Goal: Transaction & Acquisition: Obtain resource

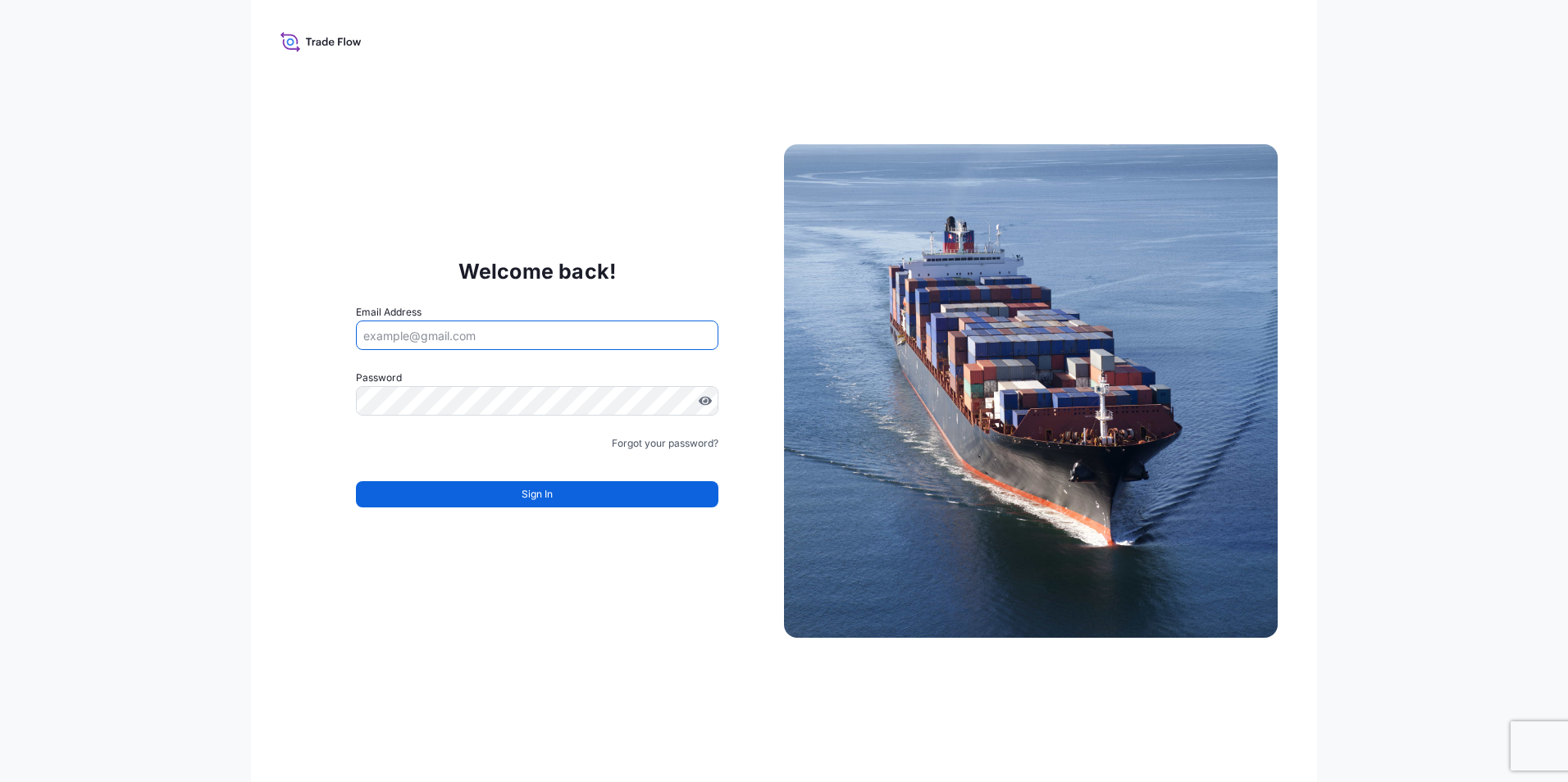
click at [509, 327] on input "Email Address" at bounding box center [536, 334] width 362 height 30
type input "fatih.konuk@psabdp.com"
click at [46, 153] on div "Welcome back! Email Address fatih.konuk@psabdp.com Password Password is require…" at bounding box center [784, 391] width 1568 height 782
click at [62, 308] on div "Welcome back! Email Address fatih.konuk@psabdp.com Password Password is require…" at bounding box center [784, 391] width 1568 height 782
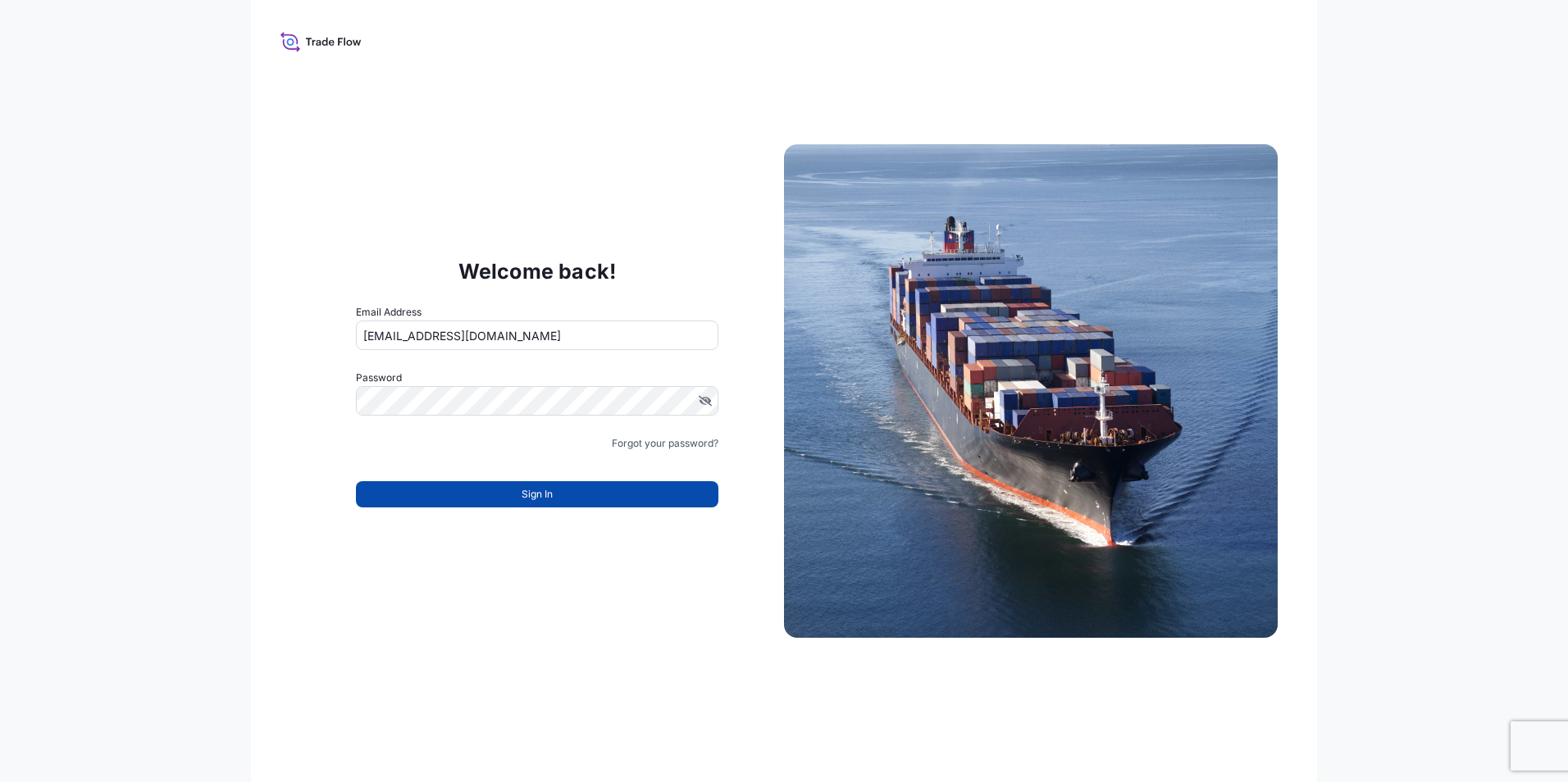
click at [548, 495] on span "Sign In" at bounding box center [536, 493] width 31 height 16
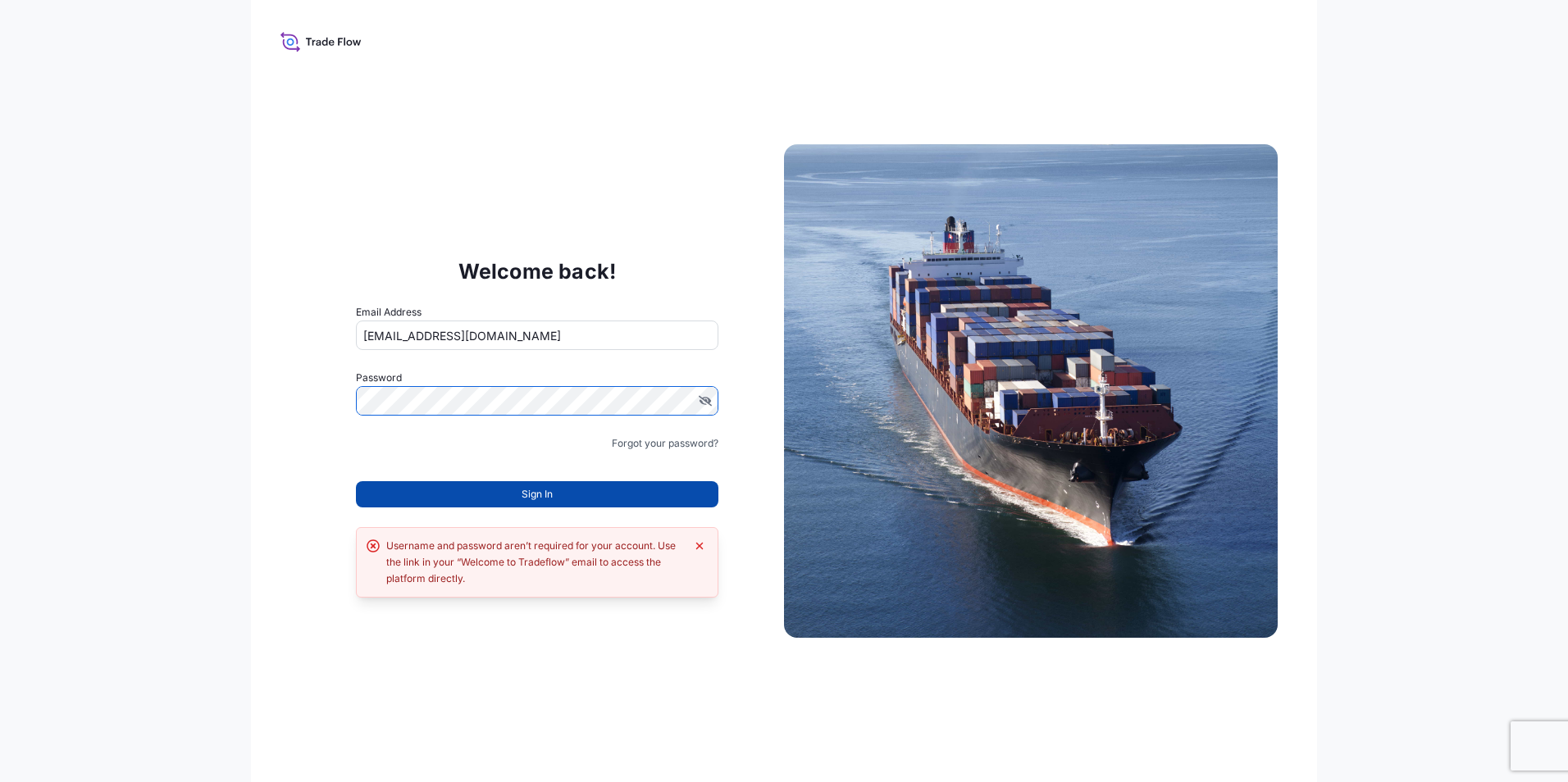
click at [460, 492] on button "Sign In" at bounding box center [536, 494] width 362 height 26
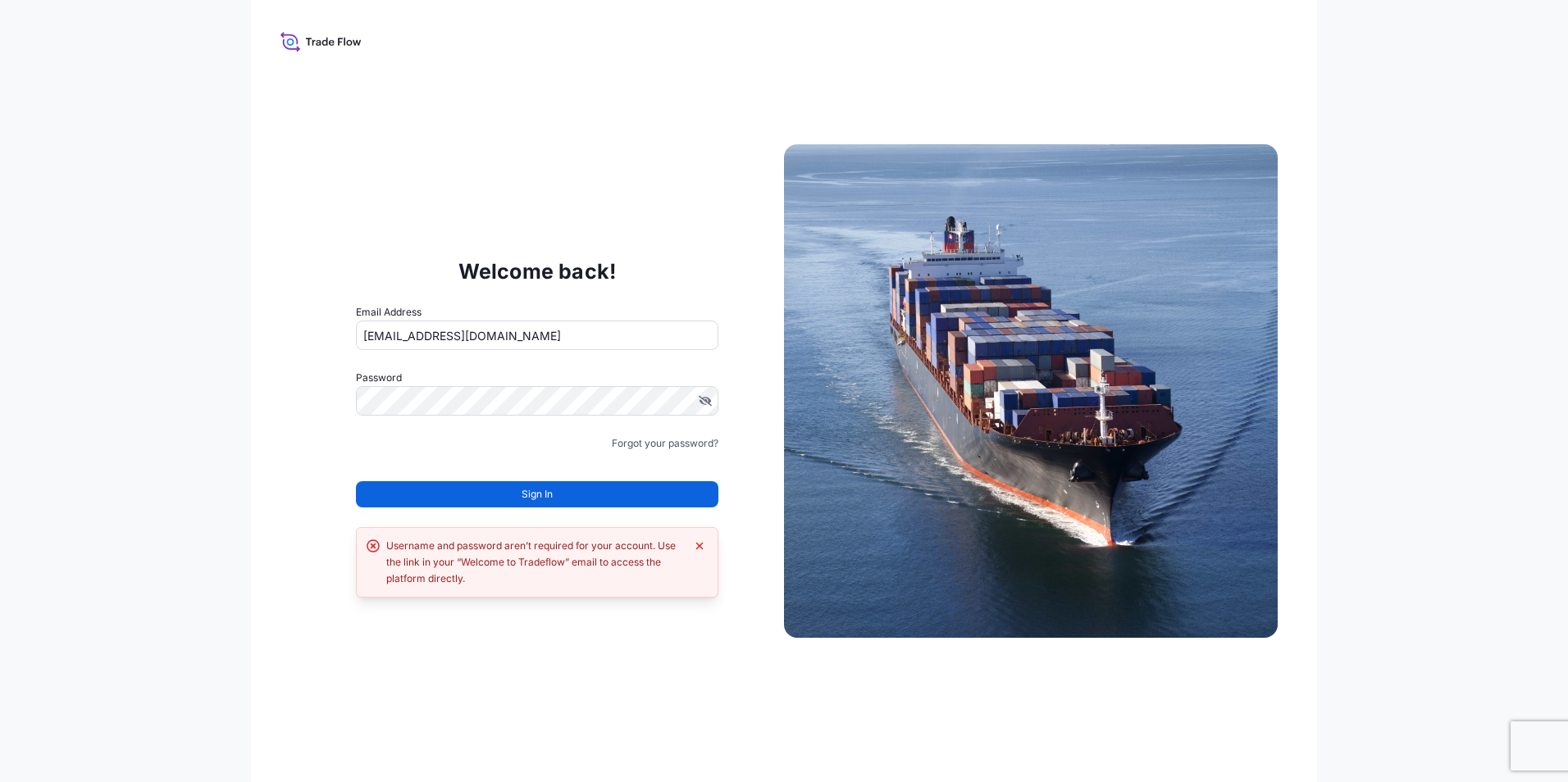
click at [71, 490] on div "Welcome back! Email Address fatih.konuk@psabdp.com Password Must include: Upper…" at bounding box center [784, 391] width 1568 height 782
click at [110, 439] on div "Welcome back! Email Address fatih.konuk@psabdp.com Password Must include: Upper…" at bounding box center [784, 391] width 1568 height 782
click at [183, 562] on div "Welcome back! Email Address [EMAIL_ADDRESS][DOMAIN_NAME] Password Must include:…" at bounding box center [784, 391] width 1568 height 782
click at [745, 697] on div "Welcome back! Email Address [EMAIL_ADDRESS][DOMAIN_NAME] Password Must include:…" at bounding box center [784, 391] width 1066 height 782
click at [476, 495] on button "Sign In" at bounding box center [536, 494] width 362 height 26
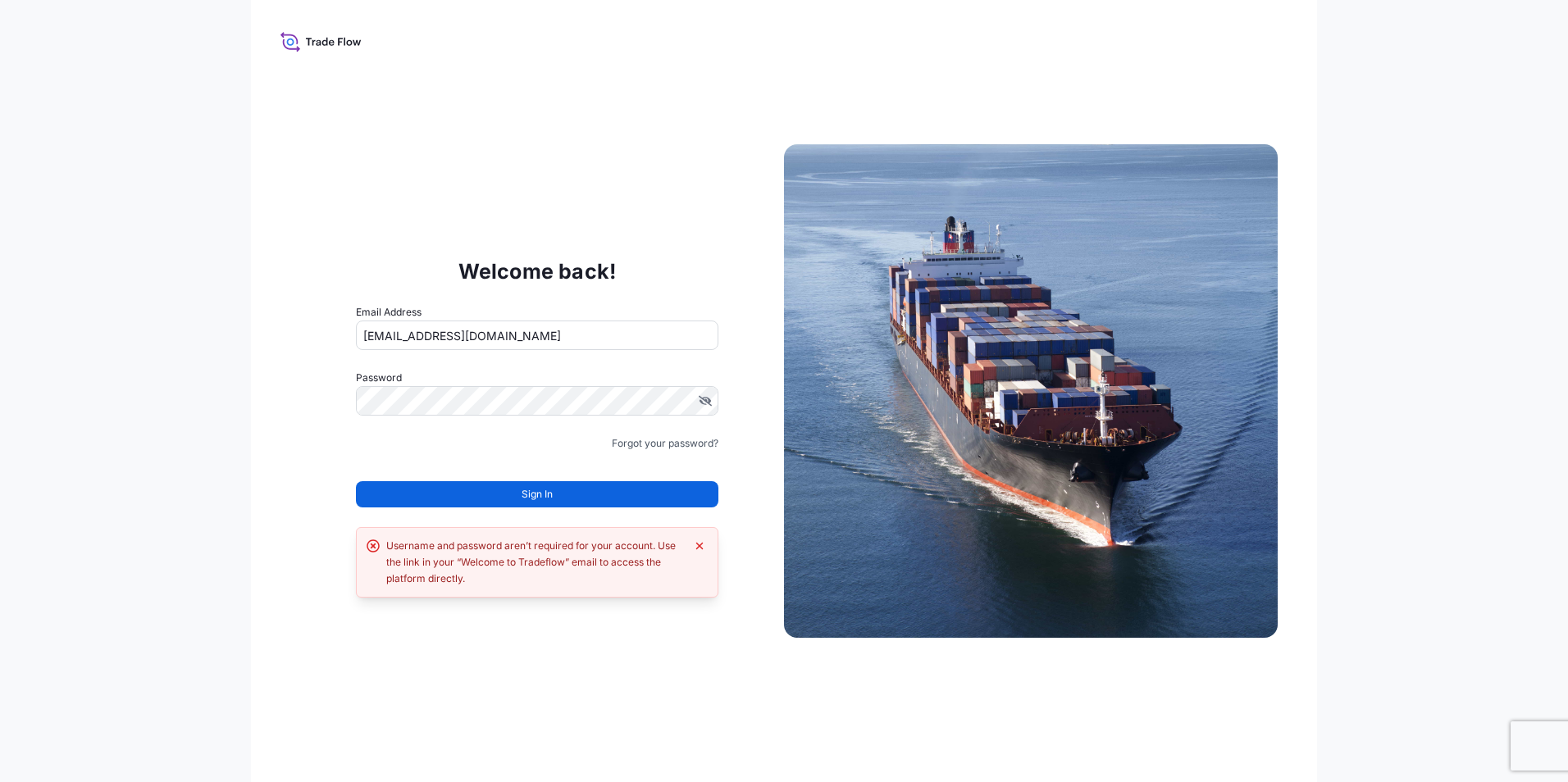
click at [282, 477] on div "Welcome back! Email Address [EMAIL_ADDRESS][DOMAIN_NAME] Password Must include:…" at bounding box center [784, 391] width 1066 height 782
click at [533, 487] on span "Sign In" at bounding box center [536, 493] width 31 height 16
click at [136, 142] on div "Welcome back! Email Address [EMAIL_ADDRESS][DOMAIN_NAME] Password Must include:…" at bounding box center [784, 391] width 1568 height 782
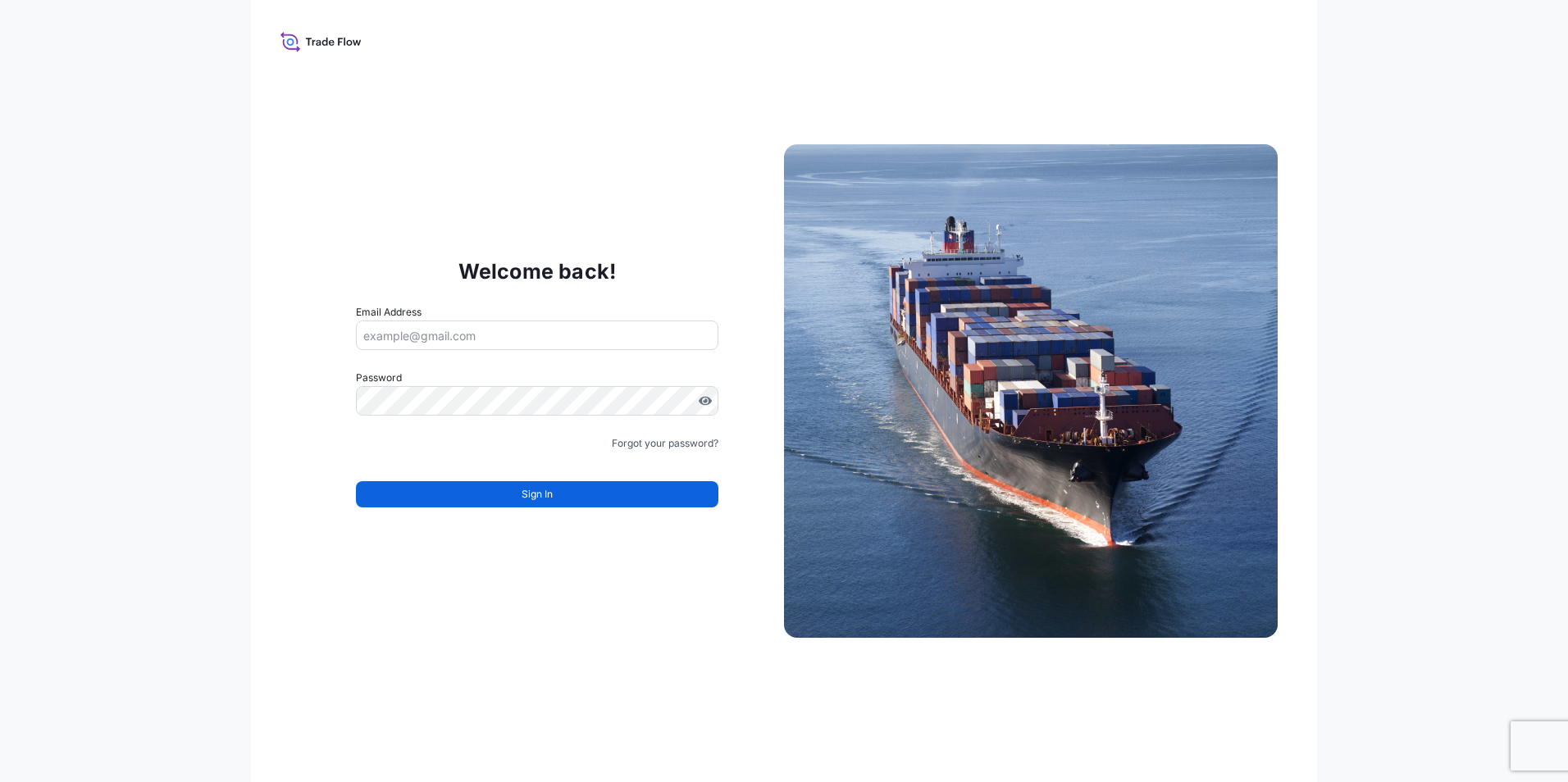
click at [390, 340] on input "Email Address" at bounding box center [536, 334] width 362 height 30
type input "fatih.konuk@psabdp.com"
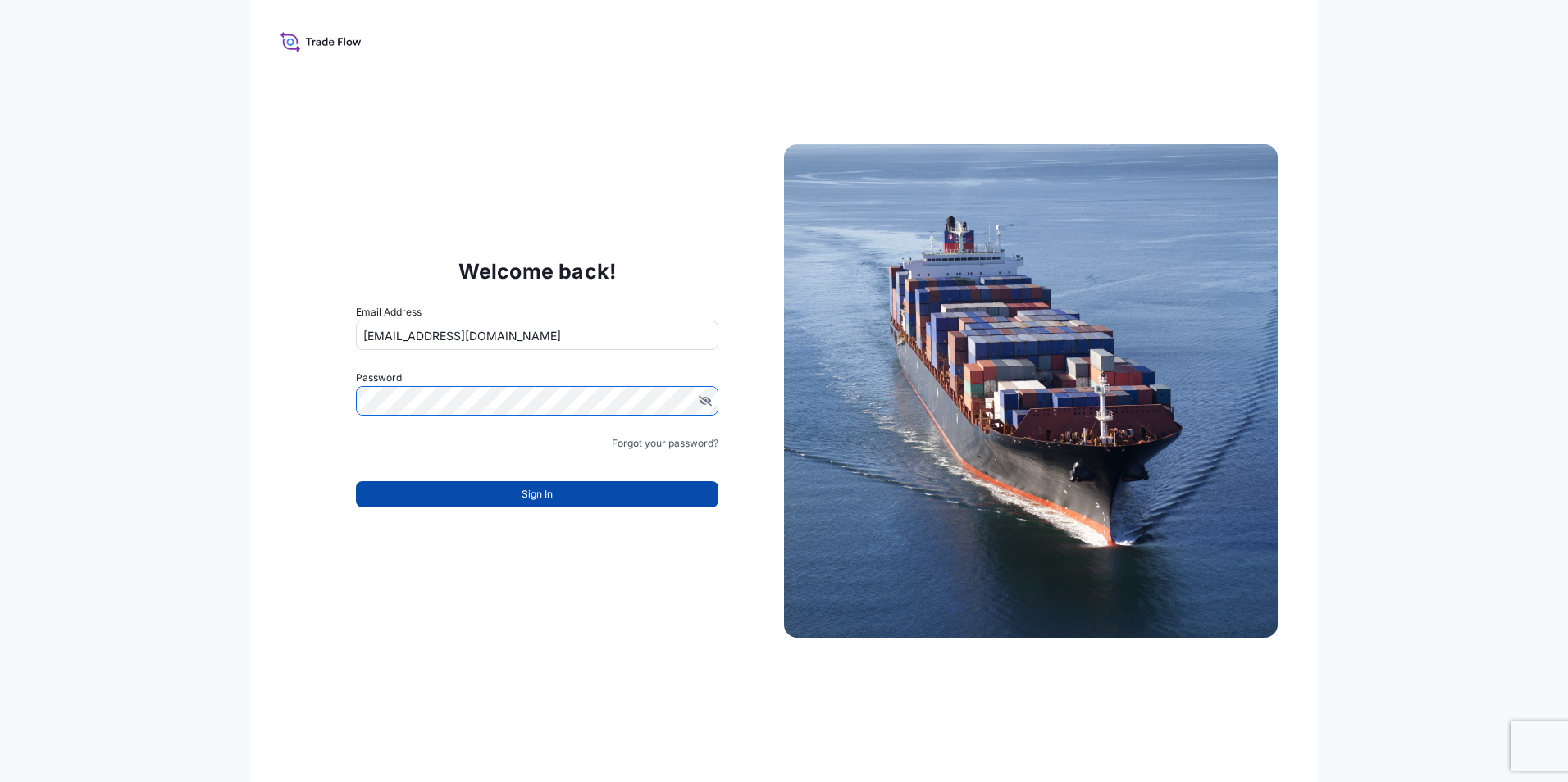
click at [507, 486] on button "Sign In" at bounding box center [536, 494] width 362 height 26
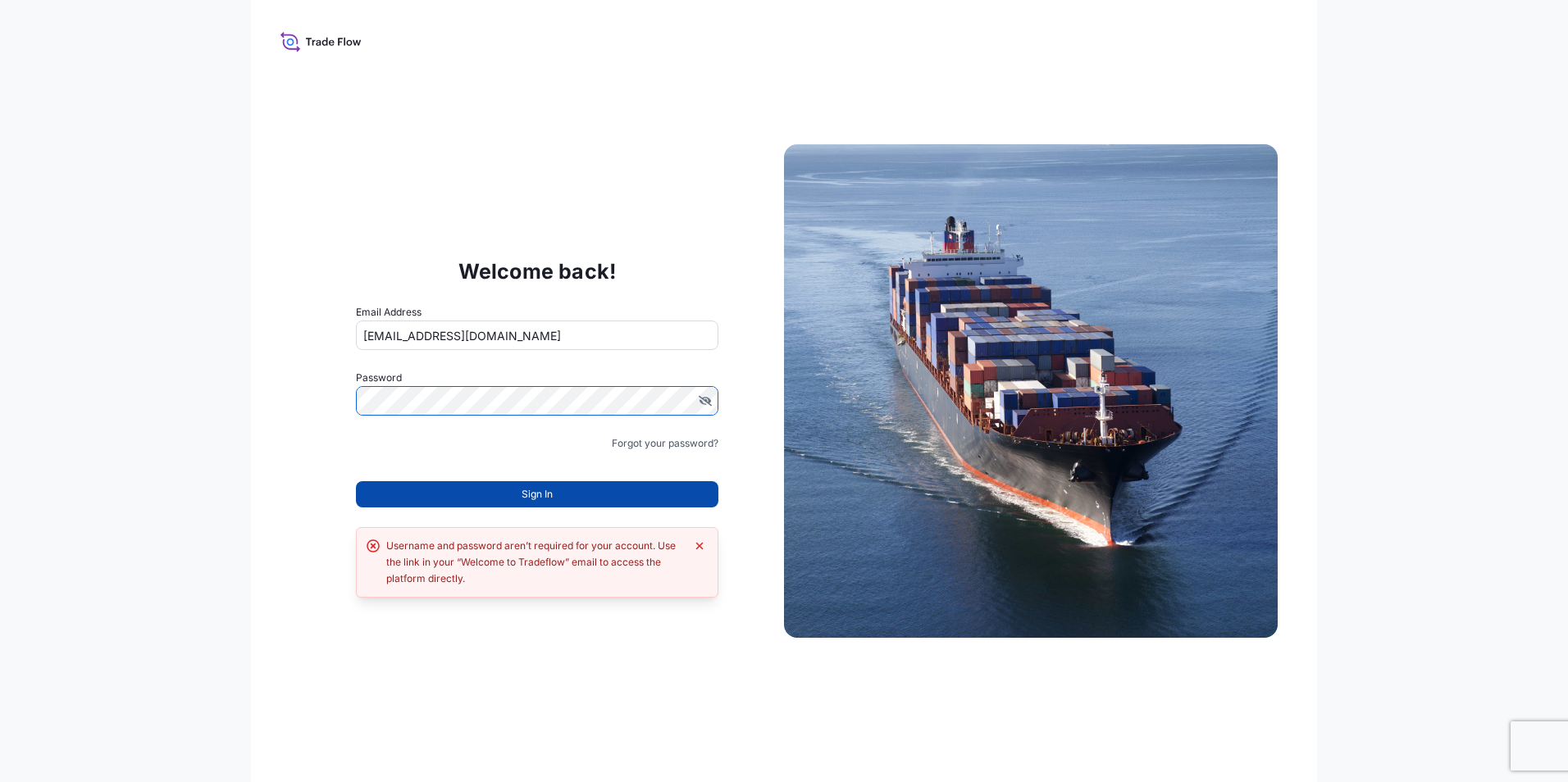
click at [472, 491] on button "Sign In" at bounding box center [536, 494] width 362 height 26
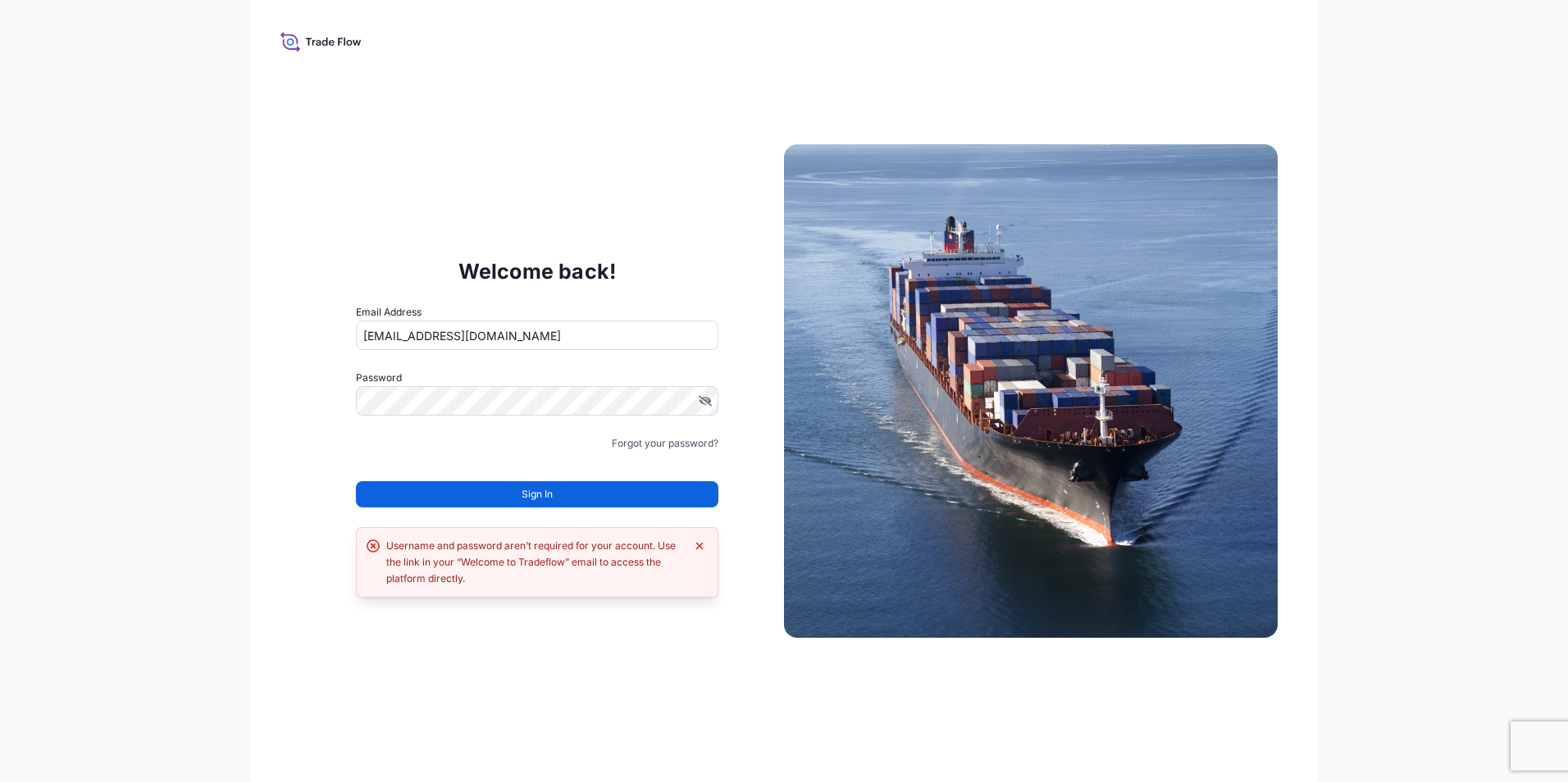
click at [321, 441] on div "Welcome back! Email Address fatih.konuk@psabdp.com Password Must include: Upper…" at bounding box center [537, 391] width 493 height 338
click at [436, 492] on button "Sign In" at bounding box center [536, 494] width 362 height 26
click at [291, 437] on div "Welcome back! Email Address fatih.konuk@psabdp.com Password Must include: Upper…" at bounding box center [537, 391] width 493 height 338
click at [523, 333] on input "fatih.konuk@psabdp.com" at bounding box center [536, 334] width 362 height 30
drag, startPoint x: 498, startPoint y: 330, endPoint x: 322, endPoint y: 315, distance: 176.6
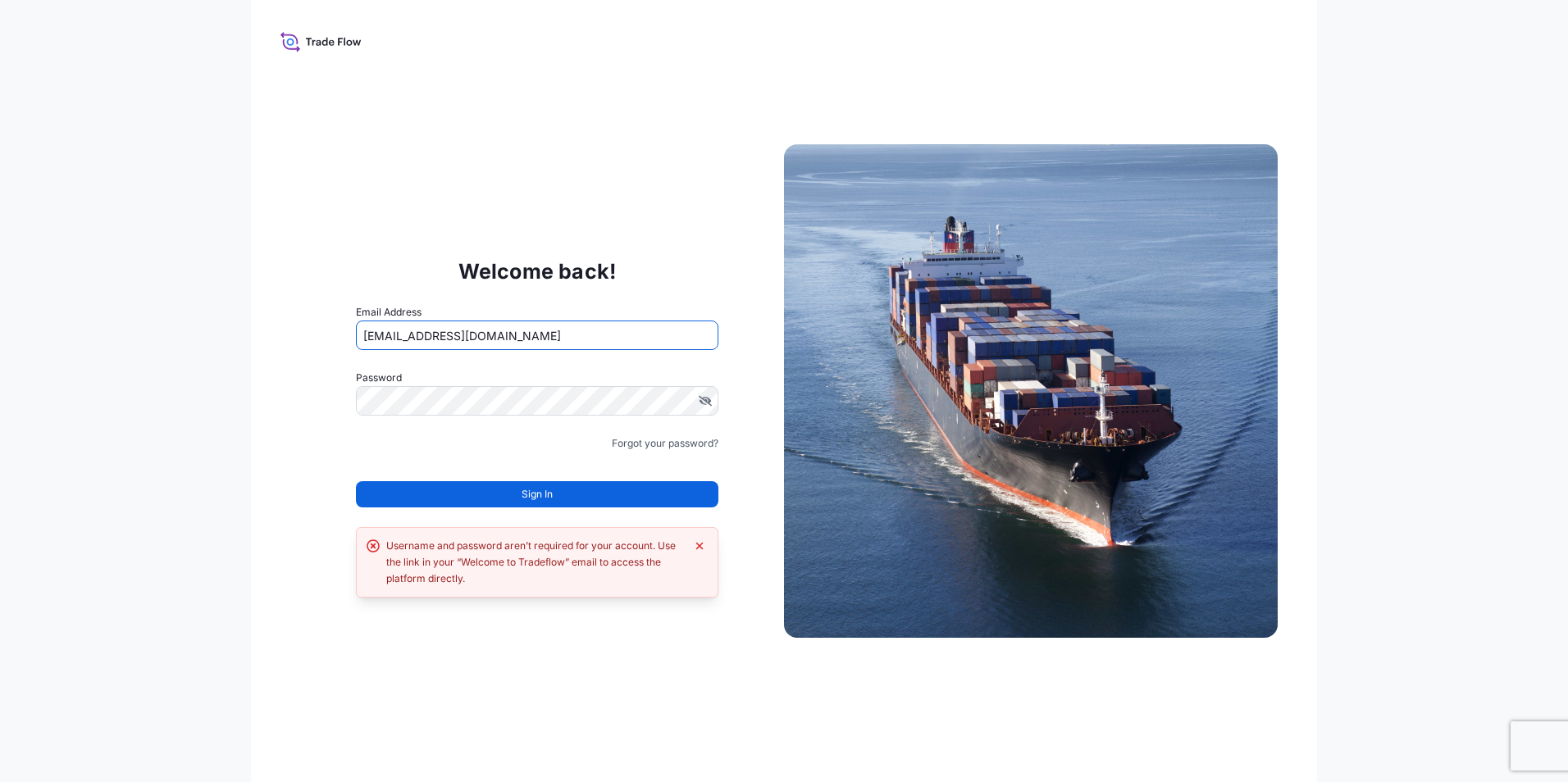
click at [322, 317] on div "Welcome back! Email Address fatih.konuk@psabdp.com Password Must include: Upper…" at bounding box center [537, 391] width 493 height 338
click at [398, 335] on input "Email Address" at bounding box center [536, 334] width 362 height 30
click at [197, 402] on div "Welcome back! Email Address Please enter a valid email address Password Must in…" at bounding box center [784, 391] width 1568 height 782
click at [485, 329] on input "Email Address" at bounding box center [536, 334] width 362 height 30
paste input "mailto:goksu.uzun@psa"
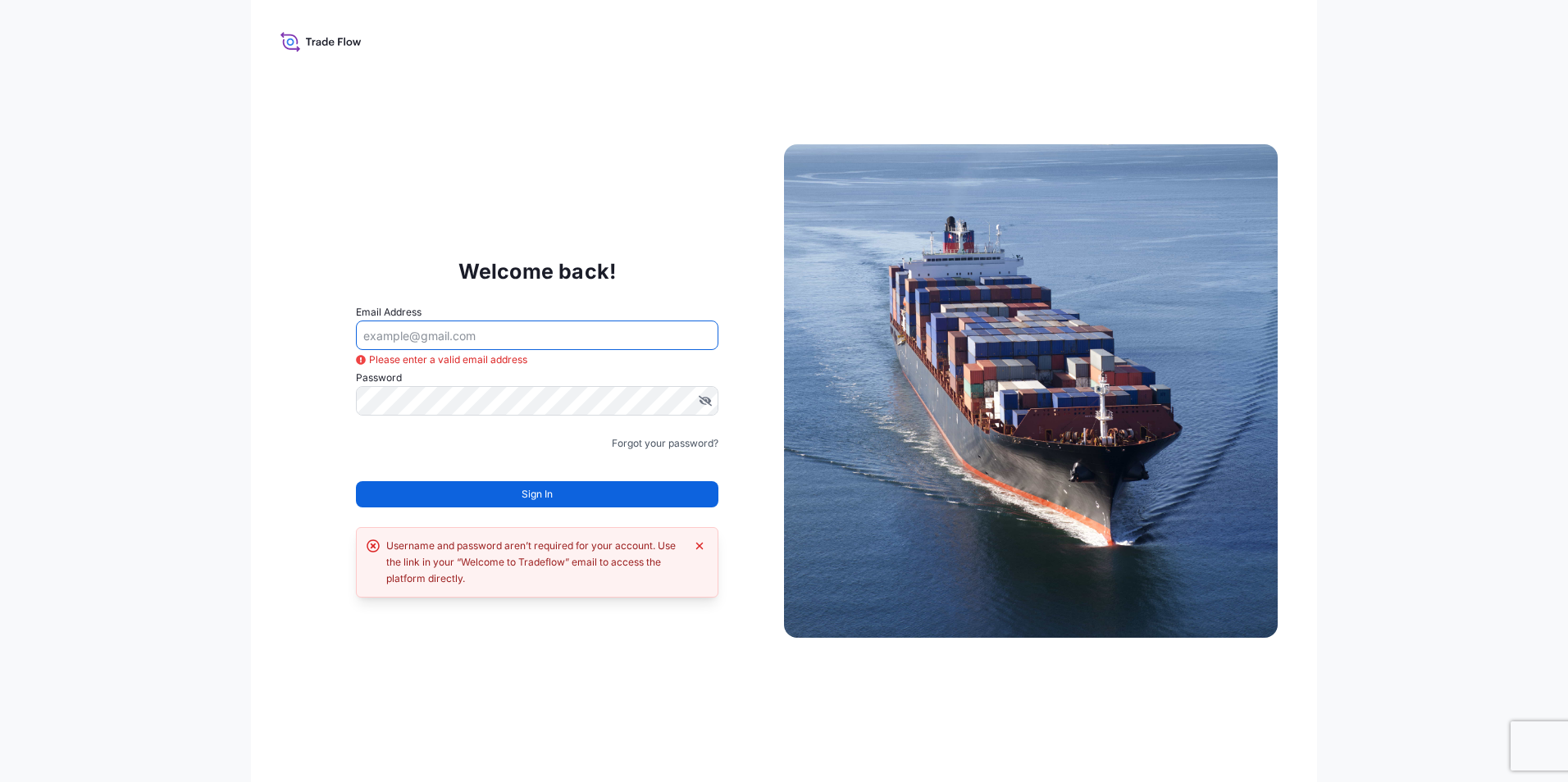
type input "mailto:goksu.uzun@psa"
drag, startPoint x: 520, startPoint y: 334, endPoint x: 314, endPoint y: 335, distance: 206.0
click at [314, 335] on div "Welcome back! Email Address mailto:goksu.uzun@psa Please enter a valid email ad…" at bounding box center [537, 391] width 493 height 338
click at [171, 78] on div "Welcome back! Email Address Please enter a valid email address Password Must in…" at bounding box center [784, 391] width 1568 height 782
click at [431, 339] on input "Email Address" at bounding box center [536, 334] width 362 height 30
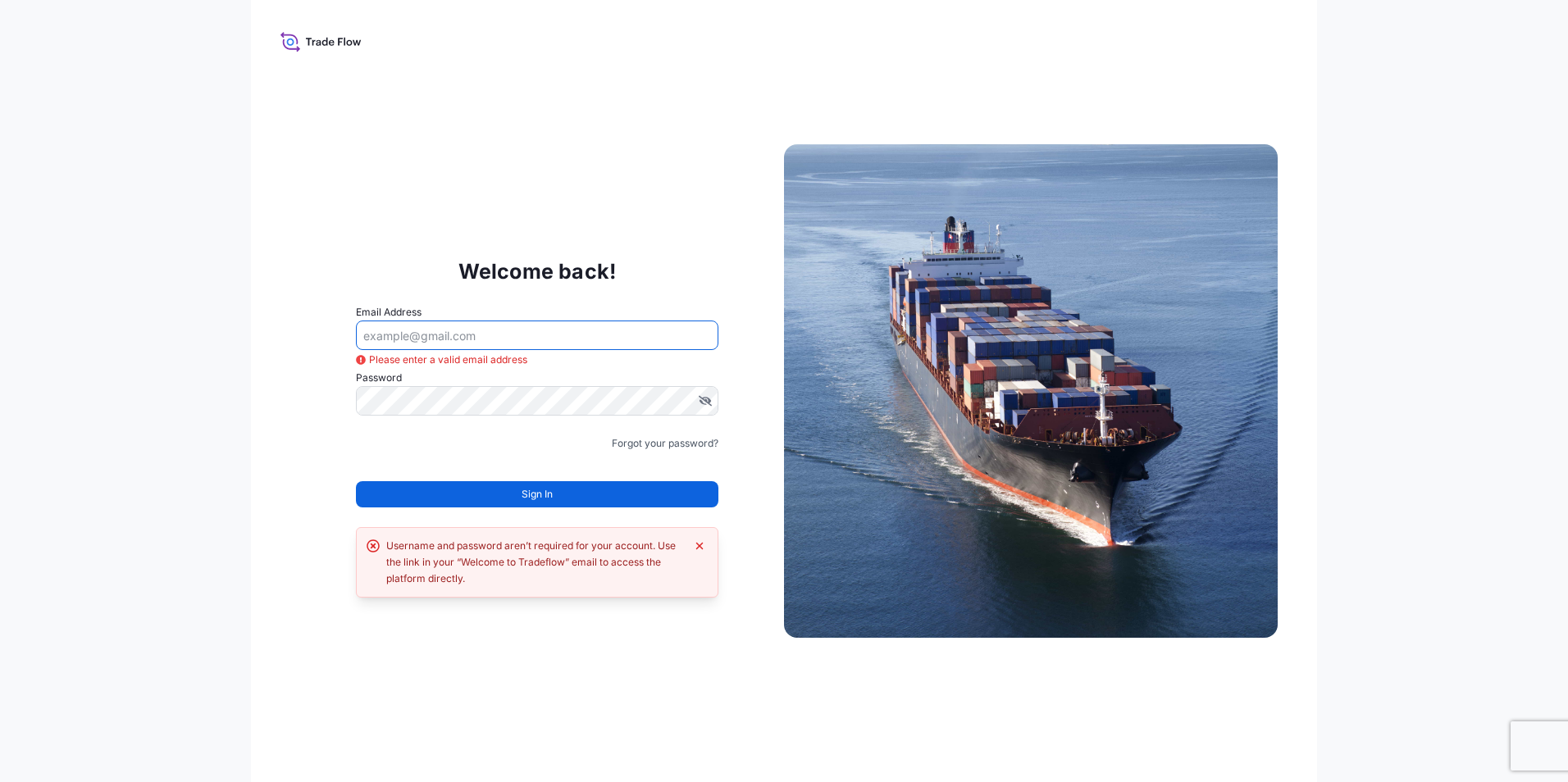
paste input "goksu.uzun@psabdp.com"
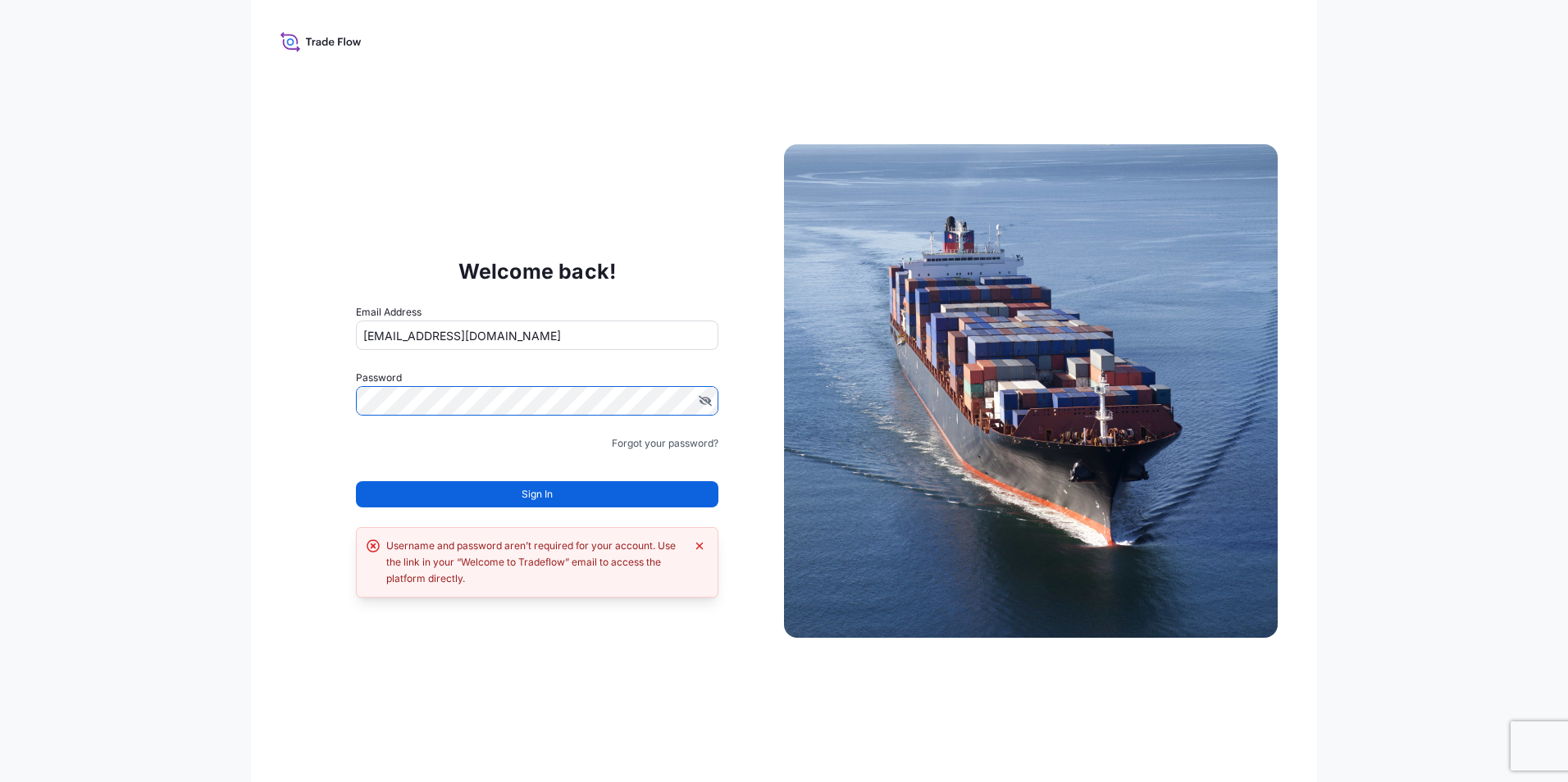
click at [285, 416] on div "Welcome back! Email Address goksu.uzun@psabdp.com Password Must include: Upper …" at bounding box center [784, 391] width 1066 height 782
click at [236, 553] on div "Welcome back! Email Address goksu.uzun@psabdp.com Password Password is required…" at bounding box center [784, 391] width 1568 height 782
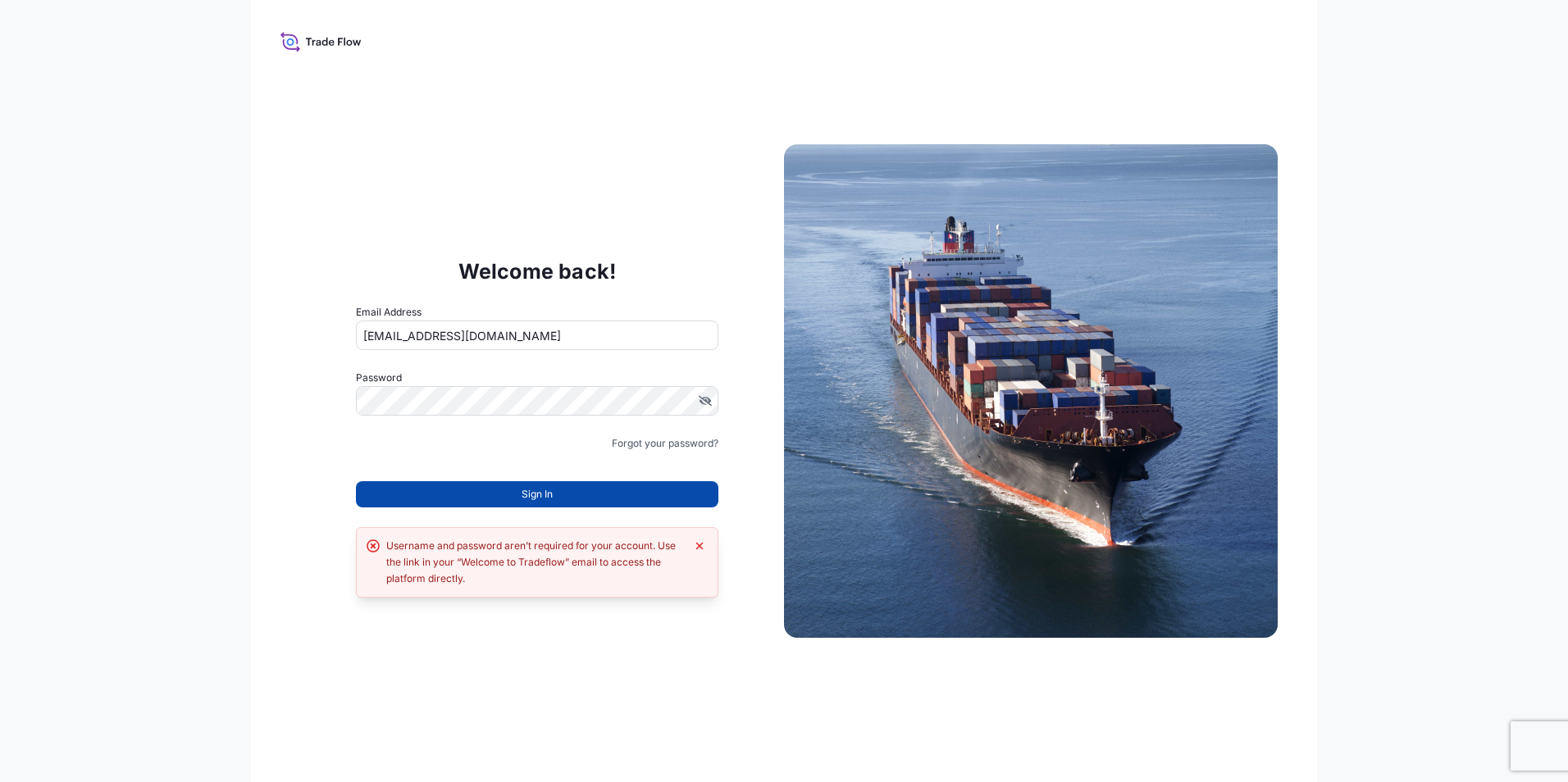
click at [466, 500] on button "Sign In" at bounding box center [536, 494] width 362 height 26
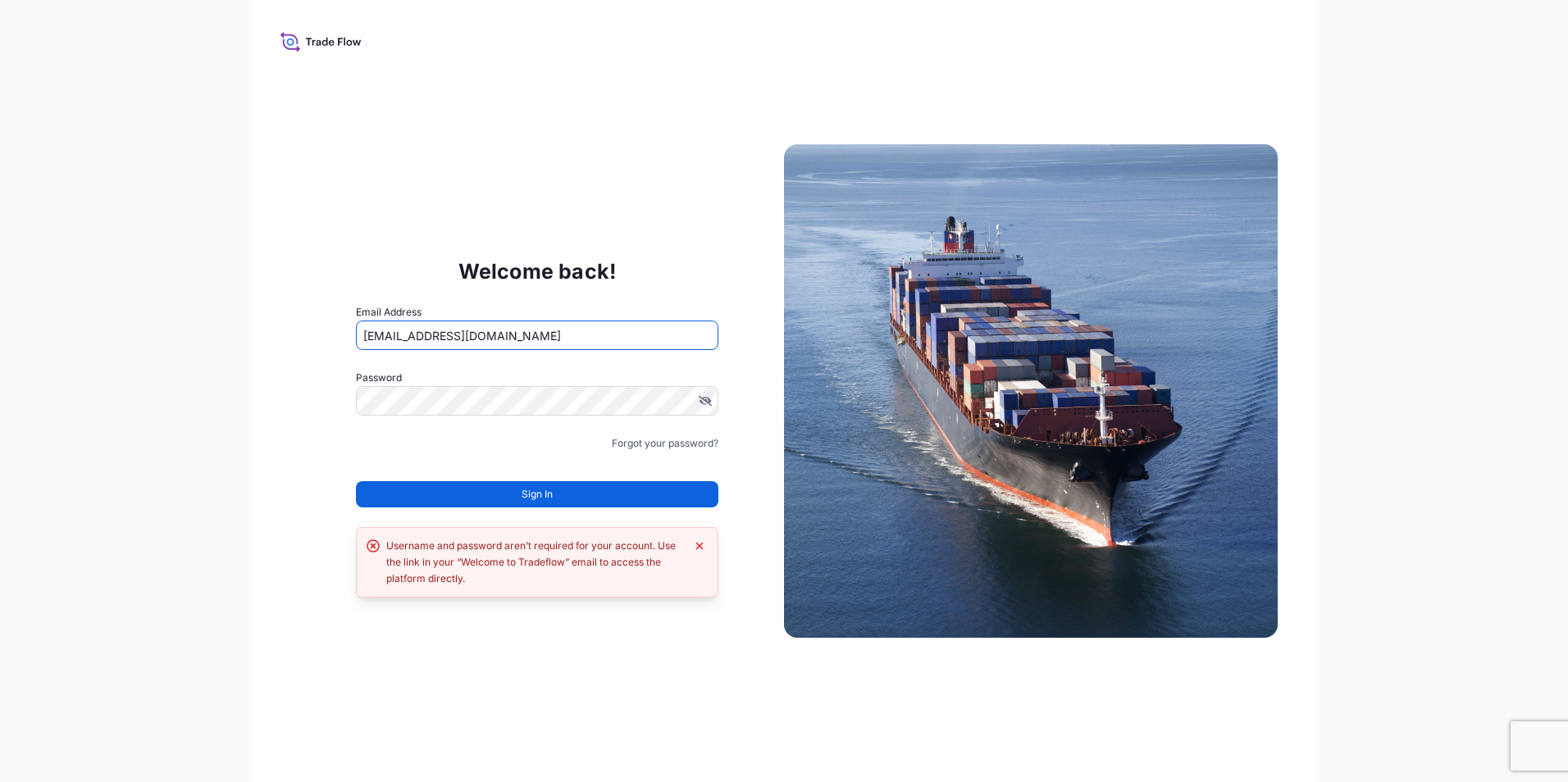
click at [507, 336] on input "goksu.uzun@psabdp.com" at bounding box center [536, 334] width 362 height 30
type input "goksu.uzun@bdpint.com"
click at [228, 350] on div "Welcome back! Email Address goksu.uzun@bdpint.com Password Must include: Upper …" at bounding box center [784, 391] width 1568 height 782
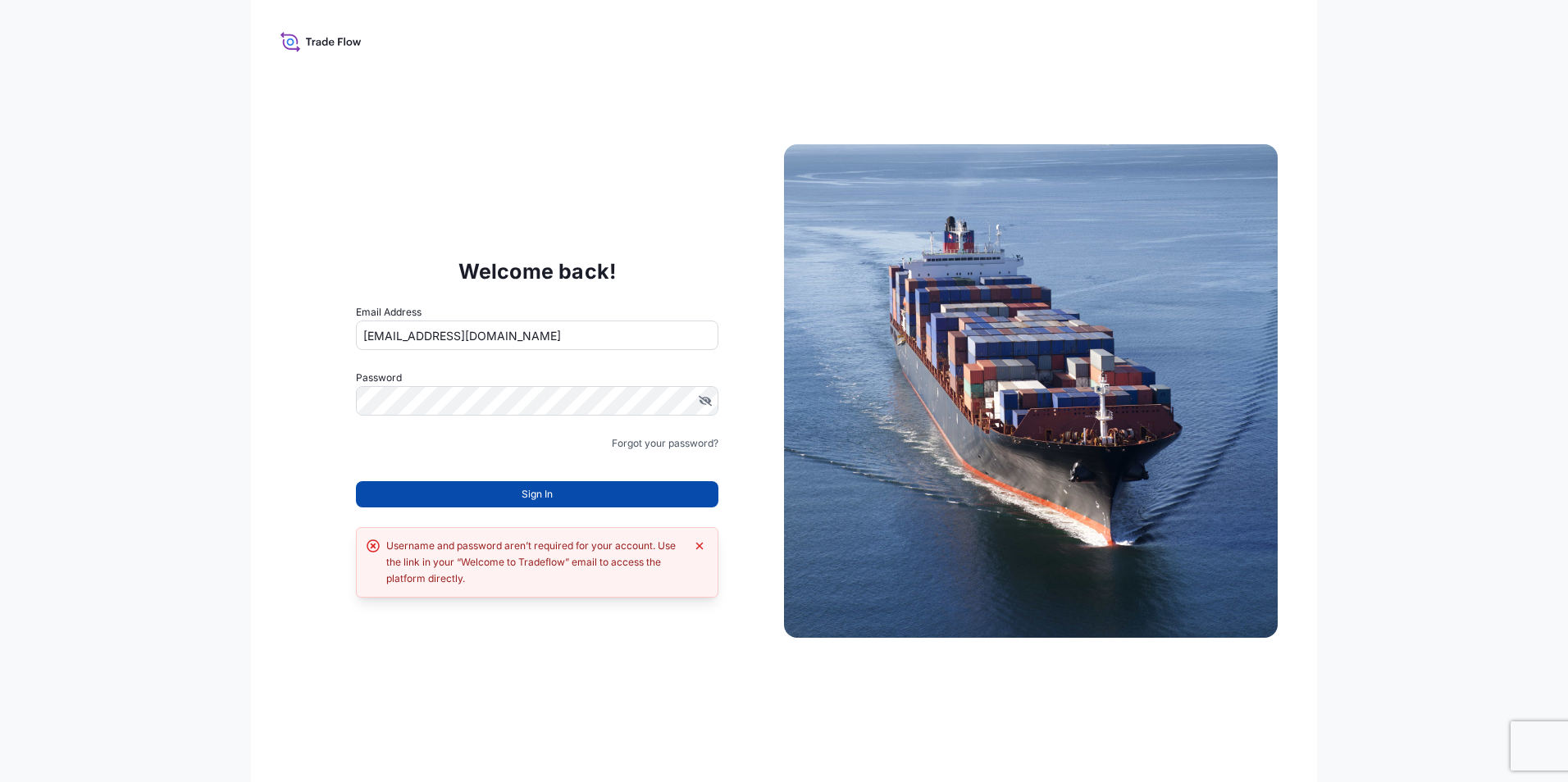
click at [425, 486] on button "Sign In" at bounding box center [536, 494] width 362 height 26
click at [521, 501] on span "Sign In" at bounding box center [536, 493] width 31 height 16
click at [702, 542] on icon "Dismiss error" at bounding box center [700, 546] width 8 height 8
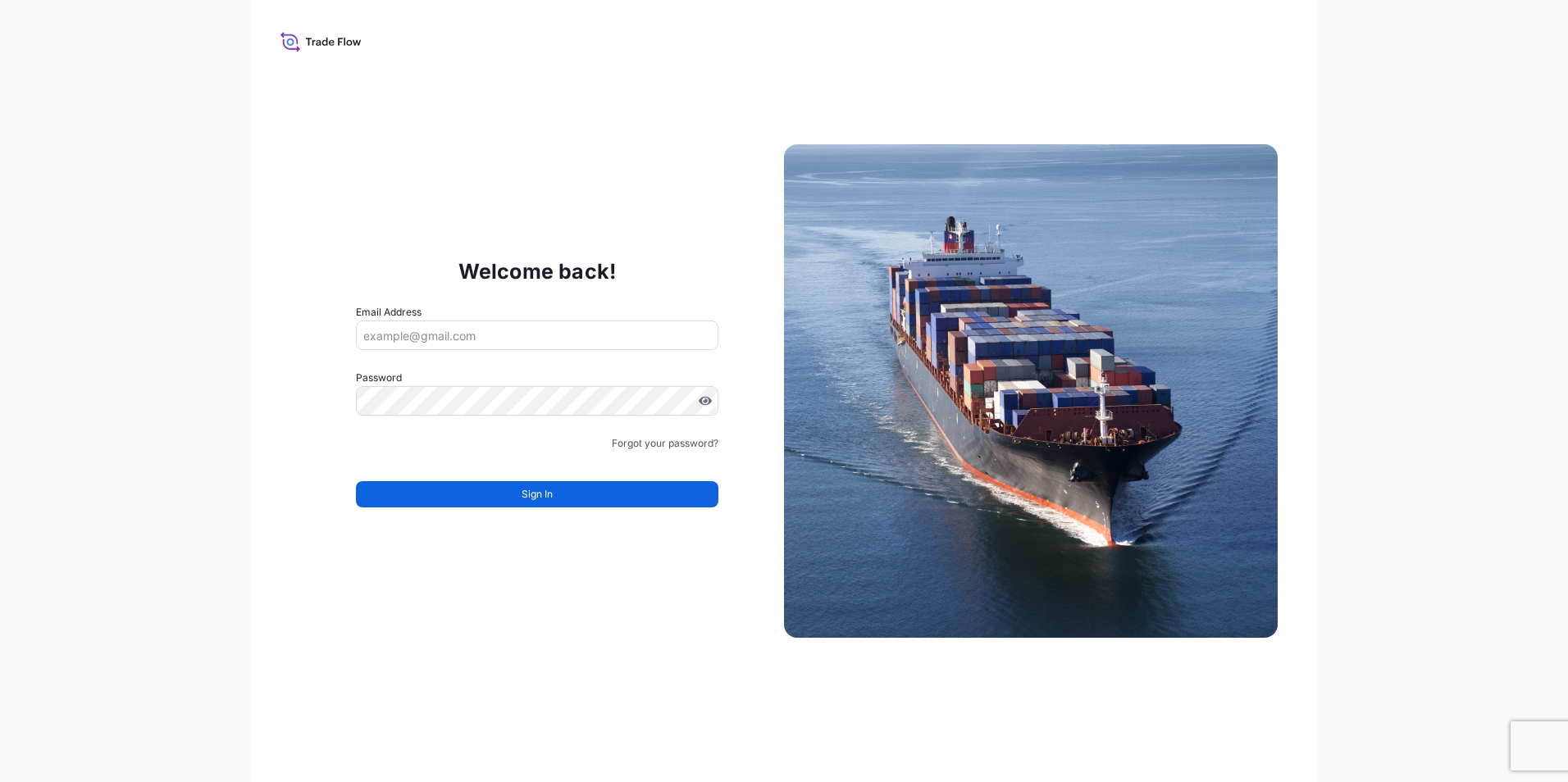
click at [427, 344] on input "Email Address" at bounding box center [536, 334] width 362 height 30
type input "fatih.konuk@psabdp.com"
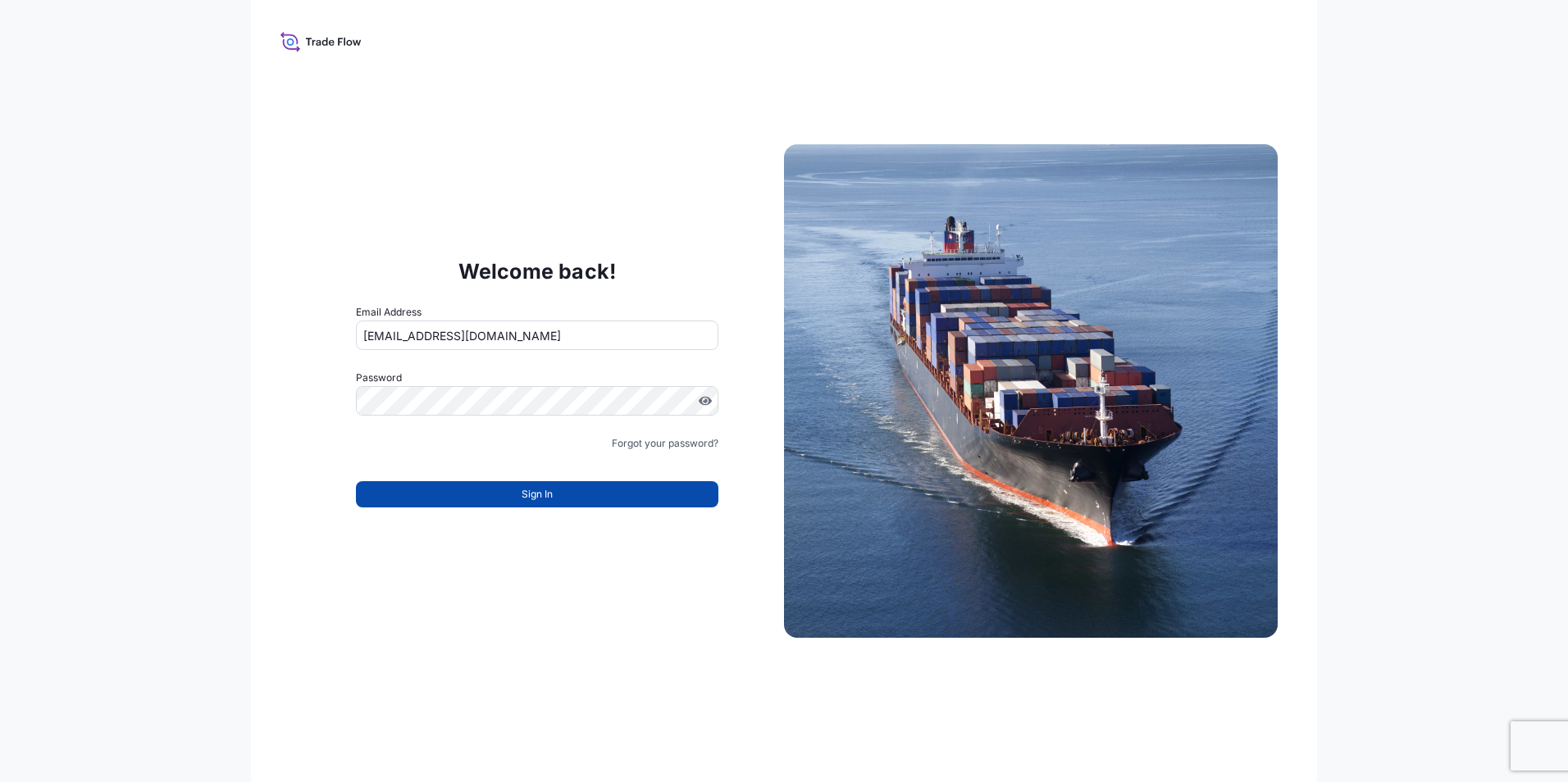
click at [500, 486] on button "Sign In" at bounding box center [536, 494] width 362 height 26
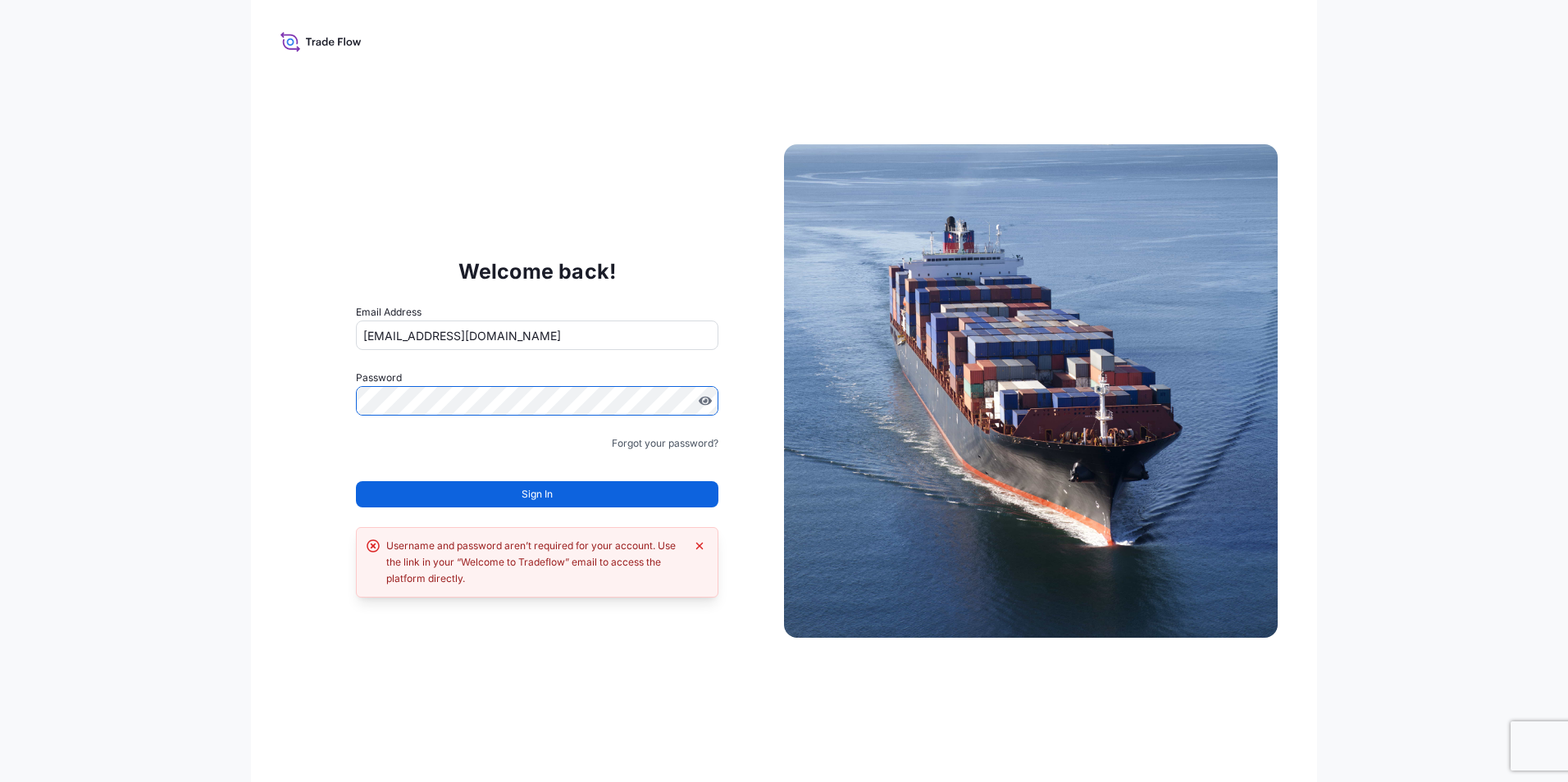
click at [286, 411] on div "Welcome back! Email Address fatih.konuk@psabdp.com Password Must include: Upper…" at bounding box center [784, 391] width 1066 height 782
click at [528, 497] on span "Sign In" at bounding box center [536, 493] width 31 height 16
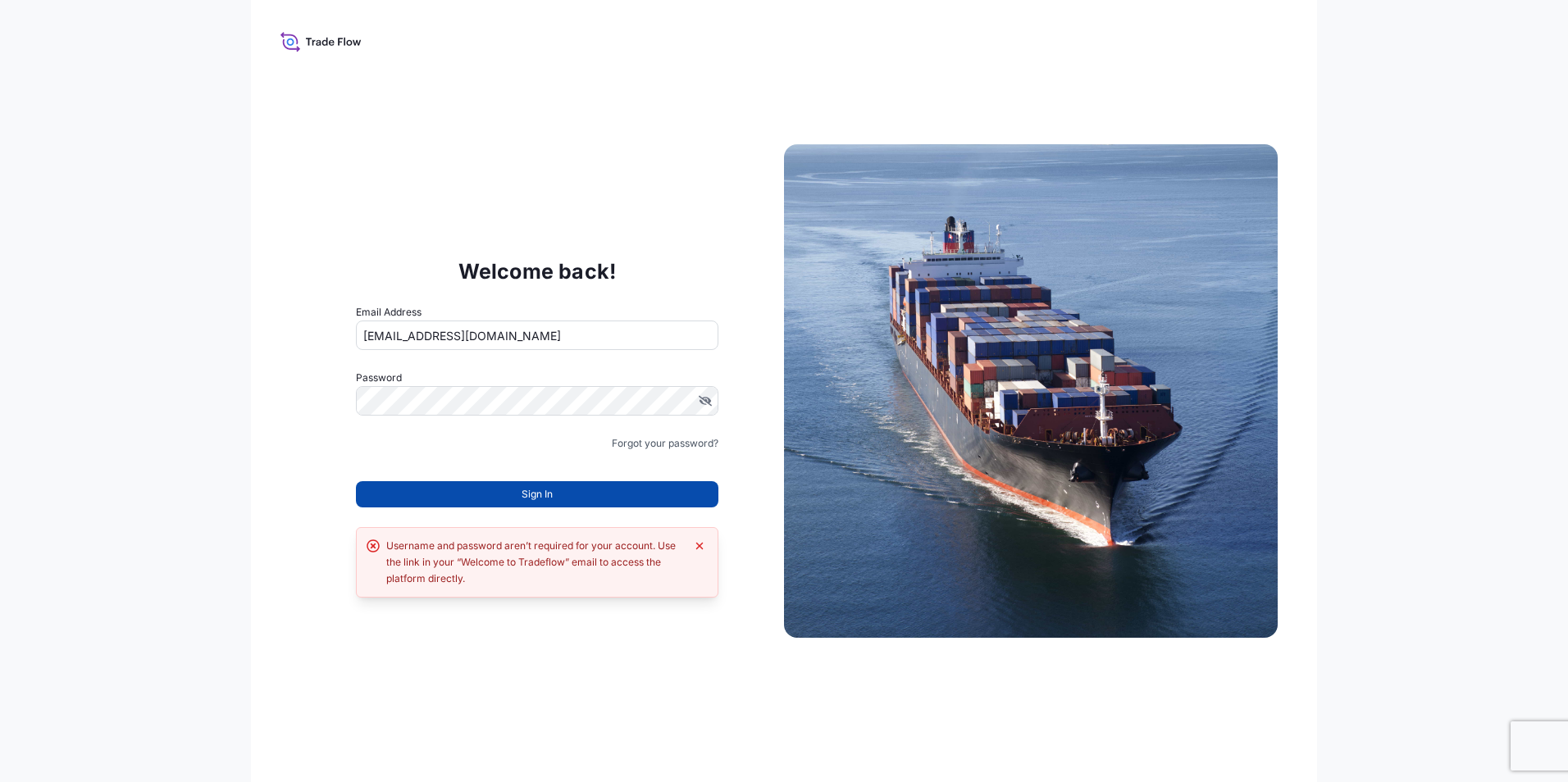
click at [449, 495] on button "Sign In" at bounding box center [536, 494] width 362 height 26
click at [542, 496] on span "Sign In" at bounding box center [536, 493] width 31 height 16
click at [505, 489] on button "Sign In" at bounding box center [536, 494] width 362 height 26
click at [308, 440] on div "Welcome back! Email Address fatih.konuk@psabdp.com Password Must include: Upper…" at bounding box center [537, 391] width 493 height 338
click at [696, 545] on icon "Dismiss error" at bounding box center [700, 546] width 14 height 14
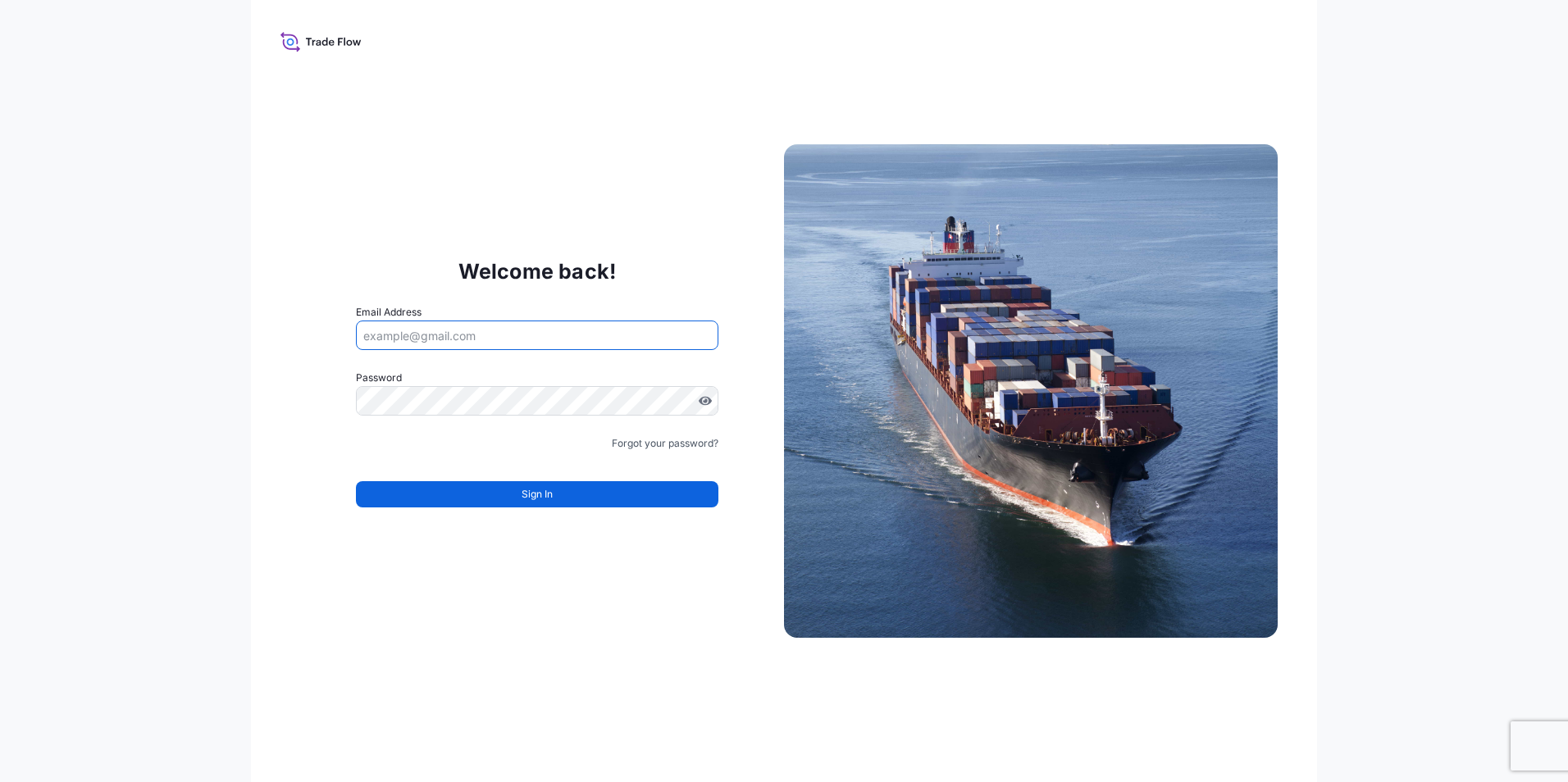
click at [437, 345] on input "Email Address" at bounding box center [536, 334] width 362 height 30
type input "[EMAIL_ADDRESS][DOMAIN_NAME]"
click at [208, 95] on div "Welcome back! Email Address goksu.uzun@bdpint.com Password Password is required…" at bounding box center [784, 391] width 1568 height 782
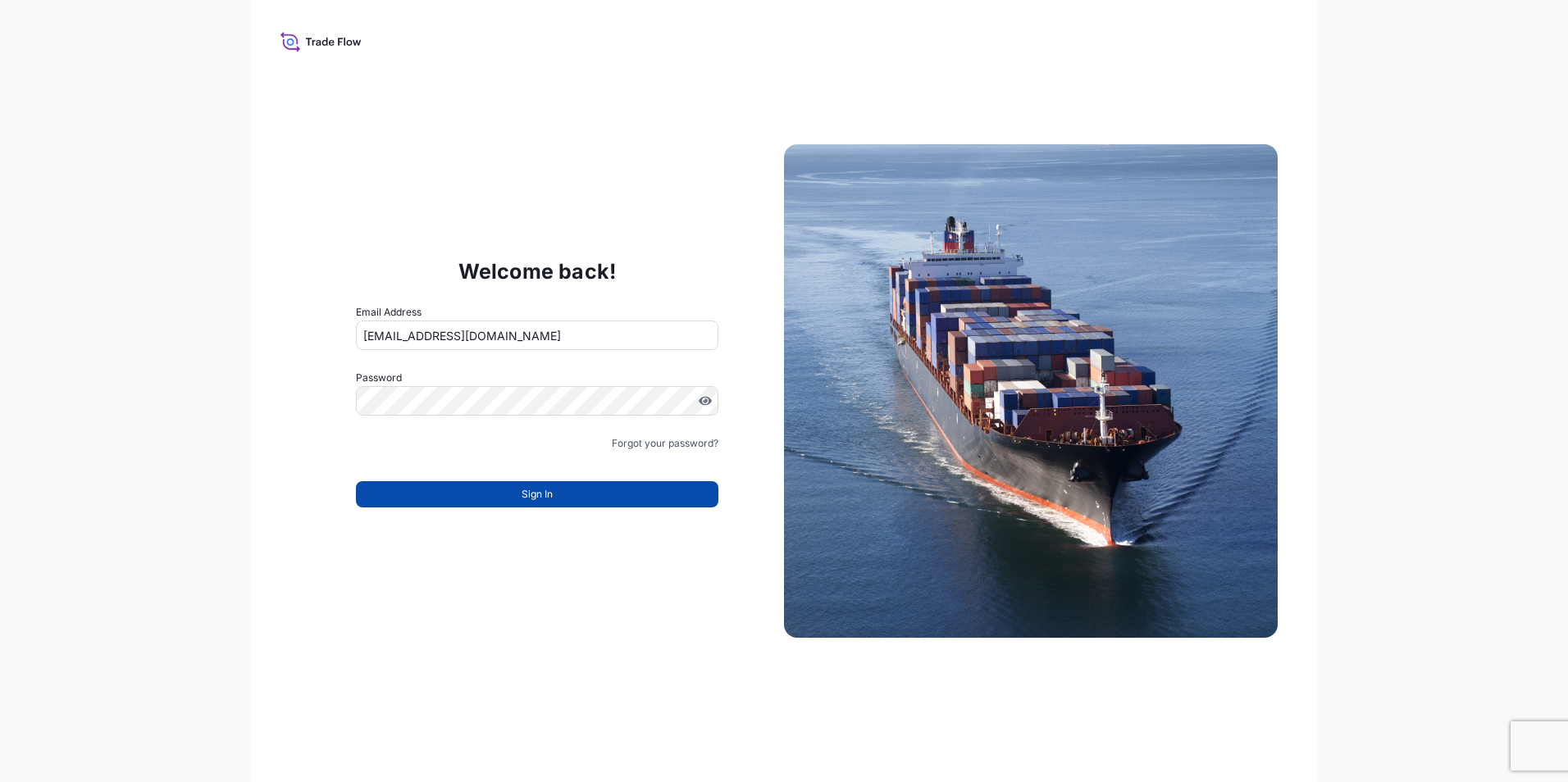
click at [492, 492] on button "Sign In" at bounding box center [536, 494] width 362 height 26
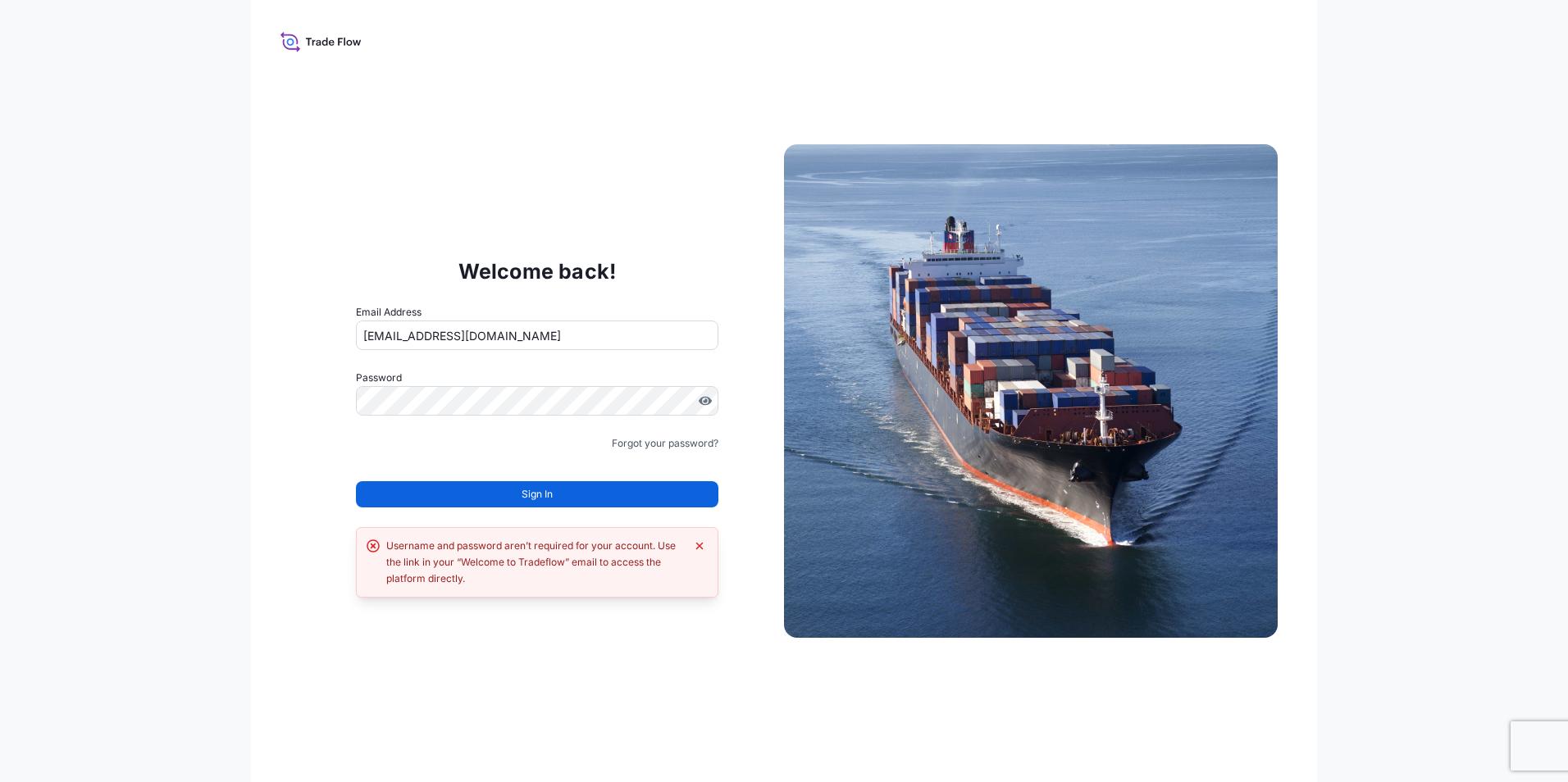
click at [149, 520] on div "Welcome back! Email Address goksu.uzun@bdpint.com Password Must include: Upper …" at bounding box center [784, 391] width 1568 height 782
drag, startPoint x: 520, startPoint y: 338, endPoint x: 316, endPoint y: 352, distance: 204.5
click at [316, 352] on div "Welcome back! Email Address goksu.uzun@bdpint.com Password Must include: Upper …" at bounding box center [537, 391] width 493 height 338
click at [529, 338] on input "Email Address" at bounding box center [536, 334] width 362 height 30
click at [316, 419] on div "Welcome back! Email Address Please enter a valid email address Password Must in…" at bounding box center [537, 391] width 493 height 338
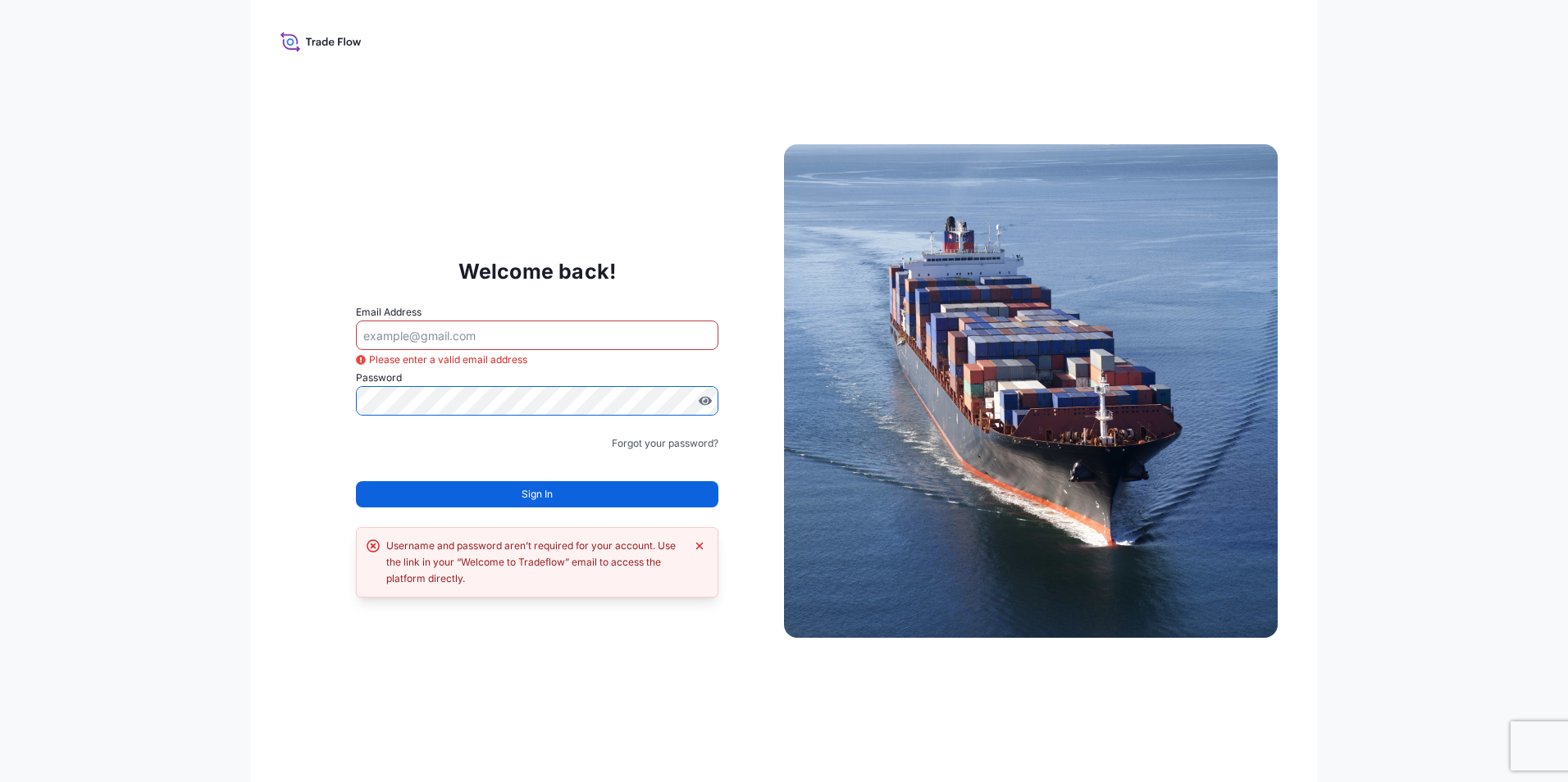
click at [442, 337] on input "Email Address" at bounding box center [536, 334] width 362 height 30
type input "f"
drag, startPoint x: 353, startPoint y: 182, endPoint x: 280, endPoint y: 126, distance: 92.0
click at [351, 176] on div "Welcome back! Email Address Please enter a valid email address Password Passwor…" at bounding box center [784, 391] width 1066 height 782
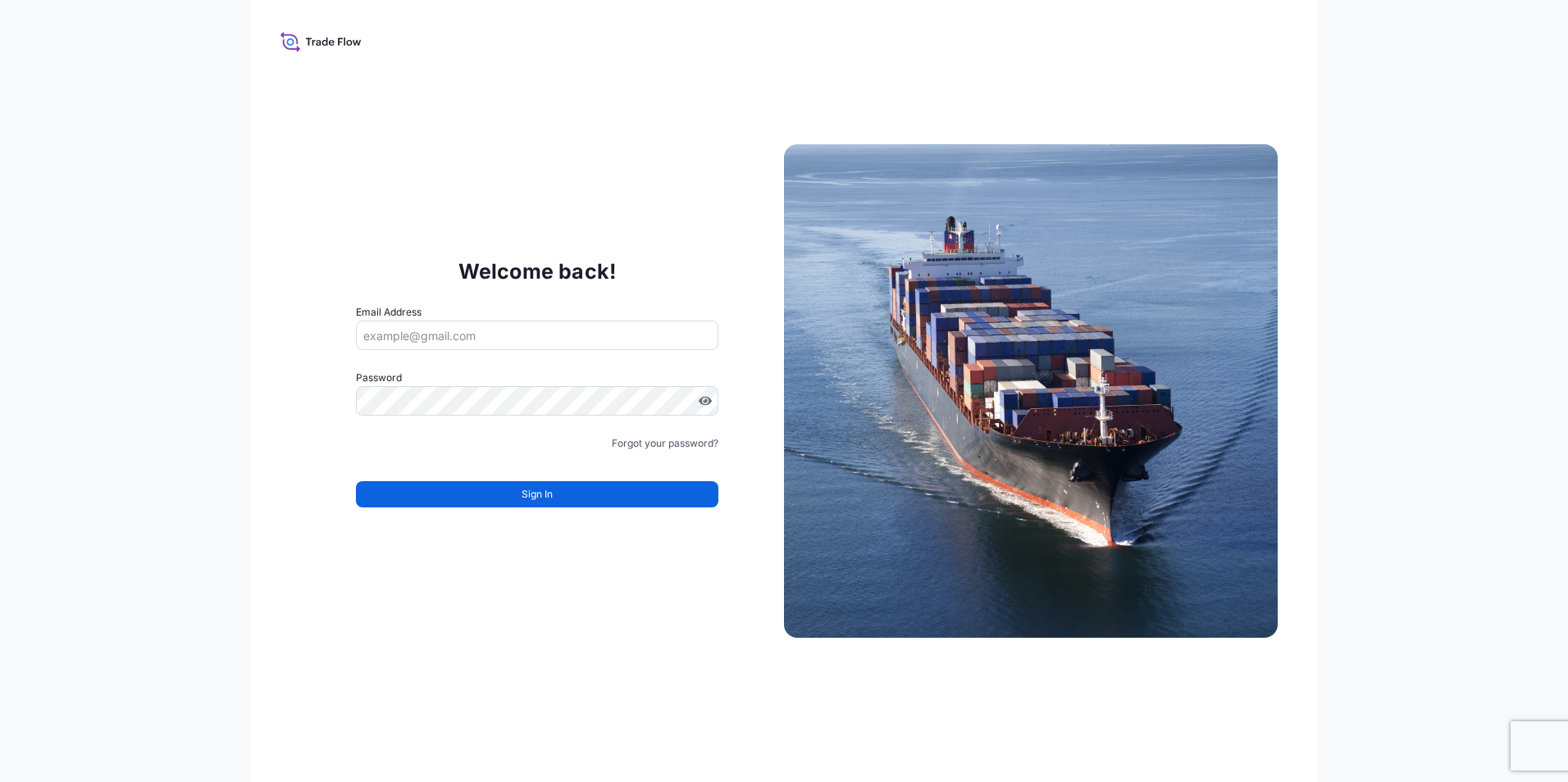
click at [433, 336] on input "Email Address" at bounding box center [536, 334] width 362 height 30
type input "[EMAIL_ADDRESS][DOMAIN_NAME]"
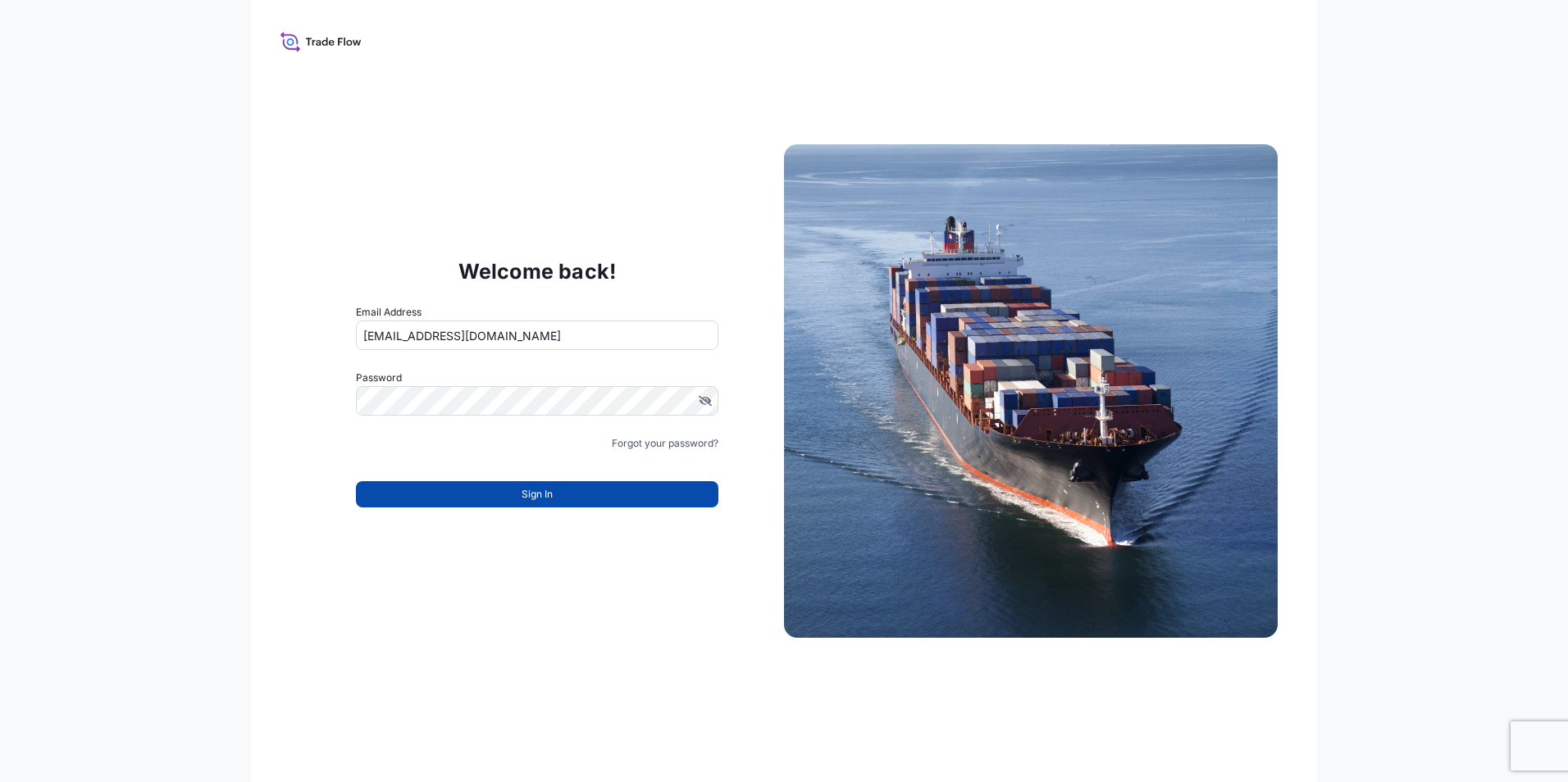
click at [534, 489] on span "Sign In" at bounding box center [536, 493] width 31 height 16
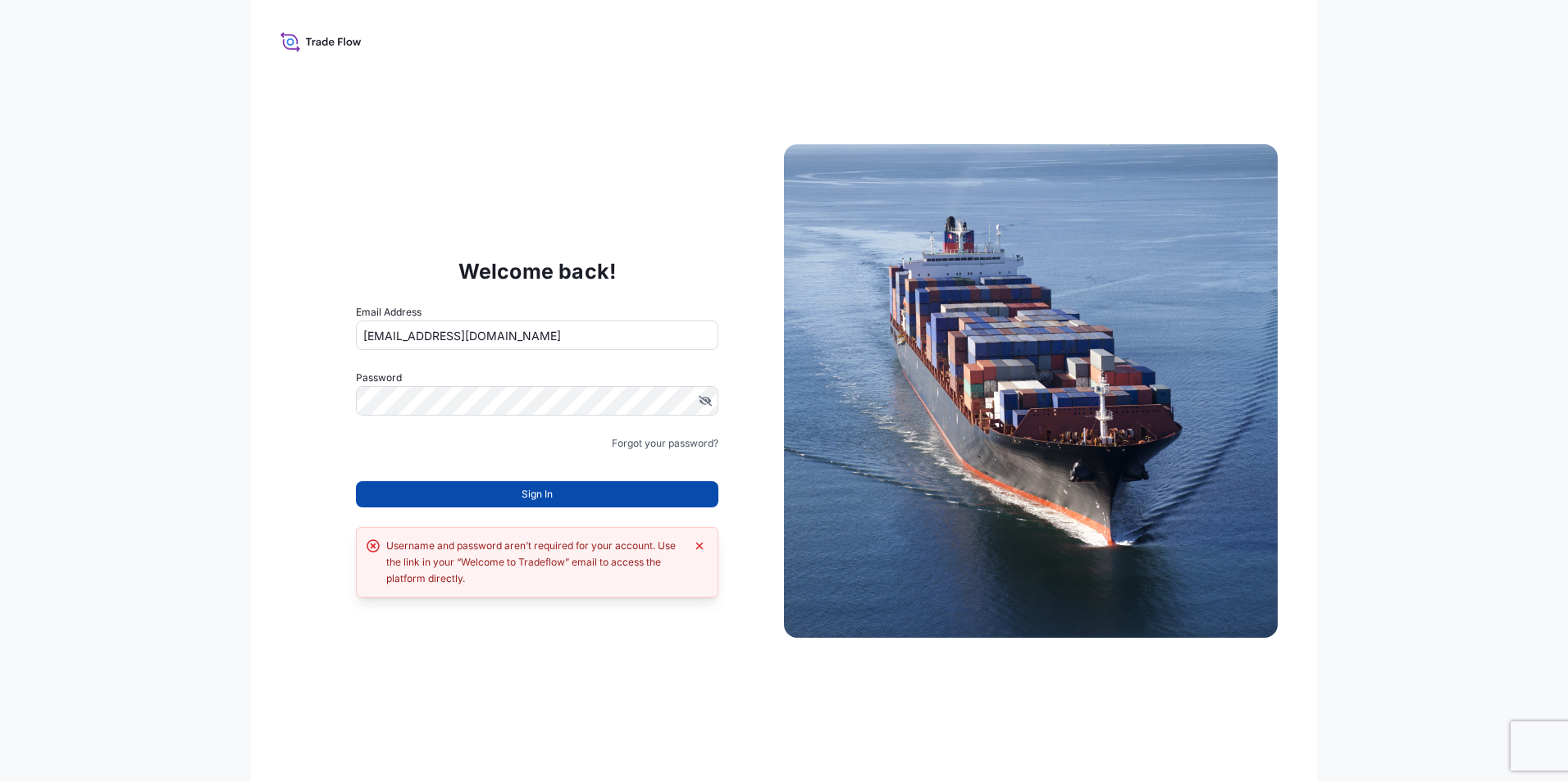
click at [424, 503] on button "Sign In" at bounding box center [536, 494] width 362 height 26
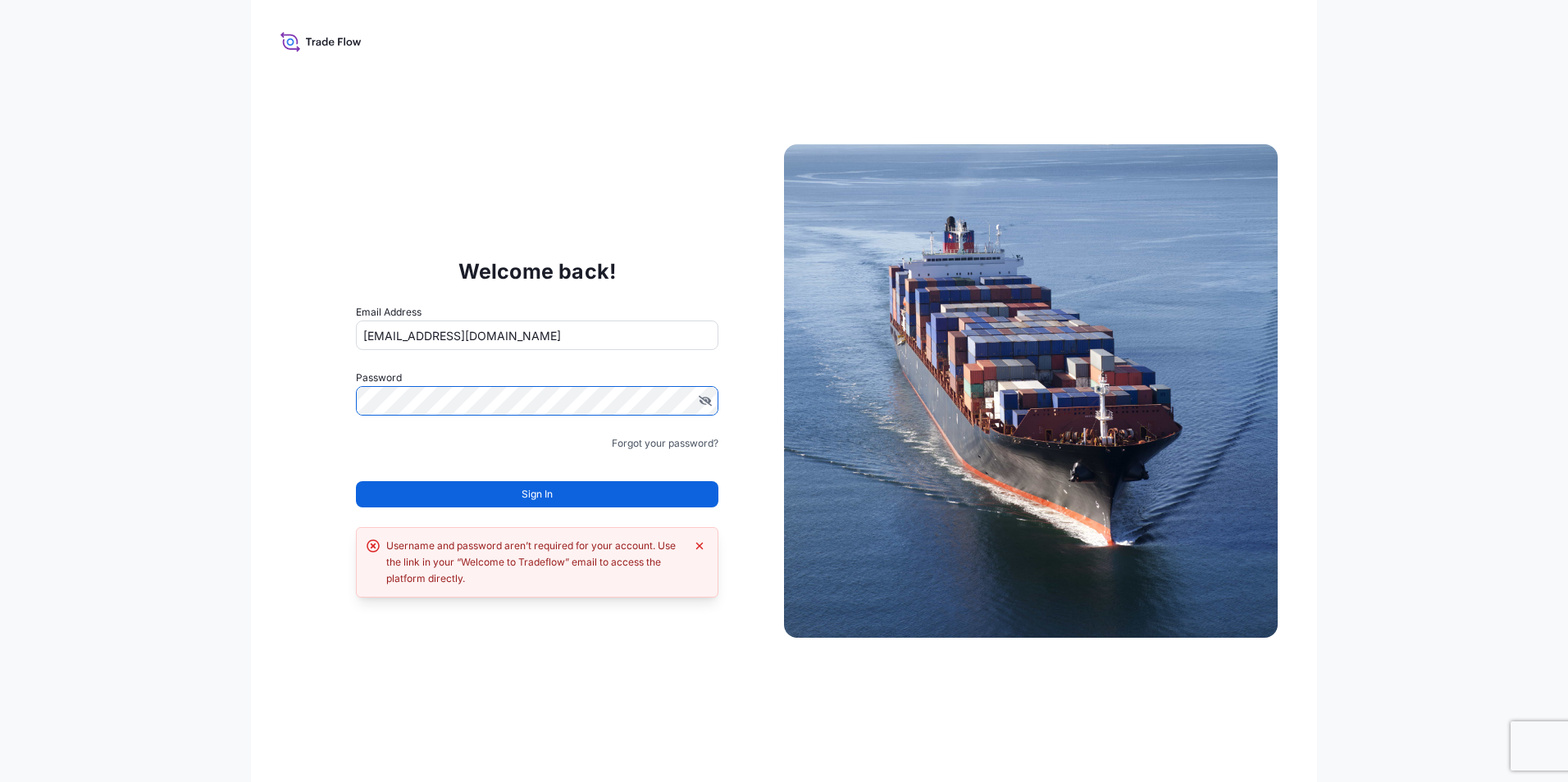
click at [306, 436] on div "Welcome back! Email Address fatih.konuk@psabdp.com Password Must include: Upper…" at bounding box center [537, 391] width 493 height 338
drag, startPoint x: 514, startPoint y: 339, endPoint x: 288, endPoint y: 399, distance: 233.8
click at [289, 399] on div "Welcome back! Email Address fatih.konuk@psabdp.com Password Password is require…" at bounding box center [784, 391] width 1066 height 782
click at [486, 337] on input "Email Address" at bounding box center [536, 334] width 362 height 30
type input "goksu.uzun@bdpint.com"
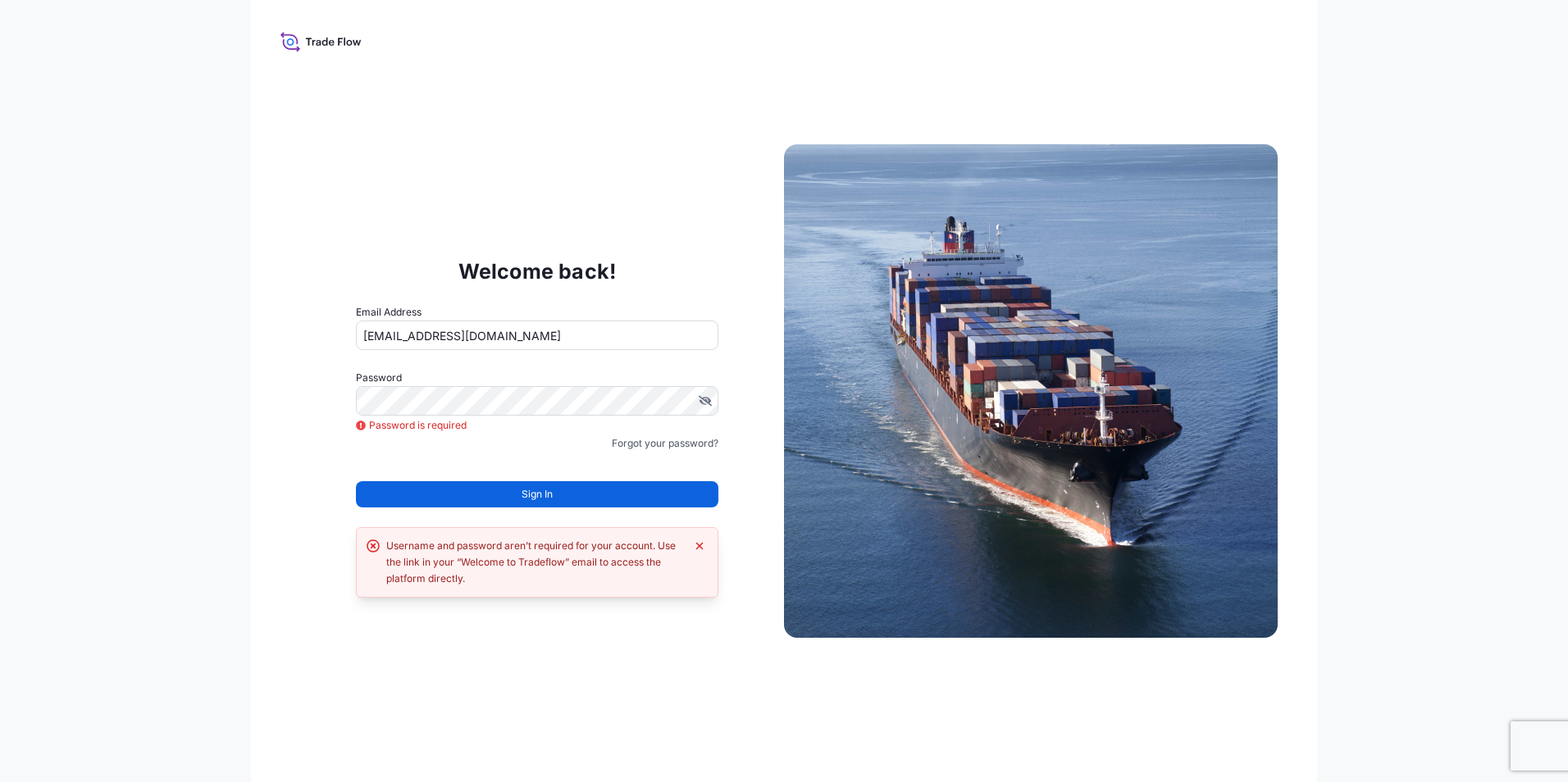
click at [99, 318] on div "Welcome back! Email Address goksu.uzun@bdpint.com Password Password is required…" at bounding box center [784, 391] width 1568 height 782
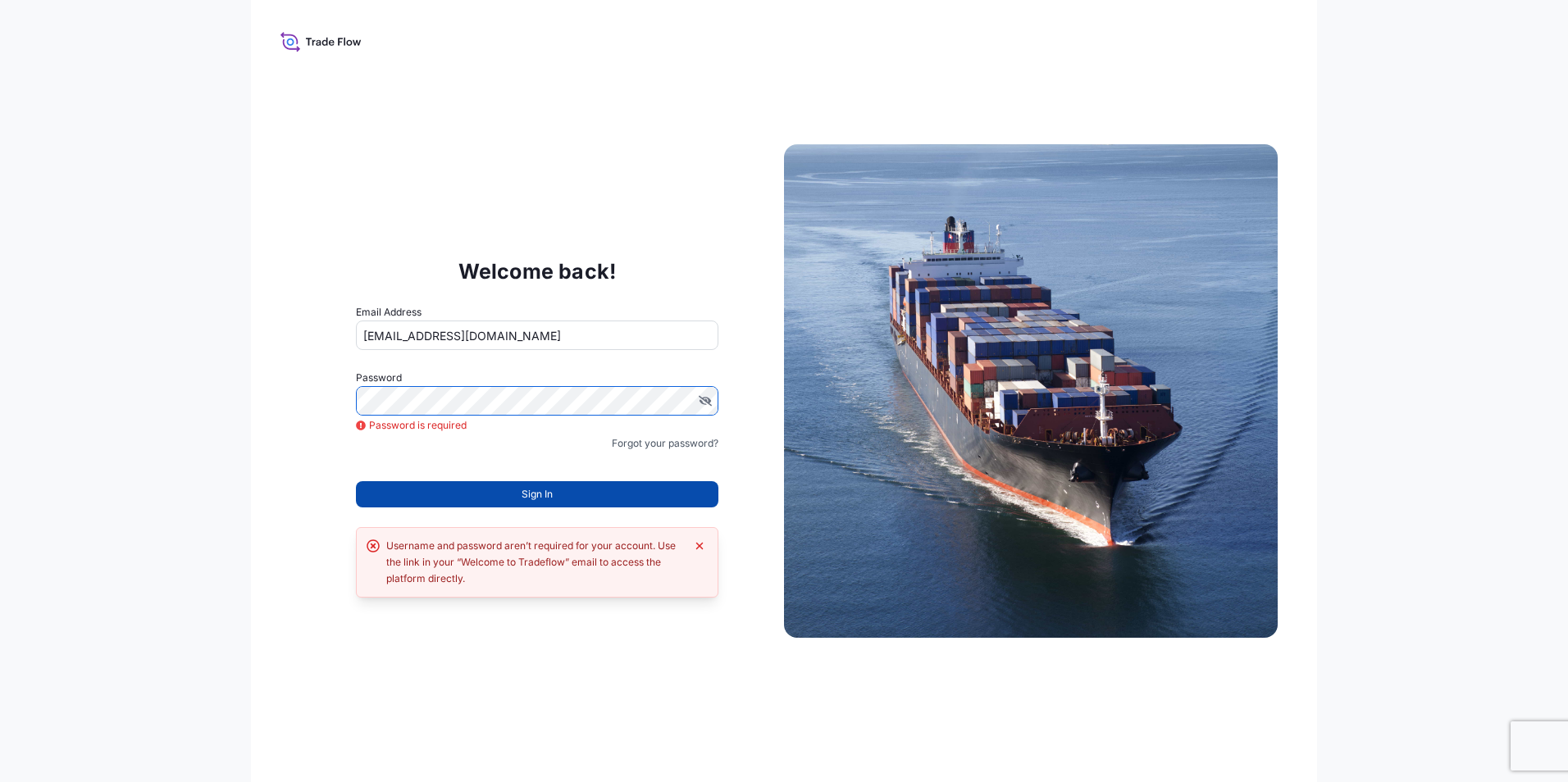
click at [549, 491] on span "Sign In" at bounding box center [536, 493] width 31 height 16
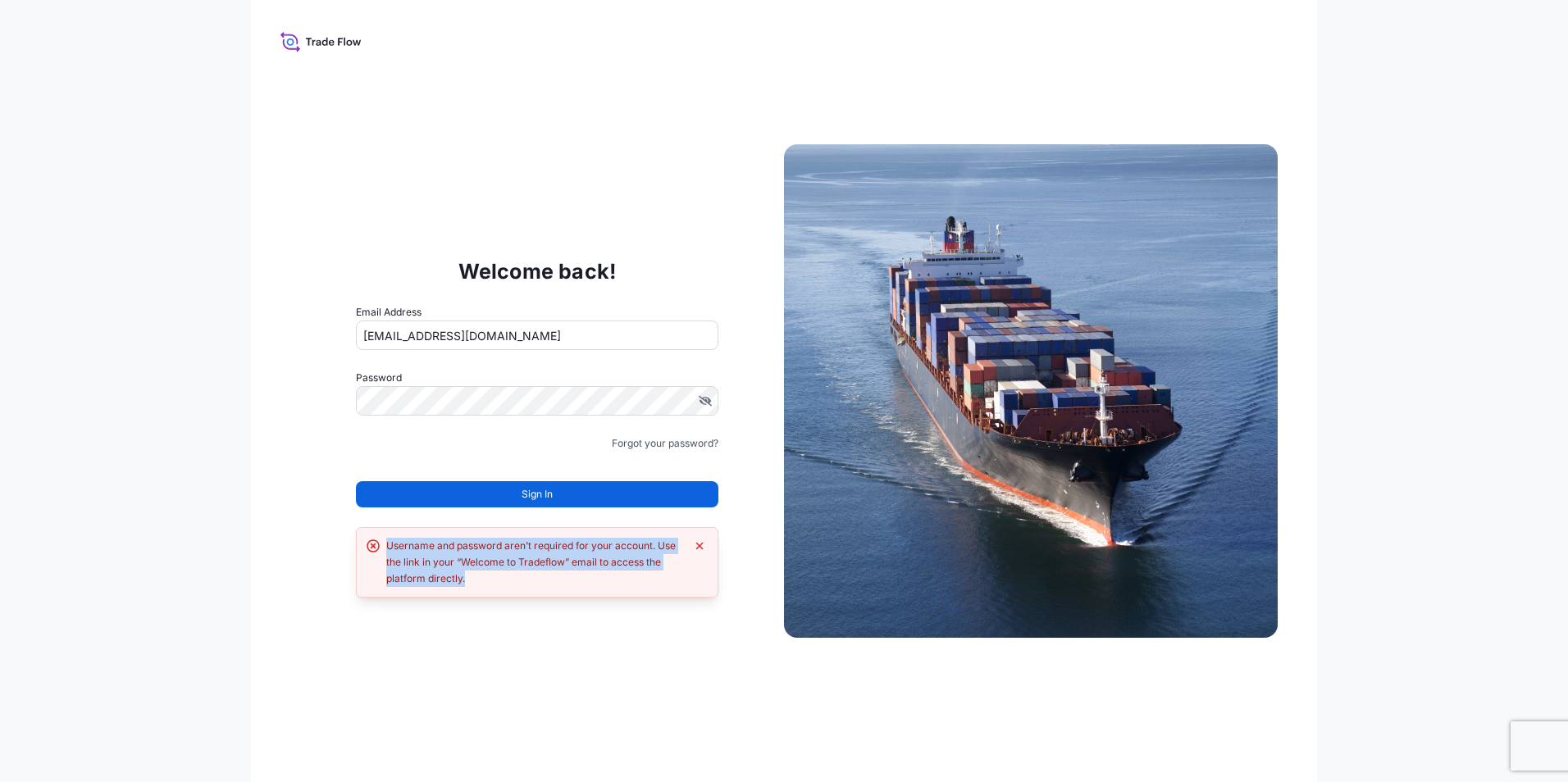
drag, startPoint x: 467, startPoint y: 580, endPoint x: 386, endPoint y: 536, distance: 92.2
click at [386, 536] on div "Username and password aren’t required for your account. Use the link in your “W…" at bounding box center [536, 562] width 362 height 70
drag, startPoint x: 386, startPoint y: 536, endPoint x: 406, endPoint y: 557, distance: 29.0
copy div "Username and password aren’t required for your account. Use the link in your “W…"
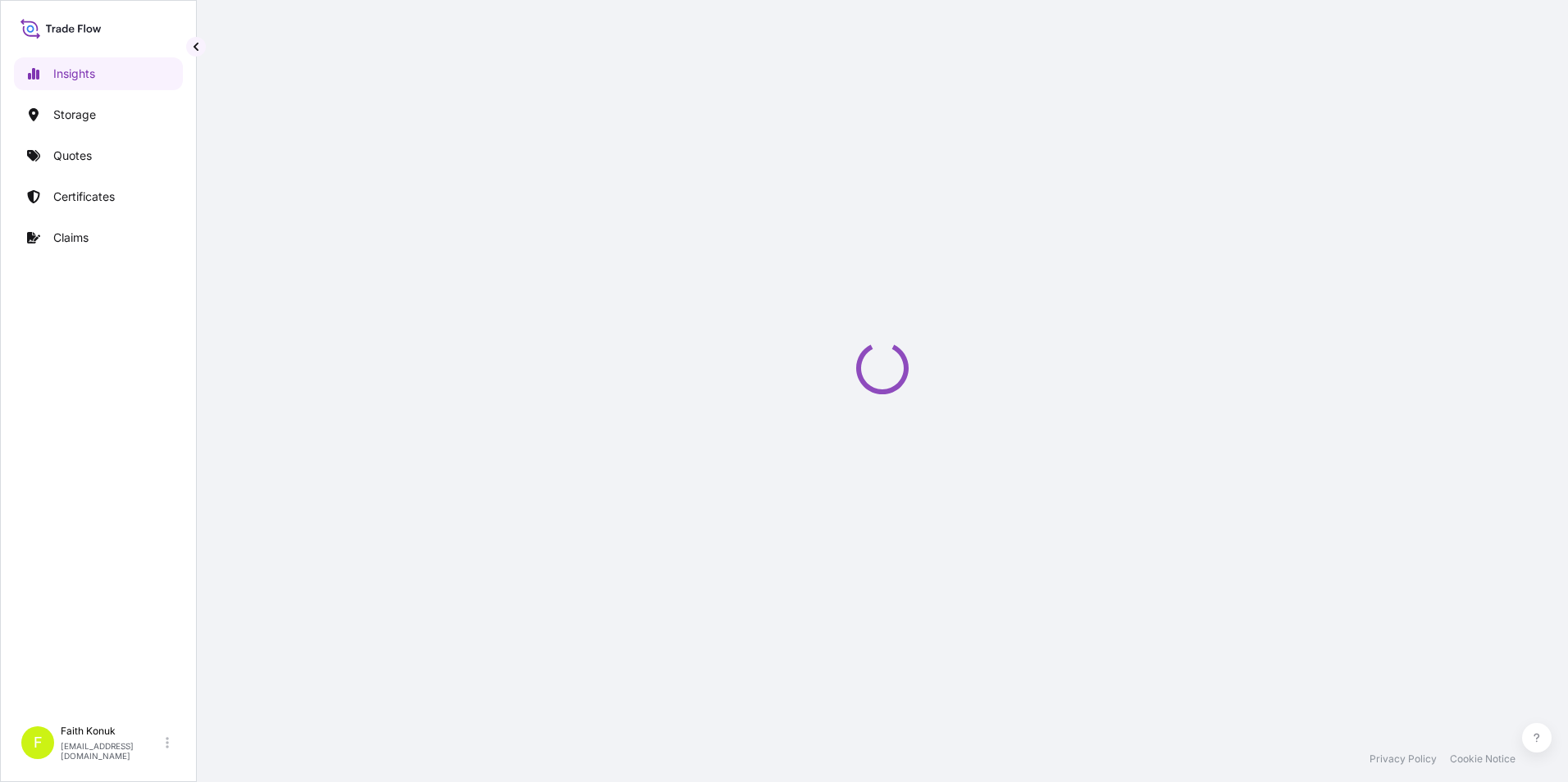
select select "2025"
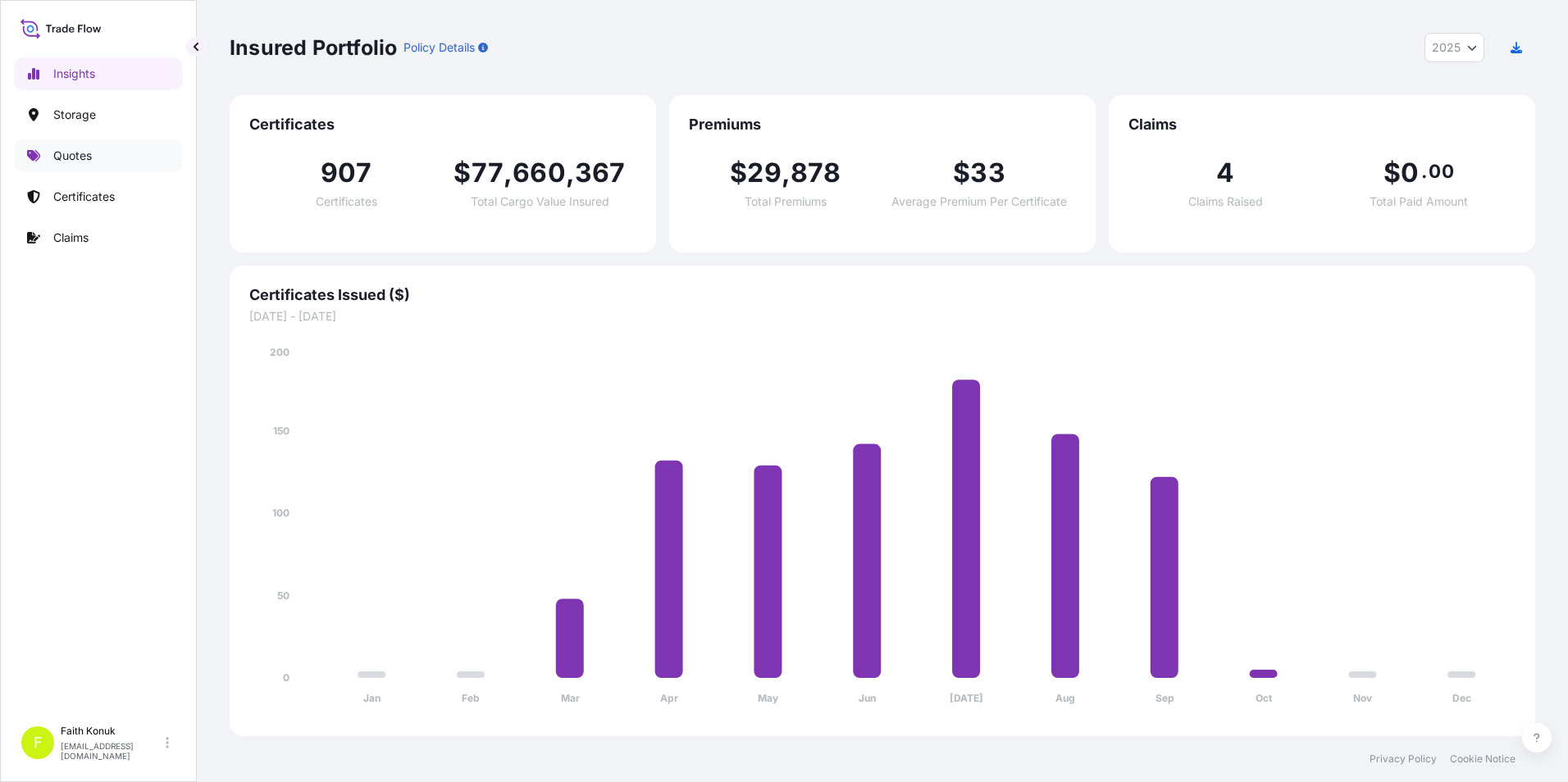
click at [97, 158] on link "Quotes" at bounding box center [98, 155] width 169 height 33
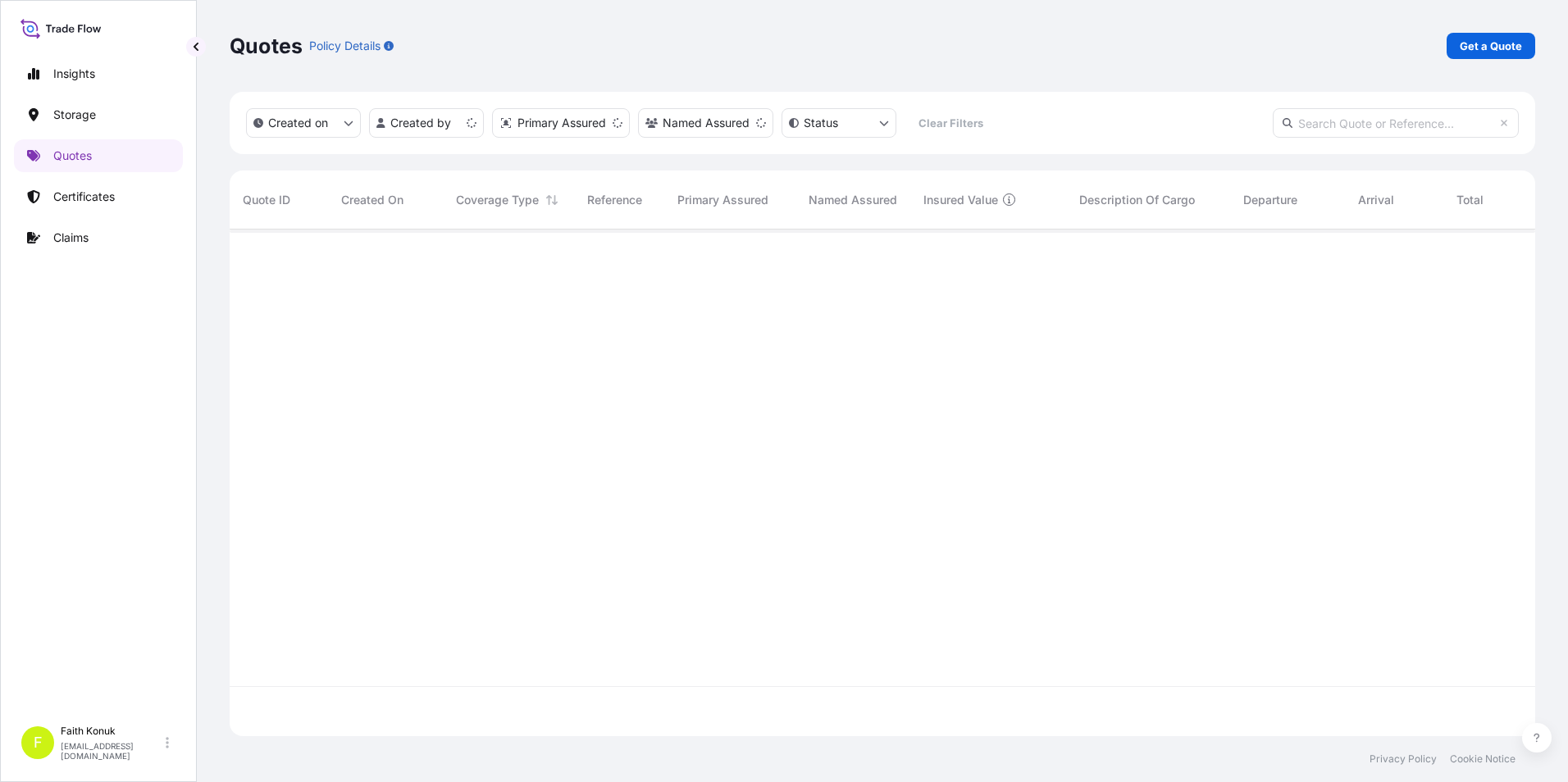
scroll to position [503, 1293]
click at [141, 474] on div "Insights Storage Quotes Certificates Claims" at bounding box center [98, 379] width 169 height 675
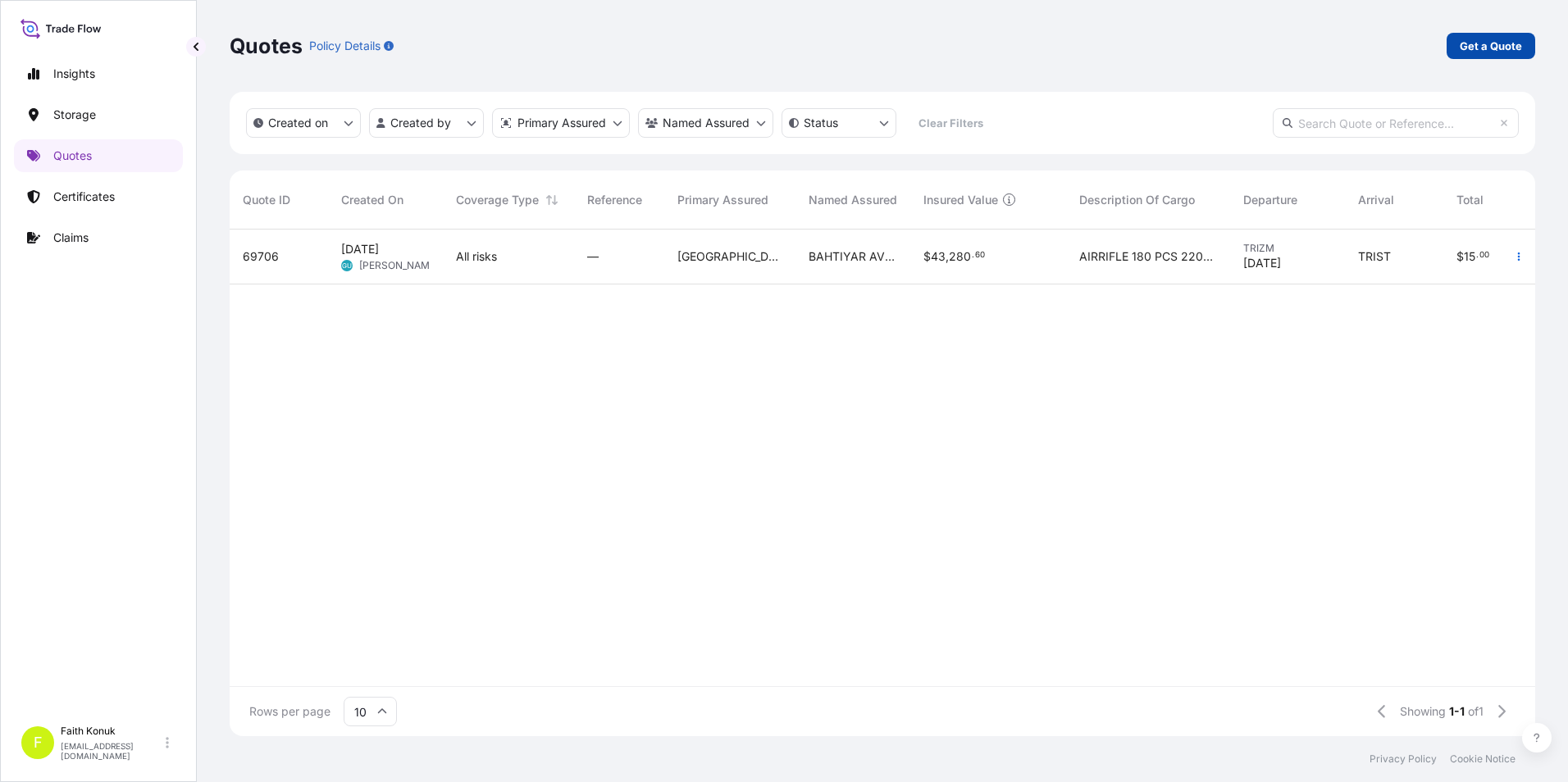
click at [1473, 49] on p "Get a Quote" at bounding box center [1490, 46] width 63 height 16
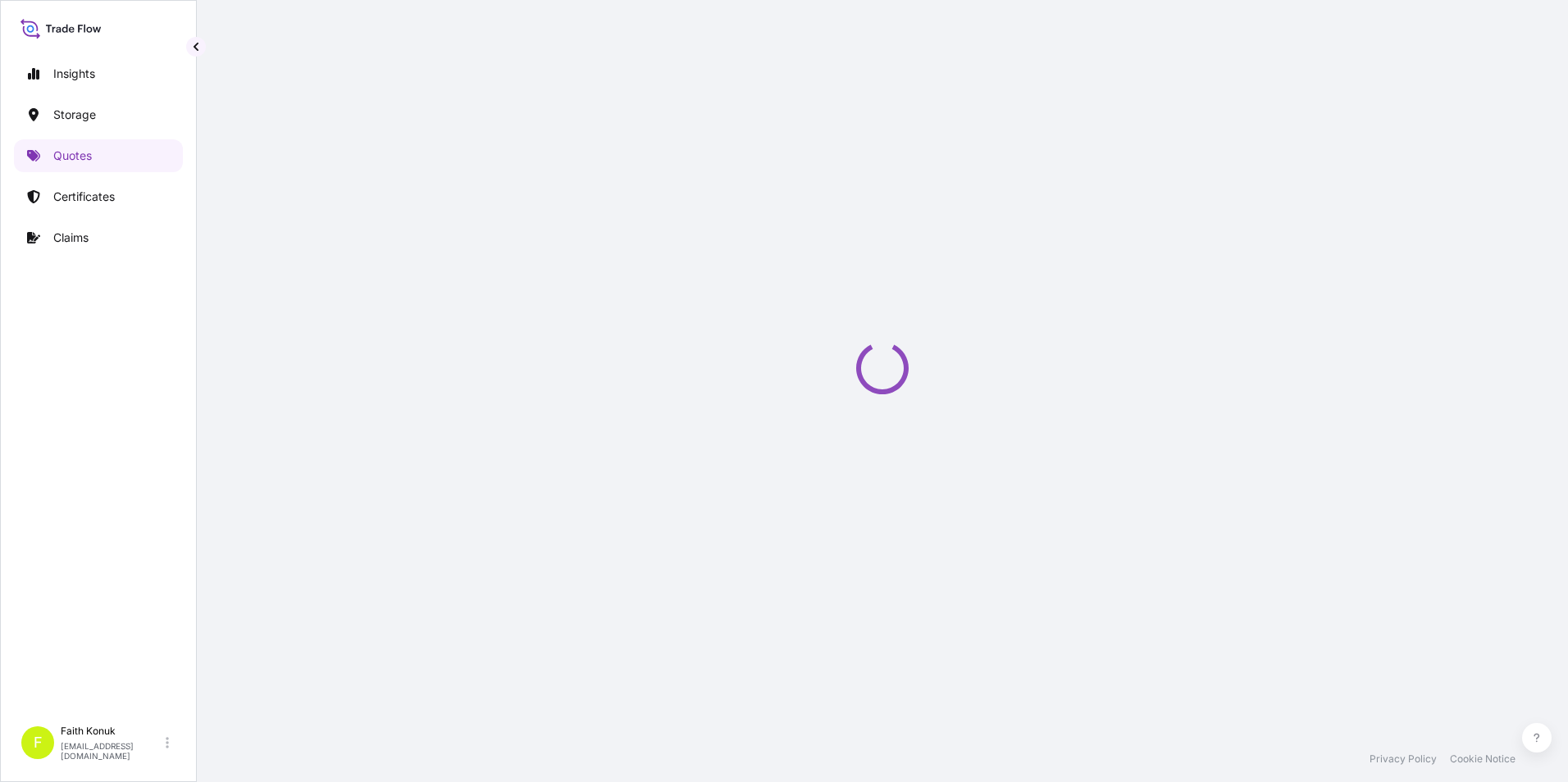
scroll to position [26, 0]
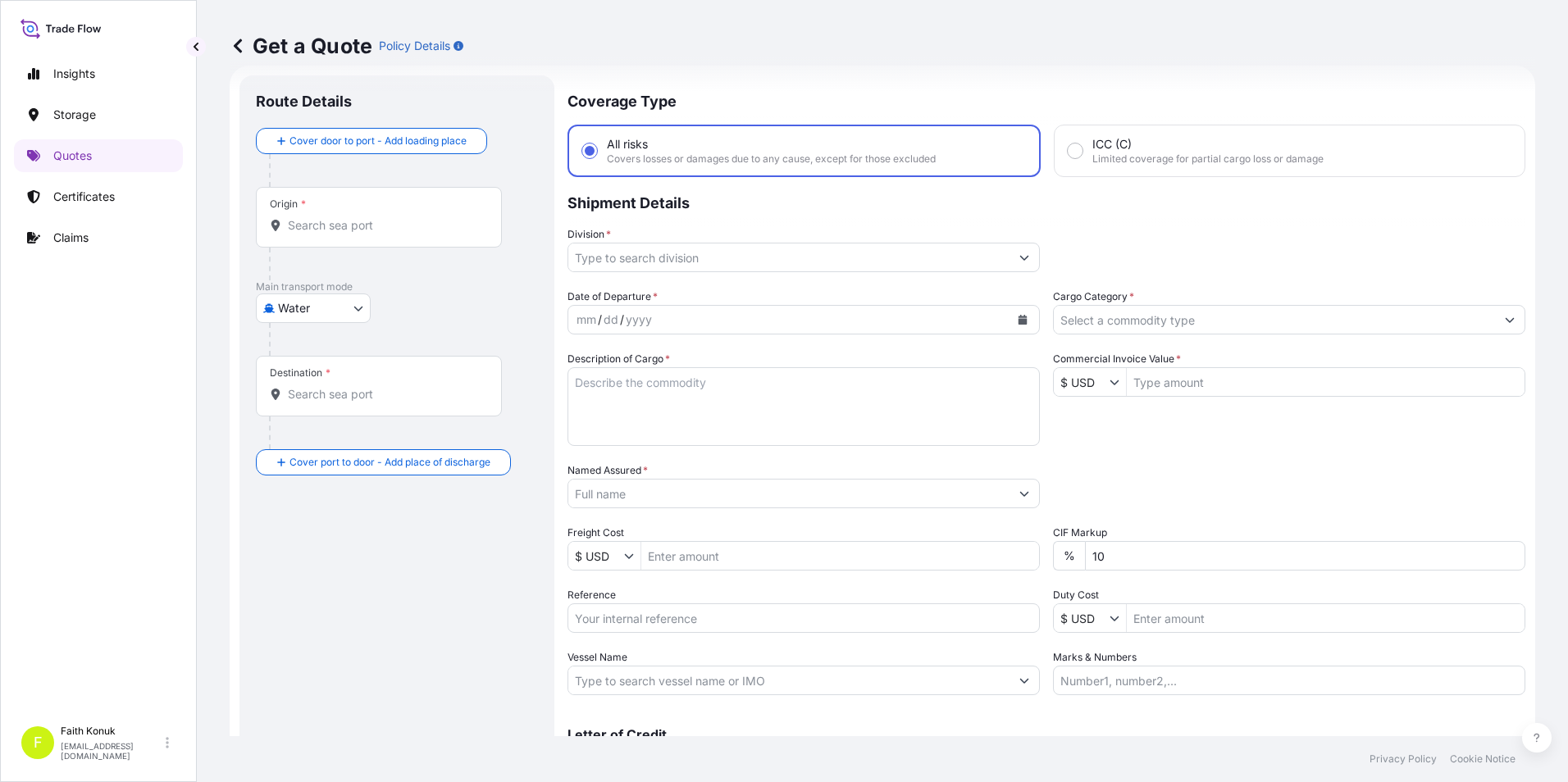
click at [116, 576] on div "Insights Storage Quotes Certificates Claims" at bounding box center [98, 379] width 169 height 675
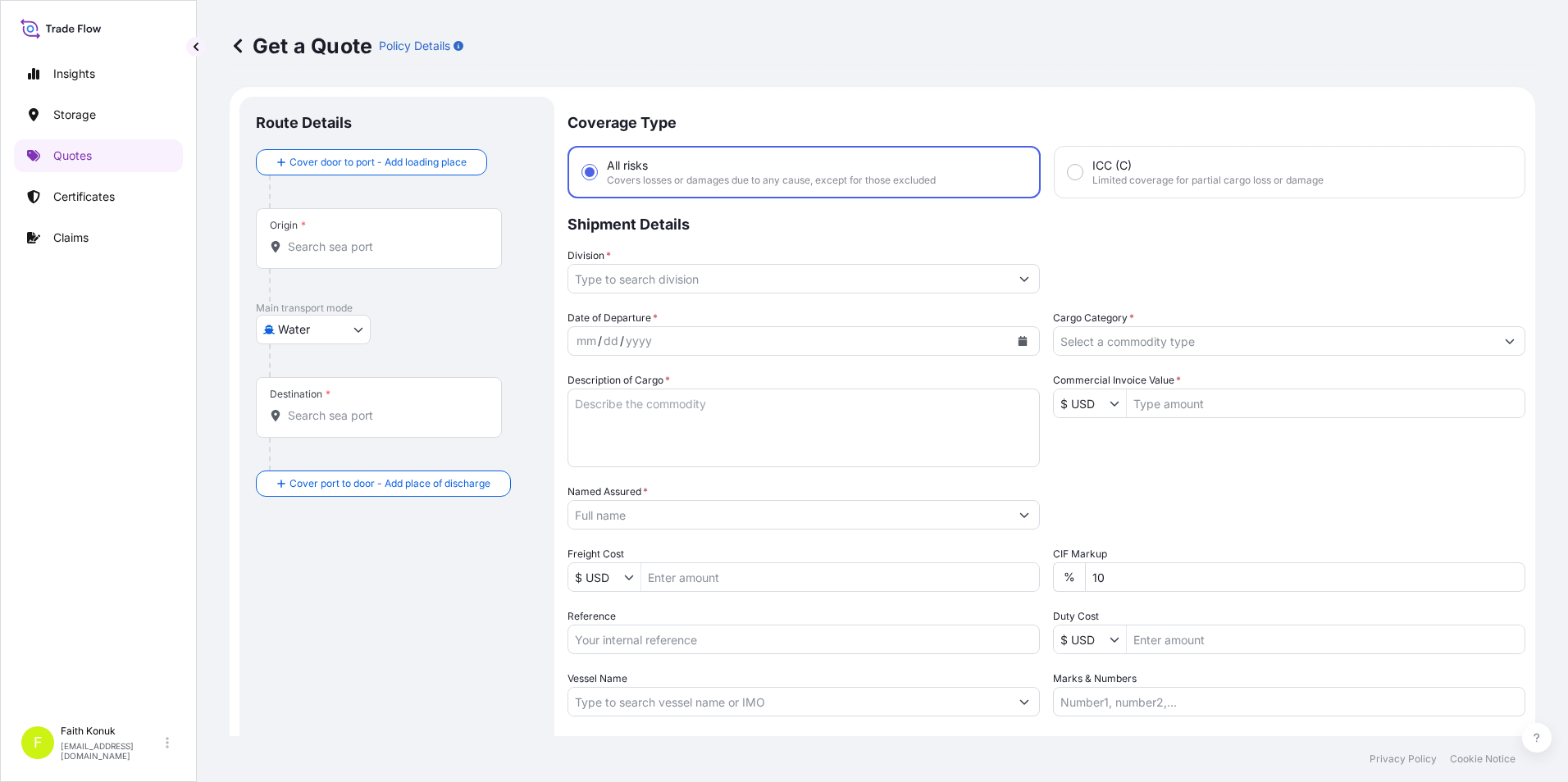
scroll to position [0, 0]
click at [352, 335] on body "Insights Storage Quotes Certificates Claims F [PERSON_NAME] [EMAIL_ADDRESS][DOM…" at bounding box center [784, 391] width 1568 height 782
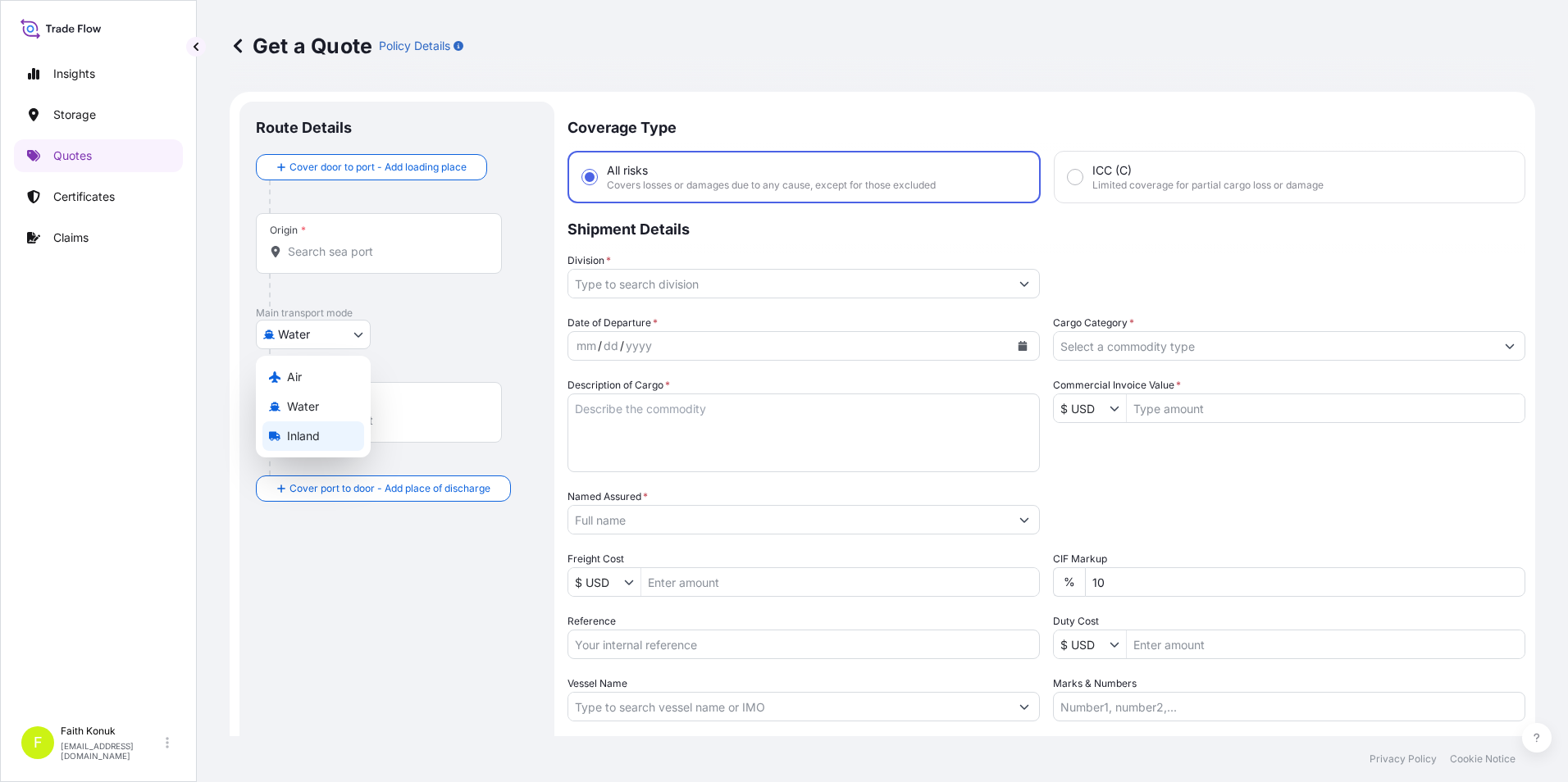
click at [299, 433] on span "Inland" at bounding box center [303, 436] width 33 height 16
select select "Inland"
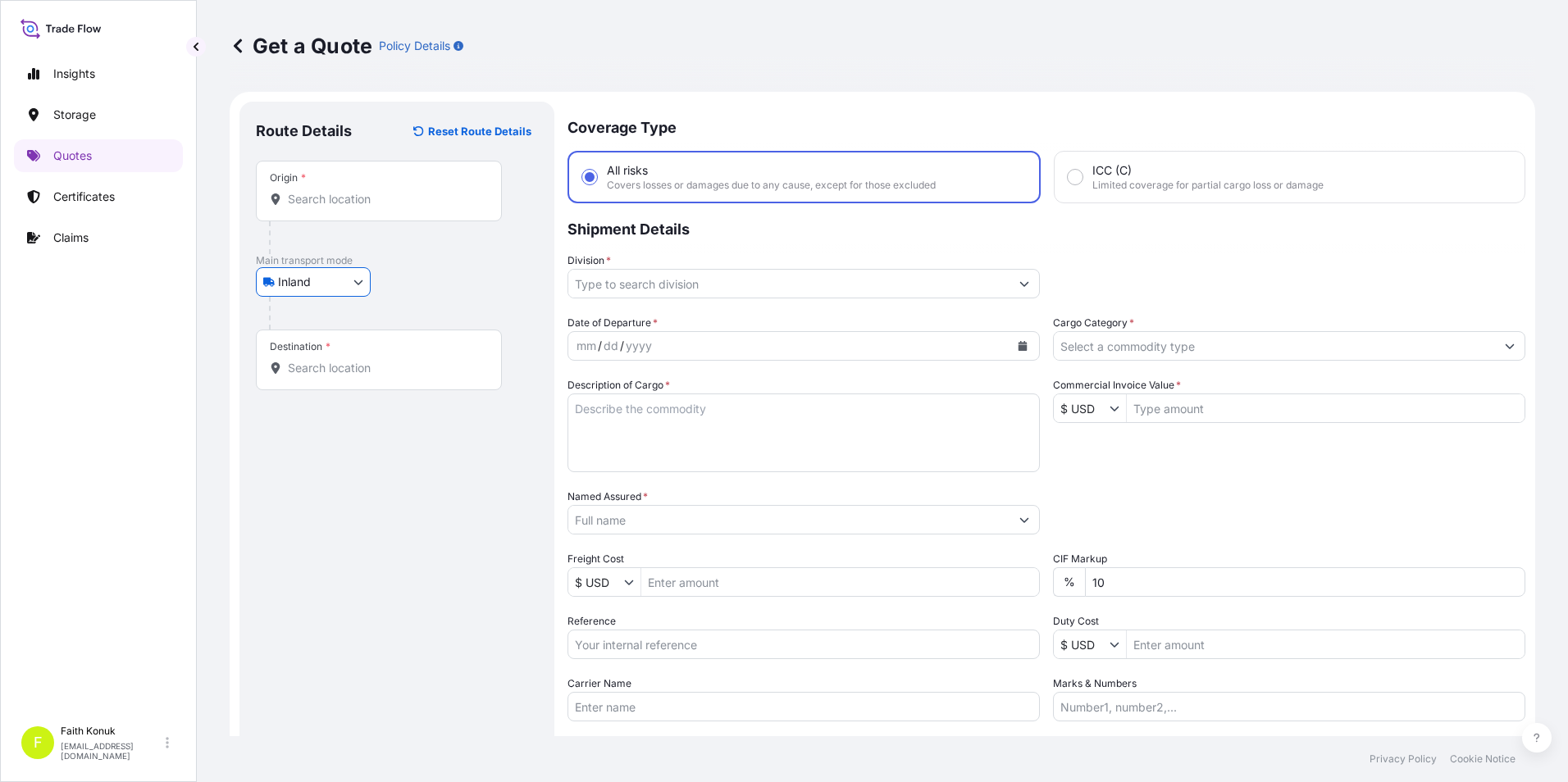
click at [347, 204] on input "Origin *" at bounding box center [384, 198] width 193 height 16
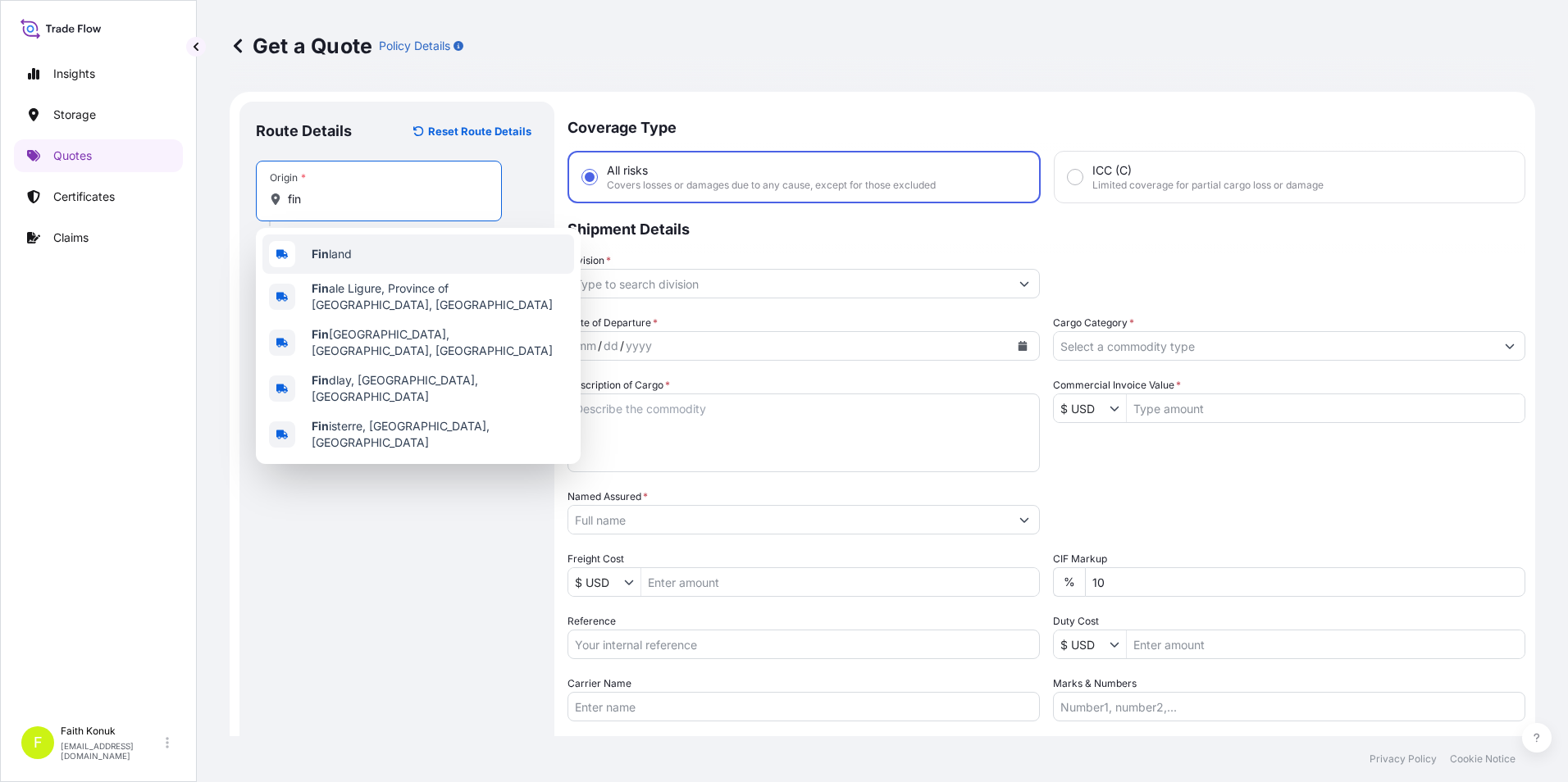
click at [415, 255] on div "Fin land" at bounding box center [418, 254] width 312 height 40
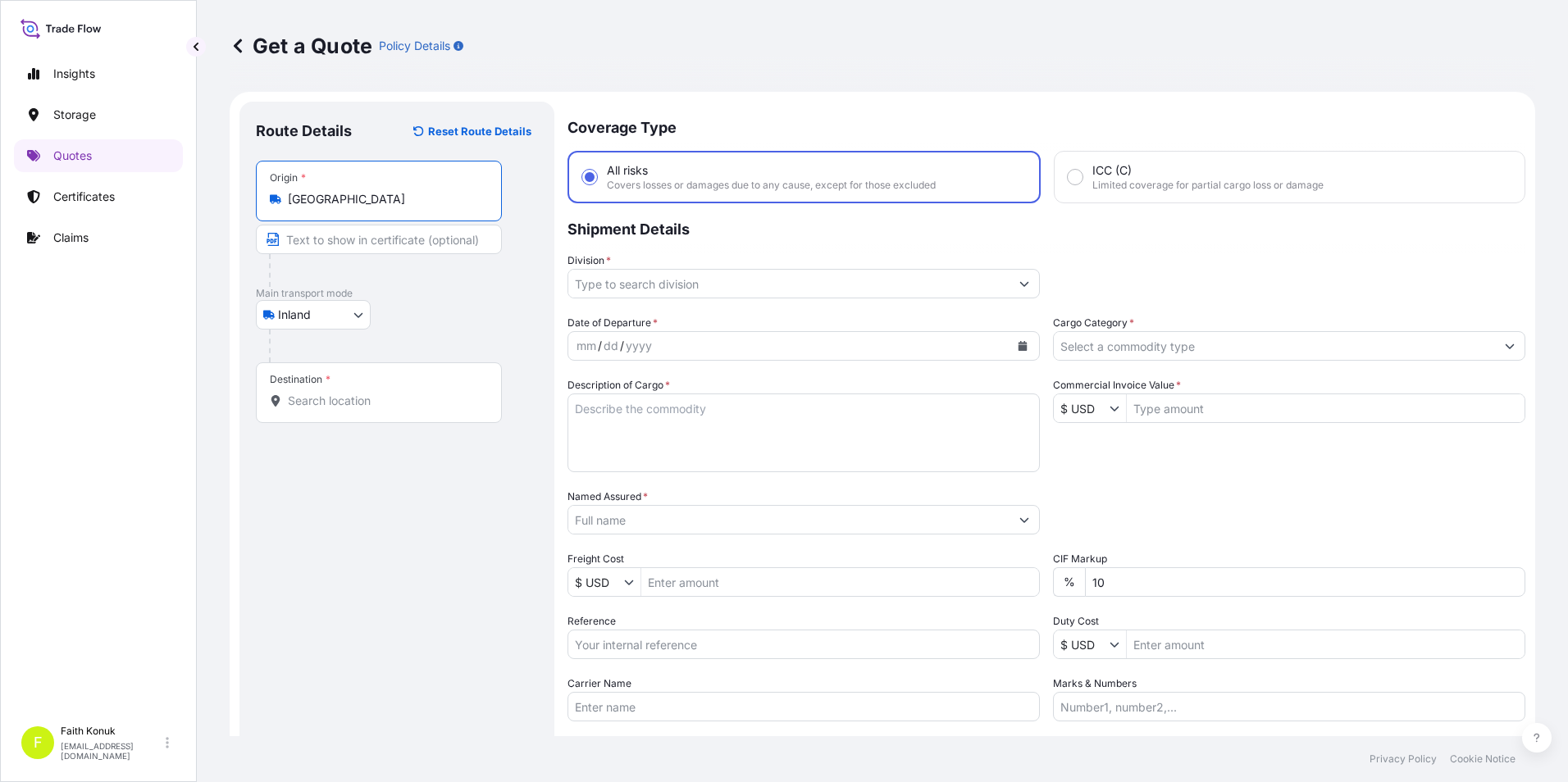
type input "[GEOGRAPHIC_DATA]"
click at [343, 400] on input "Destination *" at bounding box center [384, 400] width 193 height 16
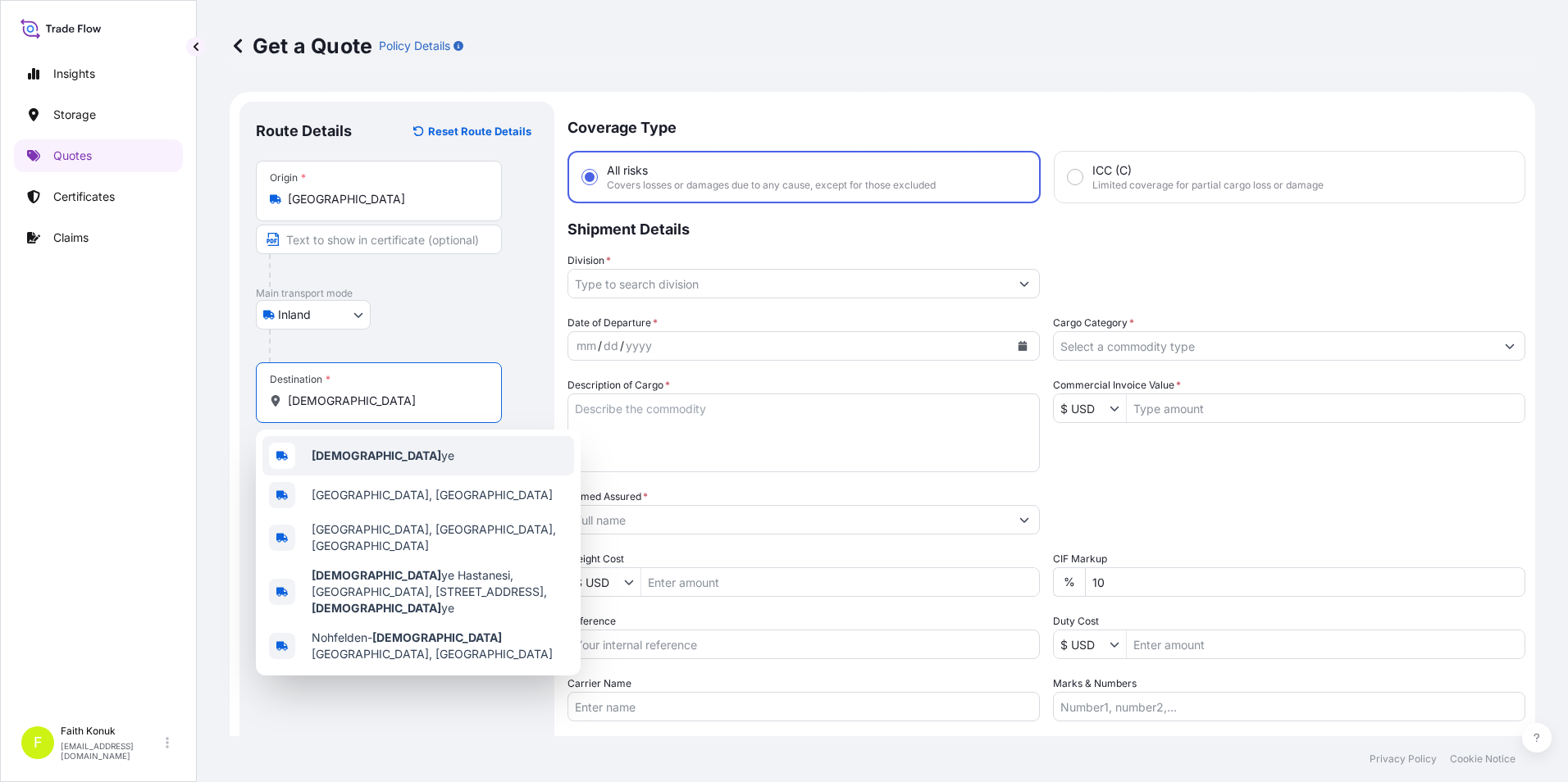
click at [322, 457] on b "[DEMOGRAPHIC_DATA]" at bounding box center [376, 455] width 129 height 14
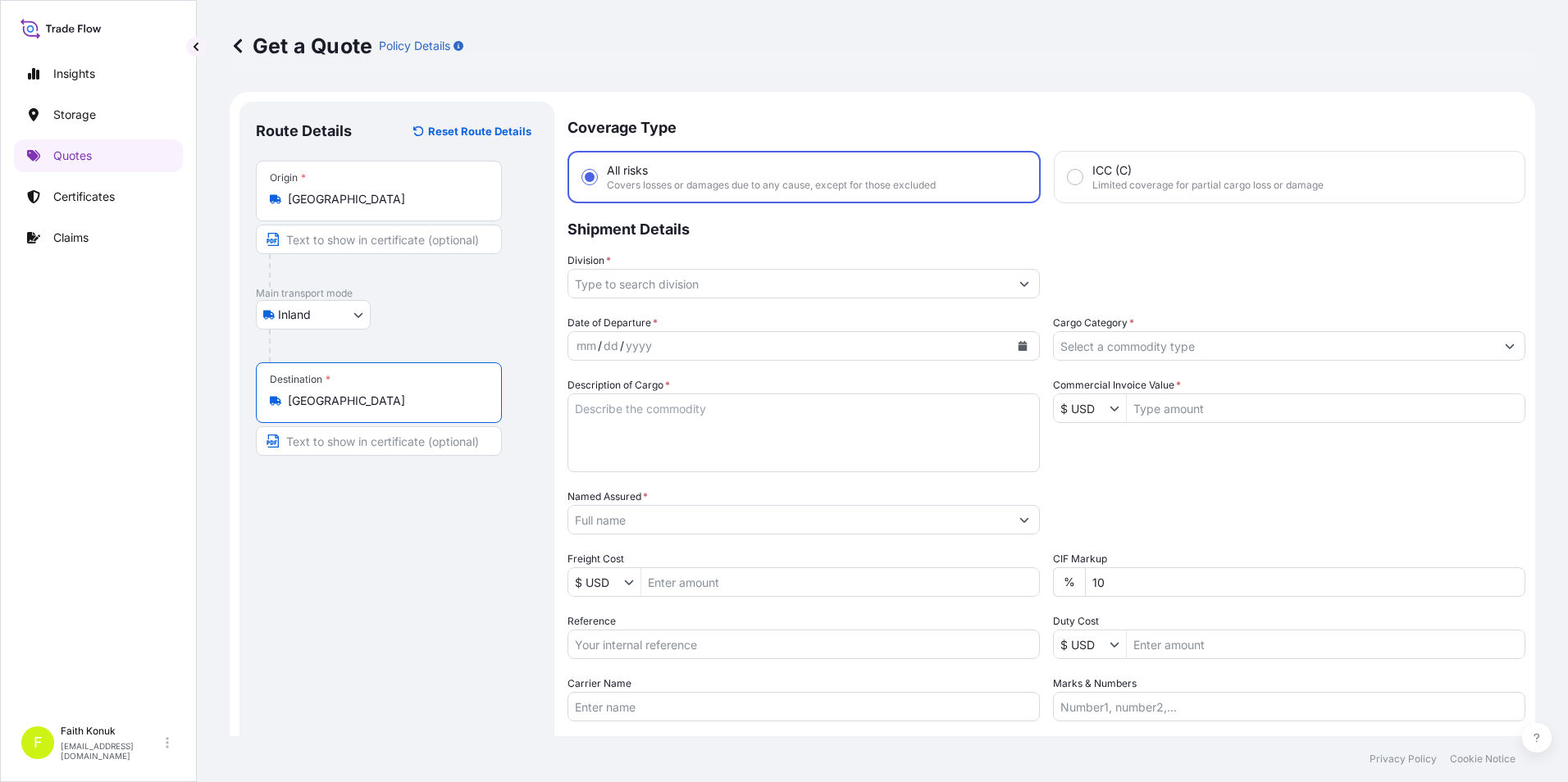
type input "[GEOGRAPHIC_DATA]"
click at [318, 600] on div "Route Details Reset Route Details Place of loading Road / Inland Road / Inland …" at bounding box center [397, 472] width 282 height 709
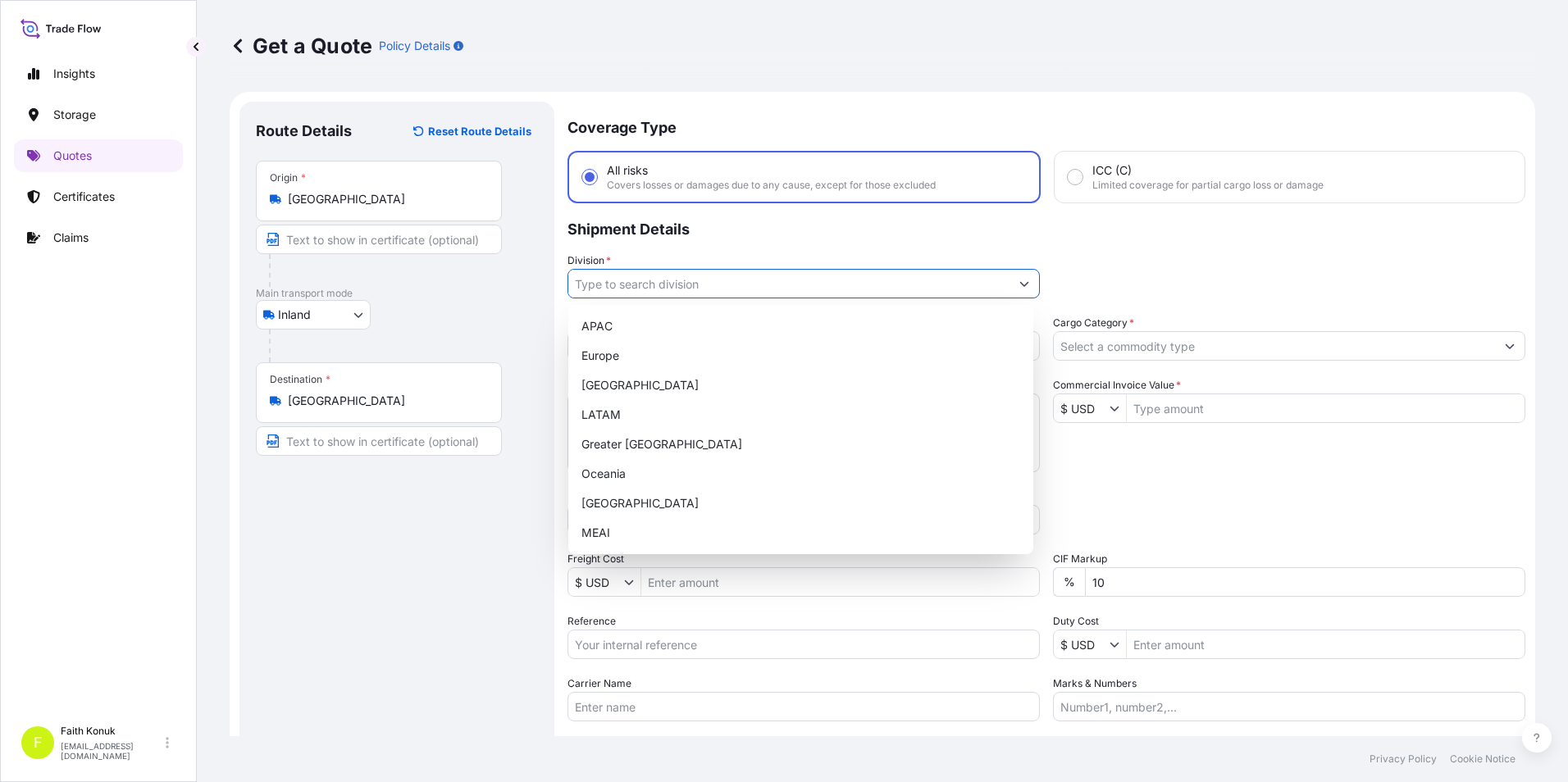
click at [666, 282] on input "Division *" at bounding box center [789, 283] width 441 height 30
click at [610, 494] on div "[GEOGRAPHIC_DATA]" at bounding box center [800, 502] width 452 height 30
type input "[GEOGRAPHIC_DATA]"
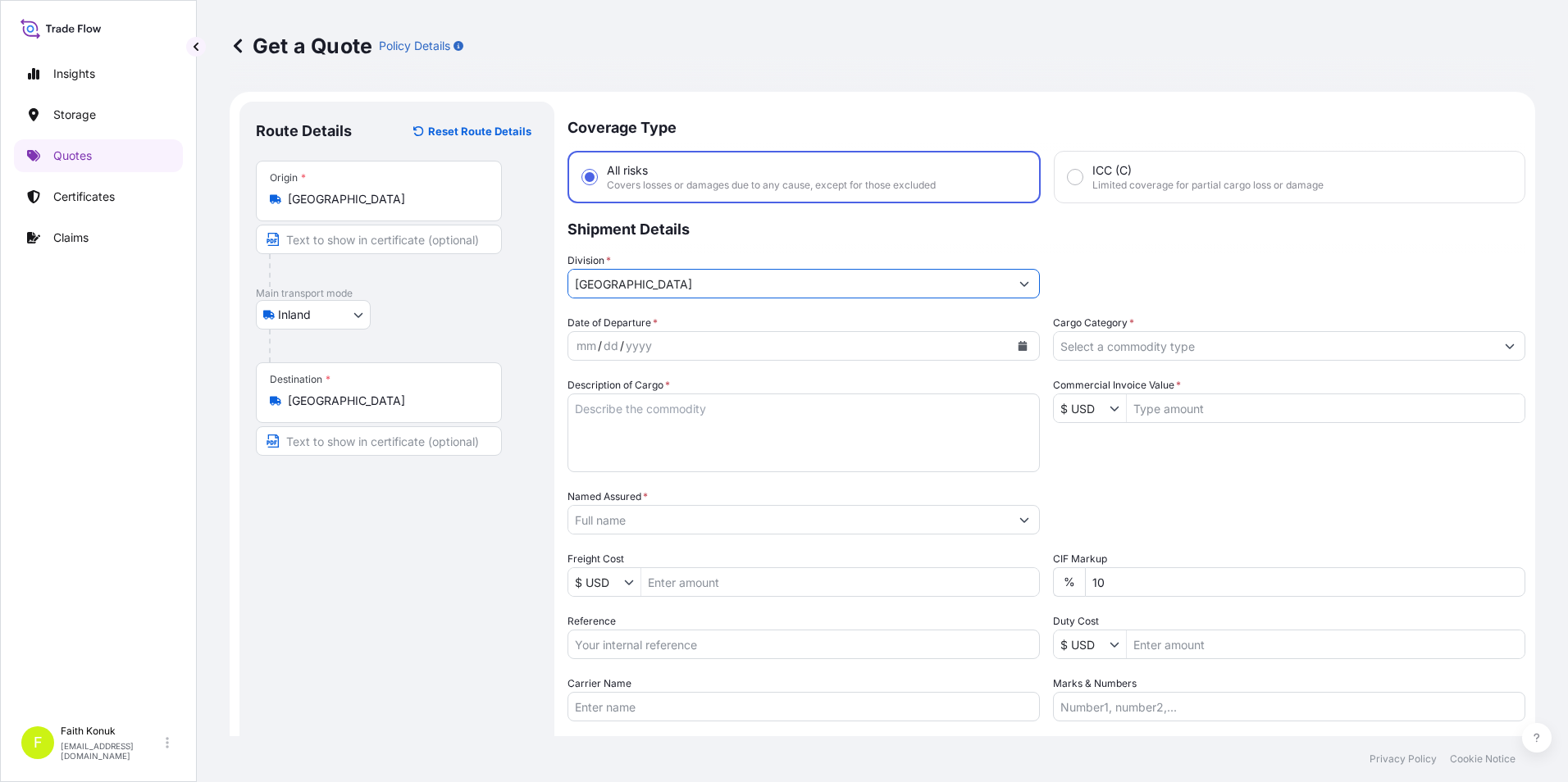
click at [1010, 347] on button "Calendar" at bounding box center [1022, 345] width 26 height 26
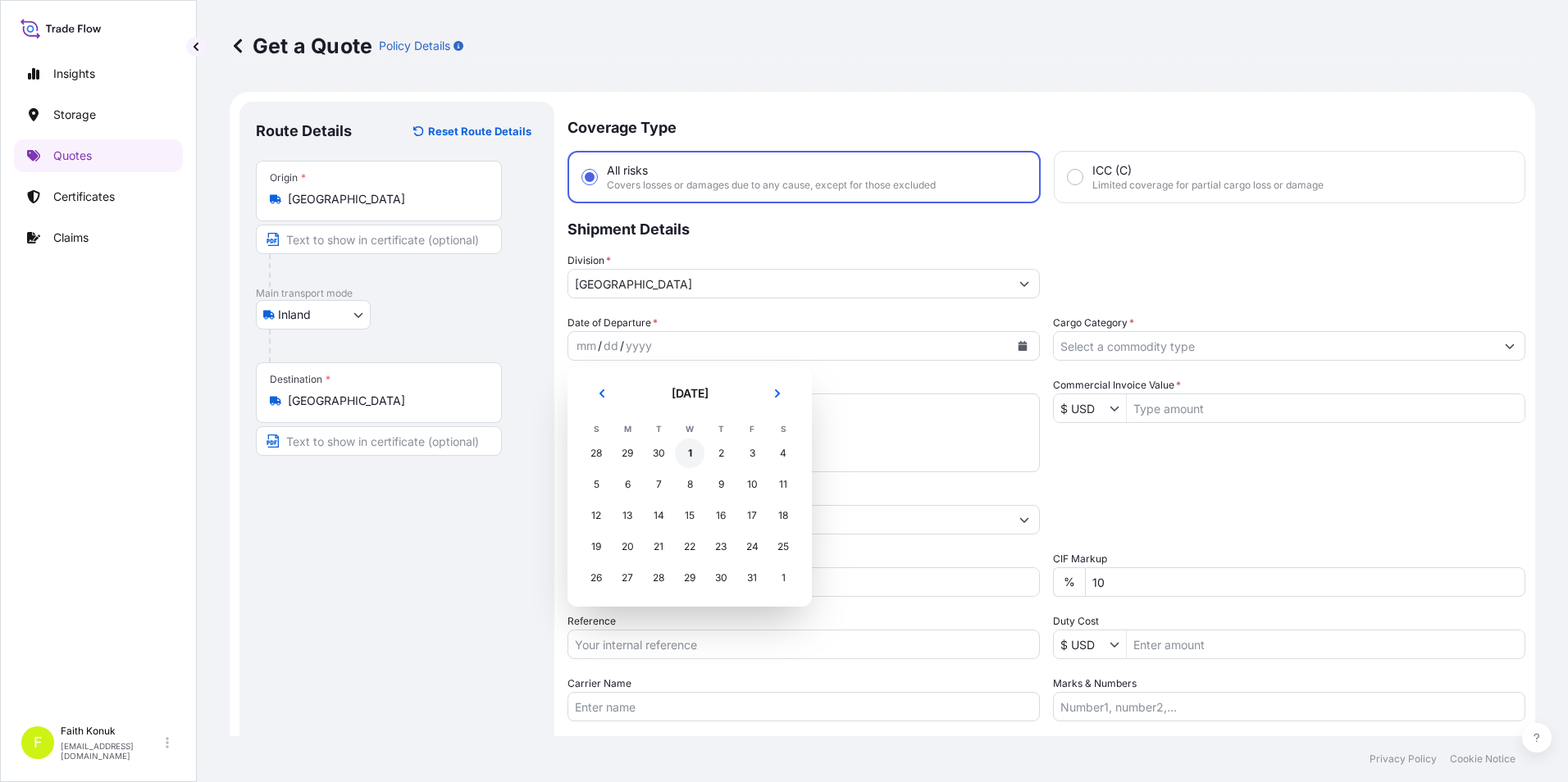
click at [687, 458] on div "1" at bounding box center [689, 453] width 30 height 30
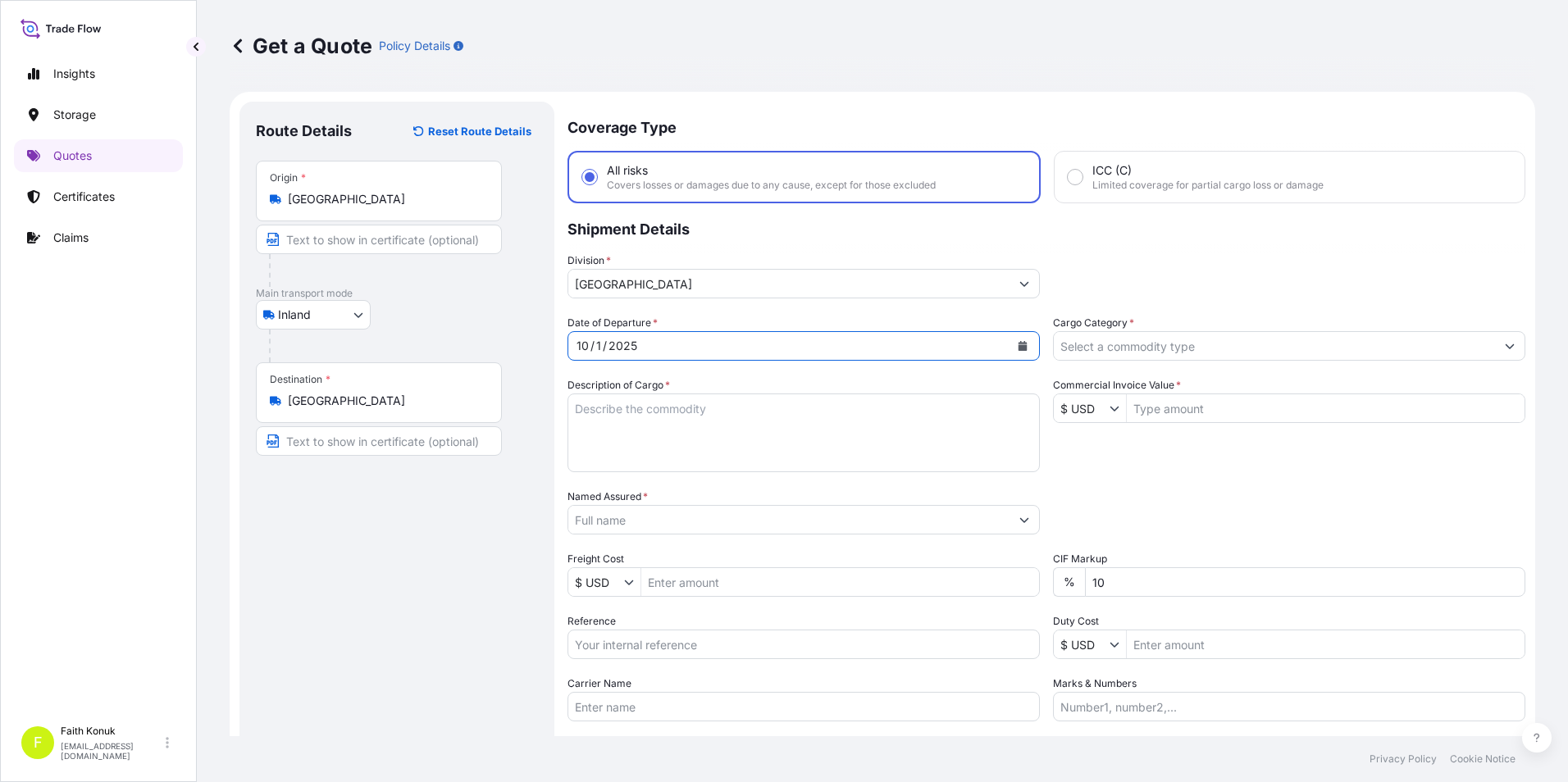
click at [769, 411] on textarea "Description of Cargo *" at bounding box center [803, 432] width 472 height 79
click at [953, 431] on textarea "Description of Cargo *" at bounding box center [803, 432] width 472 height 79
paste textarea "Hortum Koruyucuları 2 KAP - 422,00 KG"
type textarea "Hortum Koruyucuları 2 KAP - 422,00 KG"
click at [652, 520] on input "Named Assured *" at bounding box center [786, 519] width 435 height 30
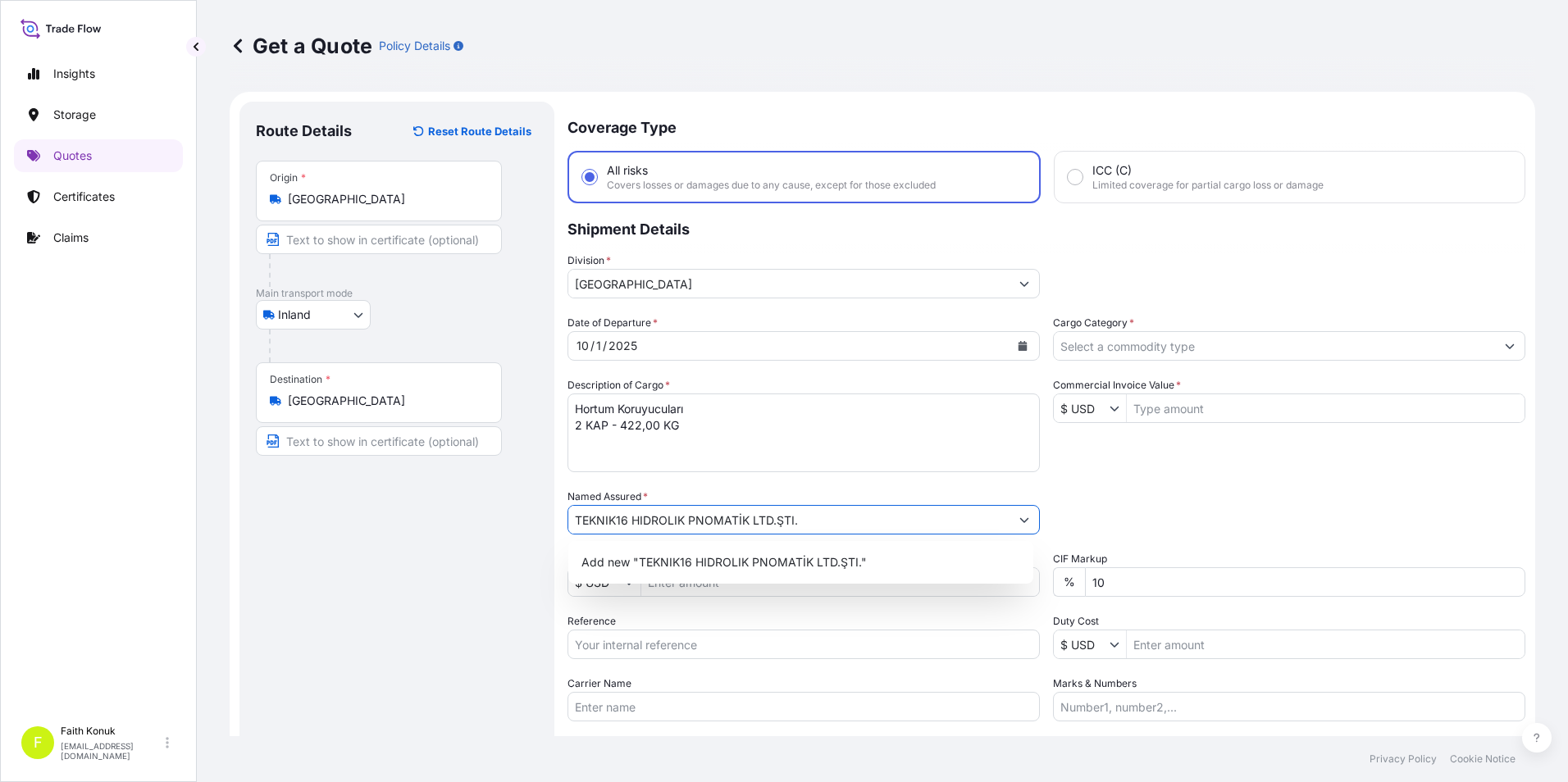
type input "TEKNIK16 HIDROLIK PNOMATİK LTD.ŞTI."
click at [514, 552] on div "Route Details Reset Route Details Place of loading Road / Inland Road / Inland …" at bounding box center [397, 472] width 282 height 709
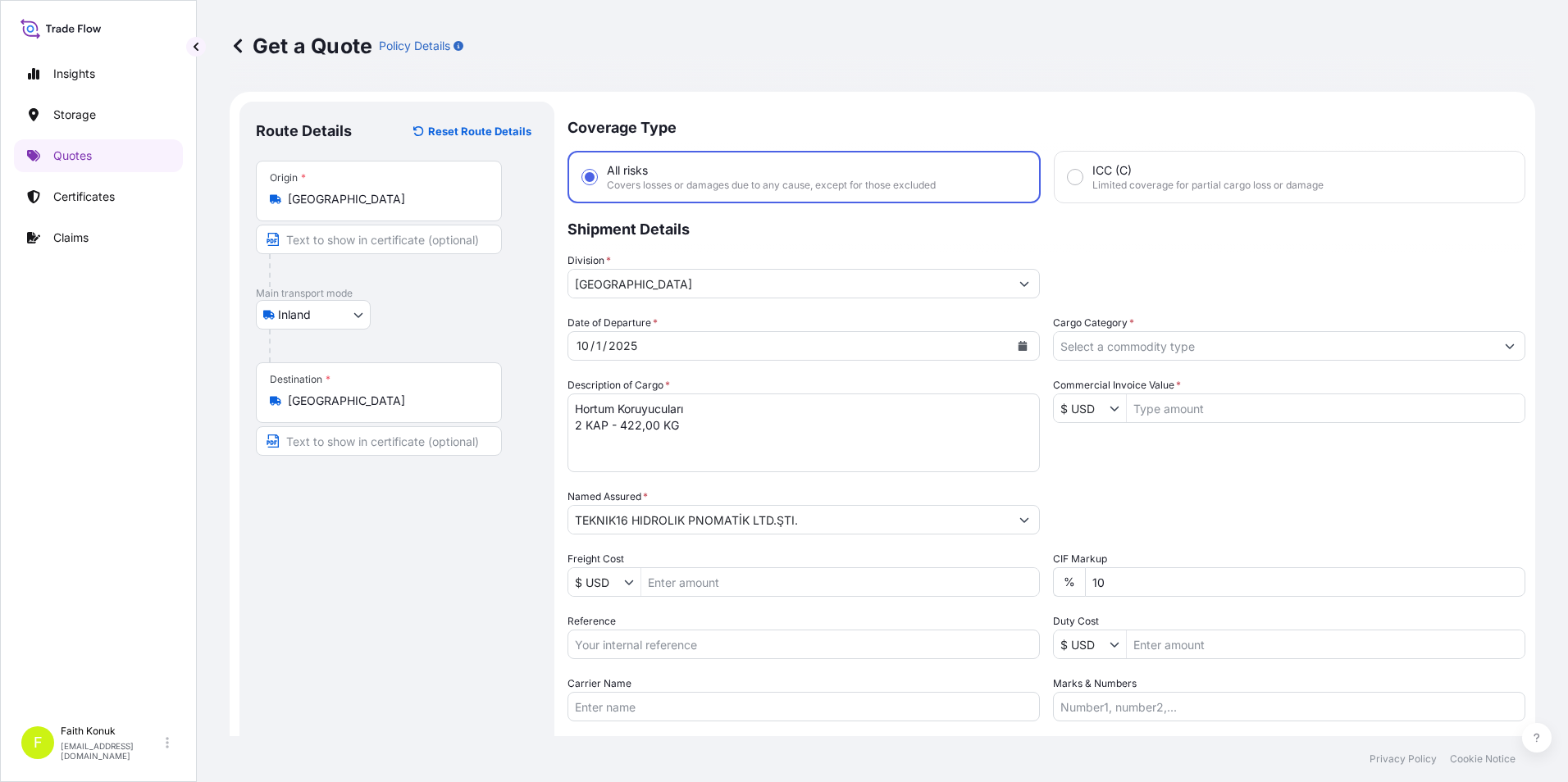
click at [644, 643] on input "Reference" at bounding box center [803, 644] width 472 height 30
click at [705, 640] on input "Reference" at bounding box center [803, 644] width 472 height 30
paste input "2511782242"
type input "2511782242"
click at [606, 703] on input "Carrier Name" at bounding box center [803, 706] width 472 height 30
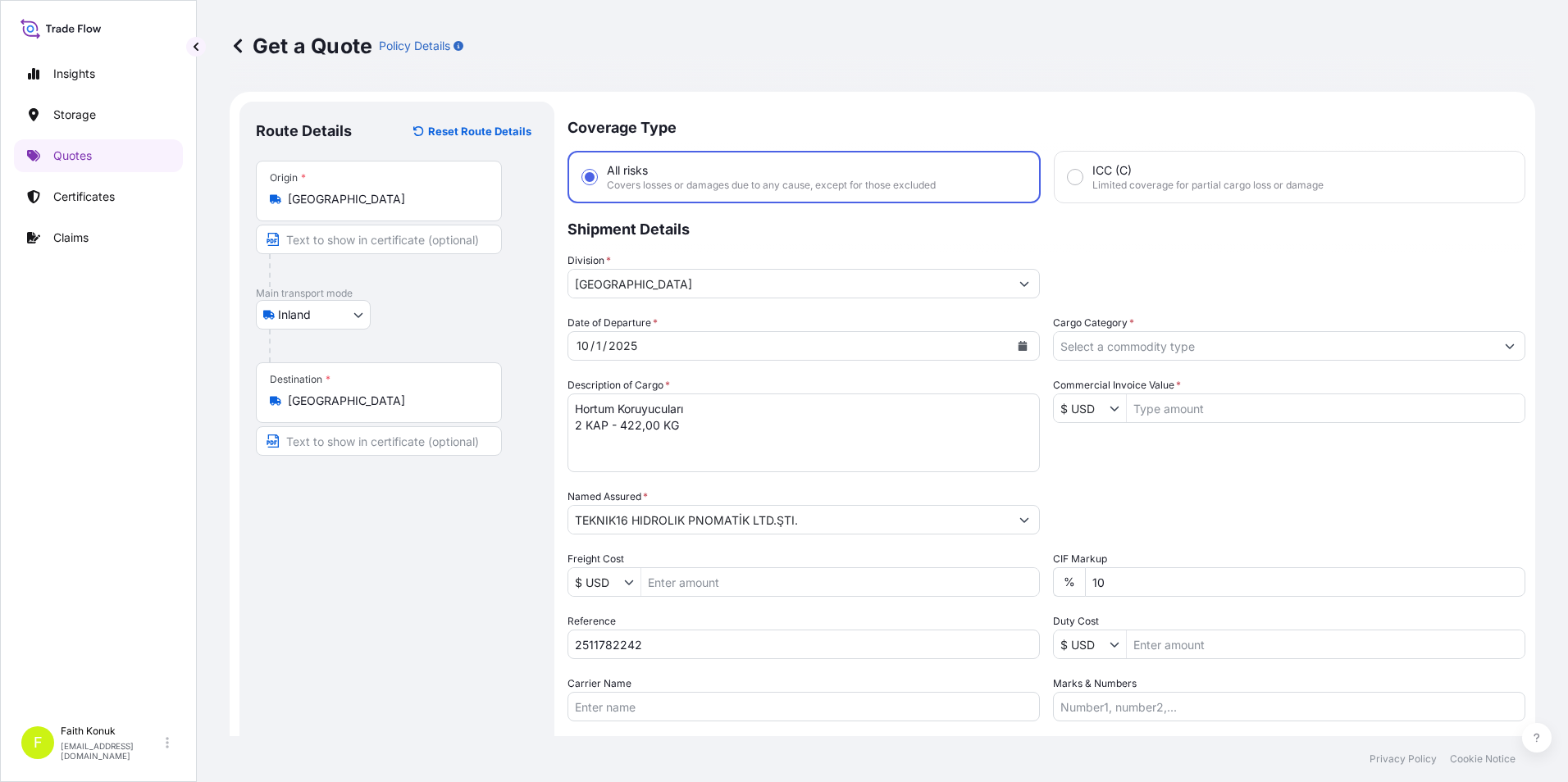
click at [586, 698] on input "Carrier Name" at bounding box center [803, 706] width 472 height 30
paste input "34 GFT 810 SAN SİSTEM LOJİSTİK"
type input "34 GFT 810 SAN SİSTEM LOJİSTİK"
click at [517, 588] on div "Route Details Reset Route Details Place of loading Road / Inland Road / Inland …" at bounding box center [397, 472] width 282 height 709
click at [595, 442] on textarea "Hortum Koruyucuları 2 KAP - 422,00 KG" at bounding box center [803, 432] width 472 height 79
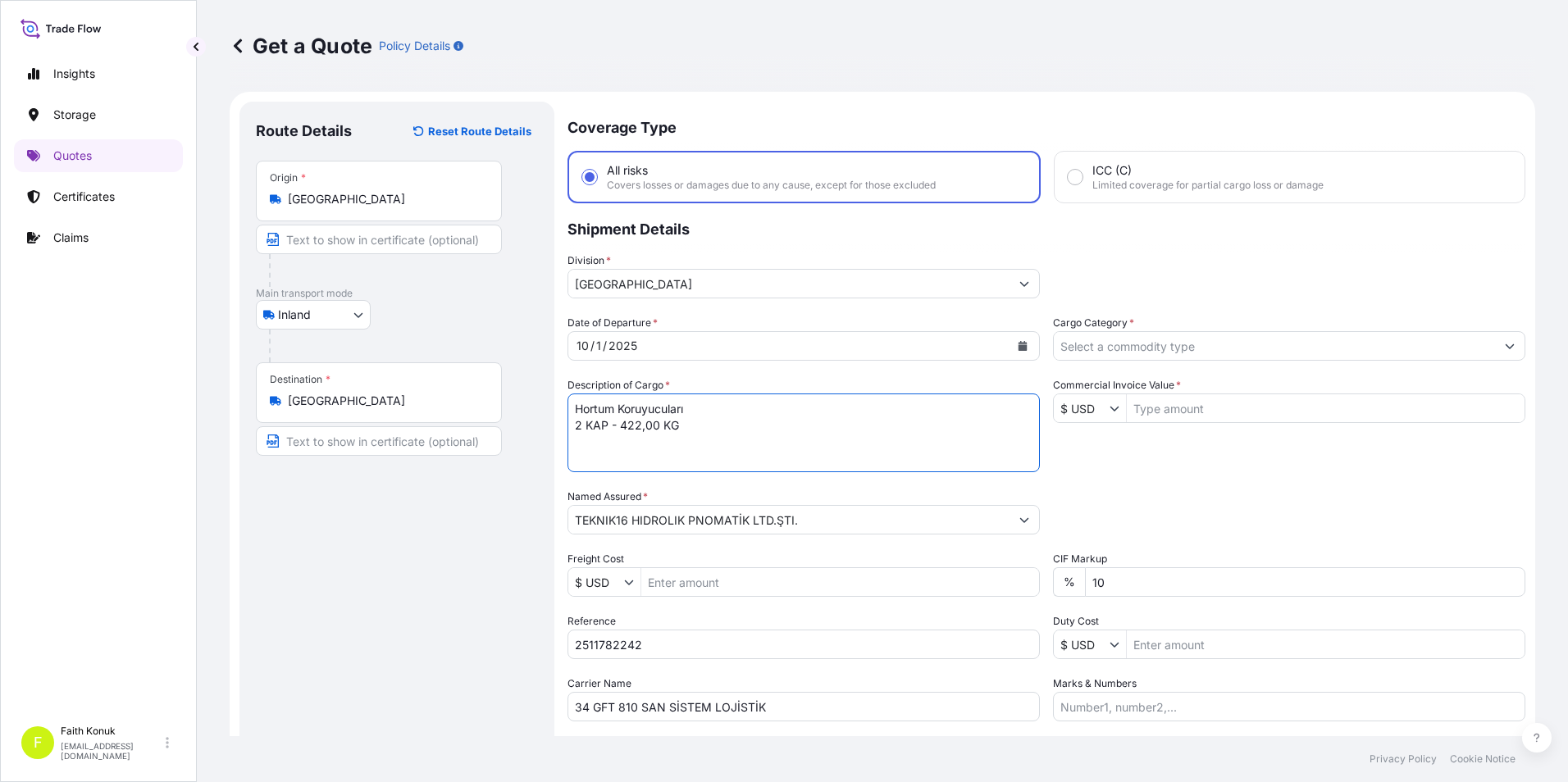
paste textarea "34 GFT 810"
type textarea "Hortum Koruyucuları 2 KAP - 422,00 KG 34 GFT 810"
click at [408, 508] on div "Route Details Reset Route Details Place of loading Road / Inland Road / Inland …" at bounding box center [397, 472] width 282 height 709
click at [1204, 350] on input "Cargo Category *" at bounding box center [1274, 345] width 441 height 30
type input "3346.93"
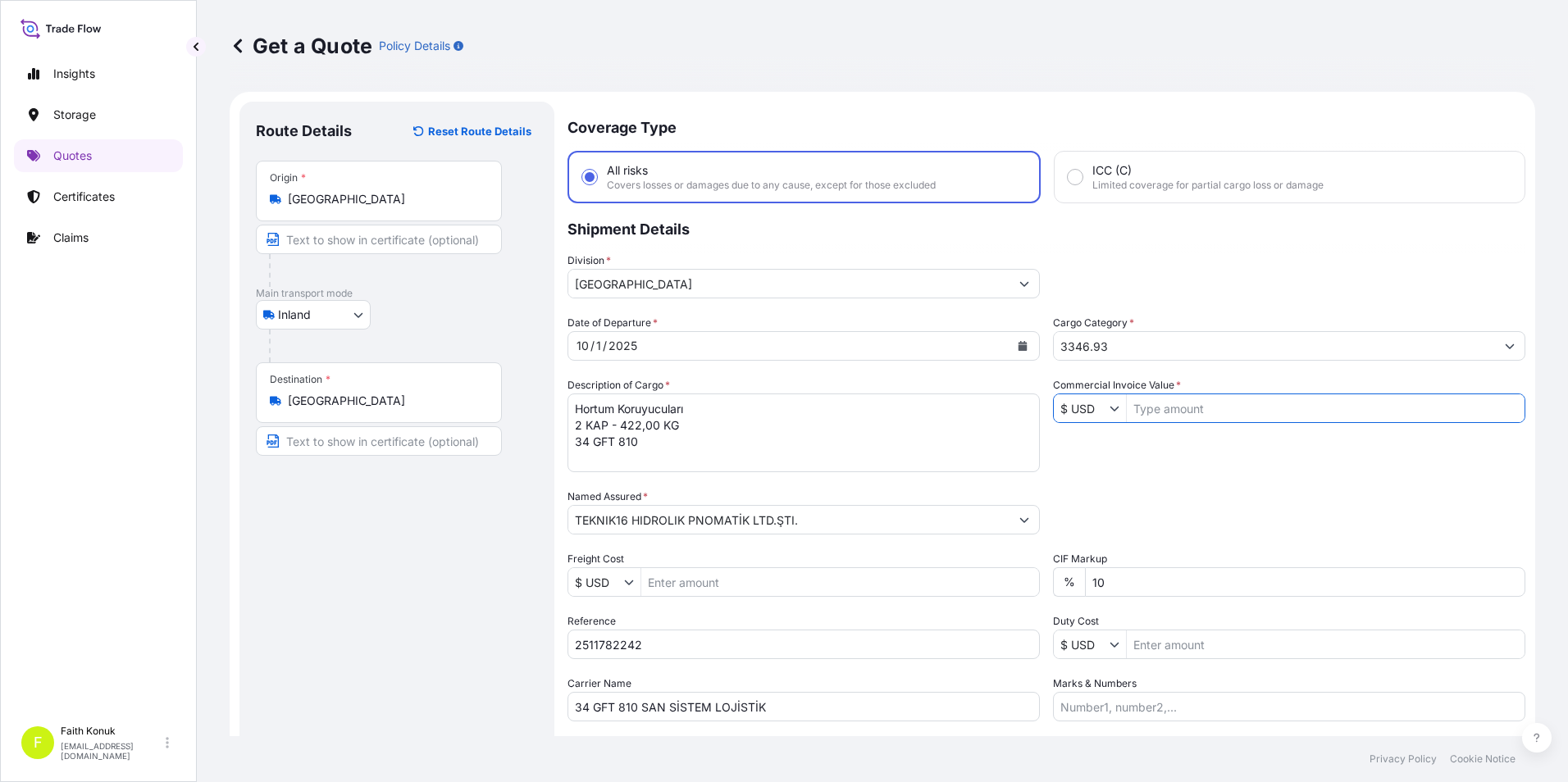
click at [1152, 412] on input "Commercial Invoice Value *" at bounding box center [1325, 408] width 398 height 30
type input "3,346.96"
click at [1124, 443] on div "Date of Departure * [DATE] Cargo Category * 3346.93 Description of Cargo * Hort…" at bounding box center [1046, 518] width 957 height 406
click at [1149, 351] on input "3346.93" at bounding box center [1274, 345] width 441 height 30
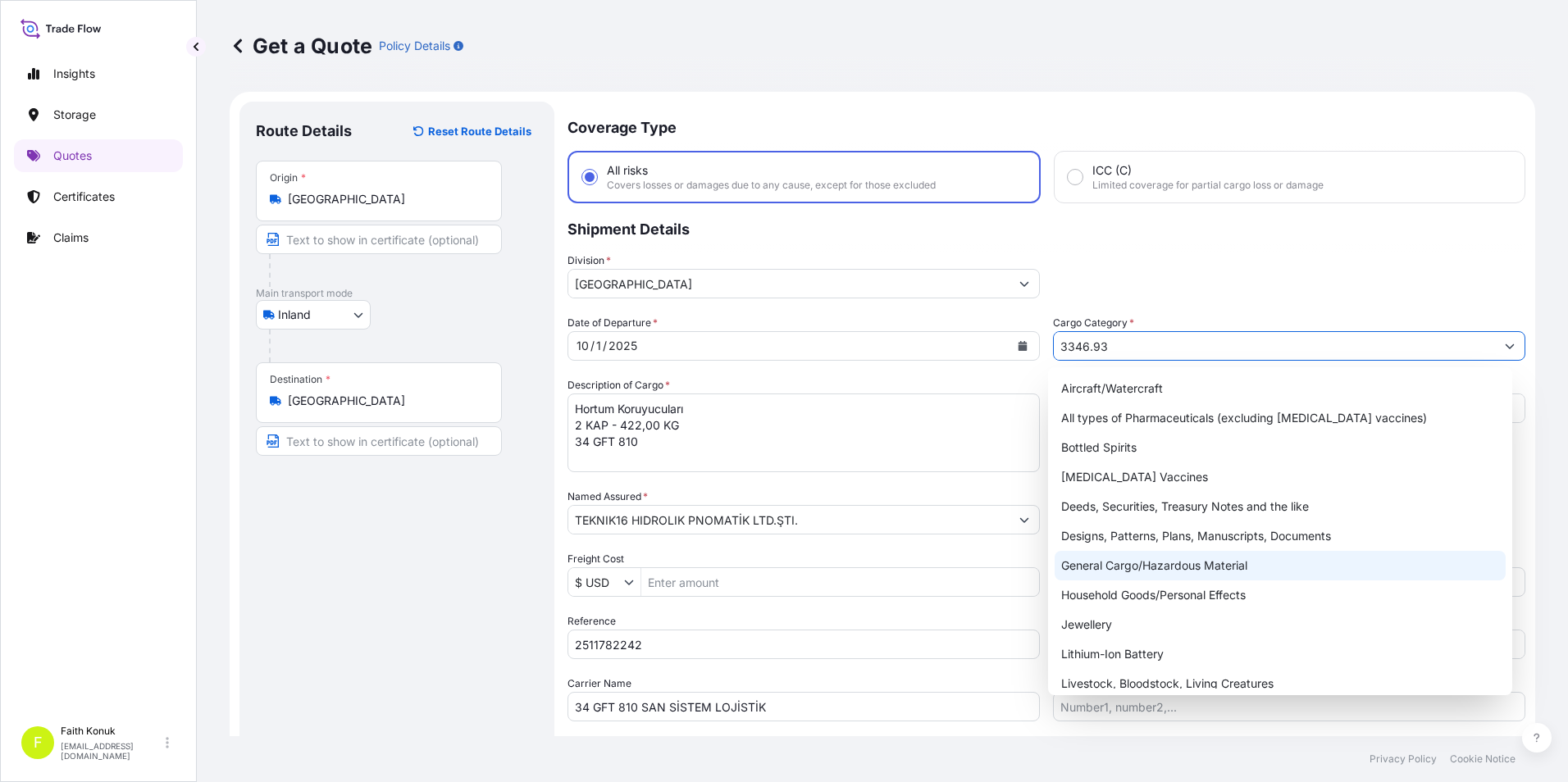
click at [1136, 567] on div "General Cargo/Hazardous Material" at bounding box center [1280, 565] width 452 height 30
type input "General Cargo/Hazardous Material"
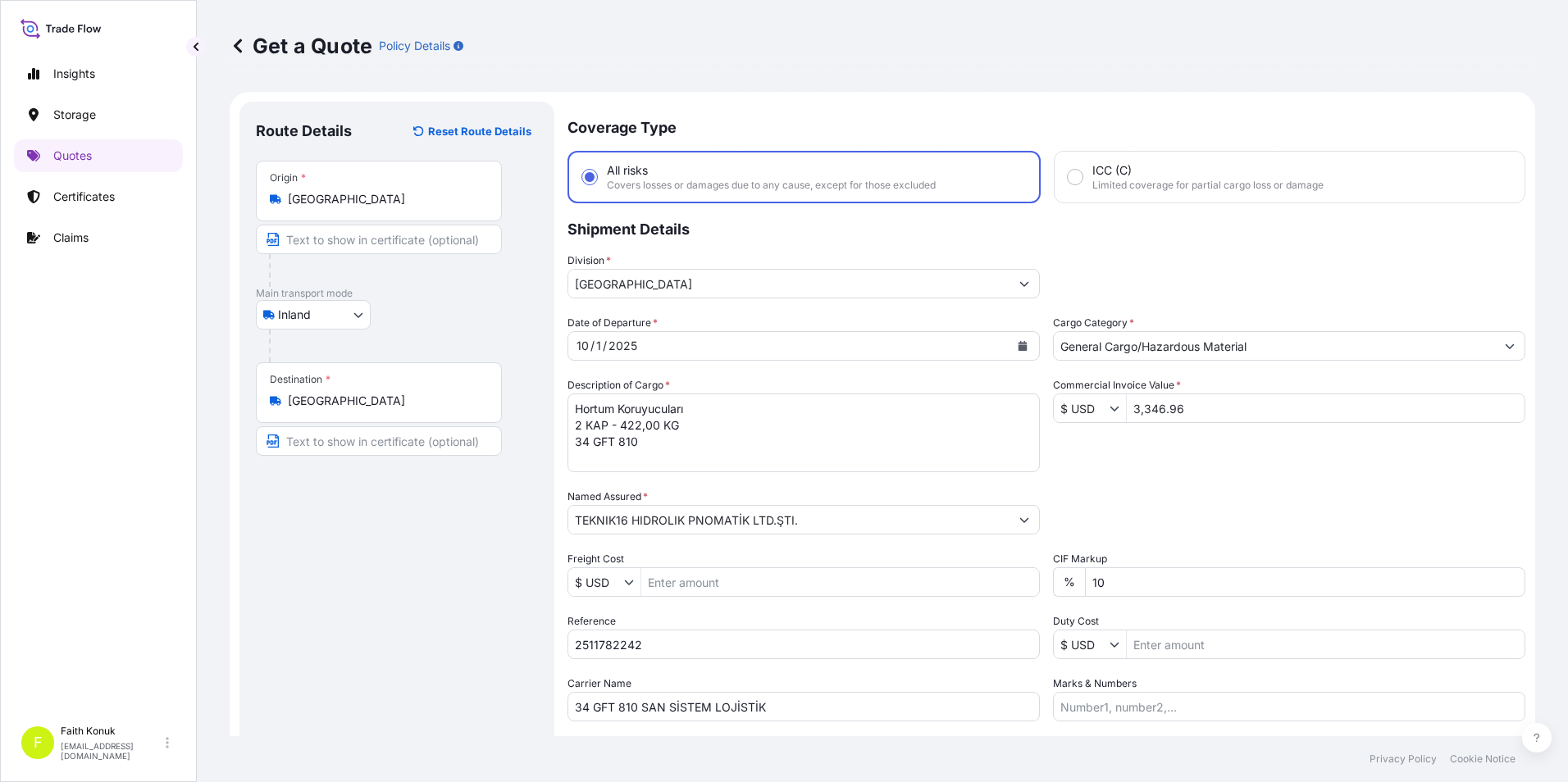
click at [1256, 471] on div "Date of Departure * [DATE] Cargo Category * General Cargo/Hazardous Material De…" at bounding box center [1046, 518] width 957 height 406
drag, startPoint x: 1119, startPoint y: 585, endPoint x: 1089, endPoint y: 591, distance: 30.6
click at [1089, 591] on input "10" at bounding box center [1304, 582] width 440 height 30
type input "0"
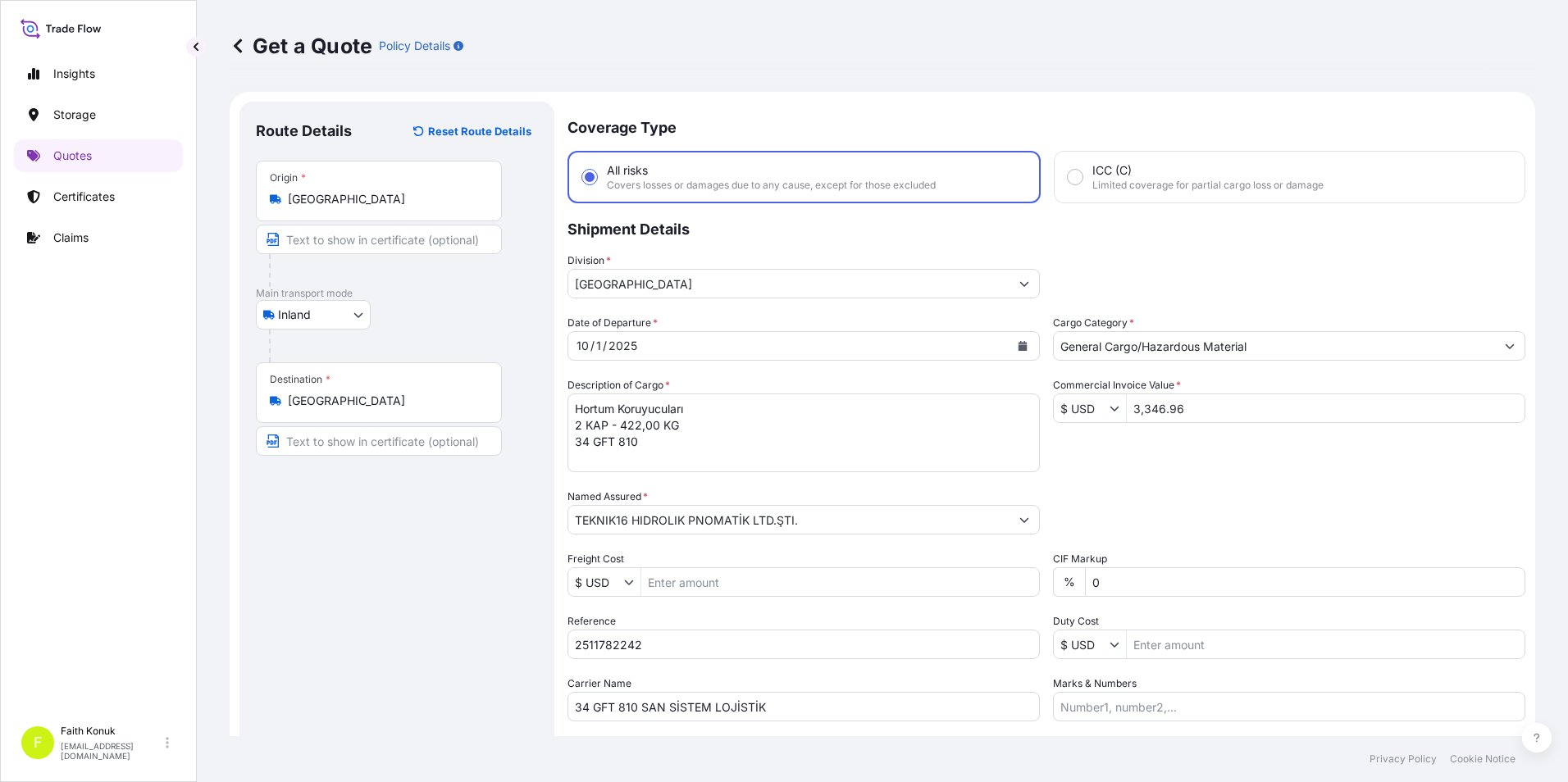
click at [1218, 493] on div "Packing Category Type to search a container mode Please select a primary mode o…" at bounding box center [1288, 511] width 472 height 46
click at [1109, 403] on icon "Show suggestions" at bounding box center [1114, 408] width 10 height 10
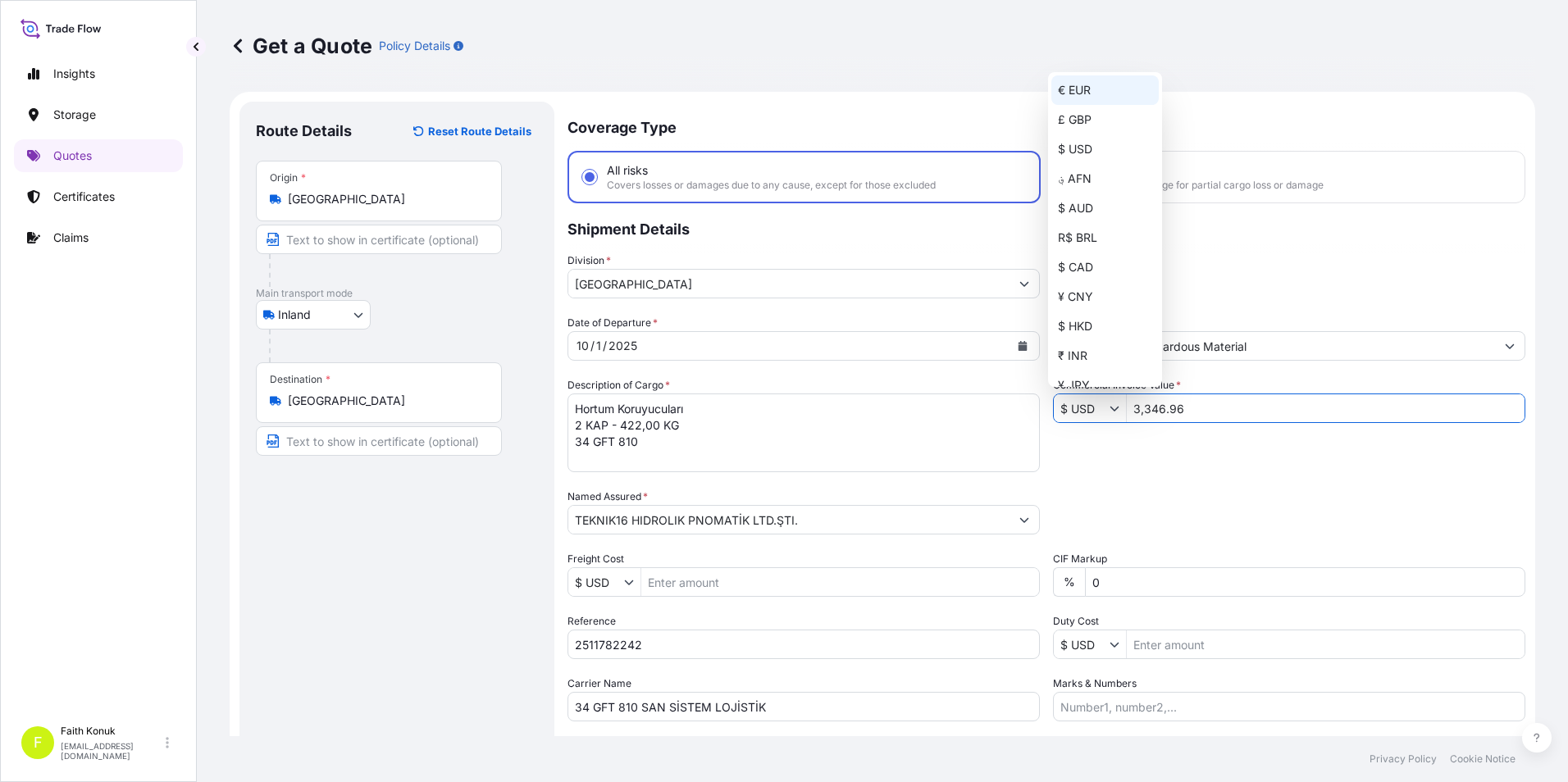
click at [1082, 96] on div "€ EUR" at bounding box center [1104, 90] width 107 height 30
type input "€ EUR"
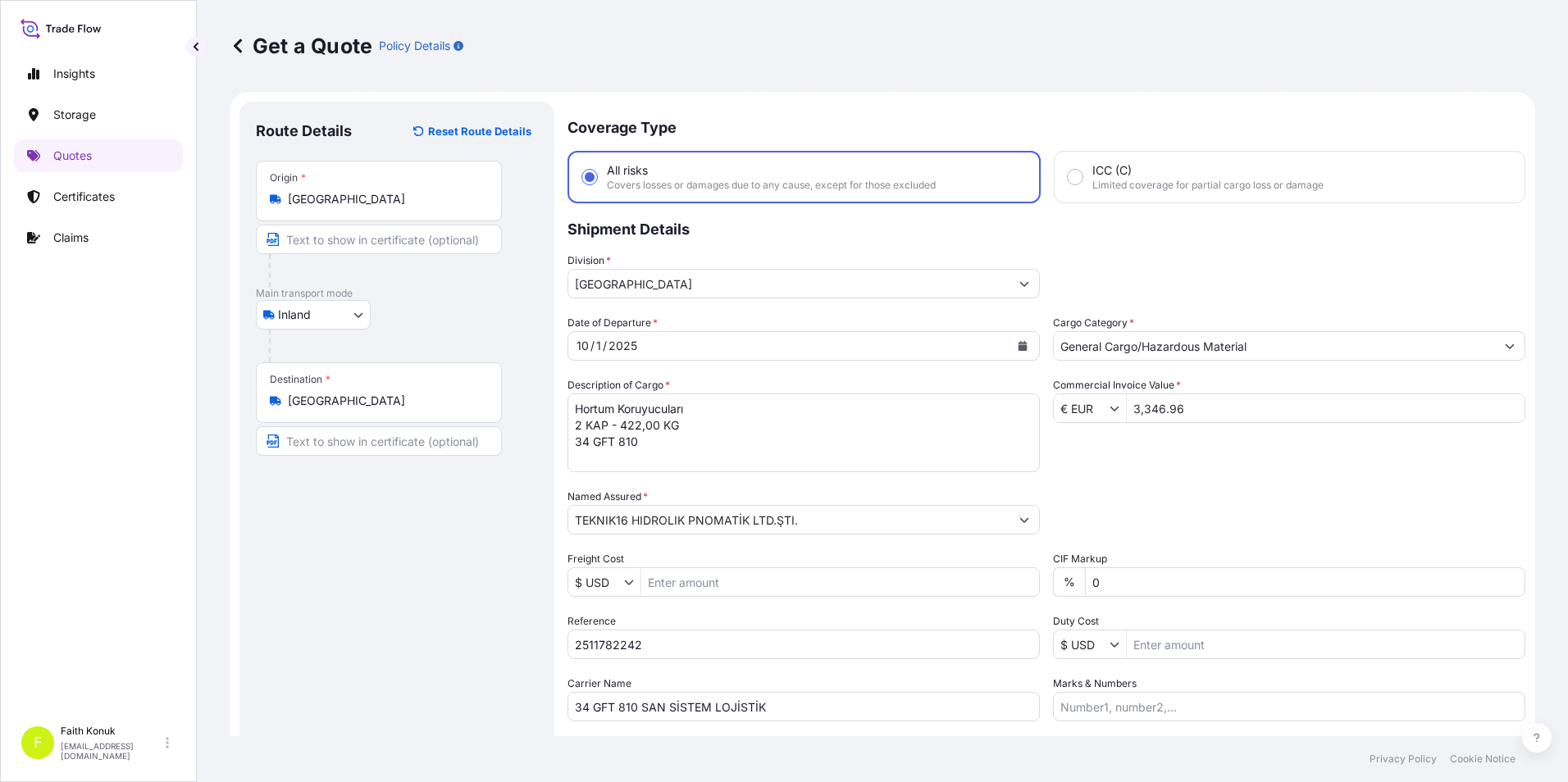
click at [1134, 475] on div "Date of Departure * [DATE] Cargo Category * General Cargo/Hazardous Material De…" at bounding box center [1046, 518] width 957 height 406
click at [583, 458] on textarea "Hortum Koruyucuları 2 KAP - 422,00 KG 34 GFT 810" at bounding box center [803, 432] width 472 height 79
drag, startPoint x: 671, startPoint y: 461, endPoint x: 664, endPoint y: 469, distance: 10.6
click at [667, 466] on textarea "Hortum Koruyucuları 2 KAP - 422,00 KG 34 GFT 810" at bounding box center [803, 432] width 472 height 79
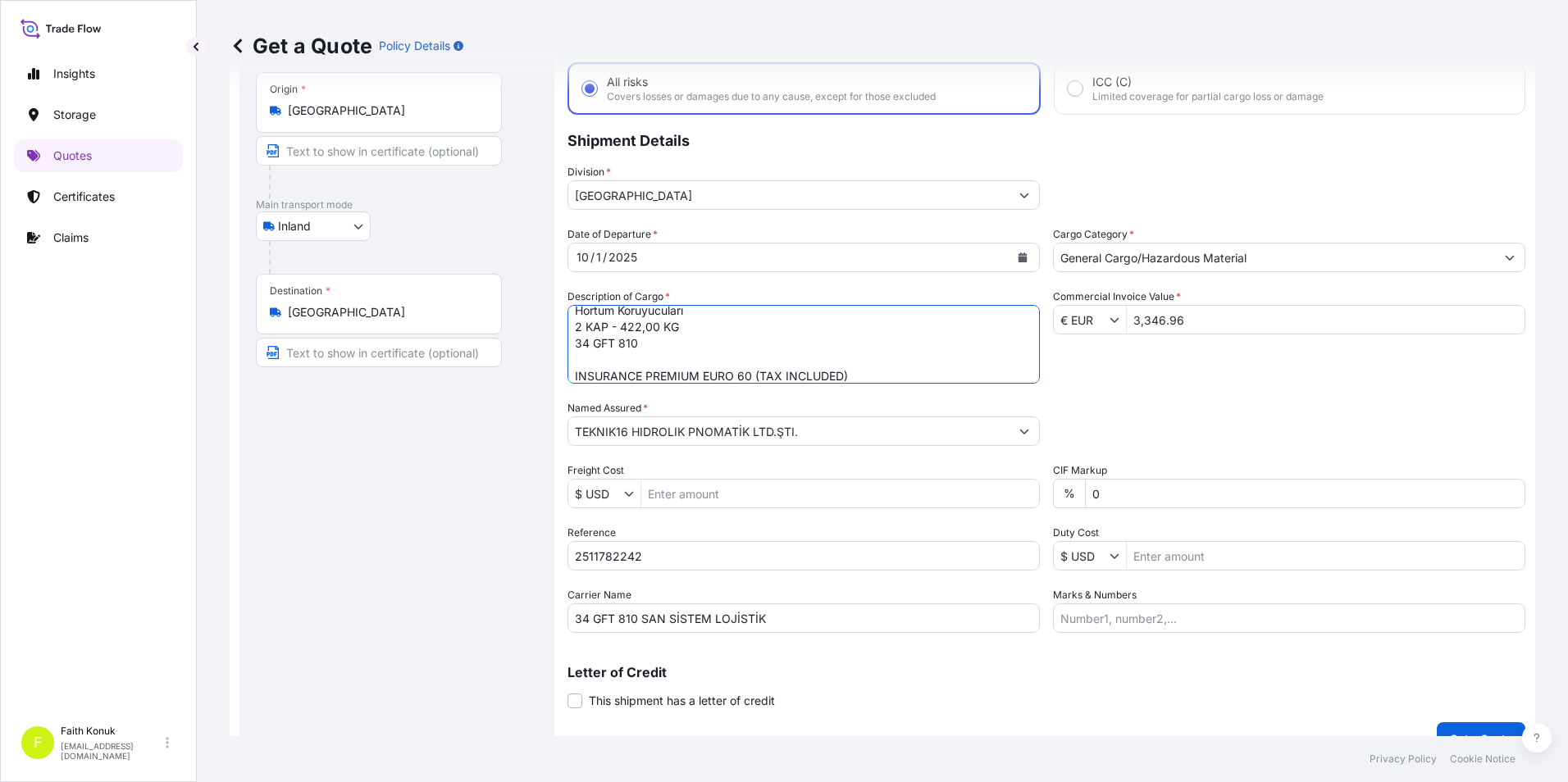
scroll to position [117, 0]
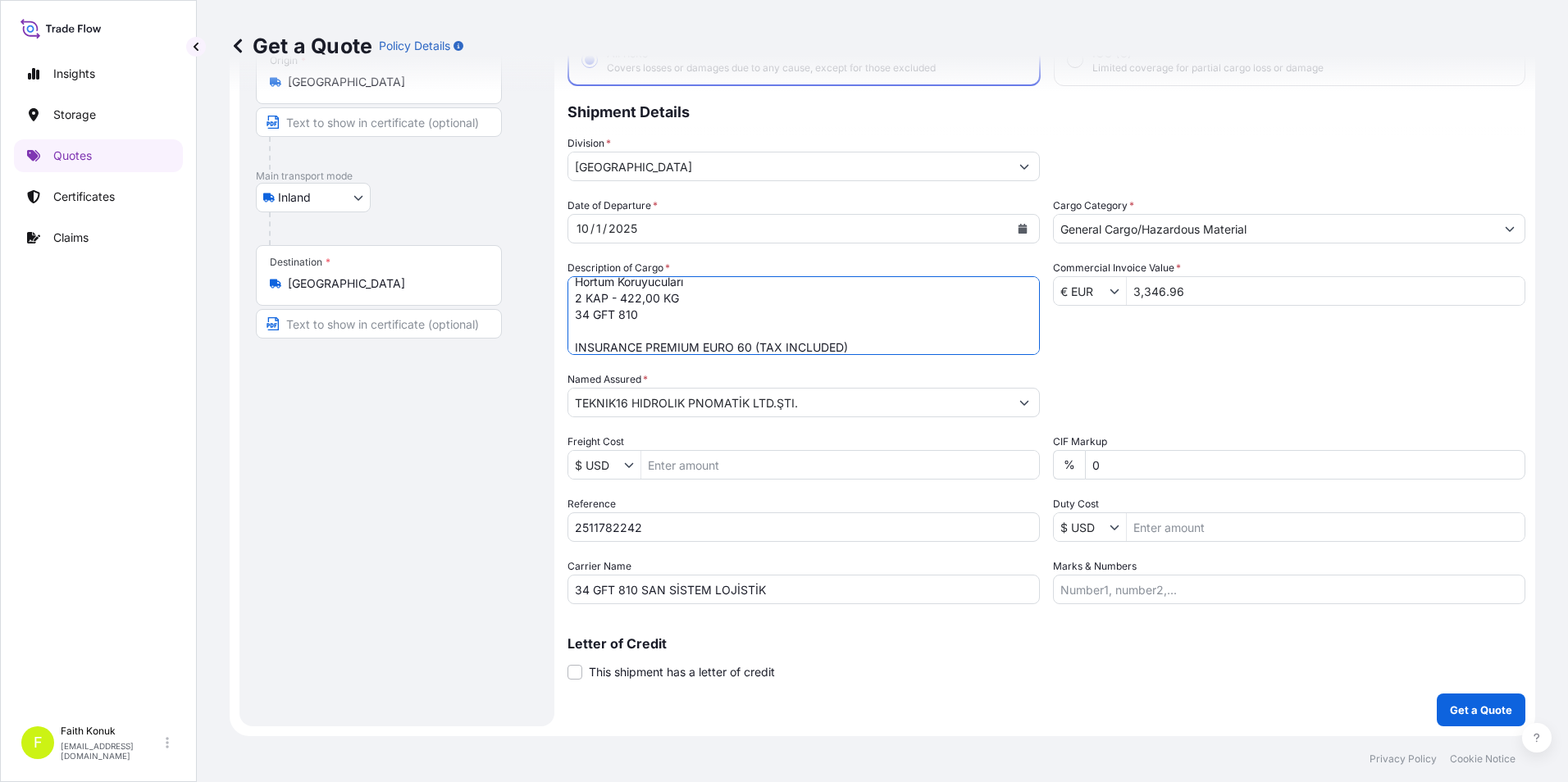
type textarea "Hortum Koruyucuları 2 KAP - 422,00 KG 34 GFT 810 INSURANCE PREMIUM EURO 60 (TAX…"
click at [1188, 285] on input "3,346.96" at bounding box center [1325, 291] width 398 height 30
type input "3,346.93"
click at [1203, 323] on div "Date of Departure * [DATE] Cargo Category * General Cargo/Hazardous Material De…" at bounding box center [1046, 400] width 957 height 406
click at [1484, 704] on p "Get a Quote" at bounding box center [1481, 709] width 63 height 16
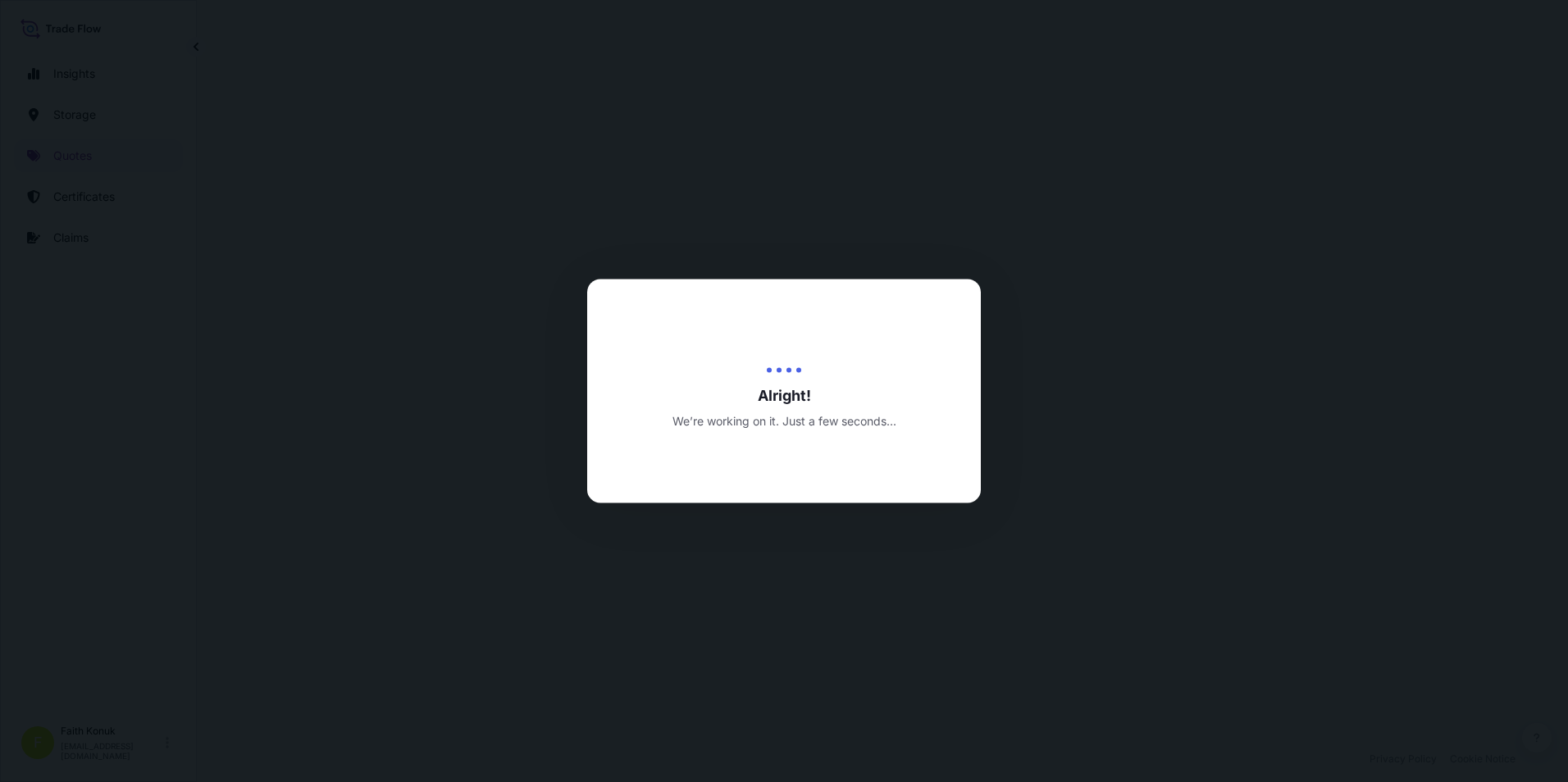
select select "Inland"
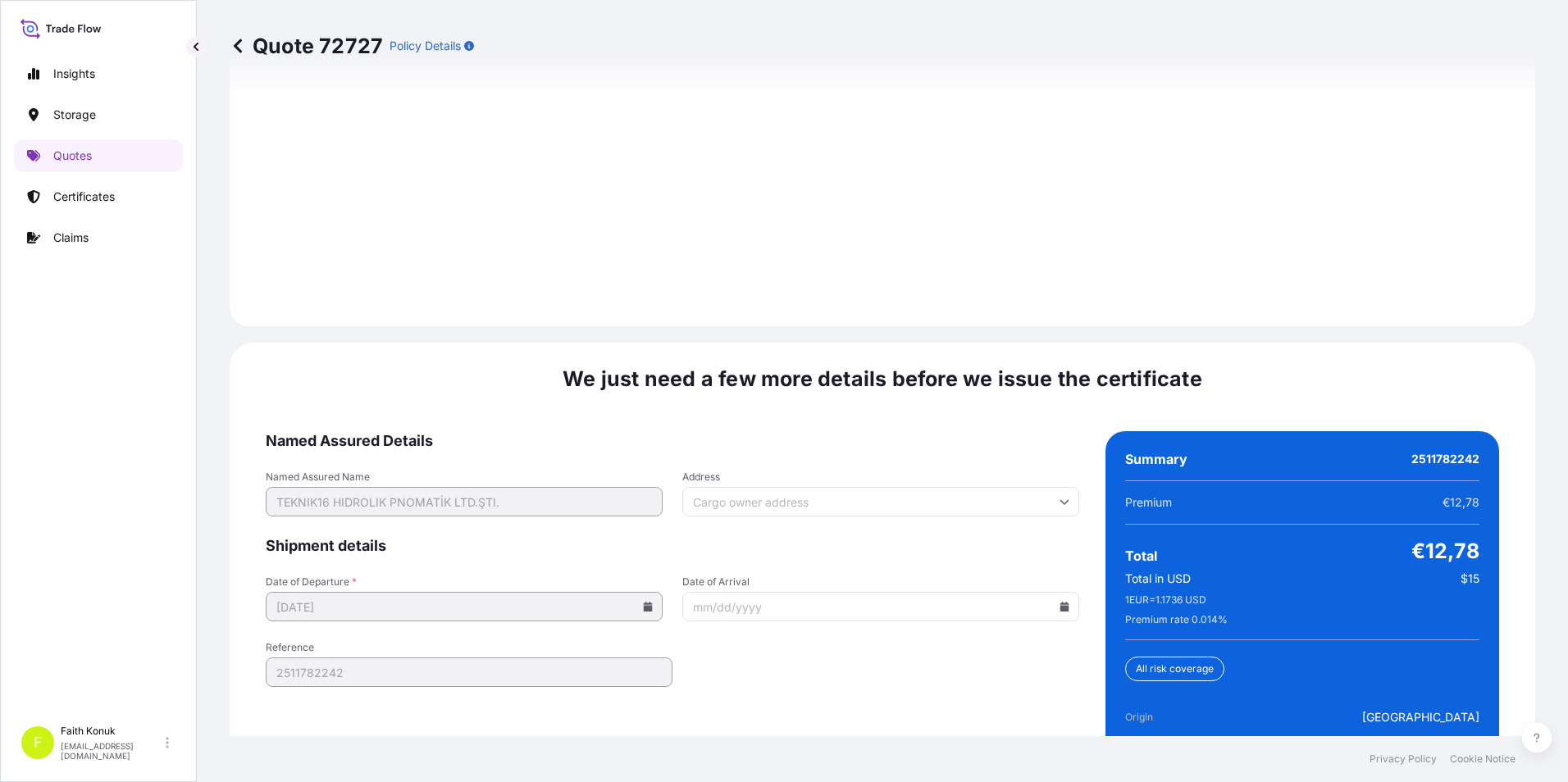
scroll to position [2393, 0]
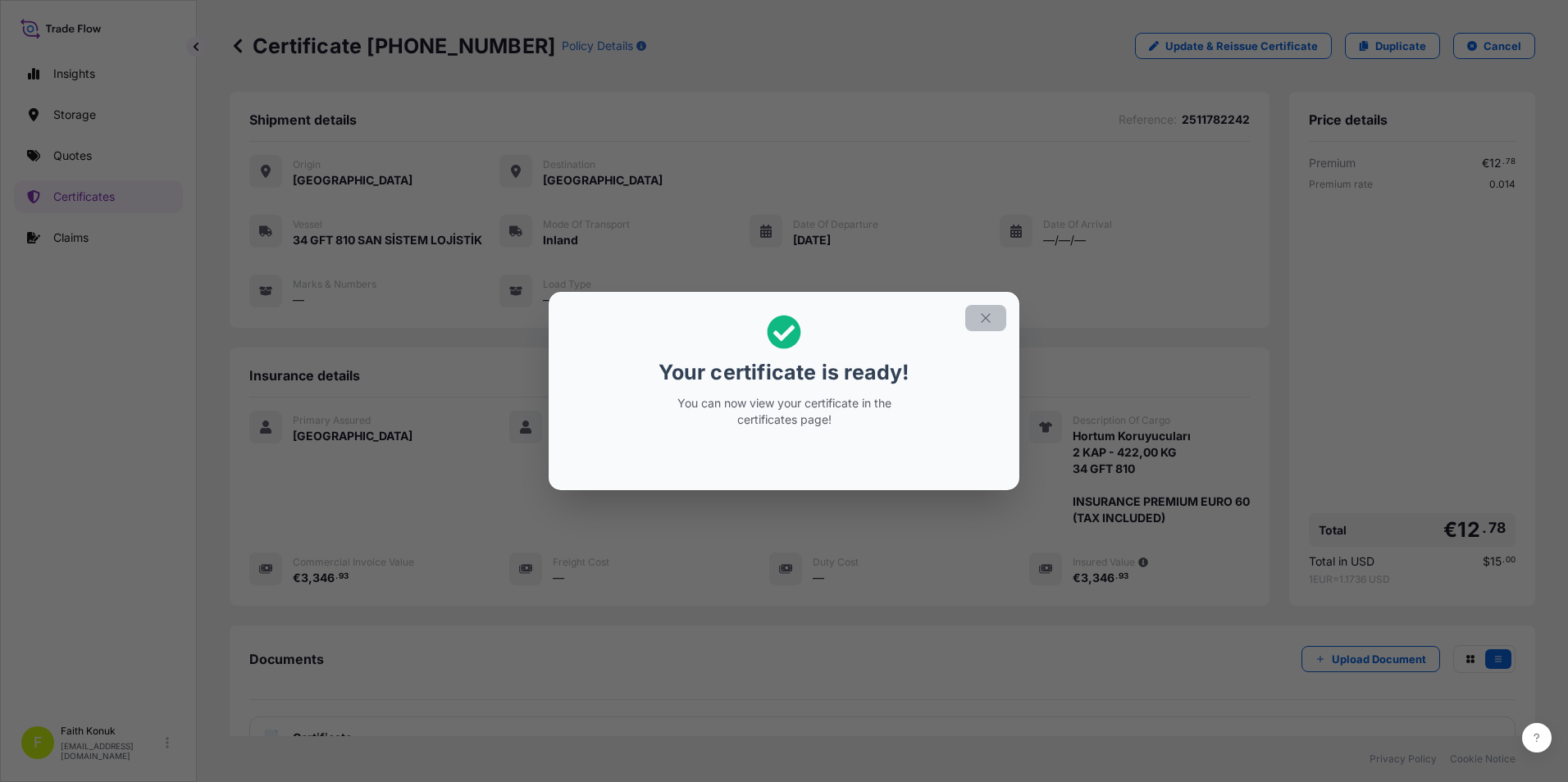
click at [993, 312] on button "button" at bounding box center [985, 318] width 41 height 26
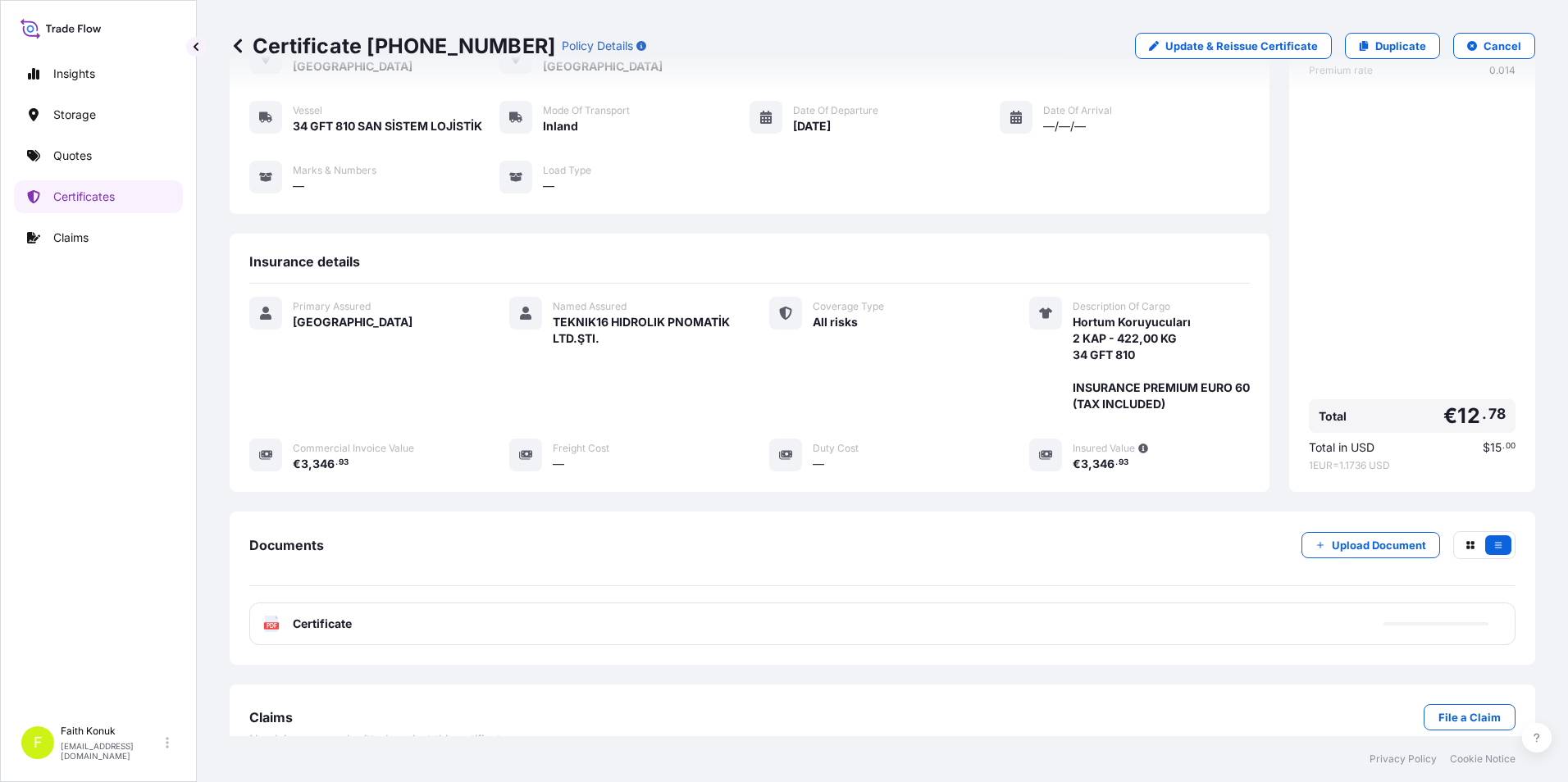
scroll to position [145, 0]
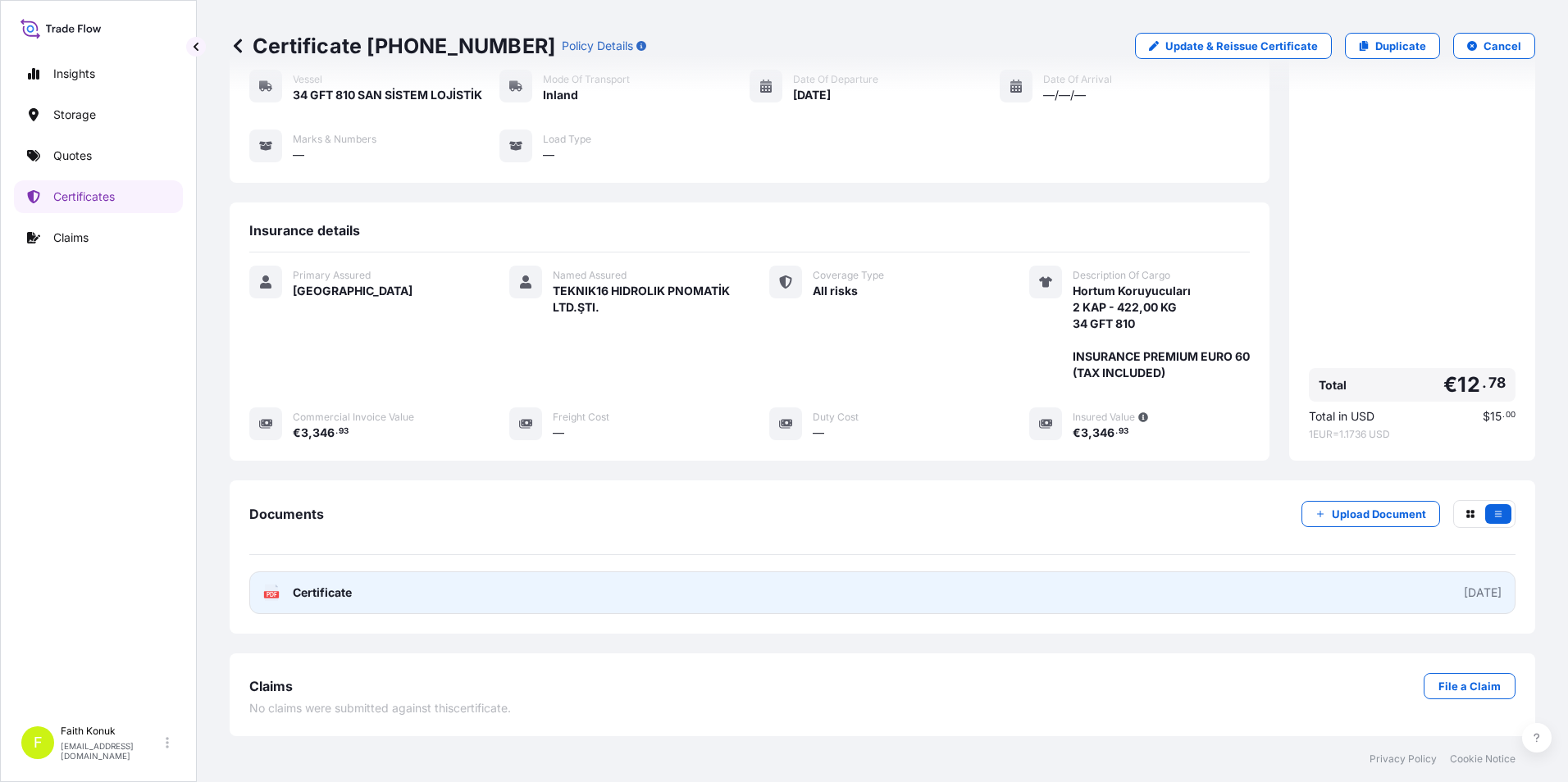
click at [328, 593] on span "Certificate" at bounding box center [322, 592] width 59 height 16
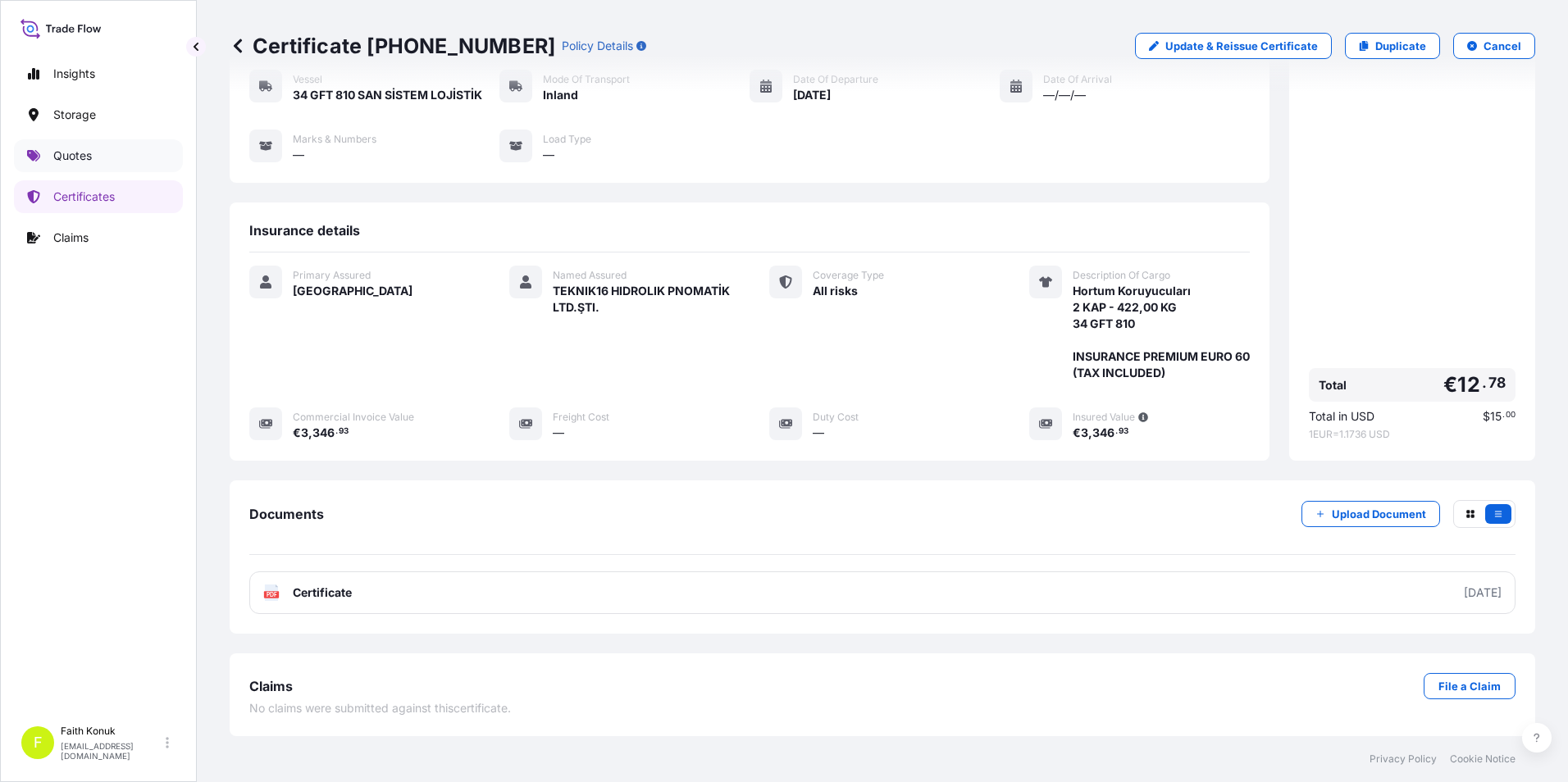
click at [86, 155] on p "Quotes" at bounding box center [73, 155] width 39 height 16
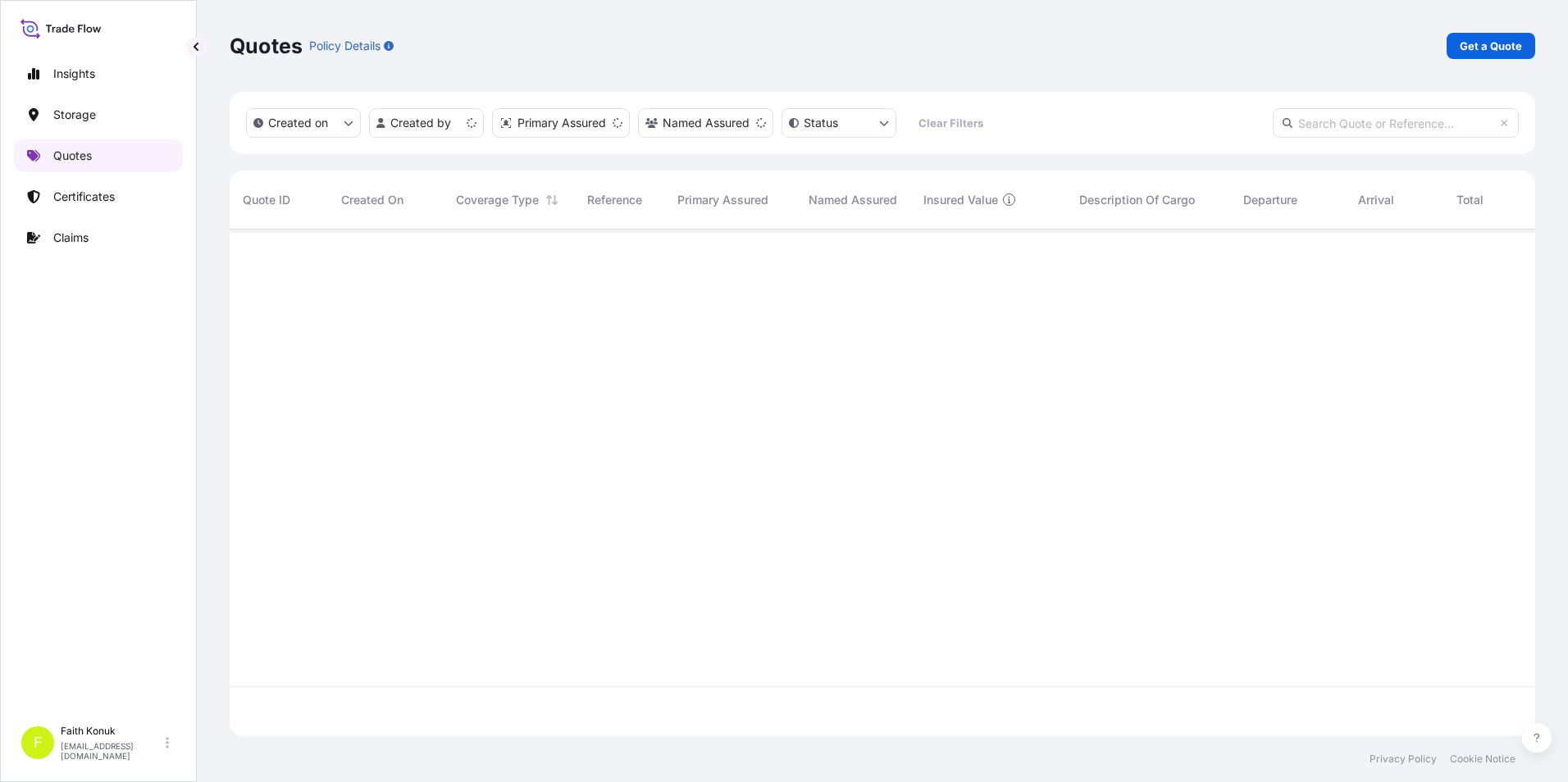
scroll to position [503, 1293]
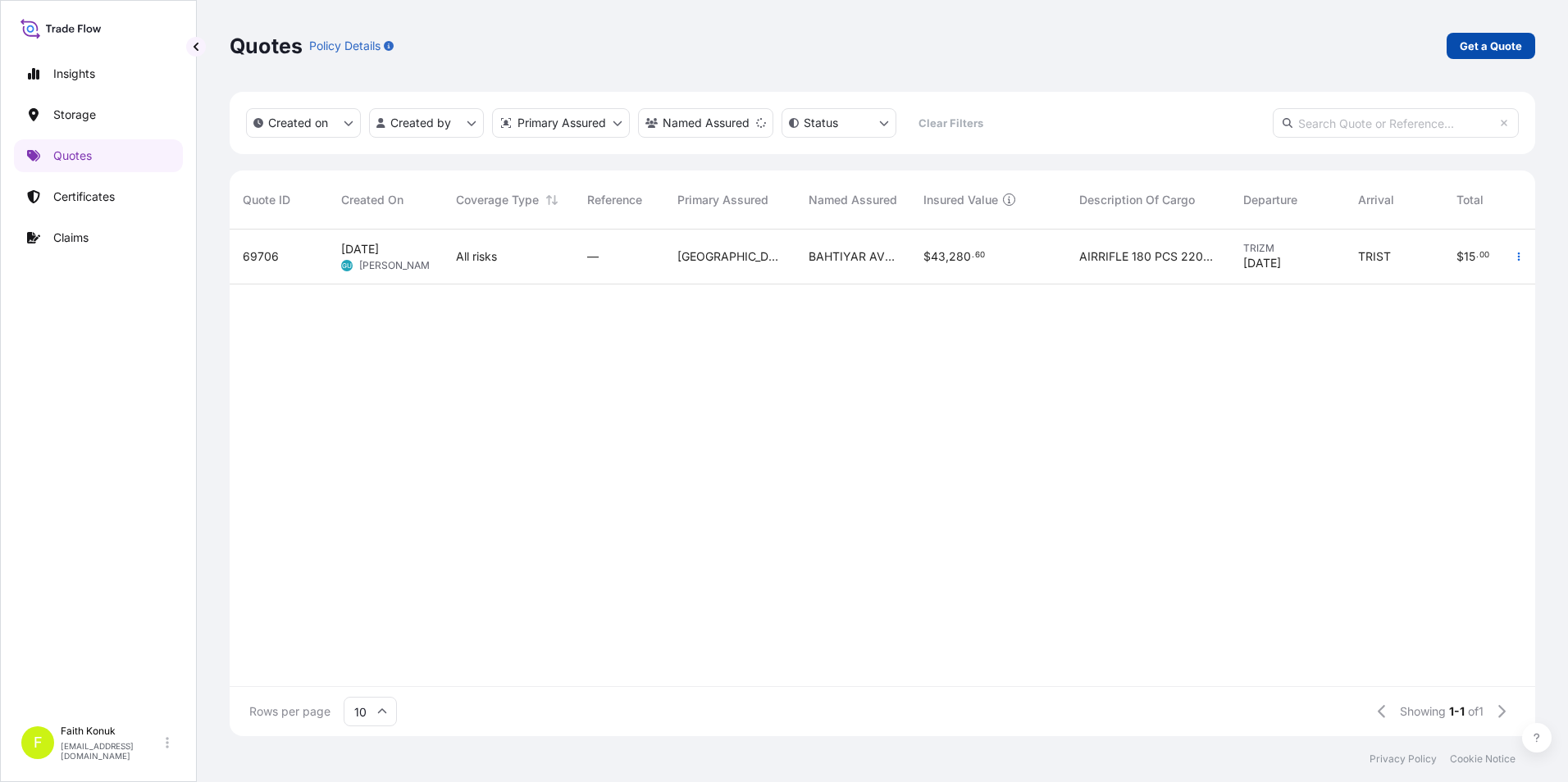
click at [1484, 41] on p "Get a Quote" at bounding box center [1490, 46] width 63 height 16
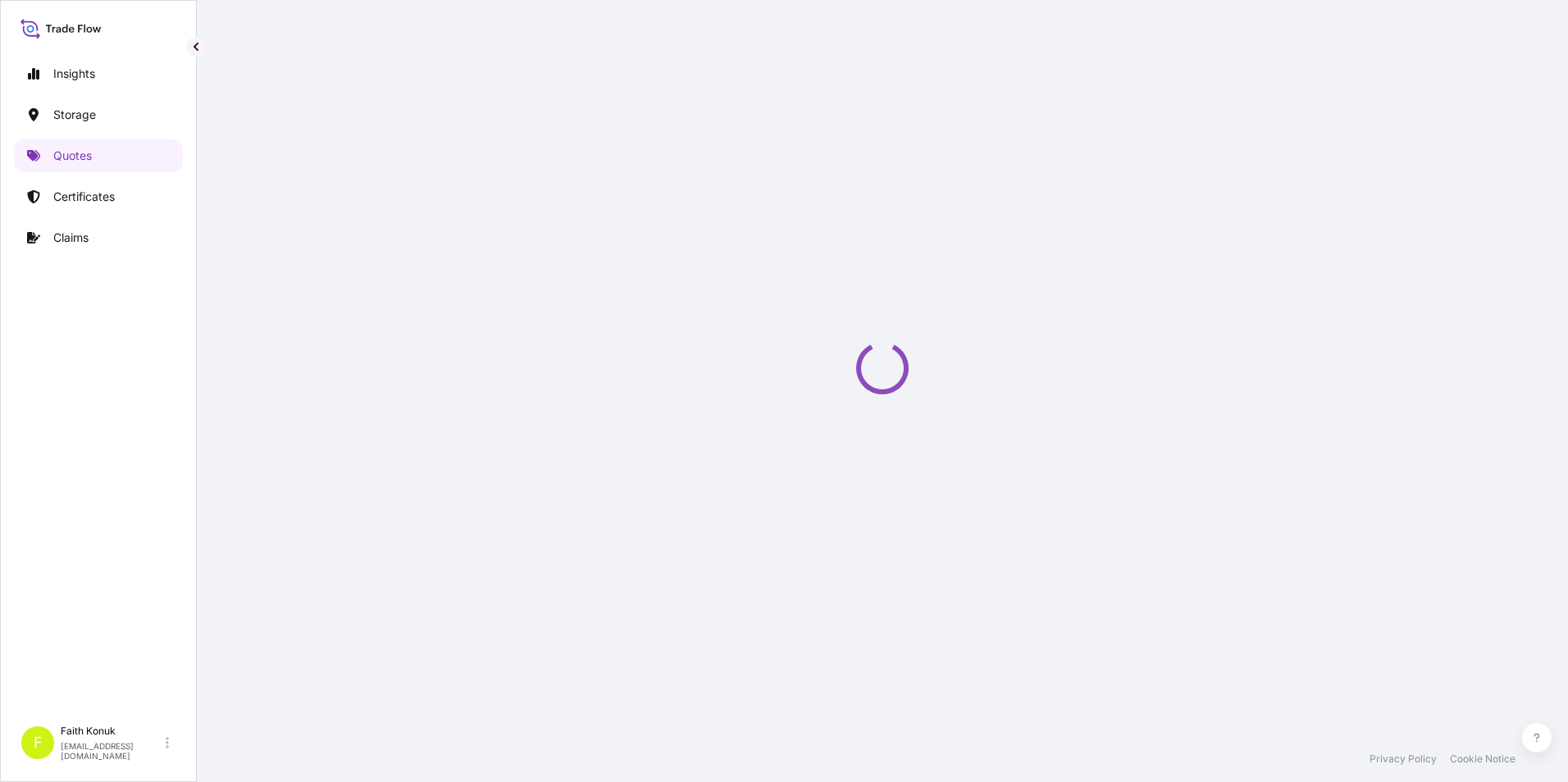
scroll to position [26, 0]
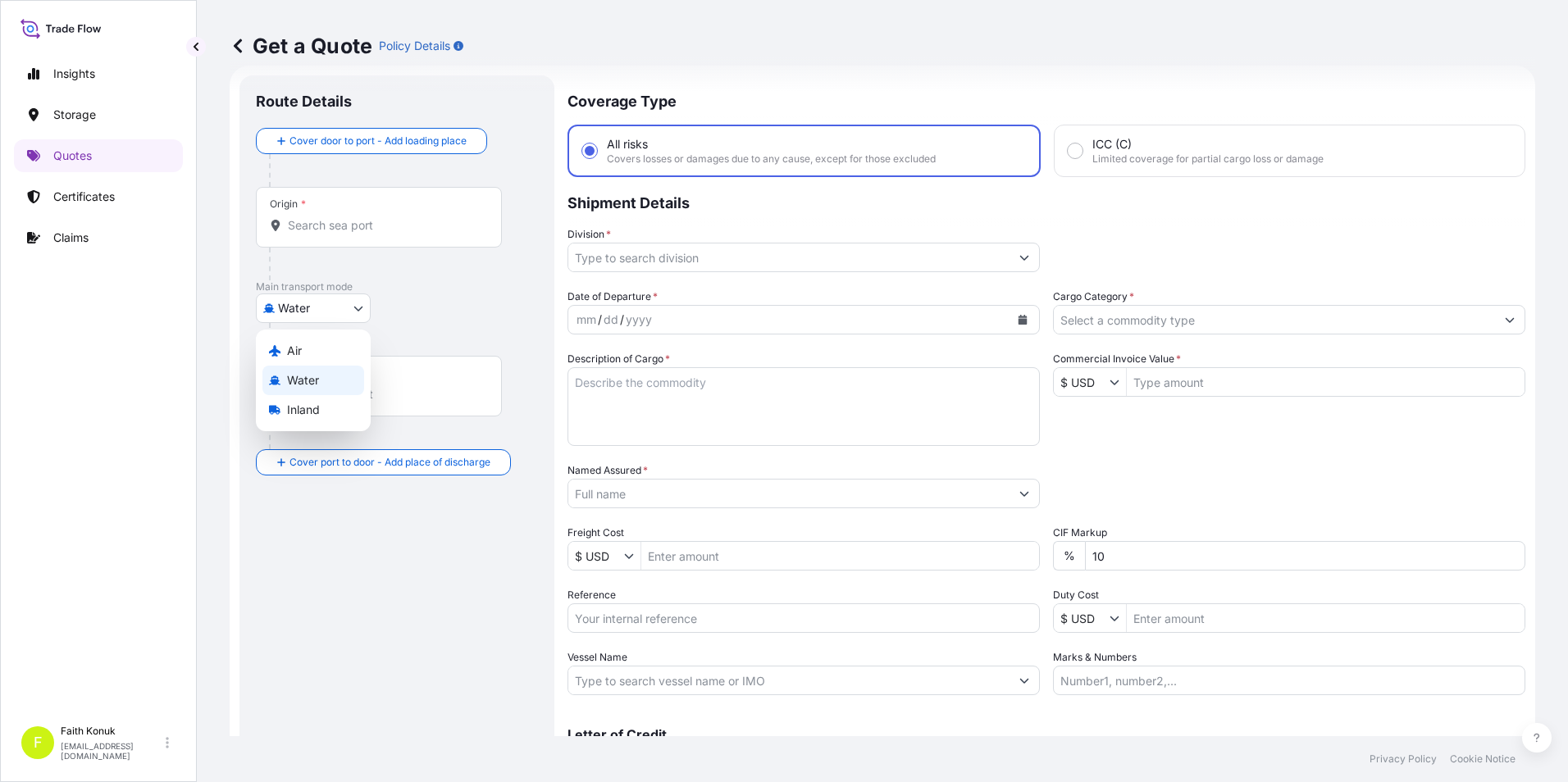
click at [364, 305] on body "Insights Storage Quotes Certificates Claims F [PERSON_NAME] [EMAIL_ADDRESS][DOM…" at bounding box center [784, 391] width 1568 height 782
click at [325, 407] on div "Inland" at bounding box center [313, 410] width 101 height 30
select select "Inland"
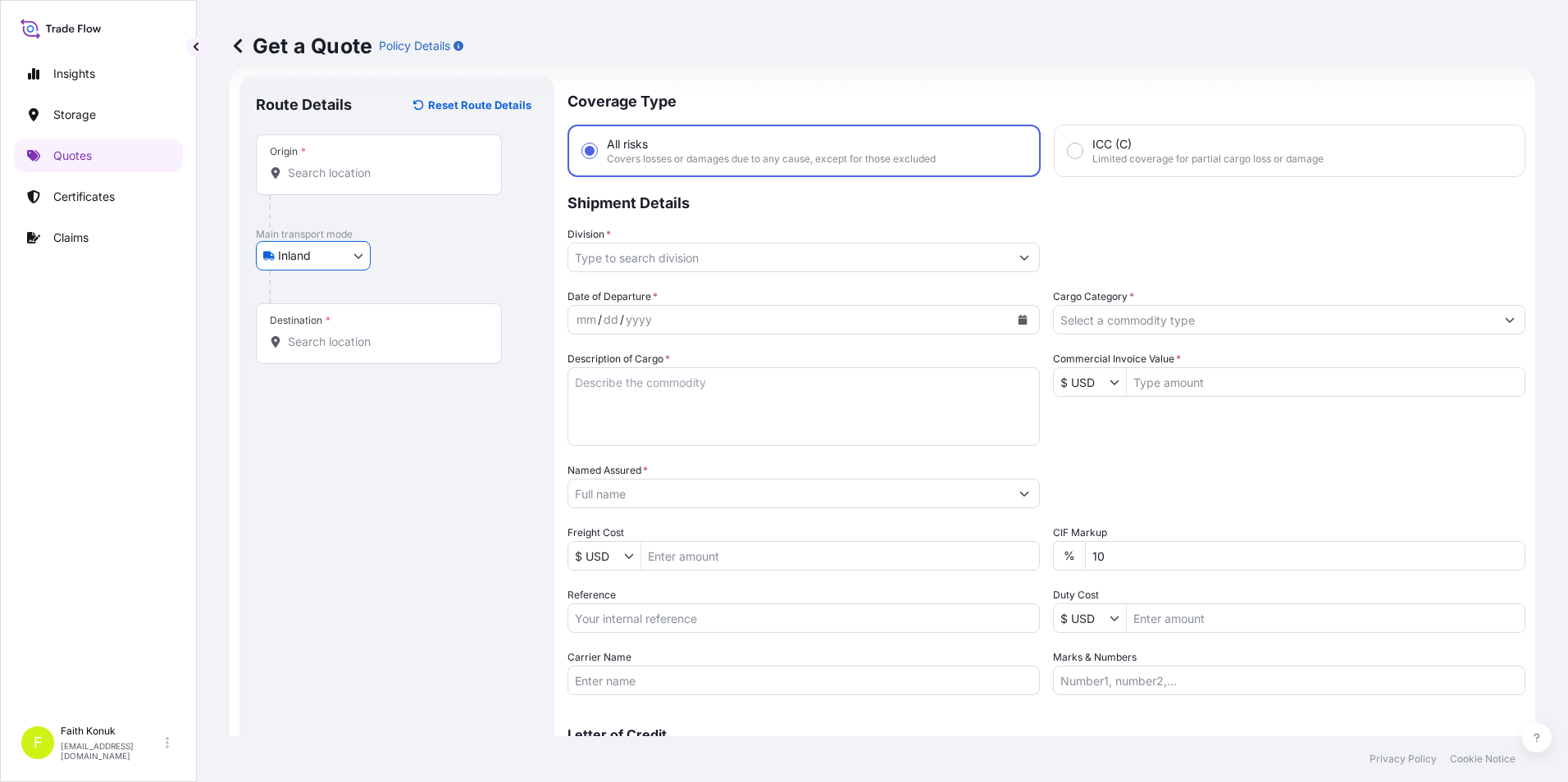
click at [344, 186] on div "Origin *" at bounding box center [378, 165] width 246 height 61
click at [344, 181] on input "Origin *" at bounding box center [384, 172] width 193 height 16
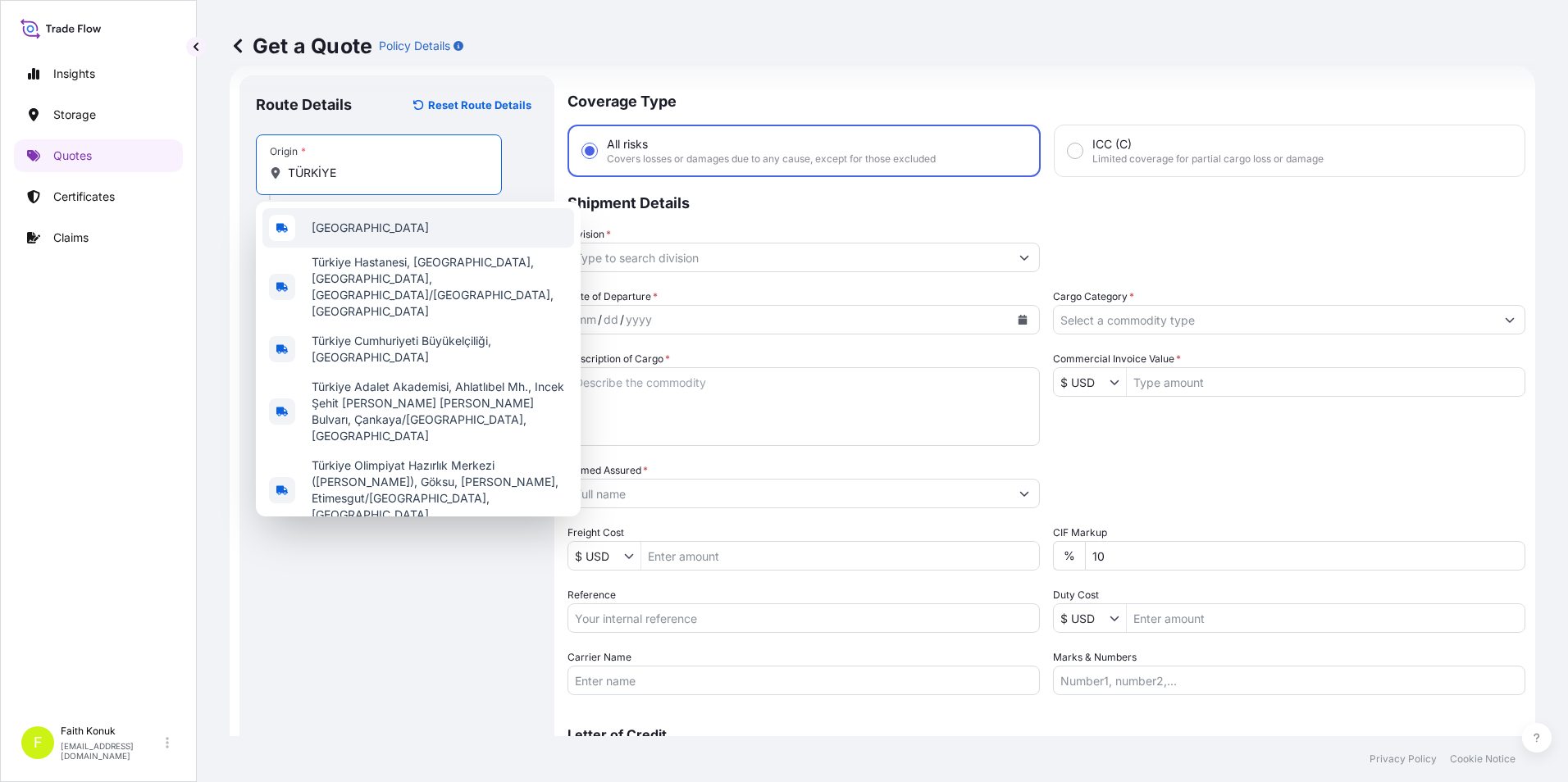
click at [406, 236] on div "[GEOGRAPHIC_DATA]" at bounding box center [418, 227] width 312 height 40
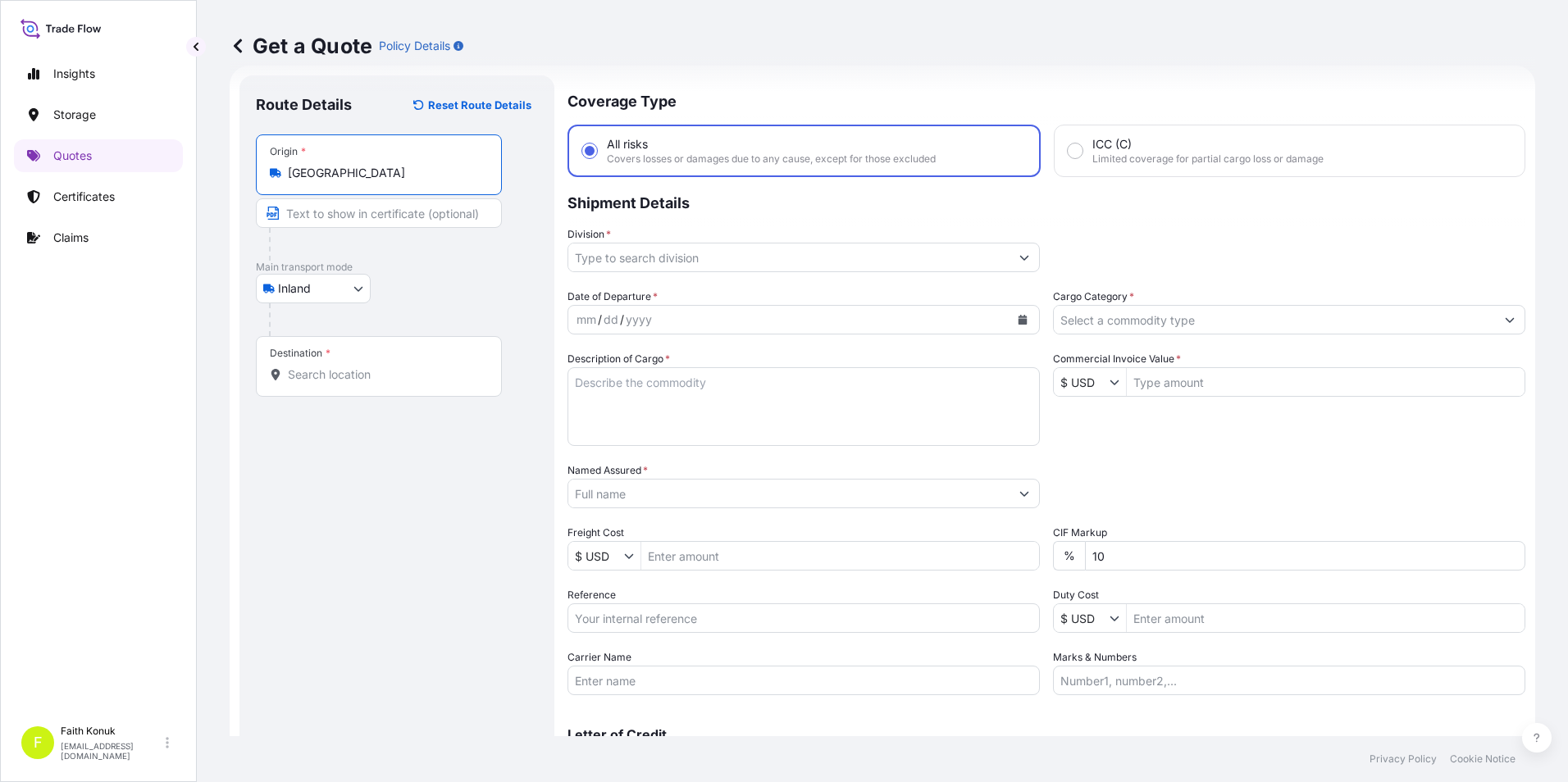
type input "[GEOGRAPHIC_DATA]"
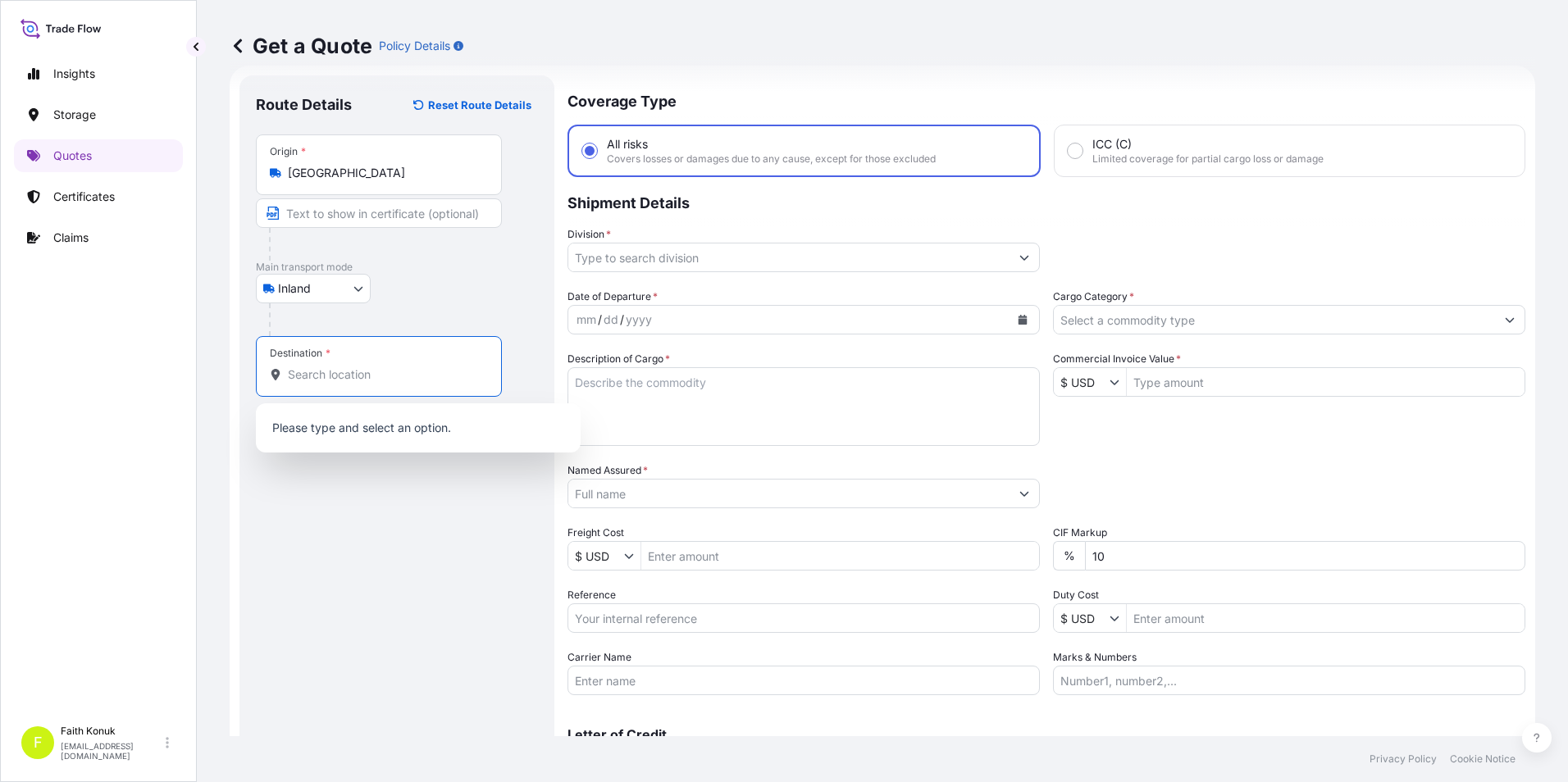
click at [361, 369] on input "Destination *" at bounding box center [384, 374] width 193 height 16
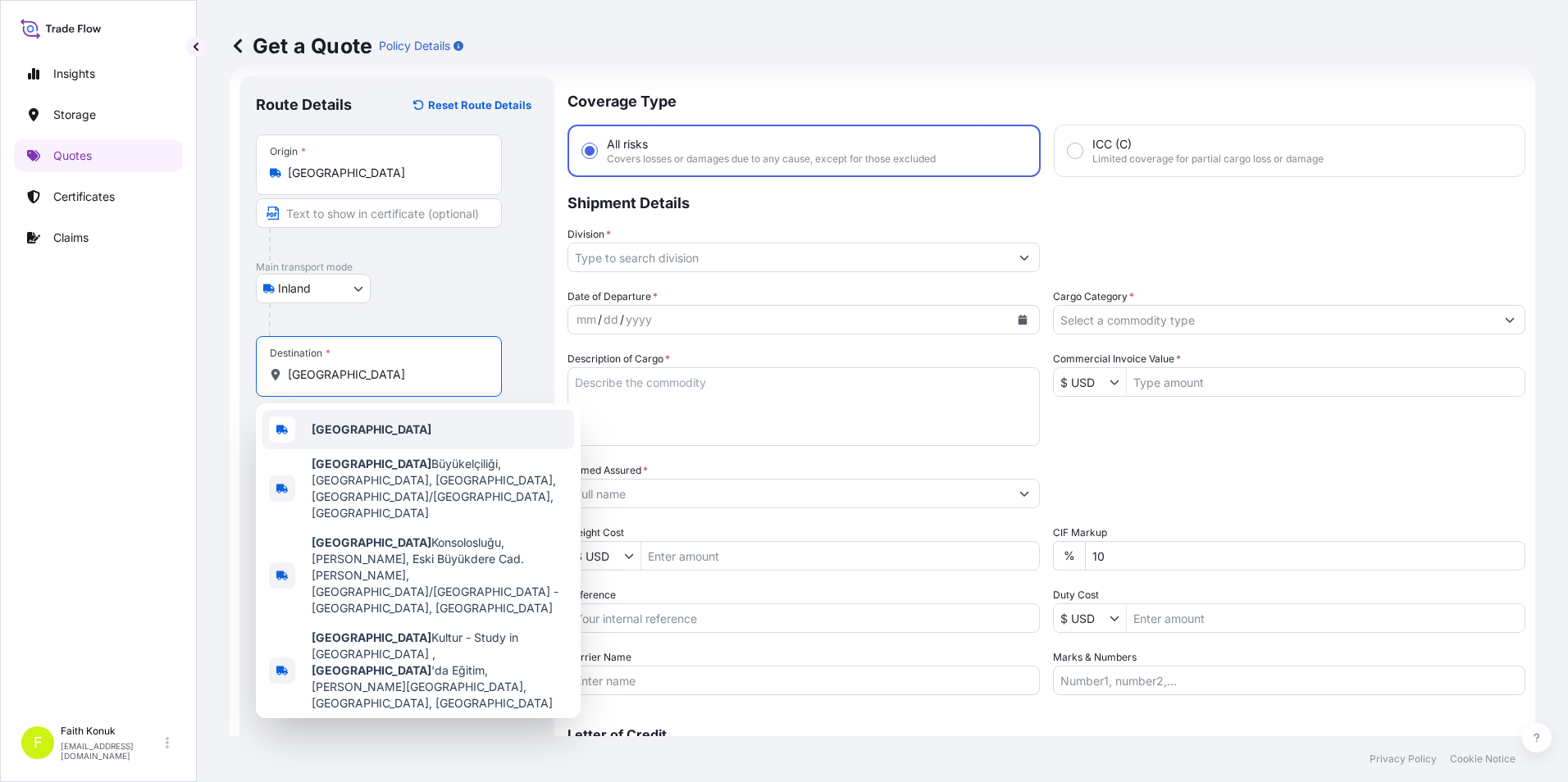
click at [328, 432] on b "[GEOGRAPHIC_DATA]" at bounding box center [372, 429] width 120 height 14
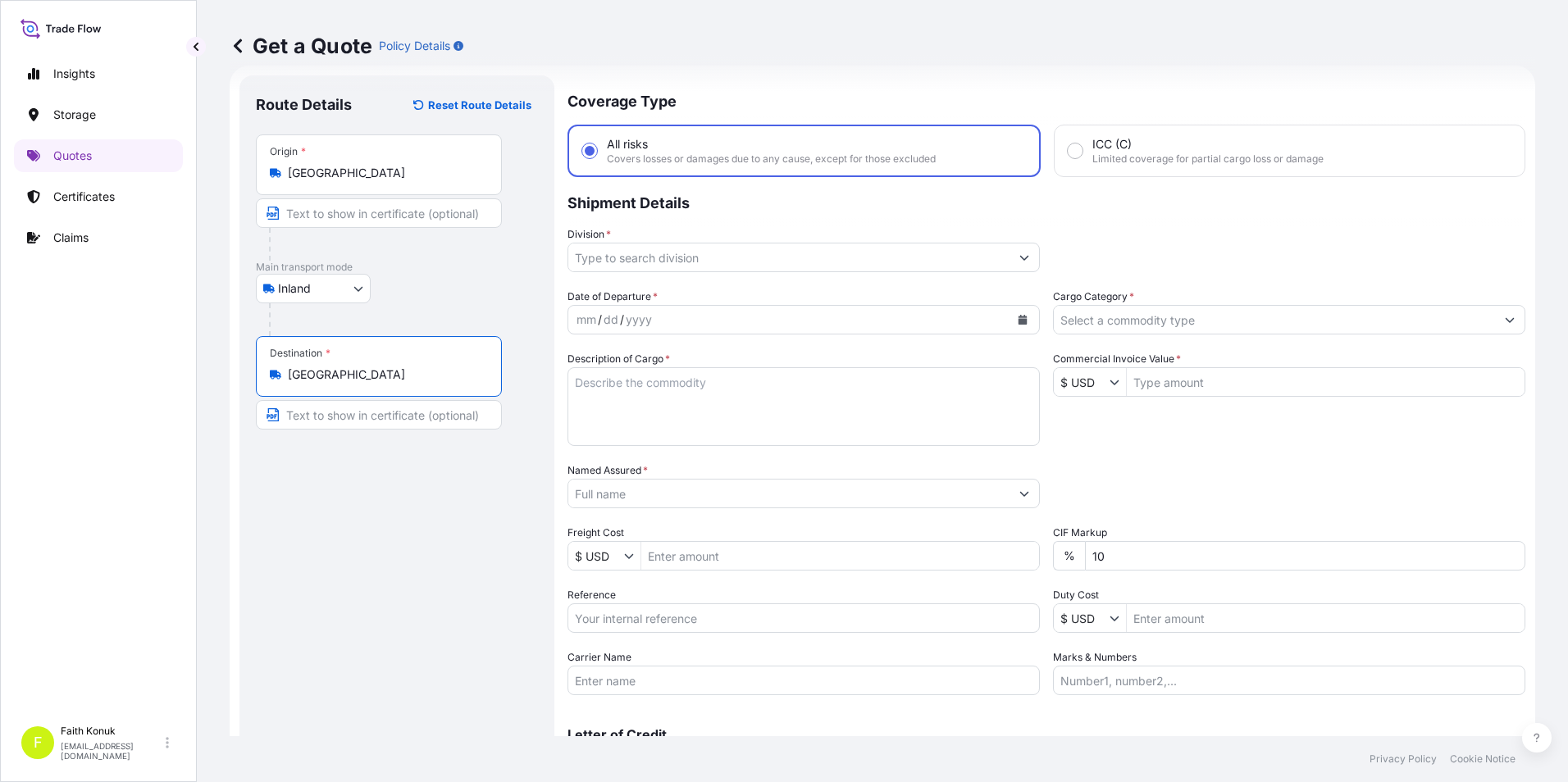
type input "[GEOGRAPHIC_DATA]"
click at [775, 258] on input "Division *" at bounding box center [789, 257] width 441 height 30
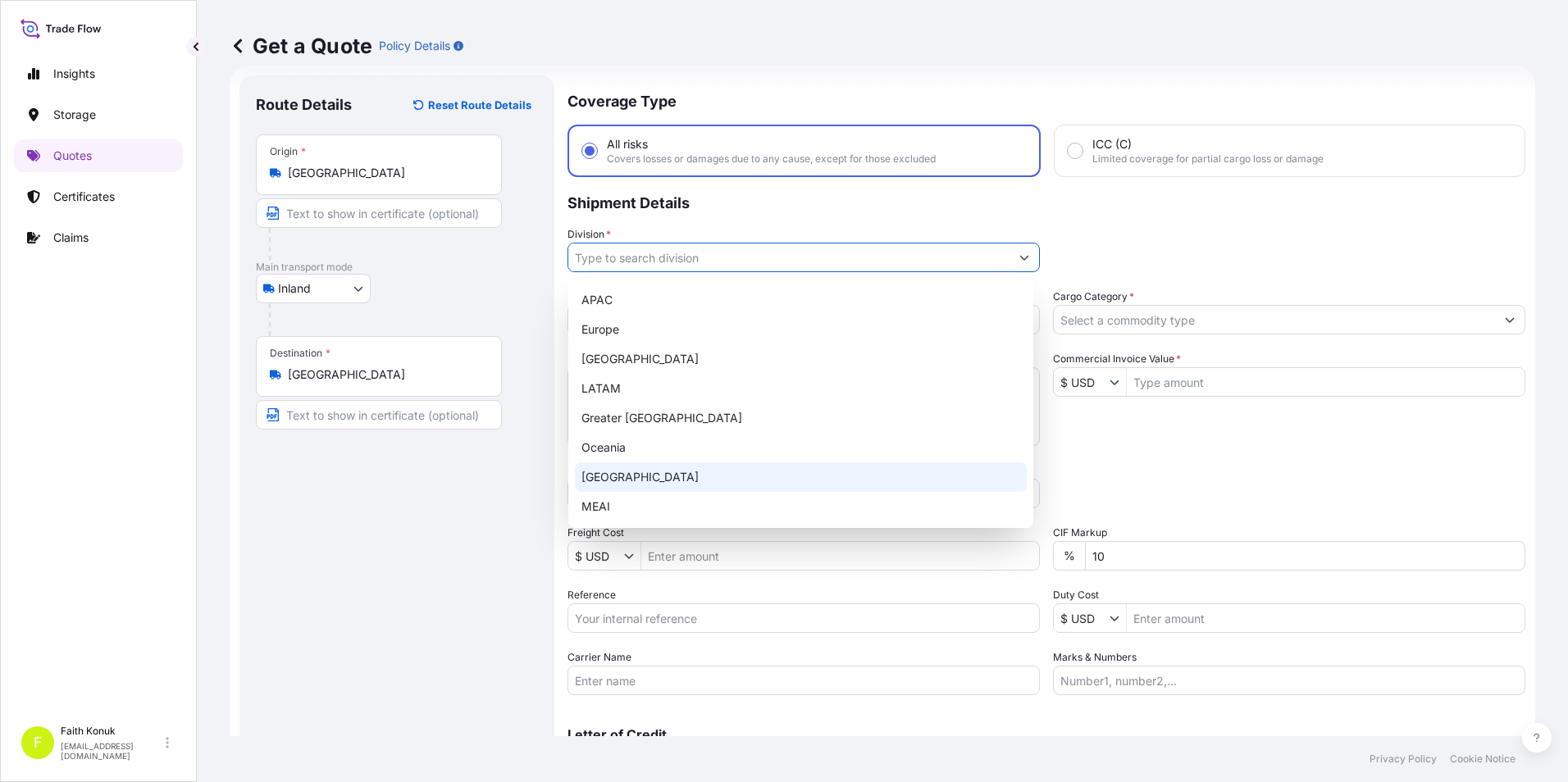
click at [634, 482] on div "[GEOGRAPHIC_DATA]" at bounding box center [800, 476] width 452 height 30
type input "[GEOGRAPHIC_DATA]"
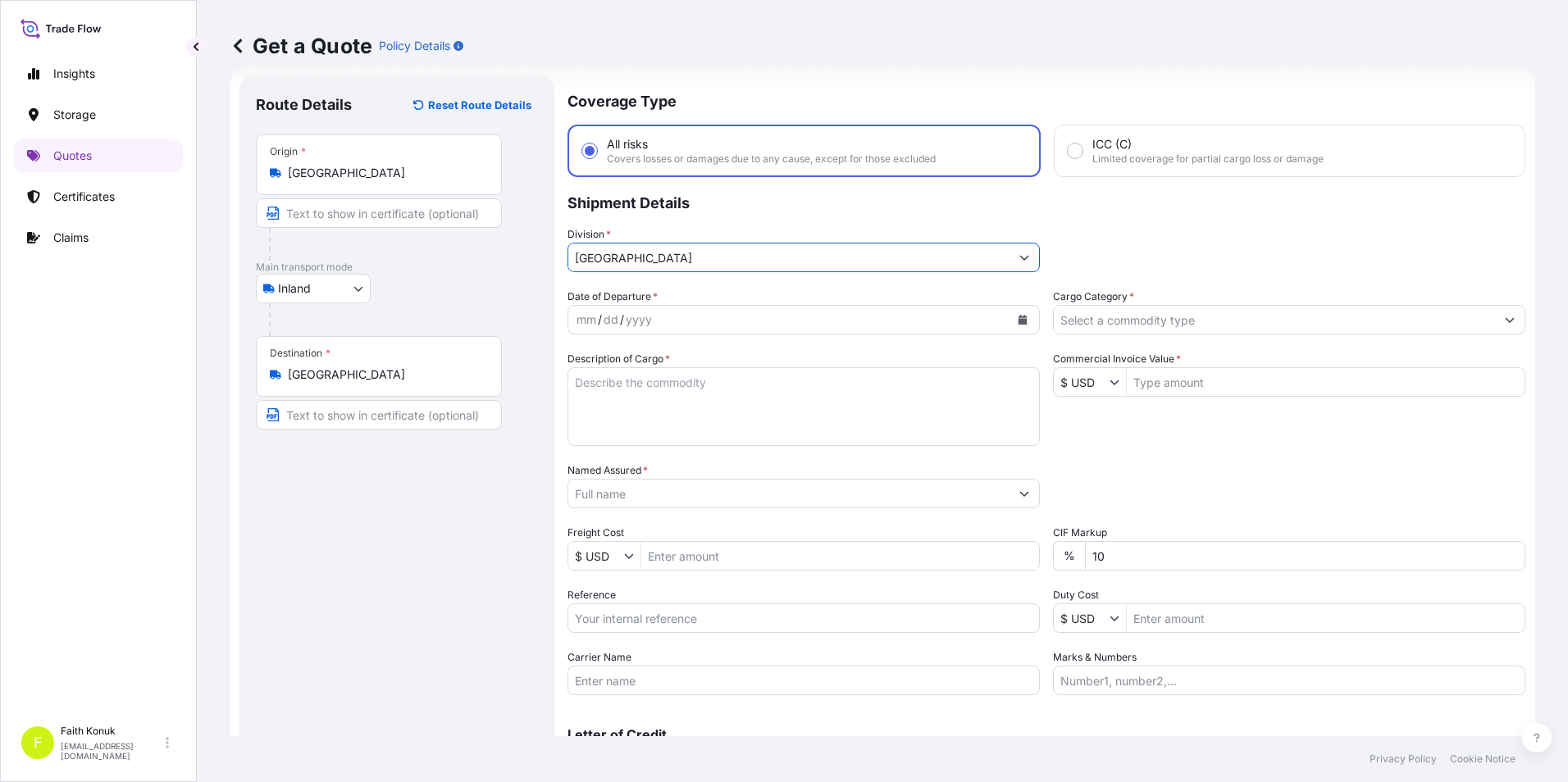
click at [1018, 322] on icon "Calendar" at bounding box center [1022, 320] width 9 height 10
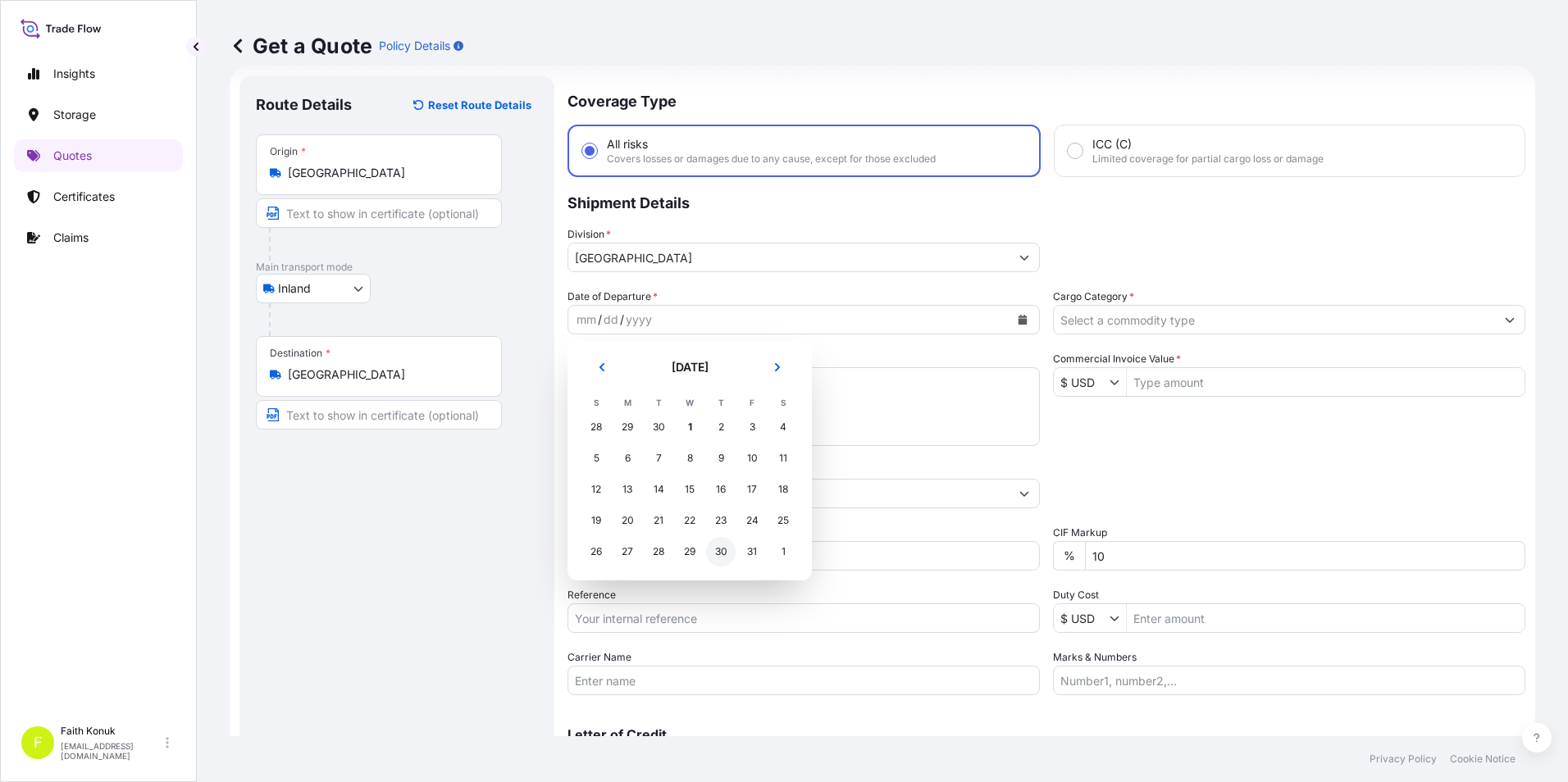
click at [722, 551] on div "30" at bounding box center [721, 551] width 30 height 30
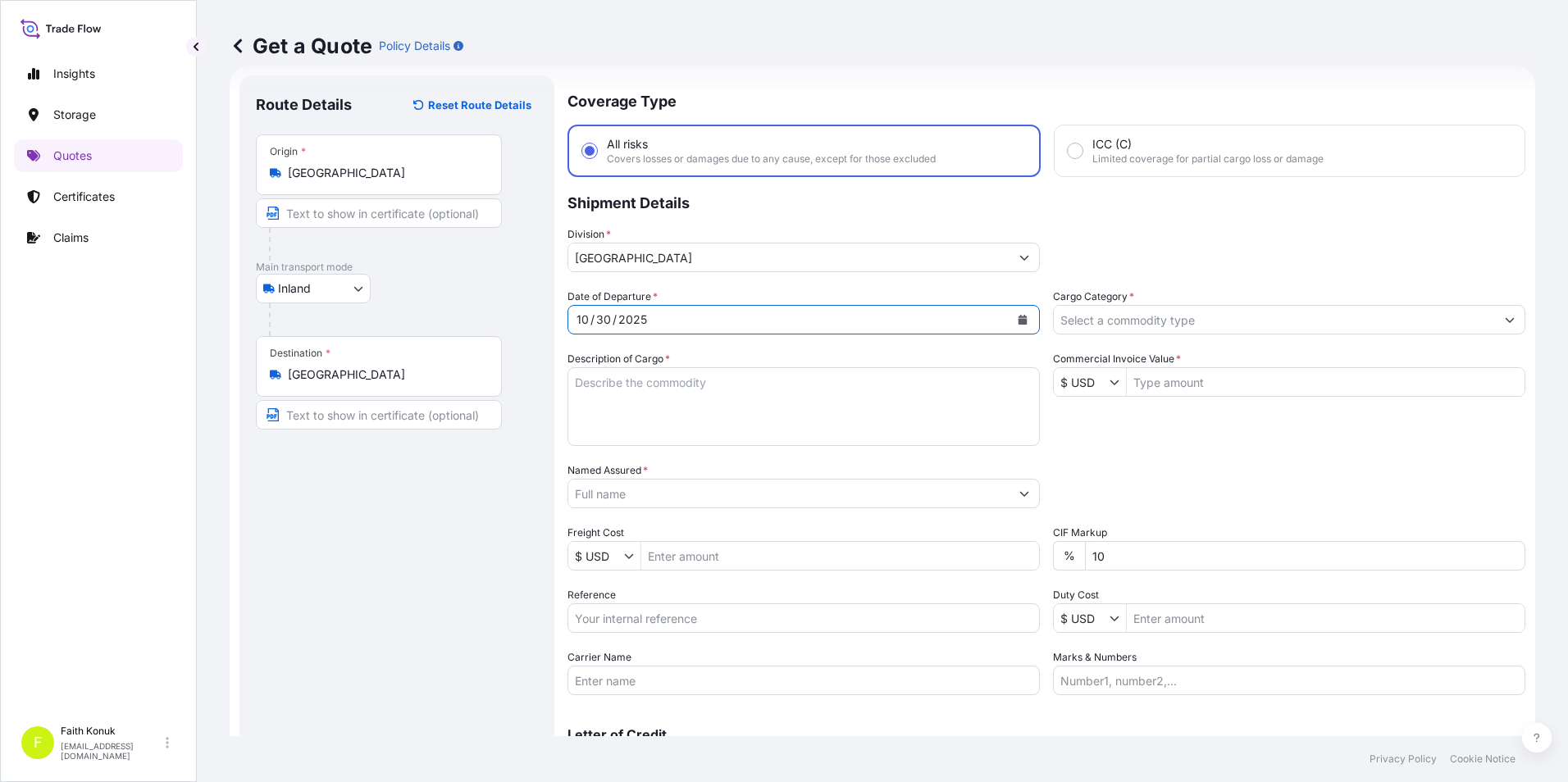
click at [1020, 315] on icon "Calendar" at bounding box center [1022, 320] width 10 height 10
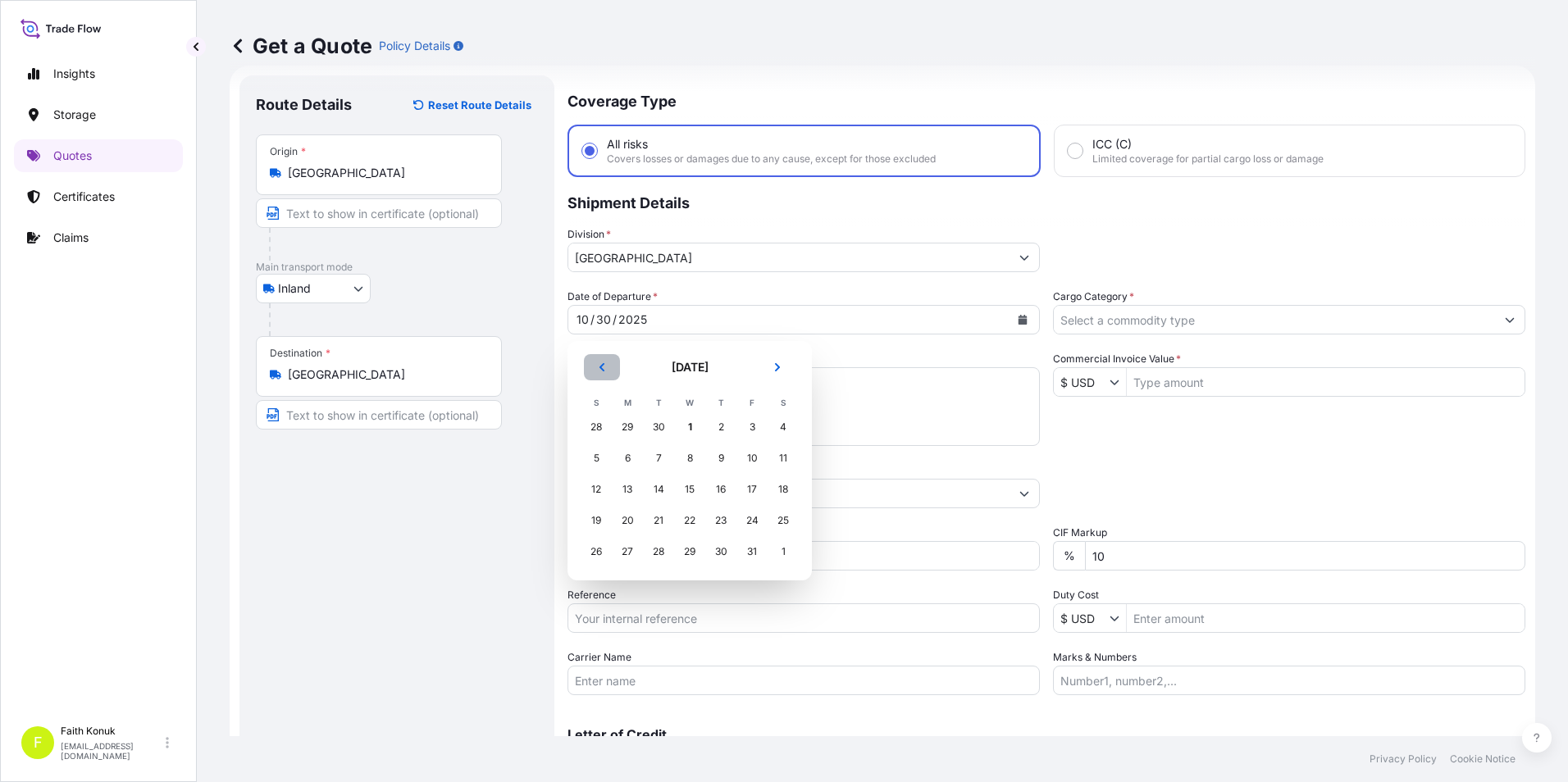
click at [606, 362] on icon "Previous" at bounding box center [602, 367] width 10 height 10
click at [662, 546] on div "30" at bounding box center [658, 551] width 30 height 30
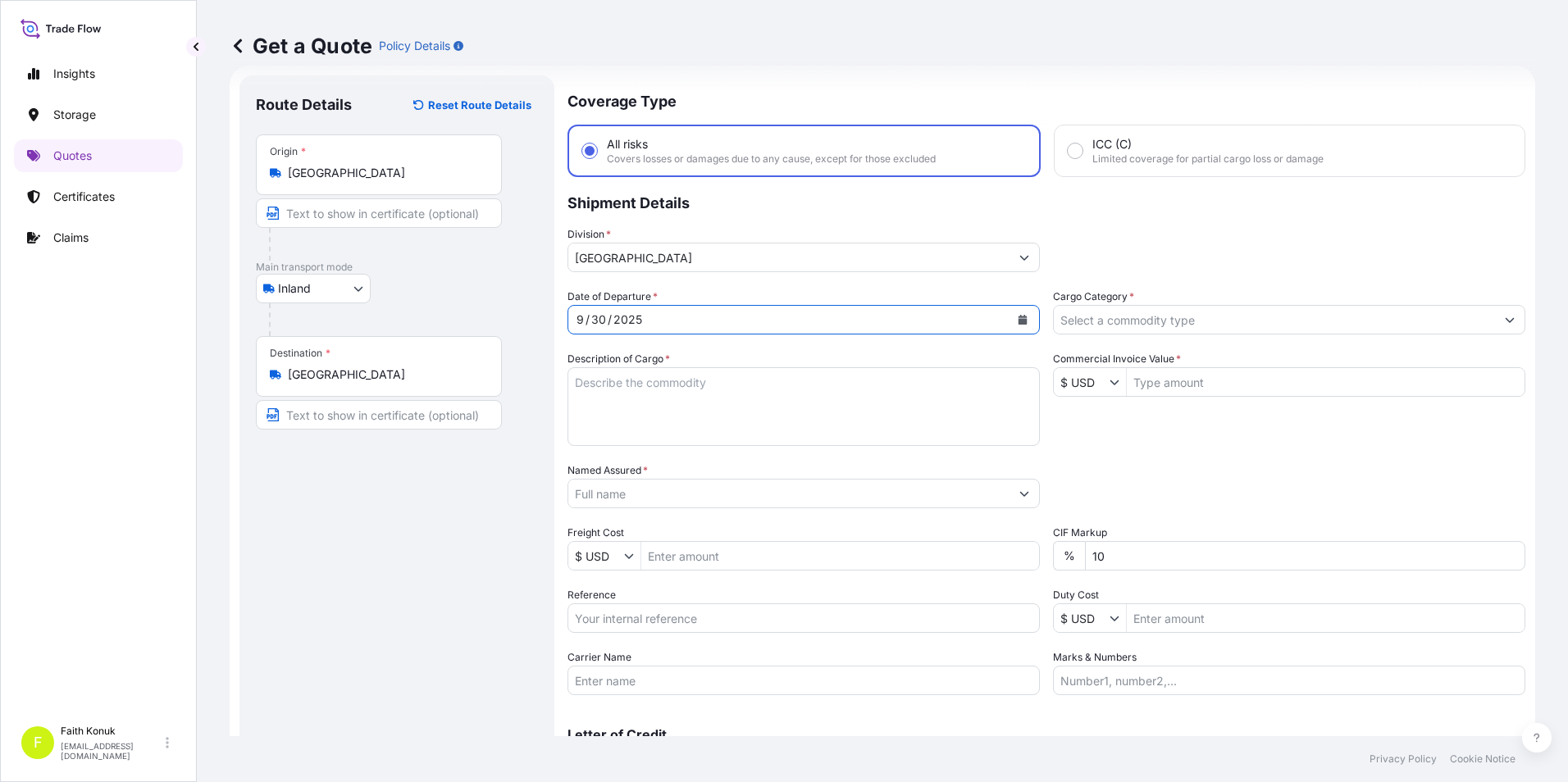
click at [667, 398] on textarea "Description of Cargo *" at bounding box center [803, 406] width 472 height 79
click at [852, 382] on textarea "Description of Cargo *" at bounding box center [803, 406] width 472 height 79
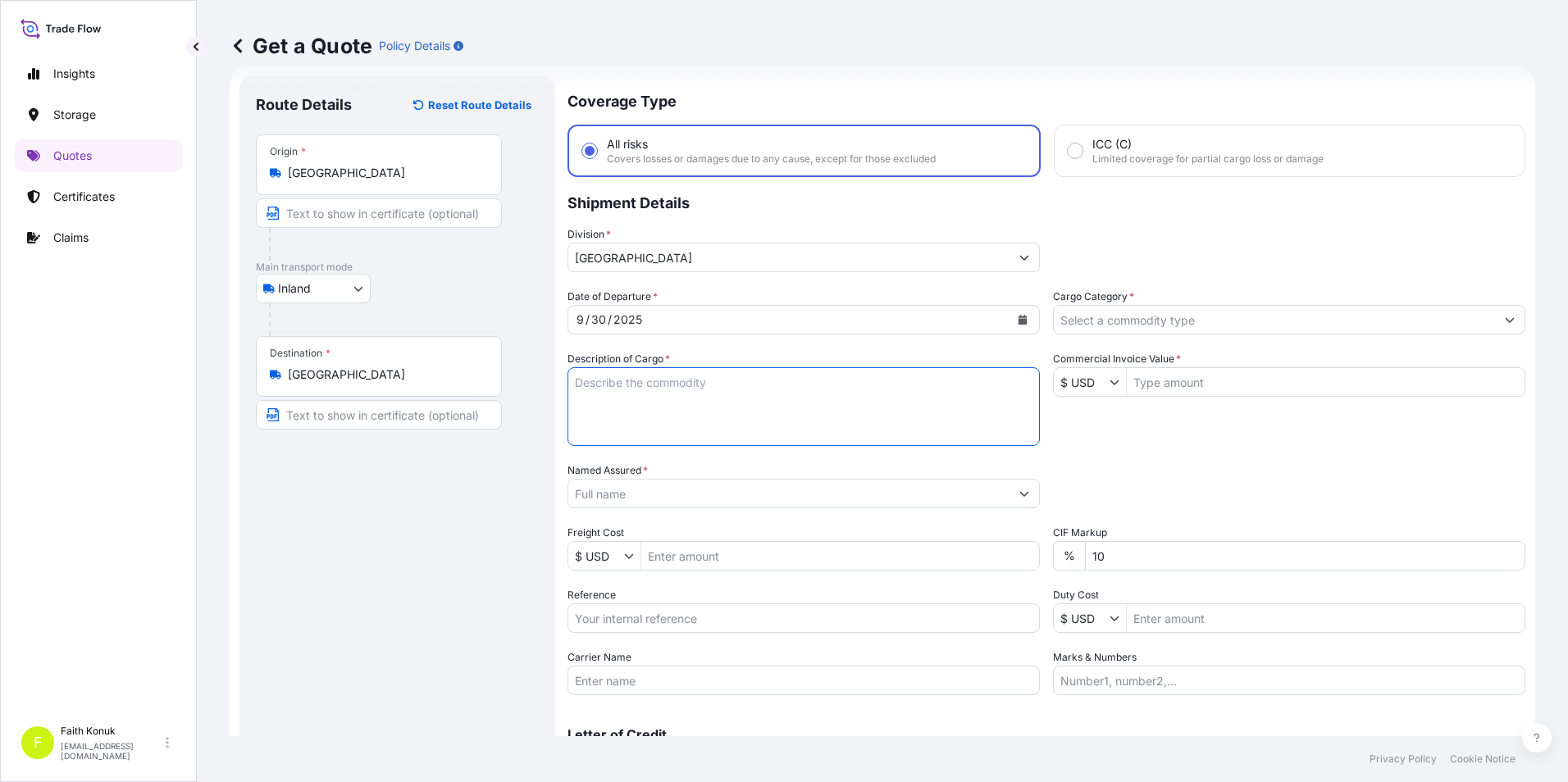
paste textarea "HAVA KÖRÜĞÜ TASIYICISI 16 KAP / 9760 KG"
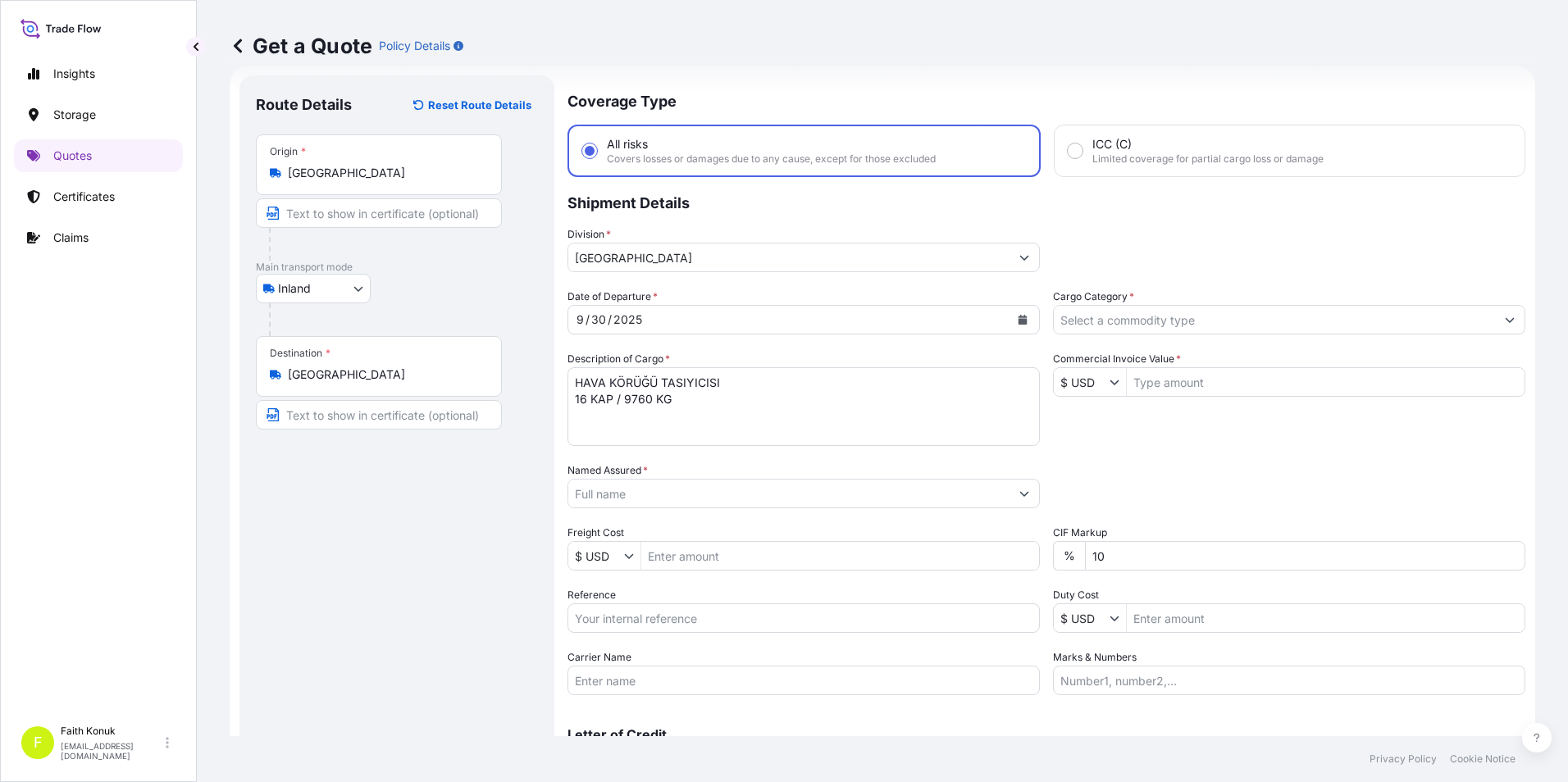
click at [768, 421] on textarea "HAVA KÖRÜĞÜ TASIYICISI 16 KAP / 9760 KG" at bounding box center [803, 406] width 472 height 79
paste textarea "SAS 33422"
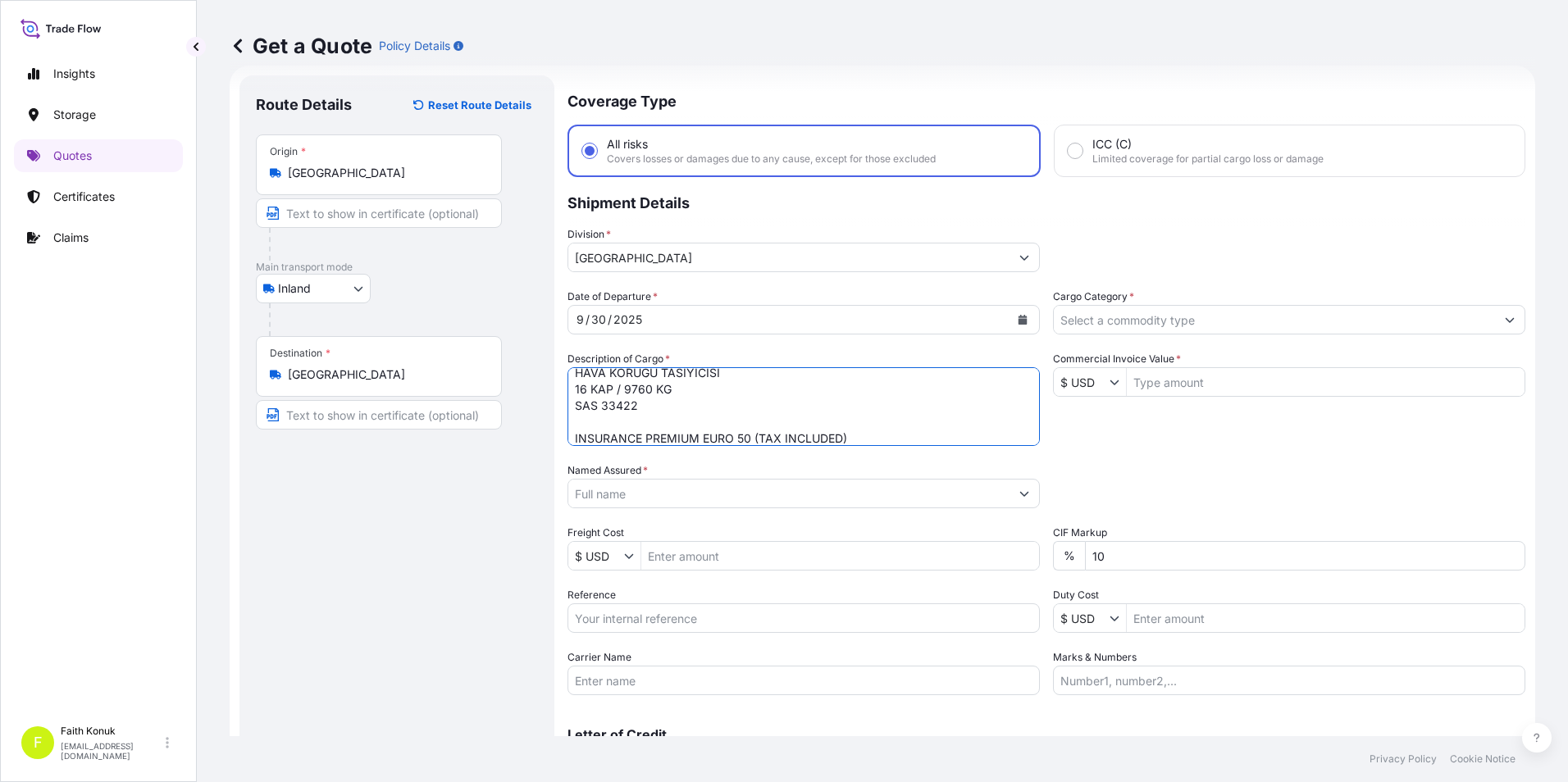
type textarea "HAVA KÖRÜĞÜ TASIYICISI 16 KAP / 9760 KG SAS 33422 INSURANCE PREMIUM EURO 50 (TA…"
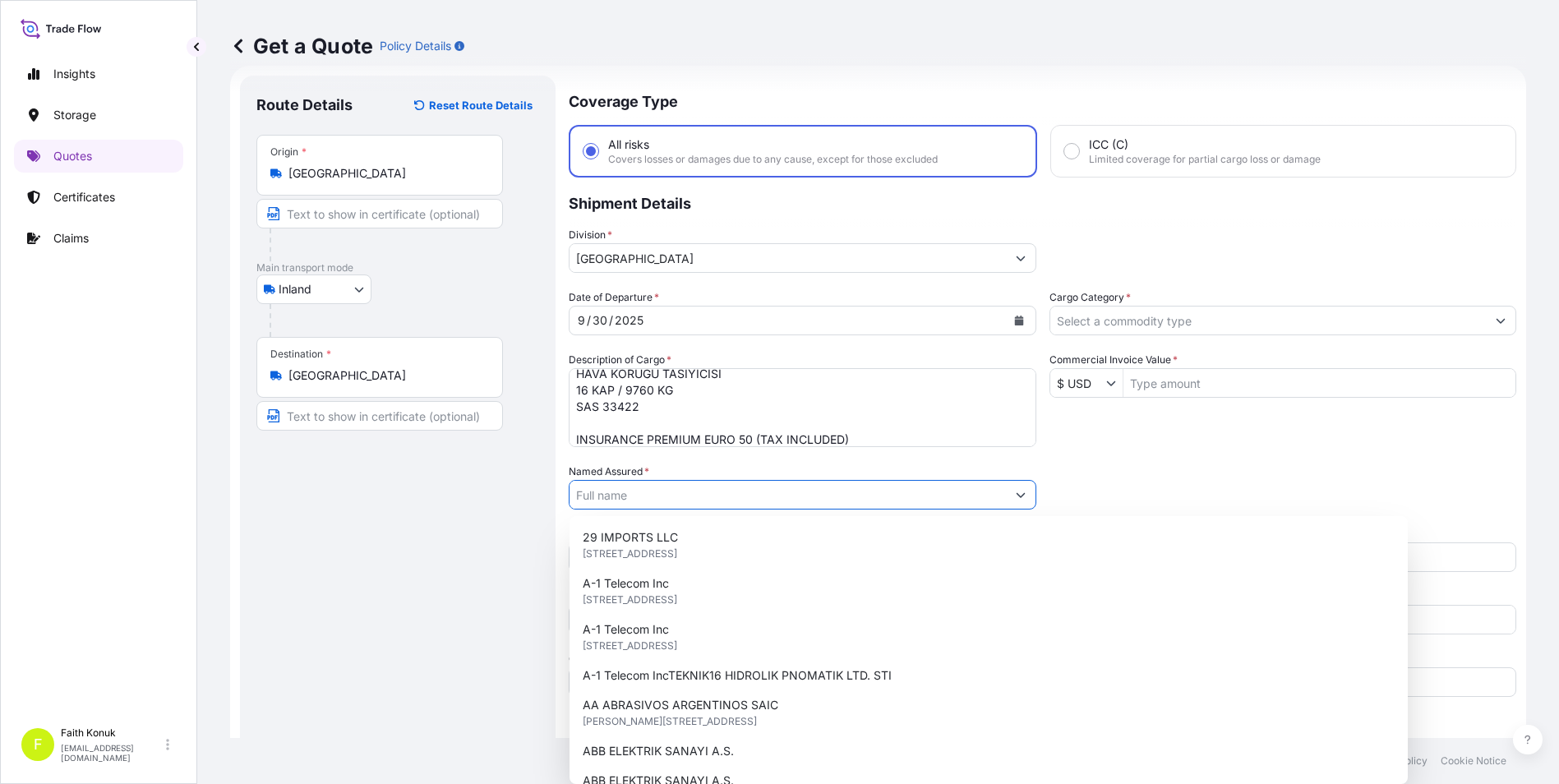
click at [774, 501] on input "Named Assured *" at bounding box center [788, 494] width 436 height 30
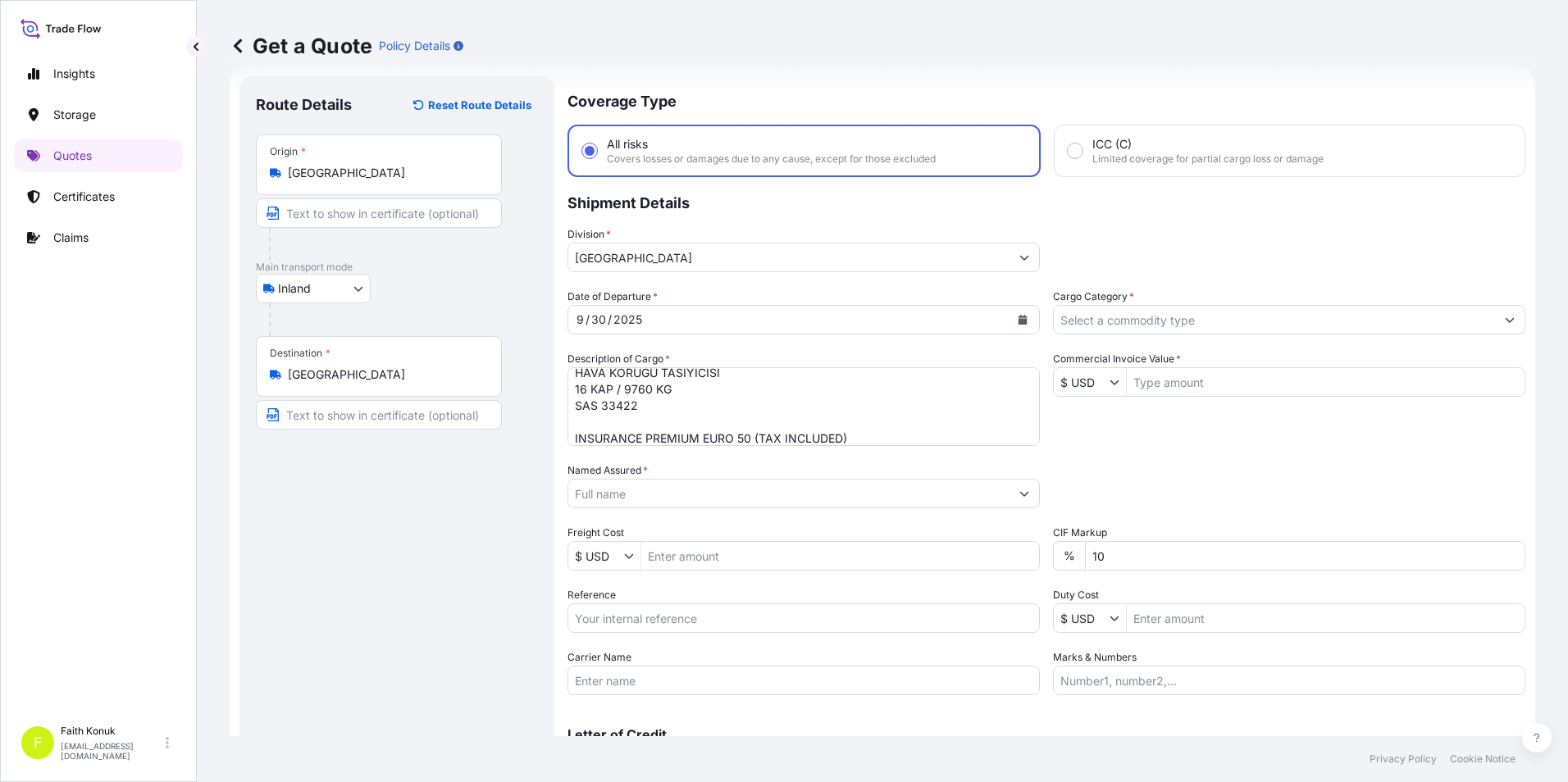
click at [741, 491] on input "Named Assured *" at bounding box center [789, 493] width 441 height 30
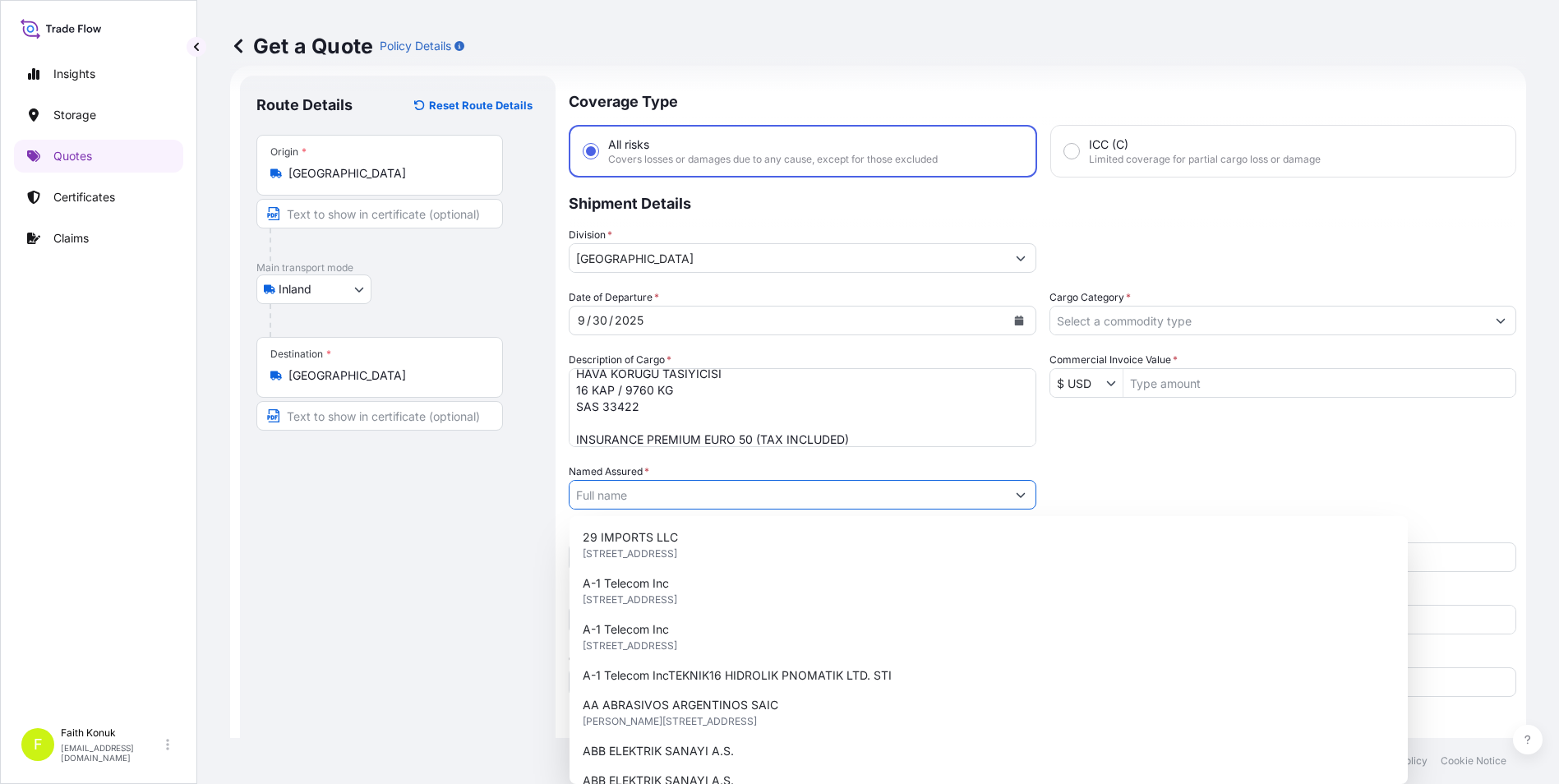
paste input "TR-EOS END. OTO SIST. MAK. İTH. İHR. SAN TİC LTD STİ"
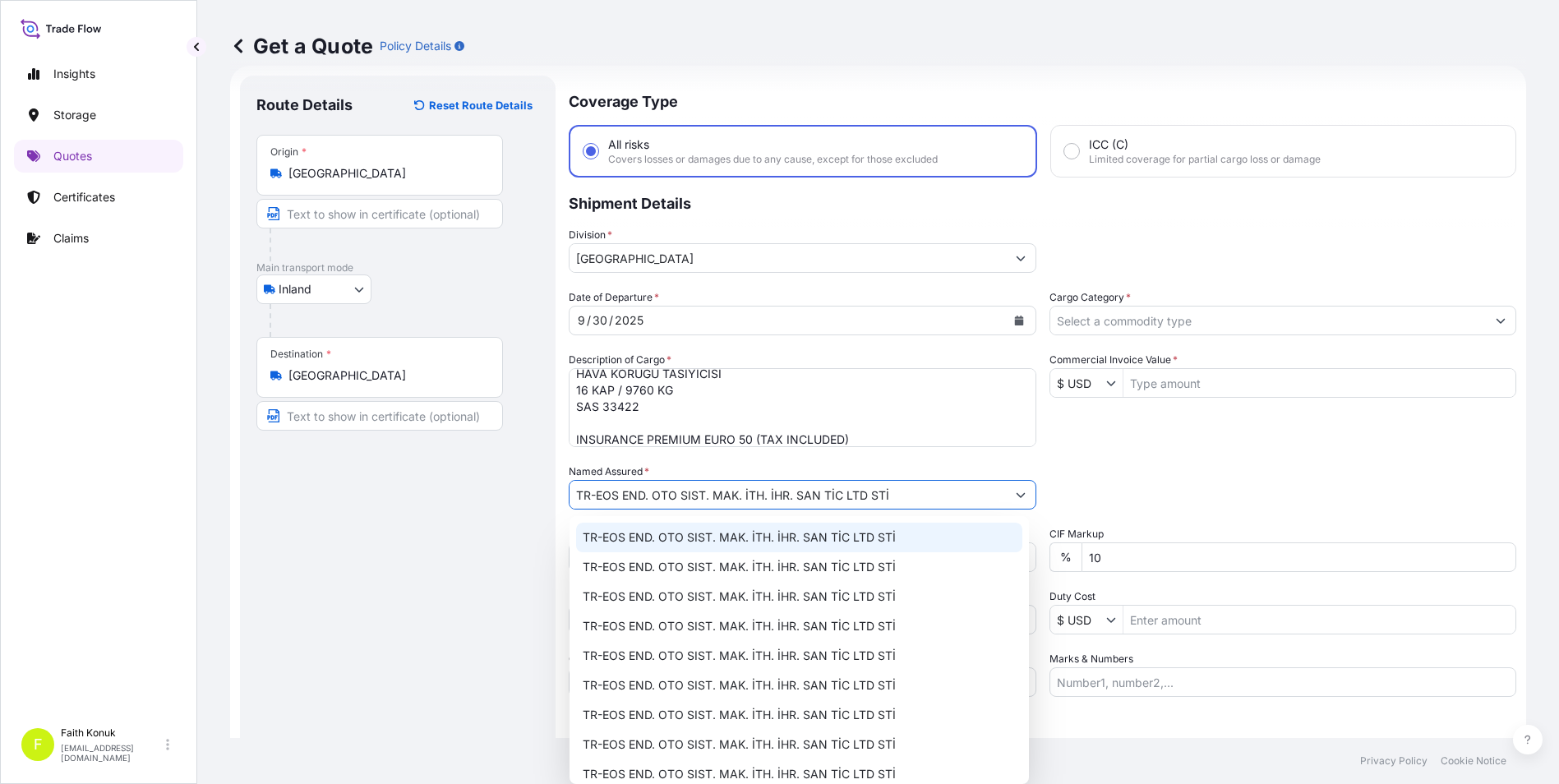
click at [632, 546] on div "TR-EOS END. OTO SIST. MAK. İTH. İHR. SAN TİC LTD STİ" at bounding box center [799, 537] width 446 height 30
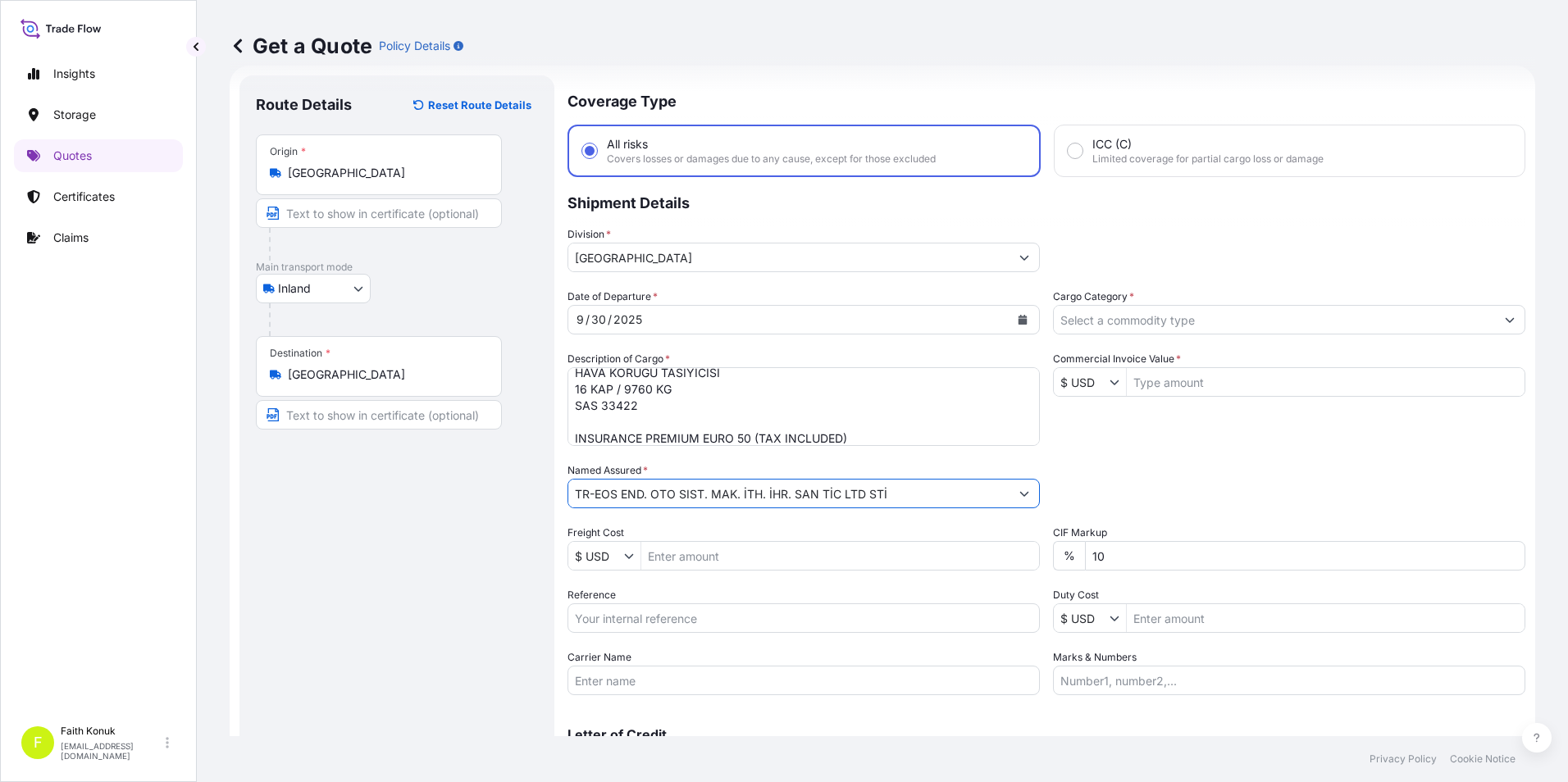
type input "TR-EOS END. OTO SIST. MAK. İTH. İHR. SAN TİC LTD STİ"
click at [457, 583] on div "Route Details Reset Route Details Place of loading Road / Inland Road / Inland …" at bounding box center [397, 446] width 282 height 709
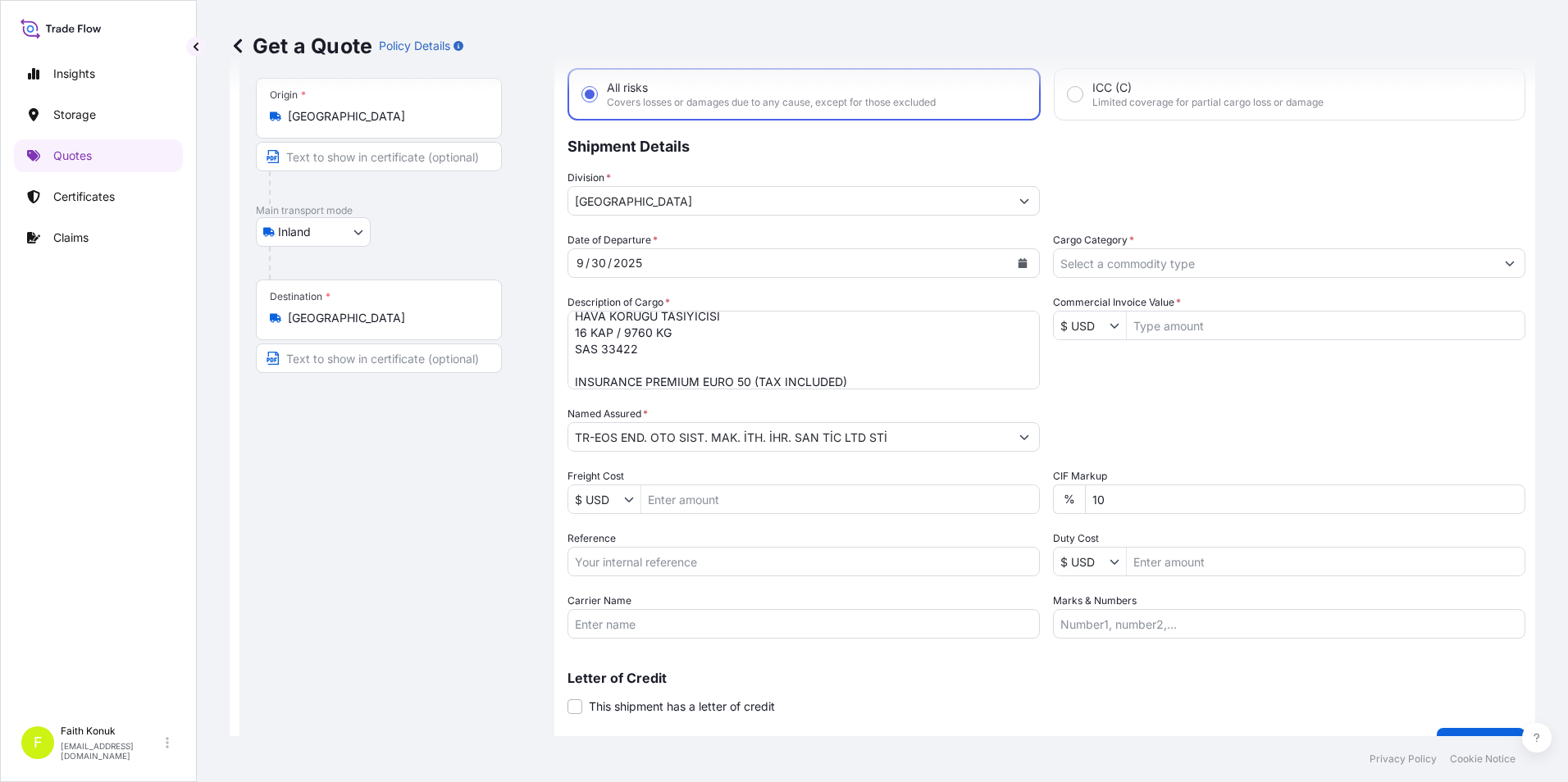
scroll to position [117, 0]
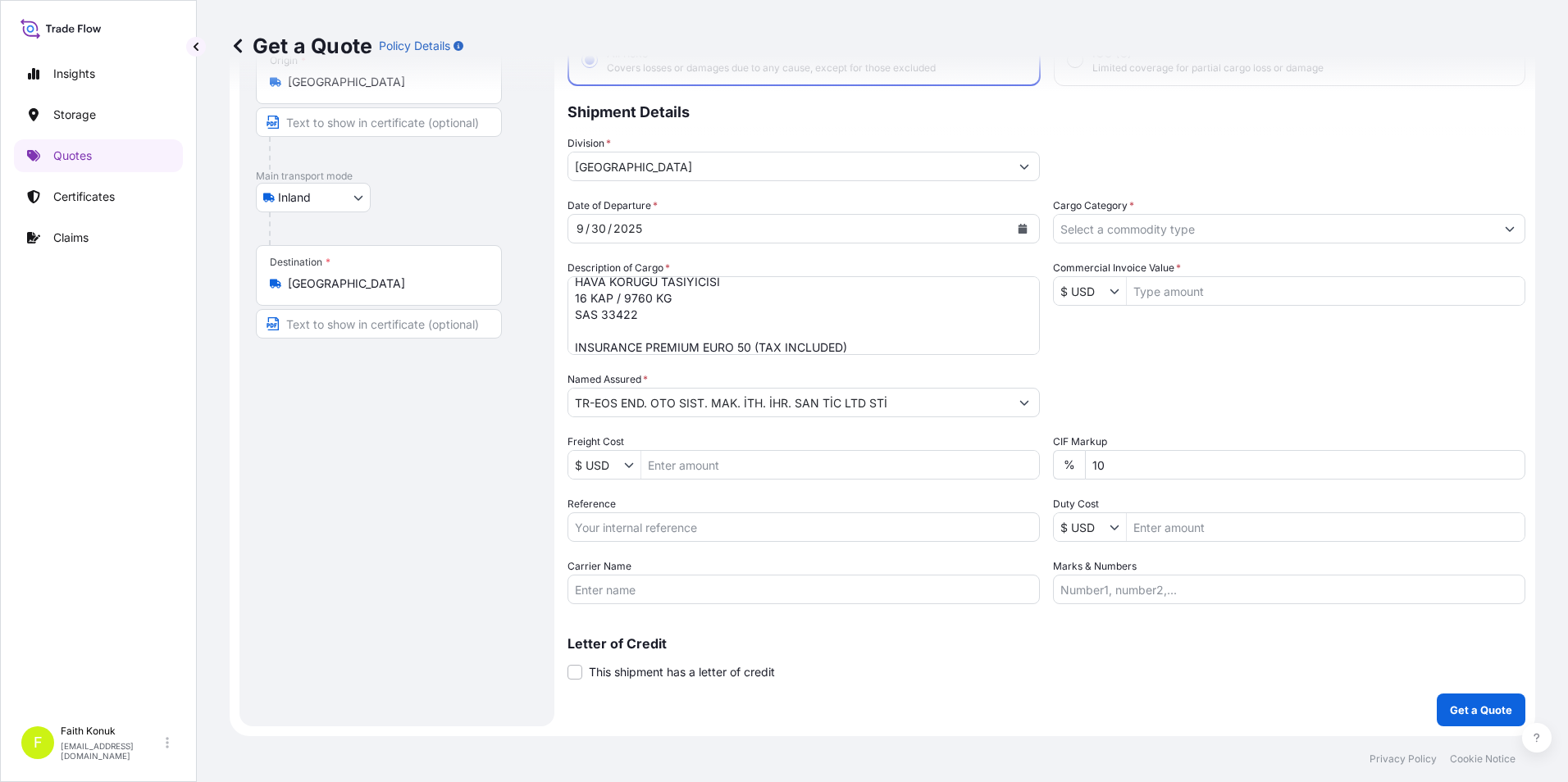
click at [641, 535] on input "Reference" at bounding box center [803, 527] width 472 height 30
click at [702, 528] on input "Reference" at bounding box center [803, 527] width 472 height 30
paste input "2401783596"
type input "2401783596"
drag, startPoint x: 651, startPoint y: 586, endPoint x: 692, endPoint y: 581, distance: 41.3
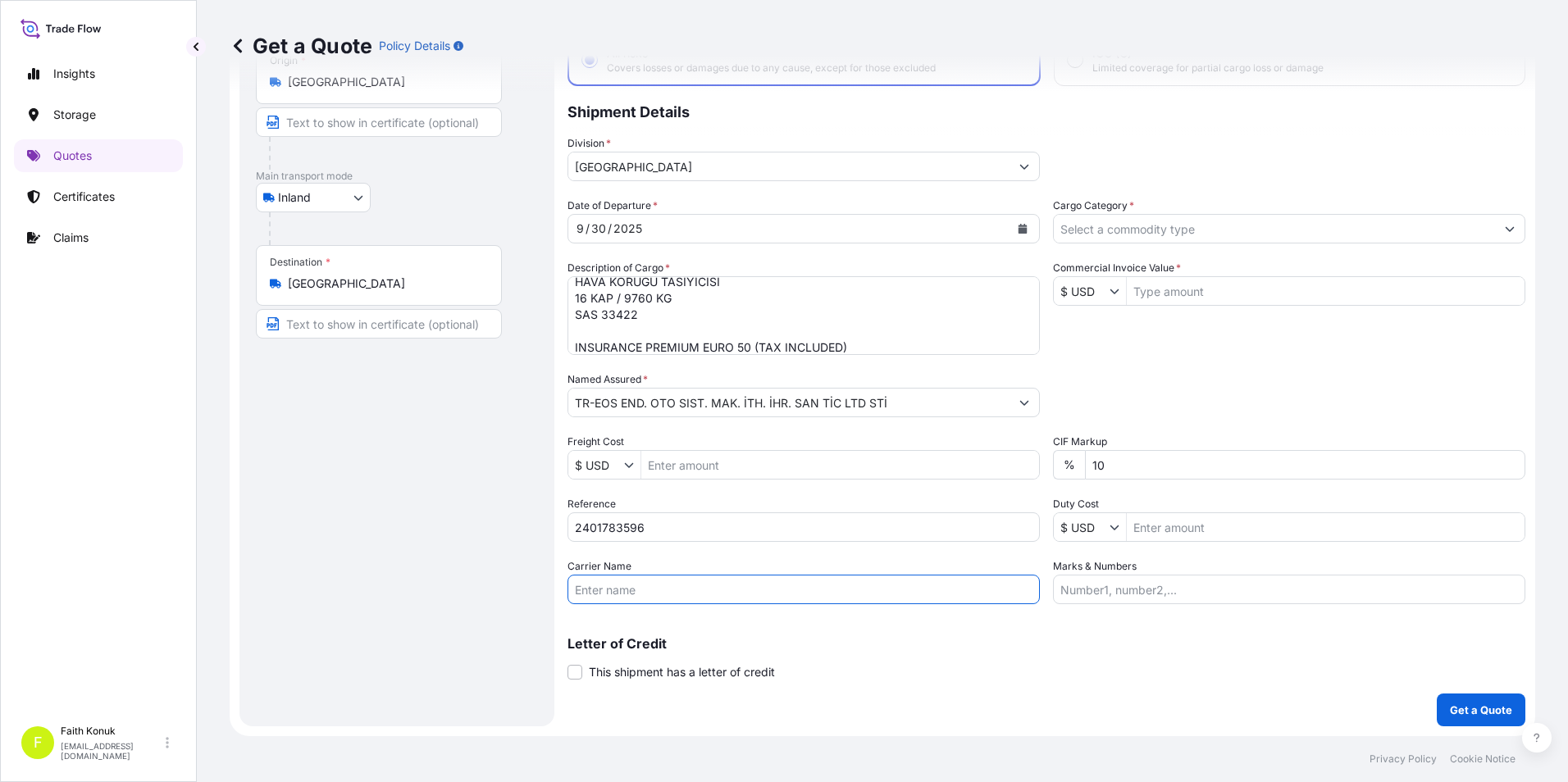
click at [651, 586] on input "Carrier Name" at bounding box center [803, 589] width 472 height 30
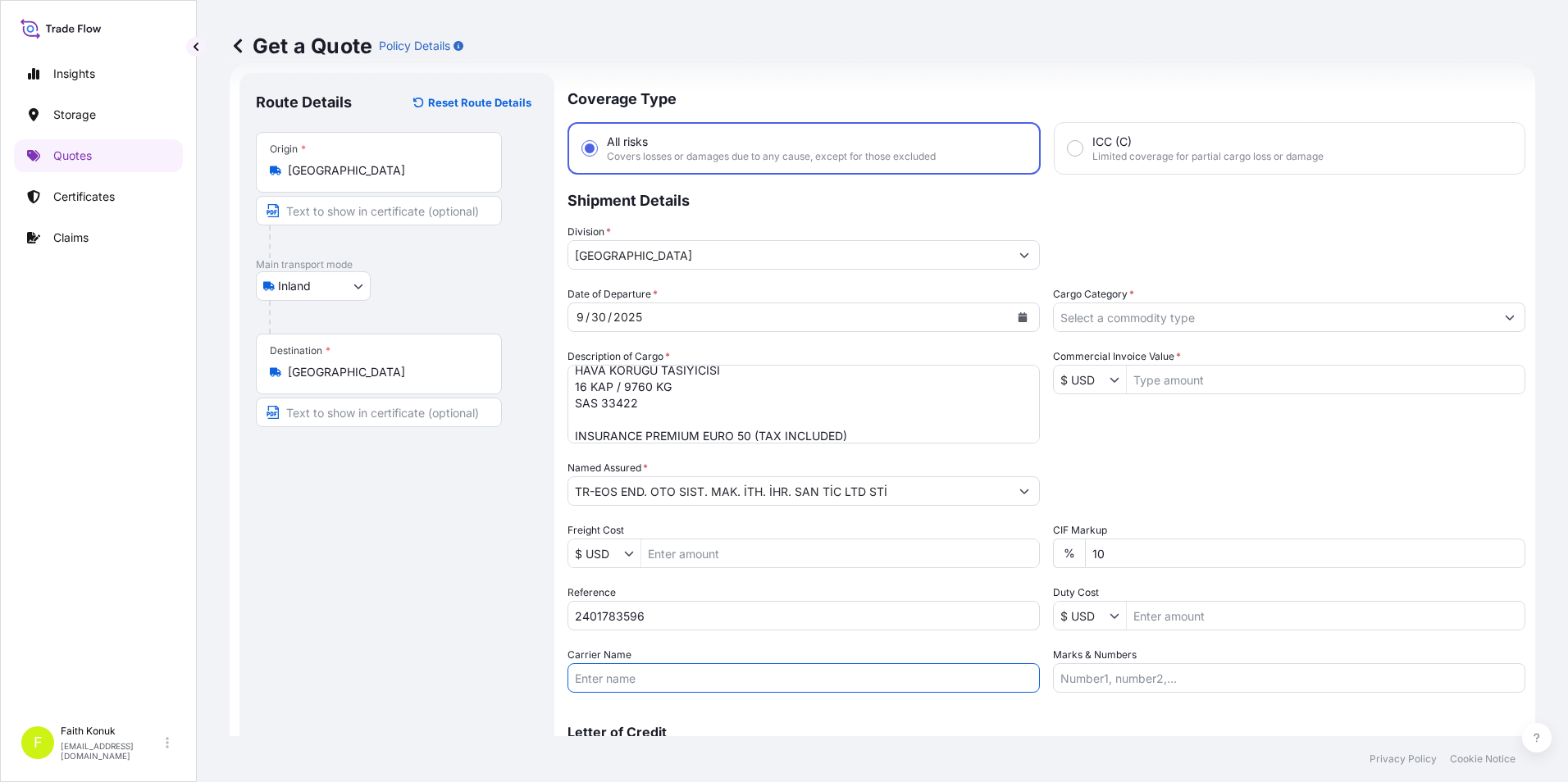
scroll to position [0, 0]
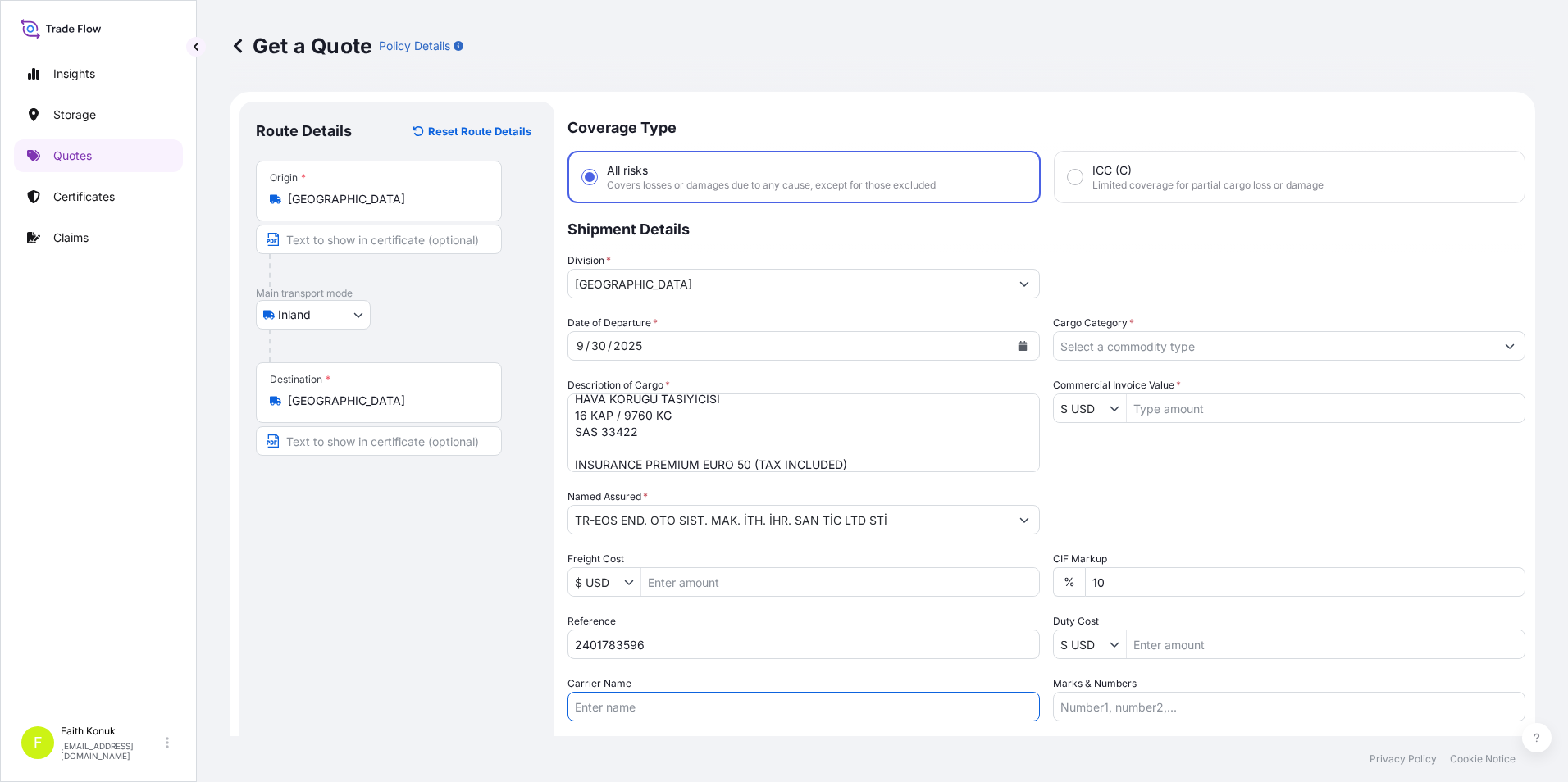
click at [1494, 350] on button "Show suggestions" at bounding box center [1509, 345] width 30 height 30
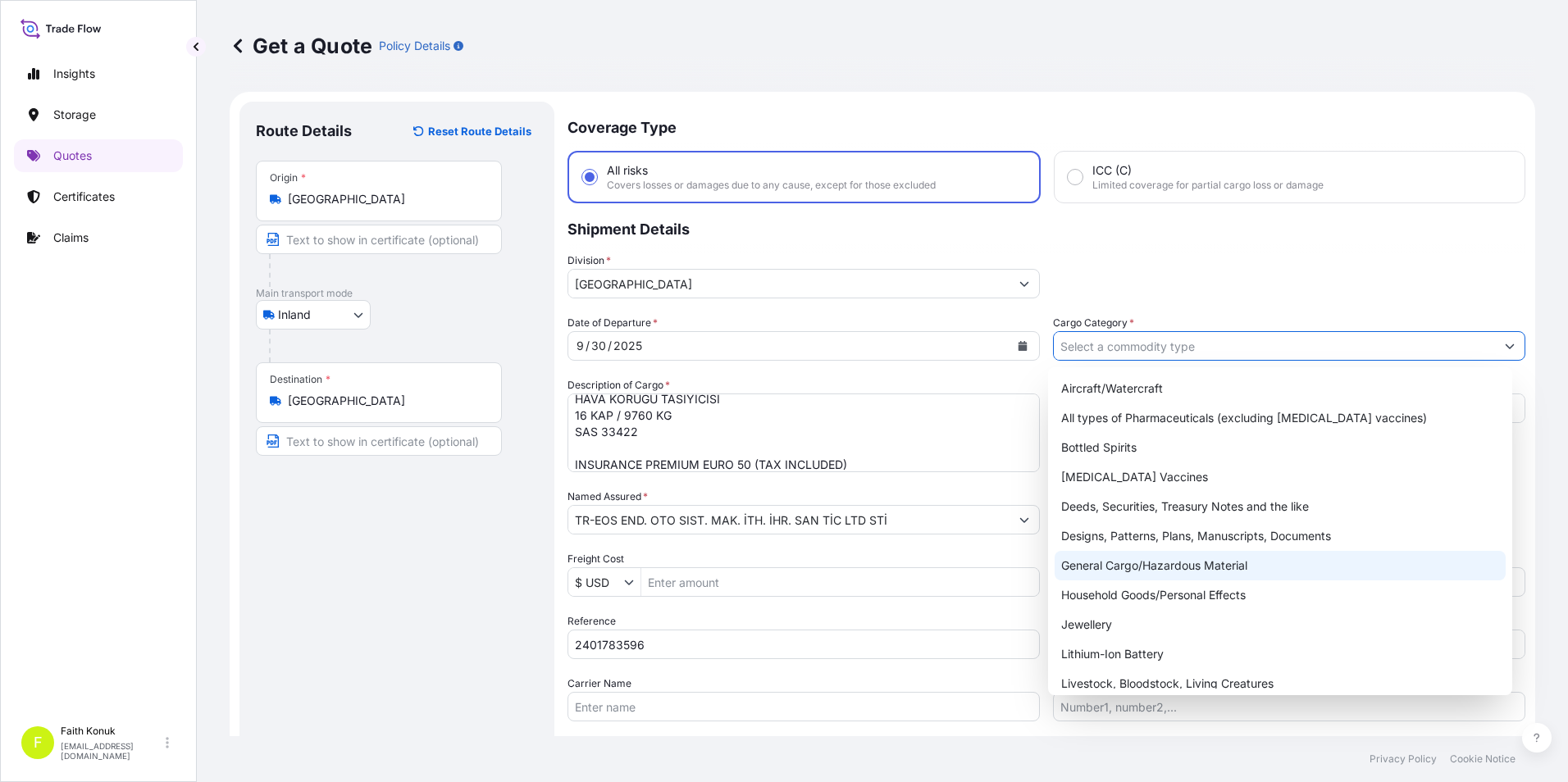
click at [1164, 561] on div "General Cargo/Hazardous Material" at bounding box center [1280, 565] width 452 height 30
type input "General Cargo/Hazardous Material"
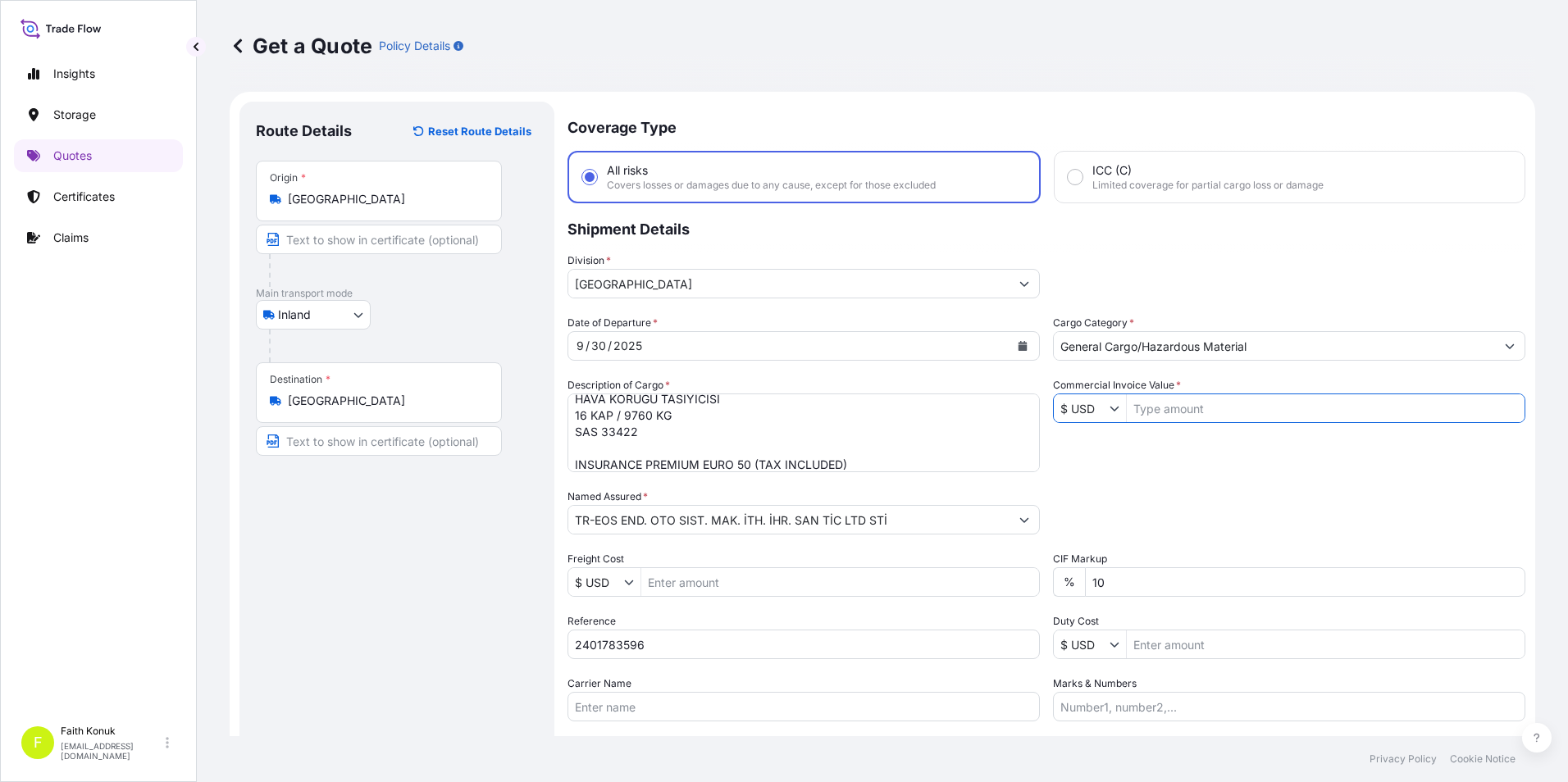
click at [1155, 410] on input "Commercial Invoice Value *" at bounding box center [1325, 408] width 398 height 30
type input "28,977.28"
click at [1171, 449] on div "Date of Departure * [DATE] Cargo Category * General Cargo/Hazardous Material De…" at bounding box center [1046, 518] width 957 height 406
click at [1109, 407] on icon "Show suggestions" at bounding box center [1114, 408] width 10 height 10
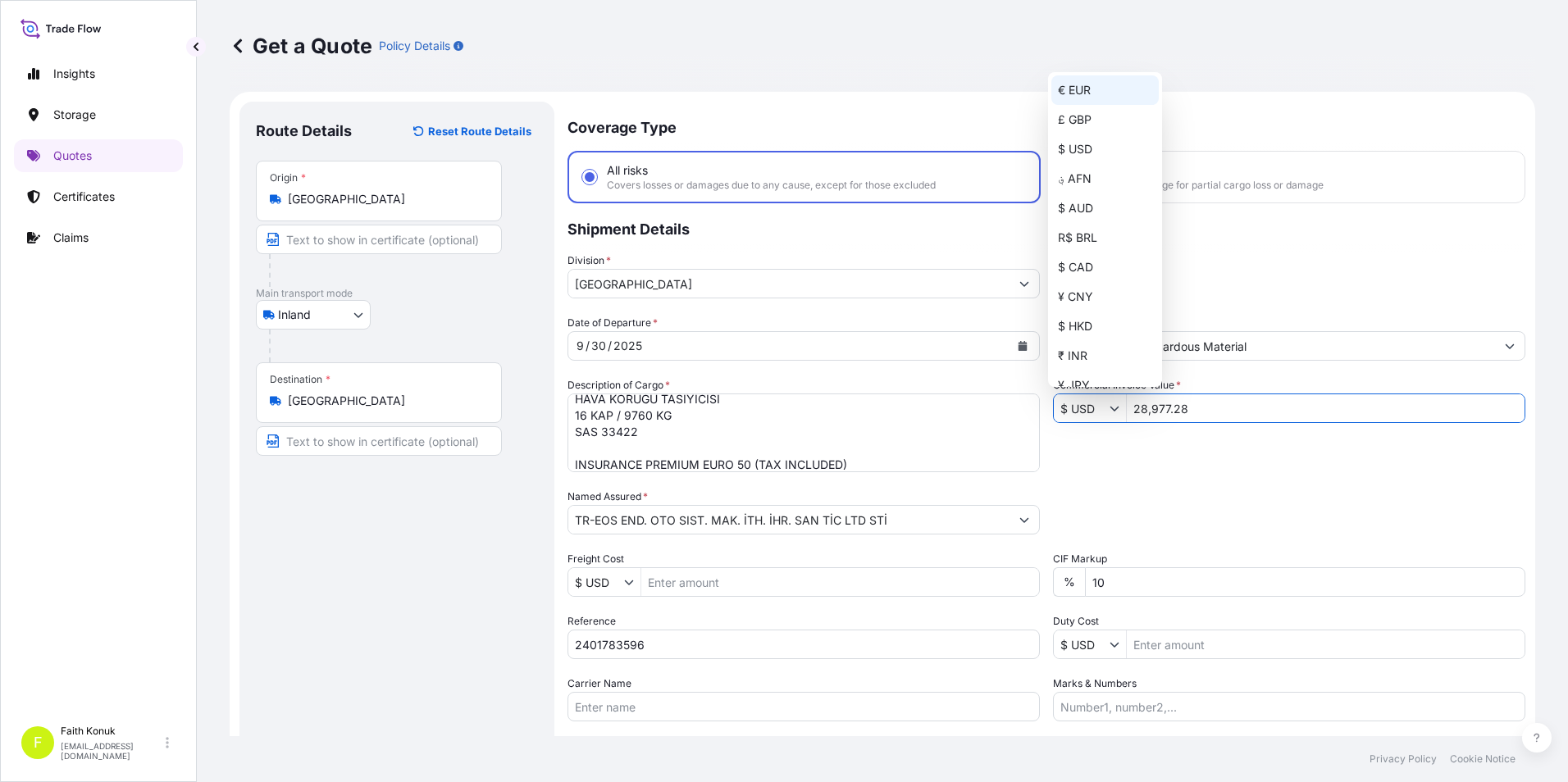
click at [1077, 95] on div "€ EUR" at bounding box center [1104, 90] width 107 height 30
type input "€ EUR"
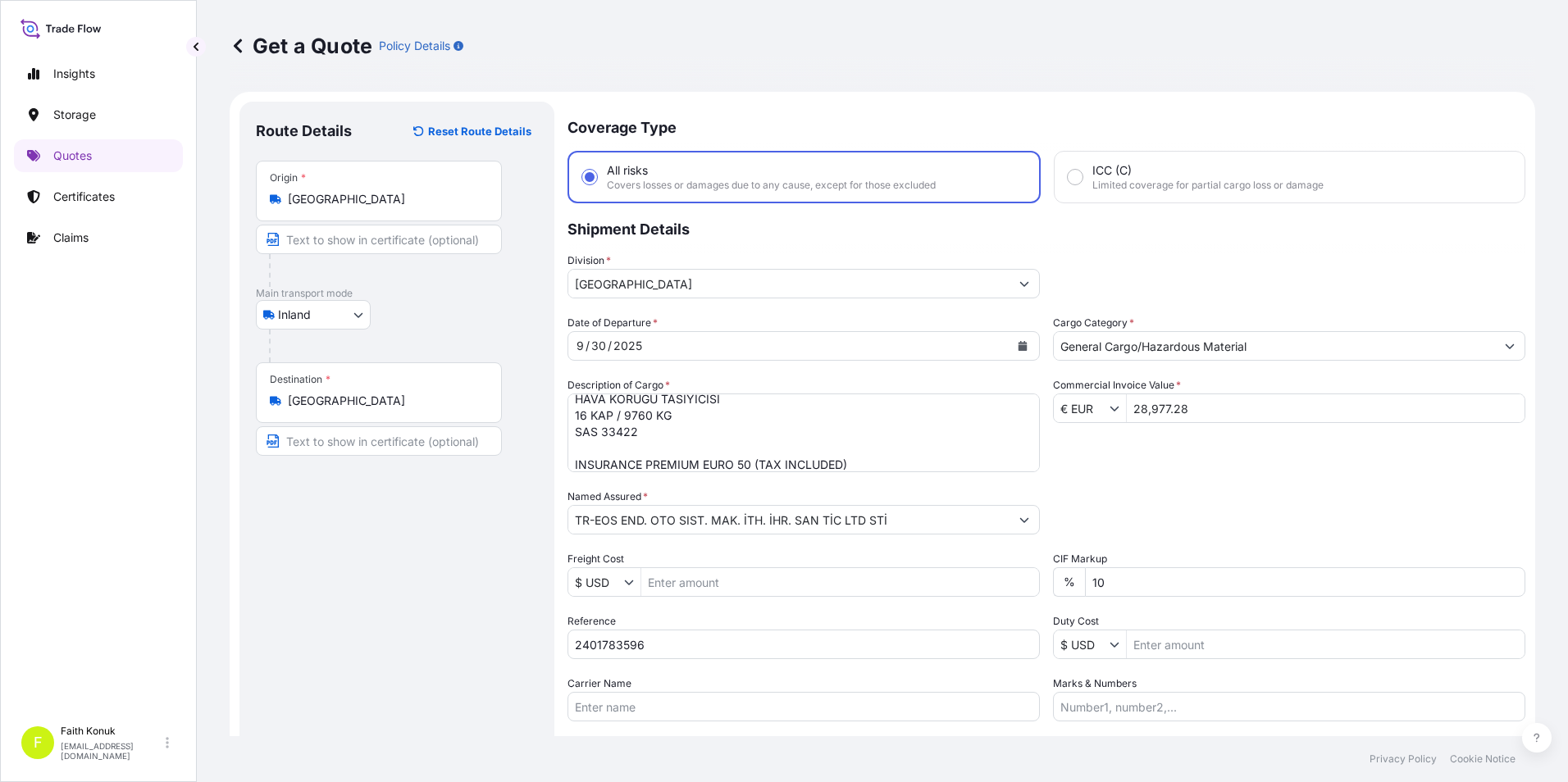
click at [1145, 471] on div "Date of Departure * [DATE] Cargo Category * General Cargo/Hazardous Material De…" at bounding box center [1046, 518] width 957 height 406
drag, startPoint x: 1113, startPoint y: 578, endPoint x: 1084, endPoint y: 575, distance: 29.2
click at [1085, 575] on input "10" at bounding box center [1304, 582] width 440 height 30
type input "0"
click at [1117, 509] on div "Packing Category Type to search a container mode Please select a primary mode o…" at bounding box center [1288, 511] width 472 height 46
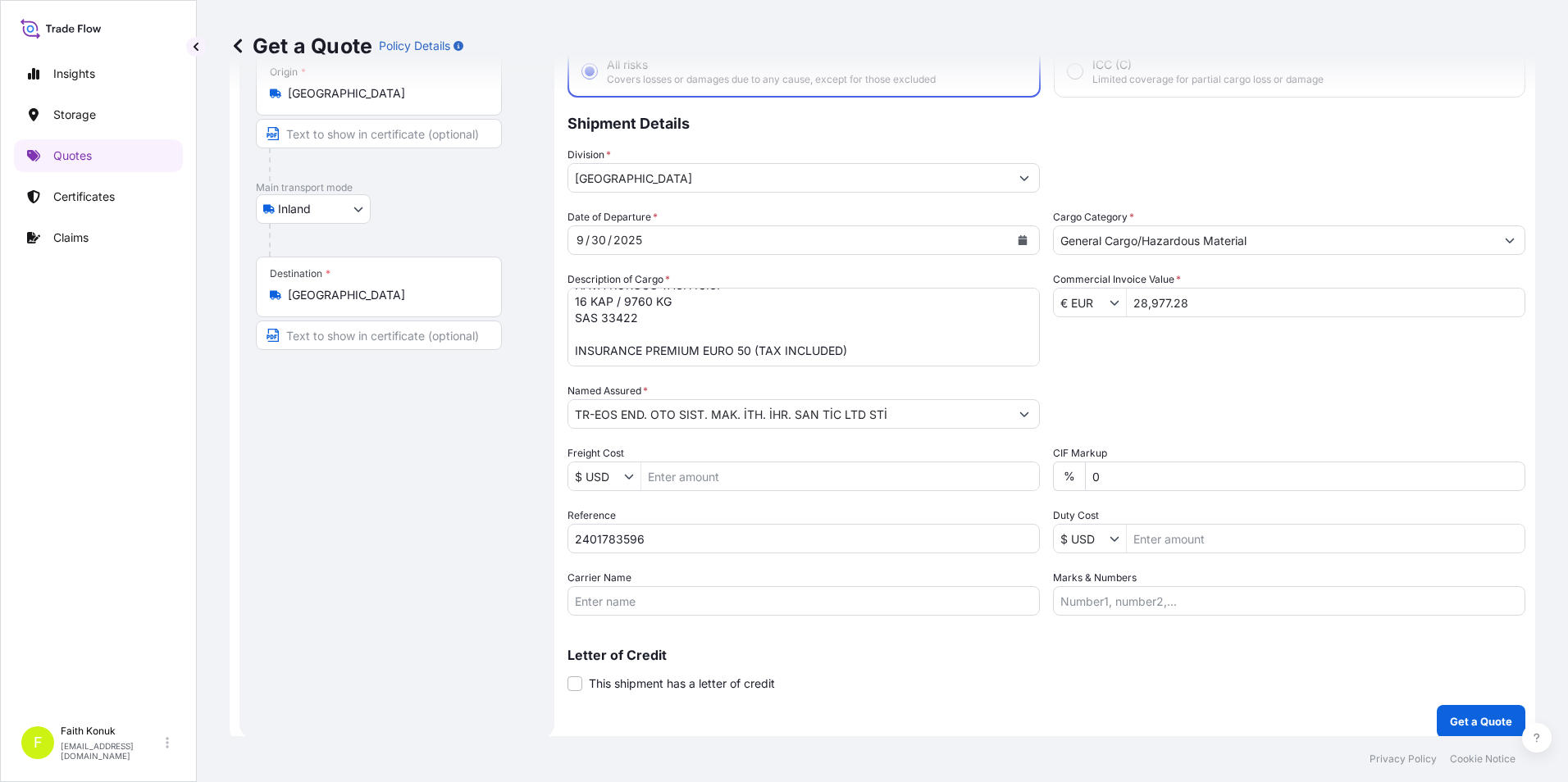
scroll to position [117, 0]
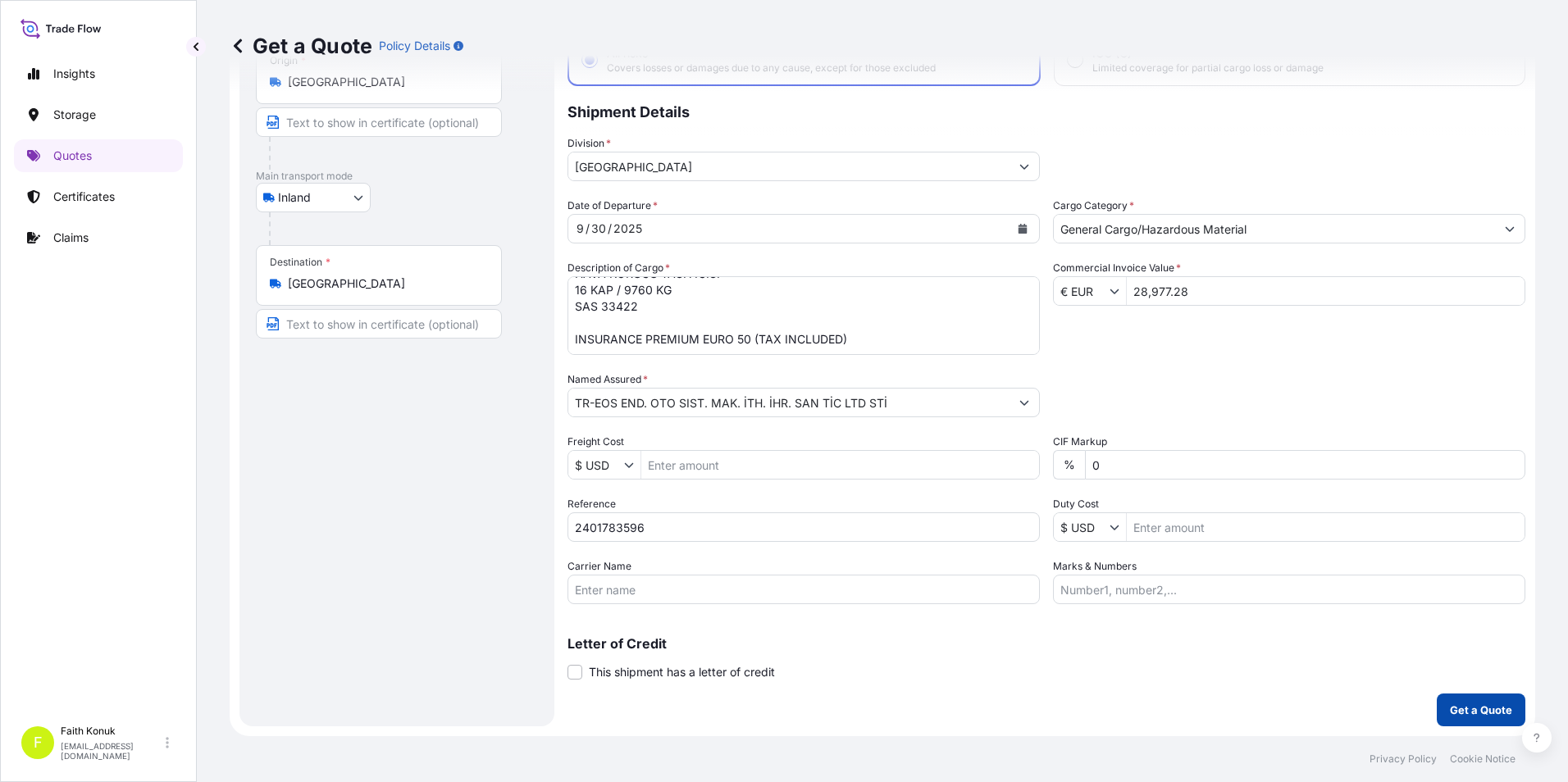
click at [1452, 703] on p "Get a Quote" at bounding box center [1481, 709] width 63 height 16
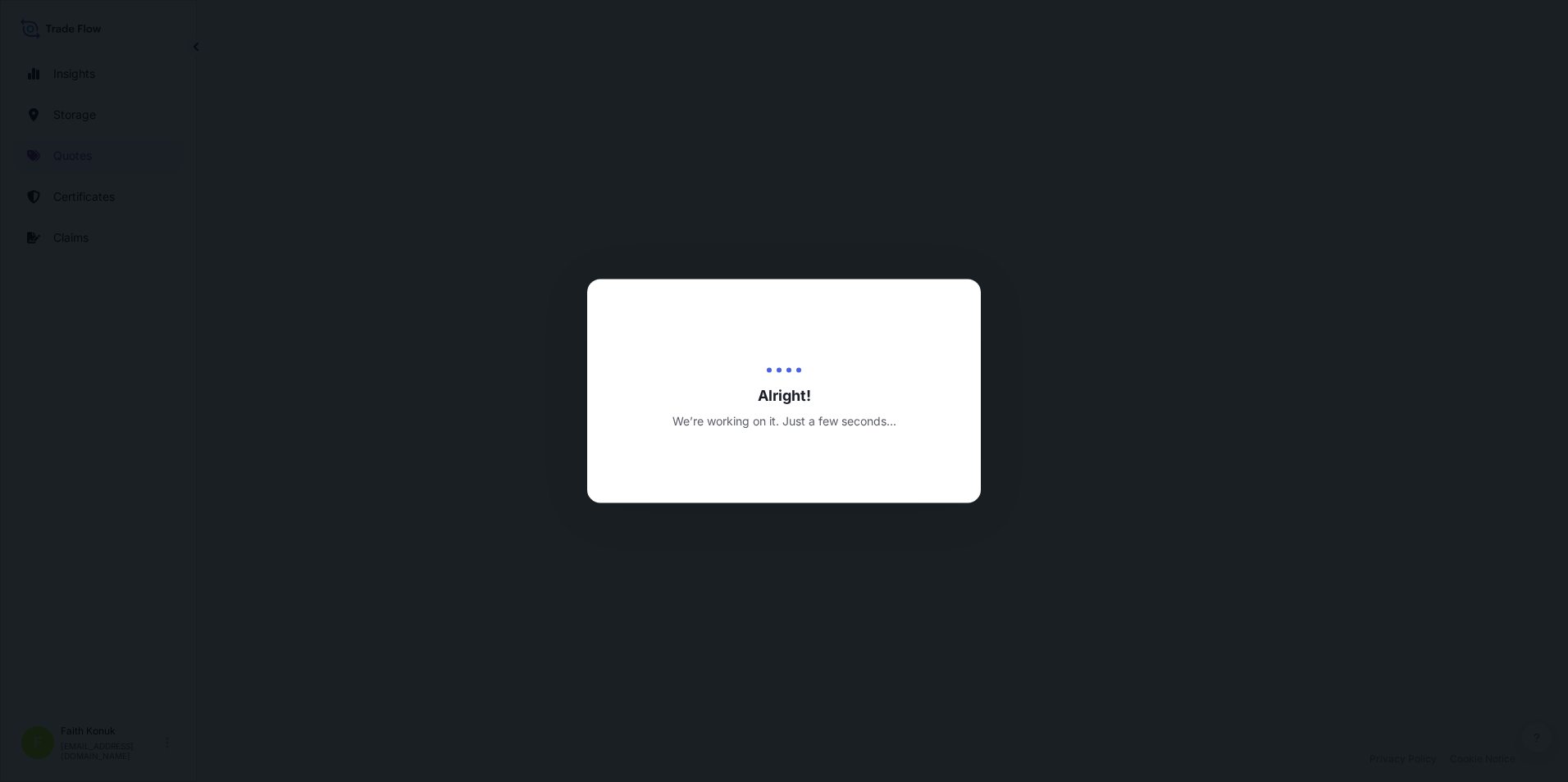
select select "Inland"
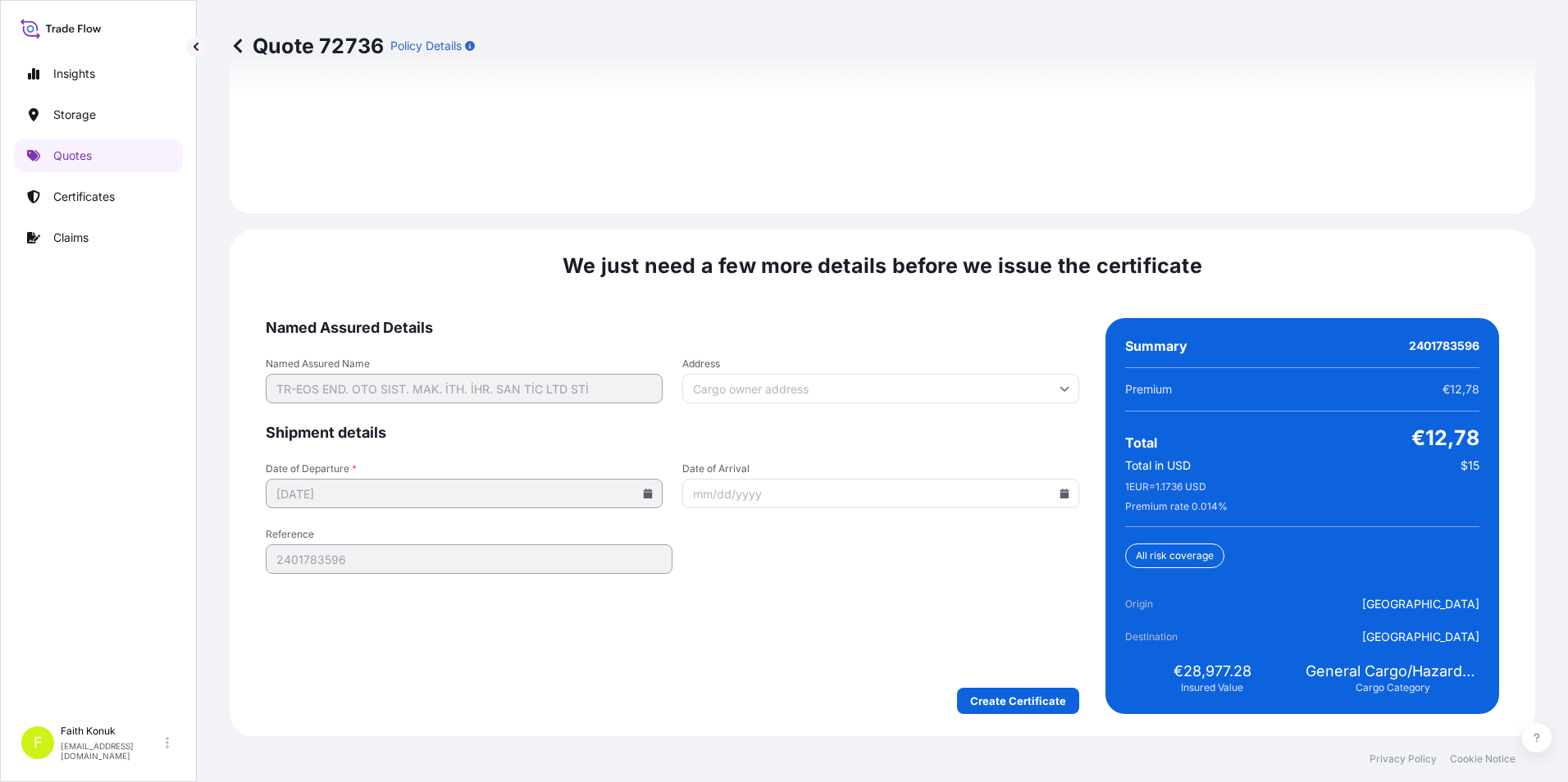
scroll to position [2393, 0]
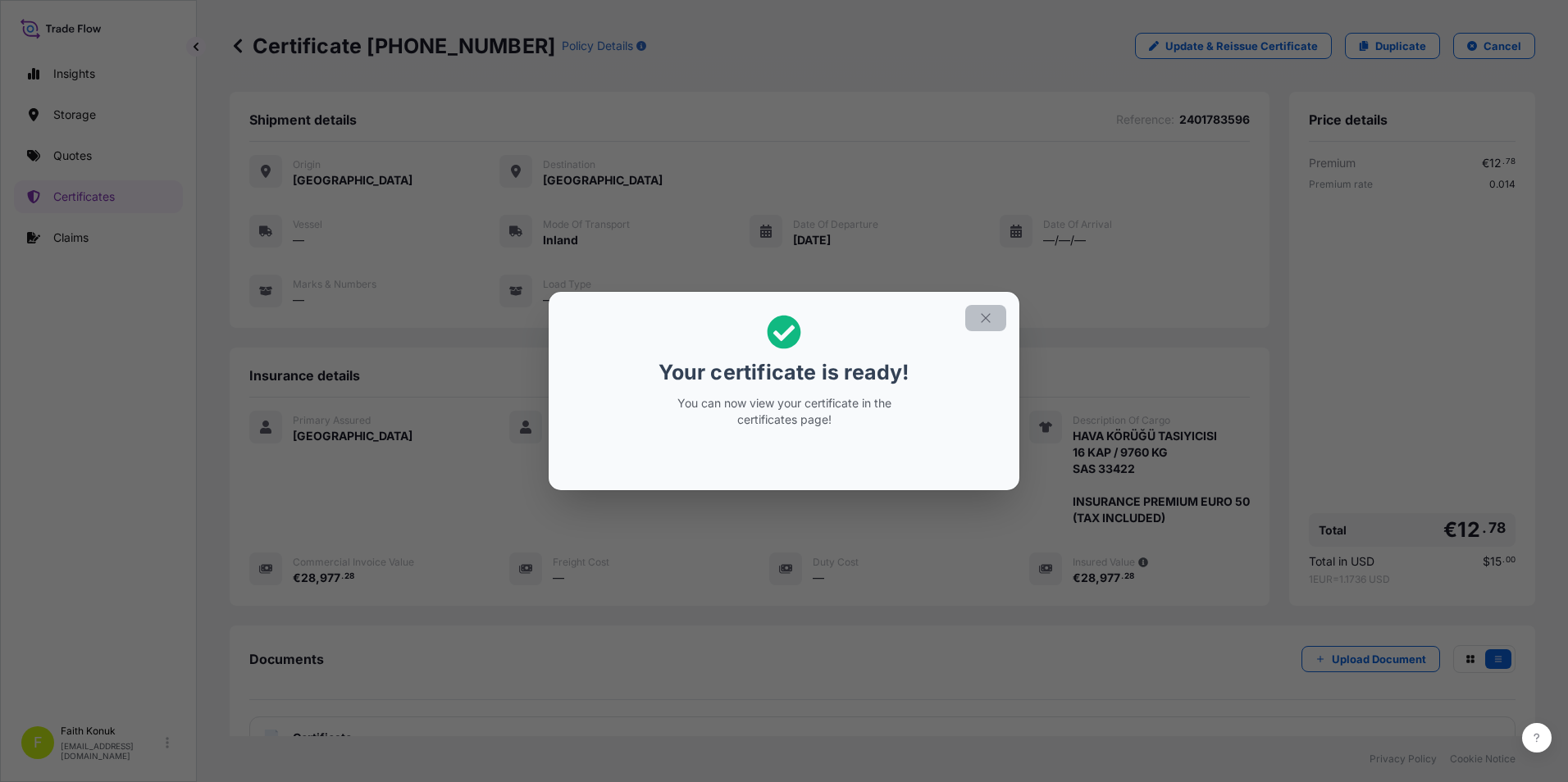
click at [990, 312] on icon "button" at bounding box center [985, 318] width 14 height 14
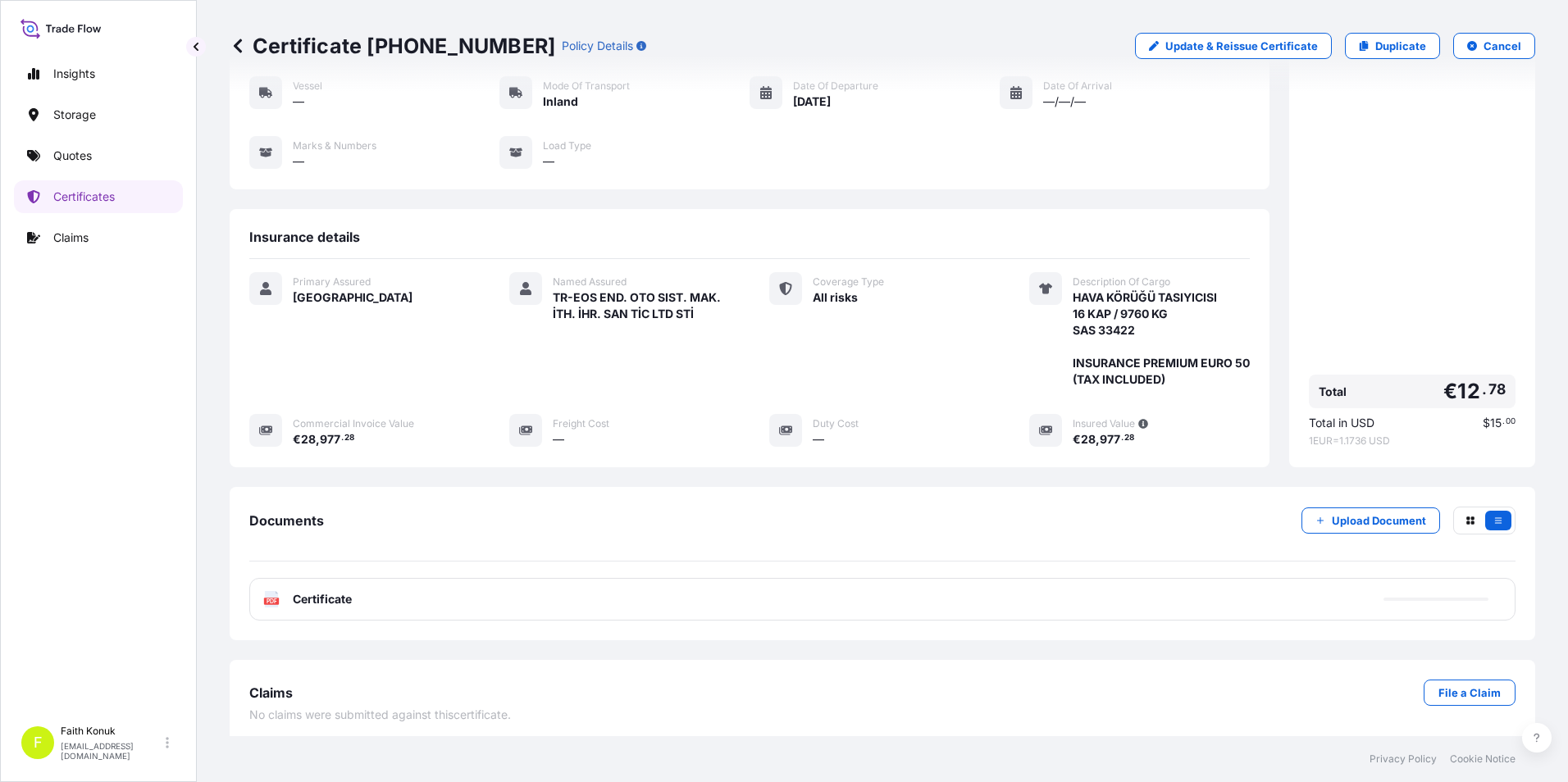
scroll to position [145, 0]
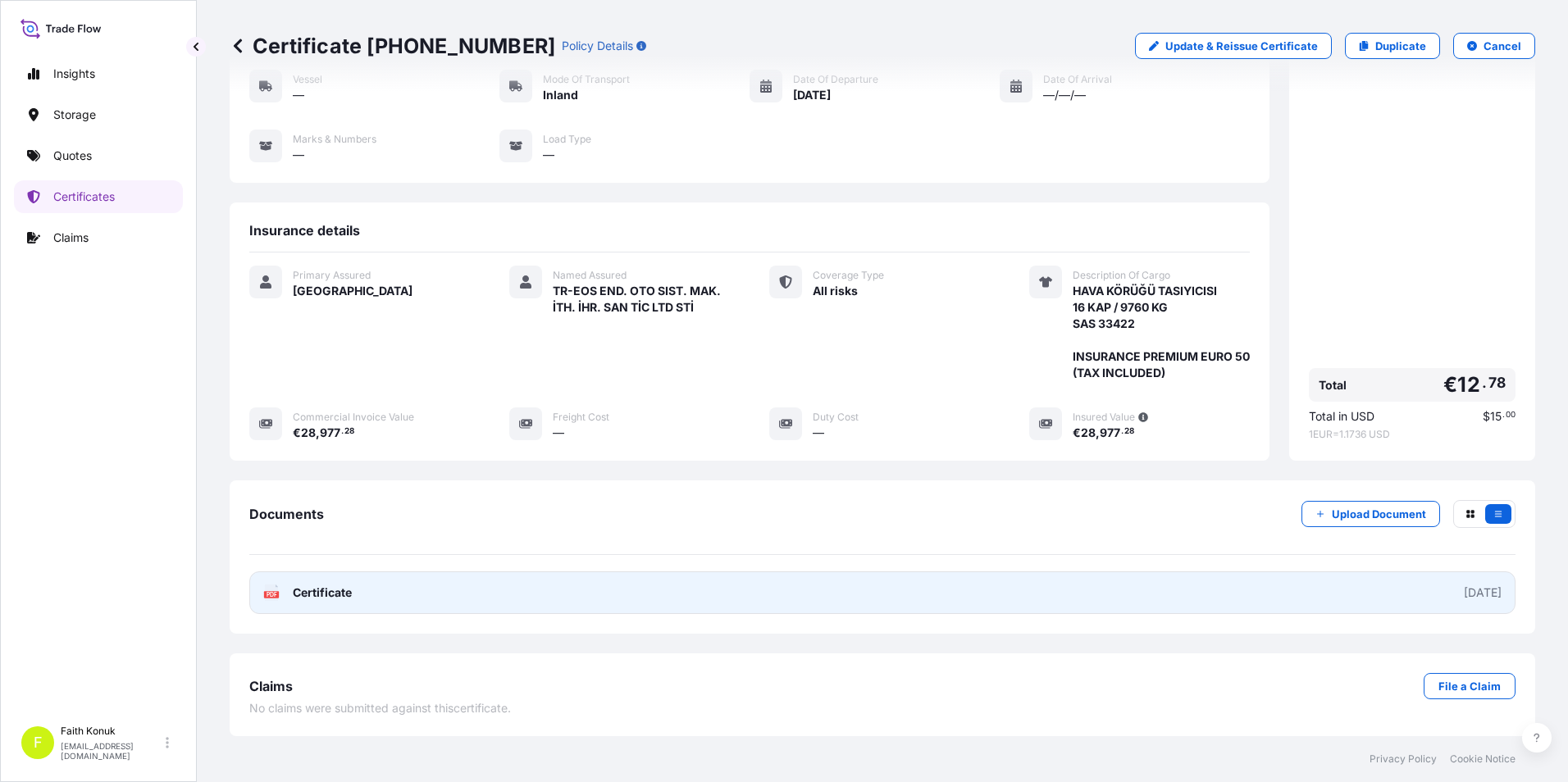
click at [327, 591] on span "Certificate" at bounding box center [322, 592] width 59 height 16
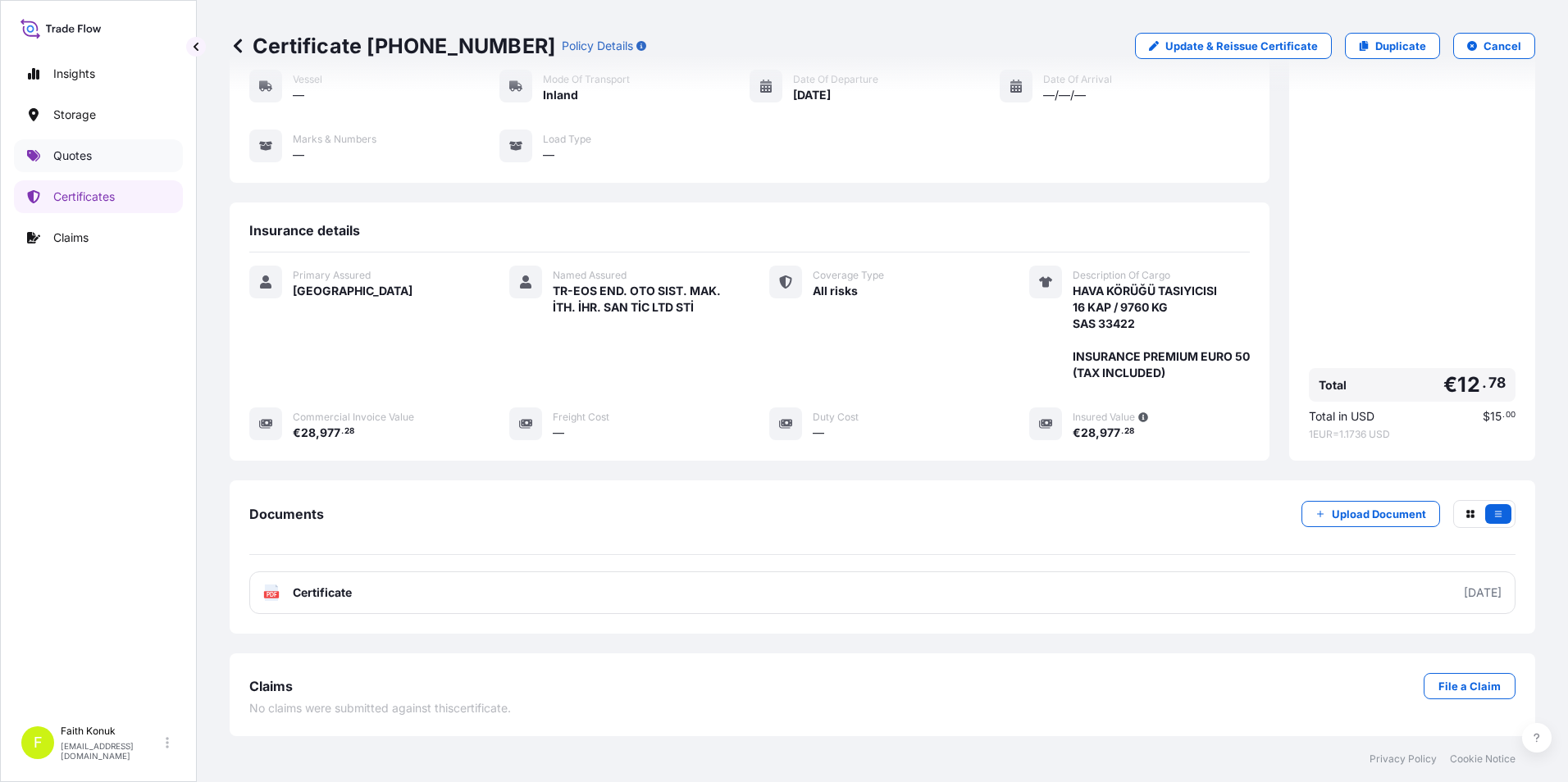
click at [60, 164] on link "Quotes" at bounding box center [98, 155] width 169 height 33
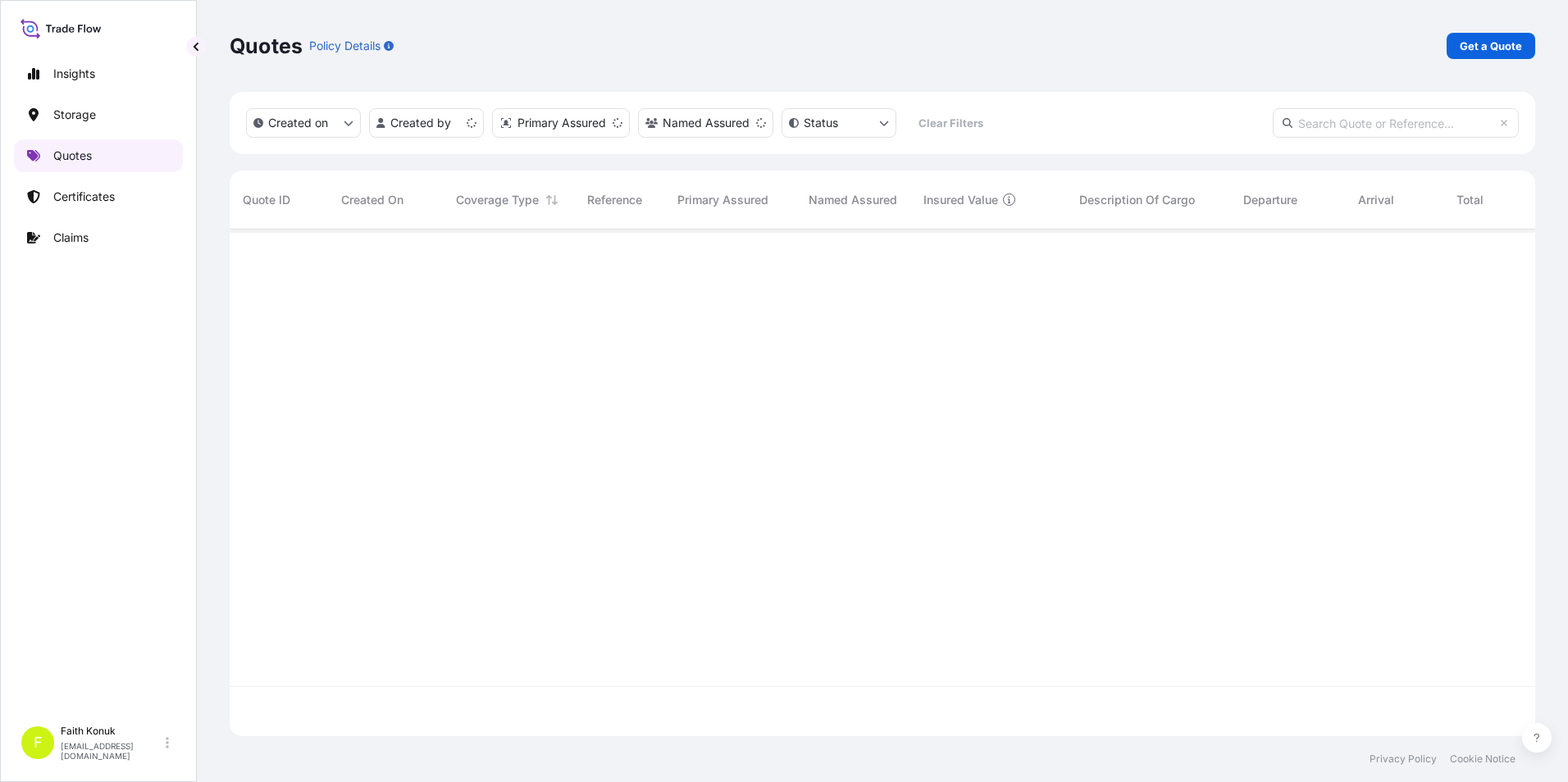
scroll to position [503, 1293]
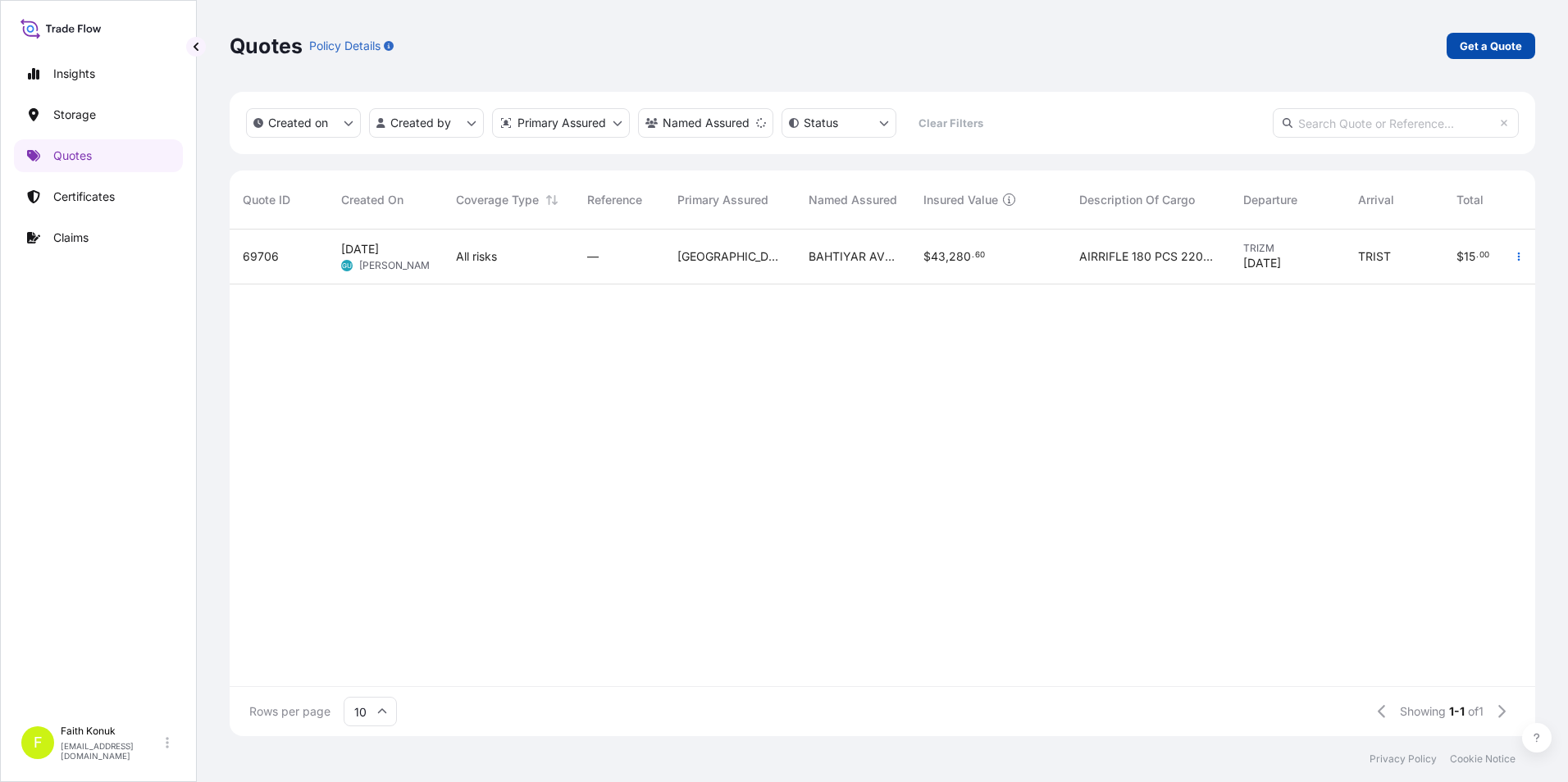
click at [1467, 54] on link "Get a Quote" at bounding box center [1490, 46] width 89 height 26
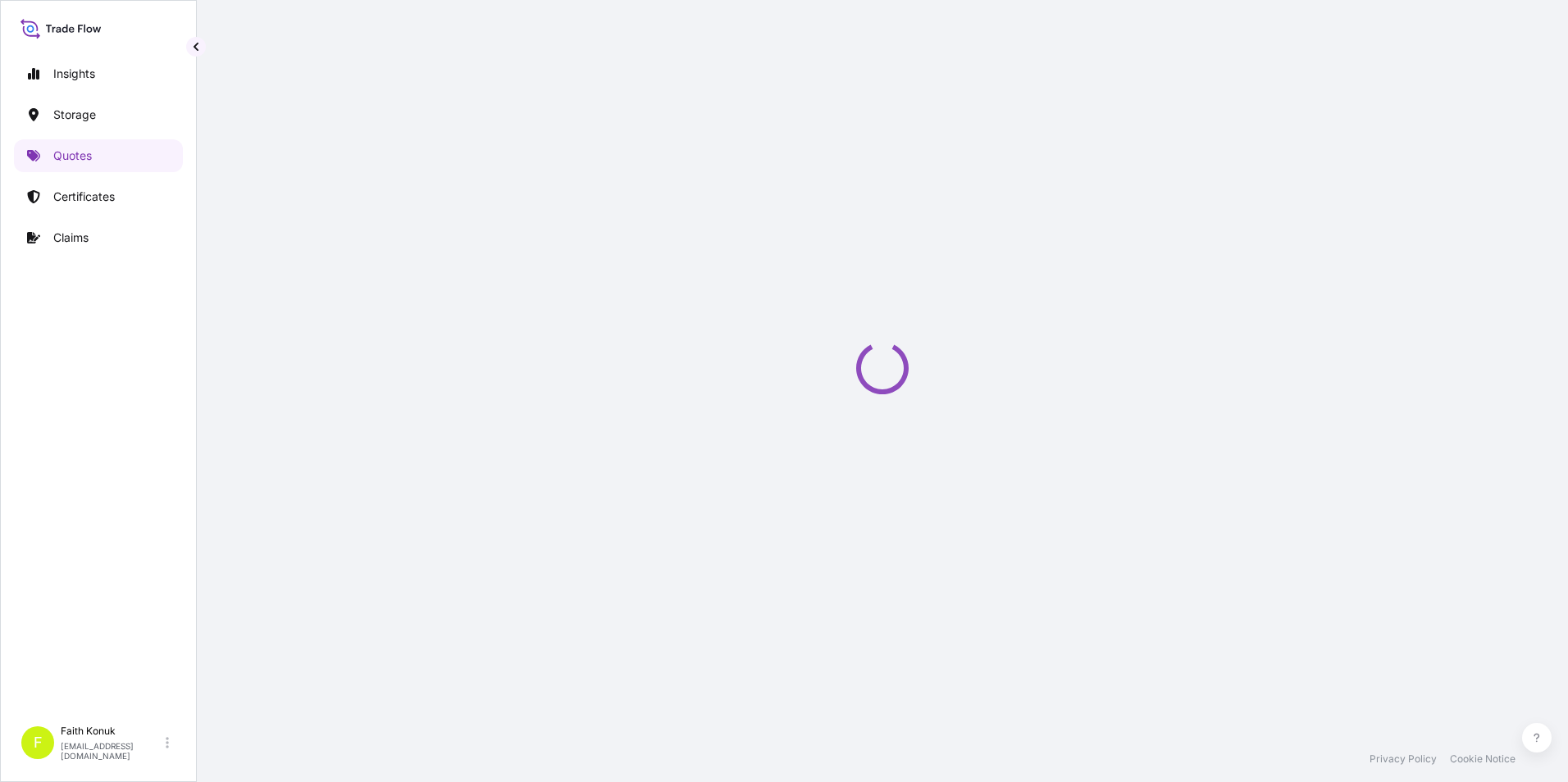
scroll to position [26, 0]
select select "Water"
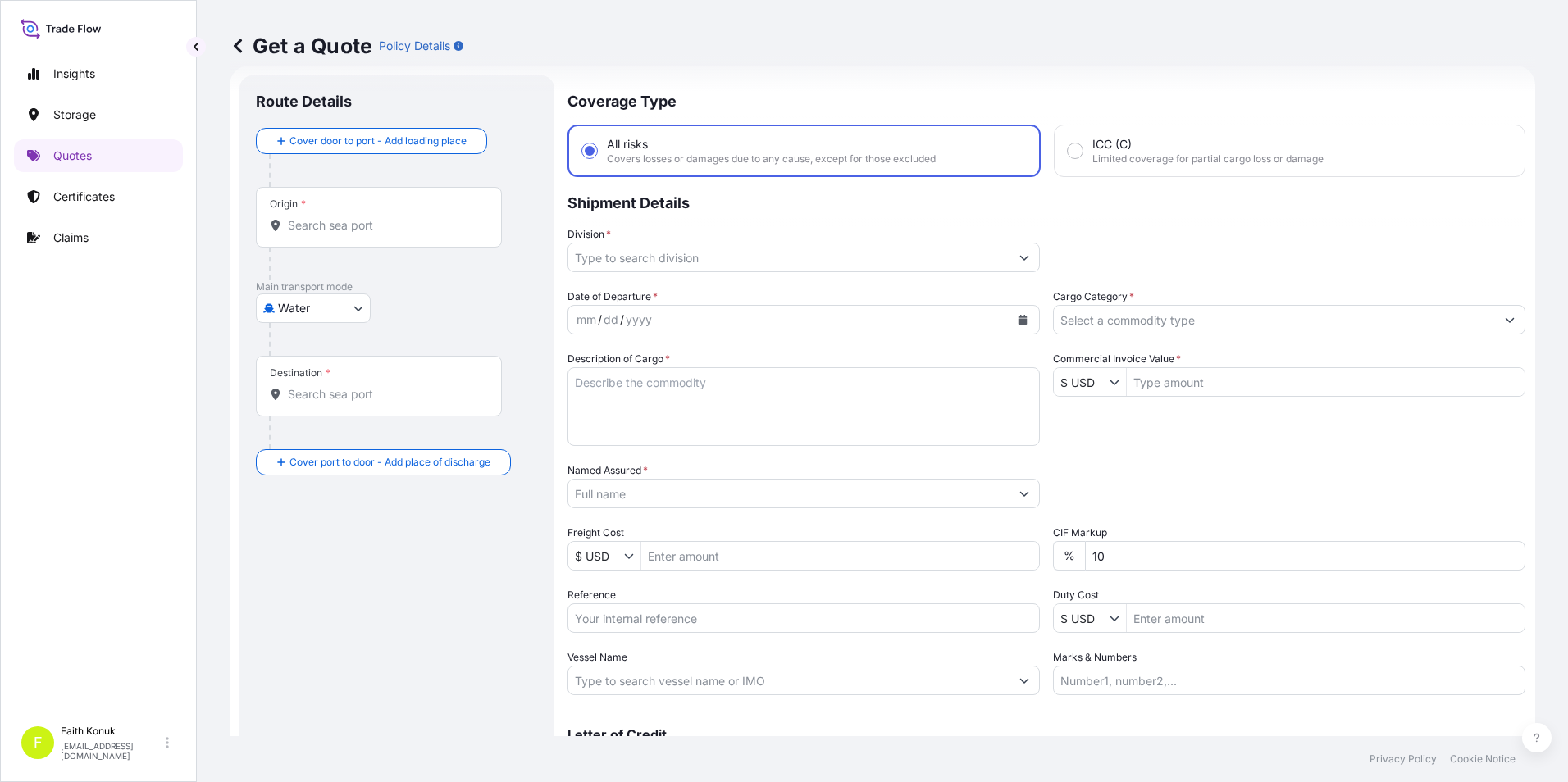
click at [345, 234] on div "Origin *" at bounding box center [378, 217] width 246 height 61
click at [345, 234] on input "Origin *" at bounding box center [384, 225] width 193 height 16
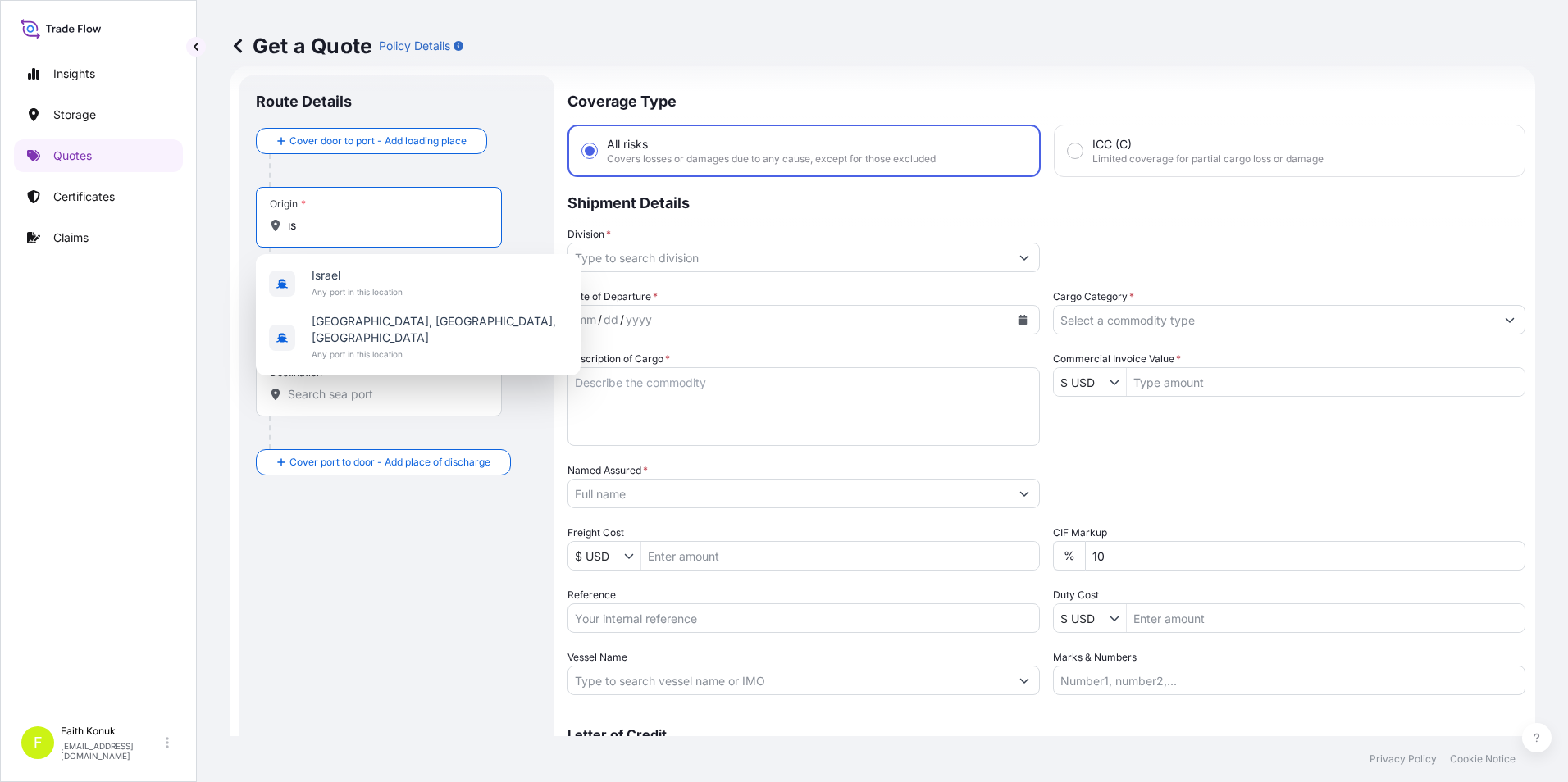
type input "ı"
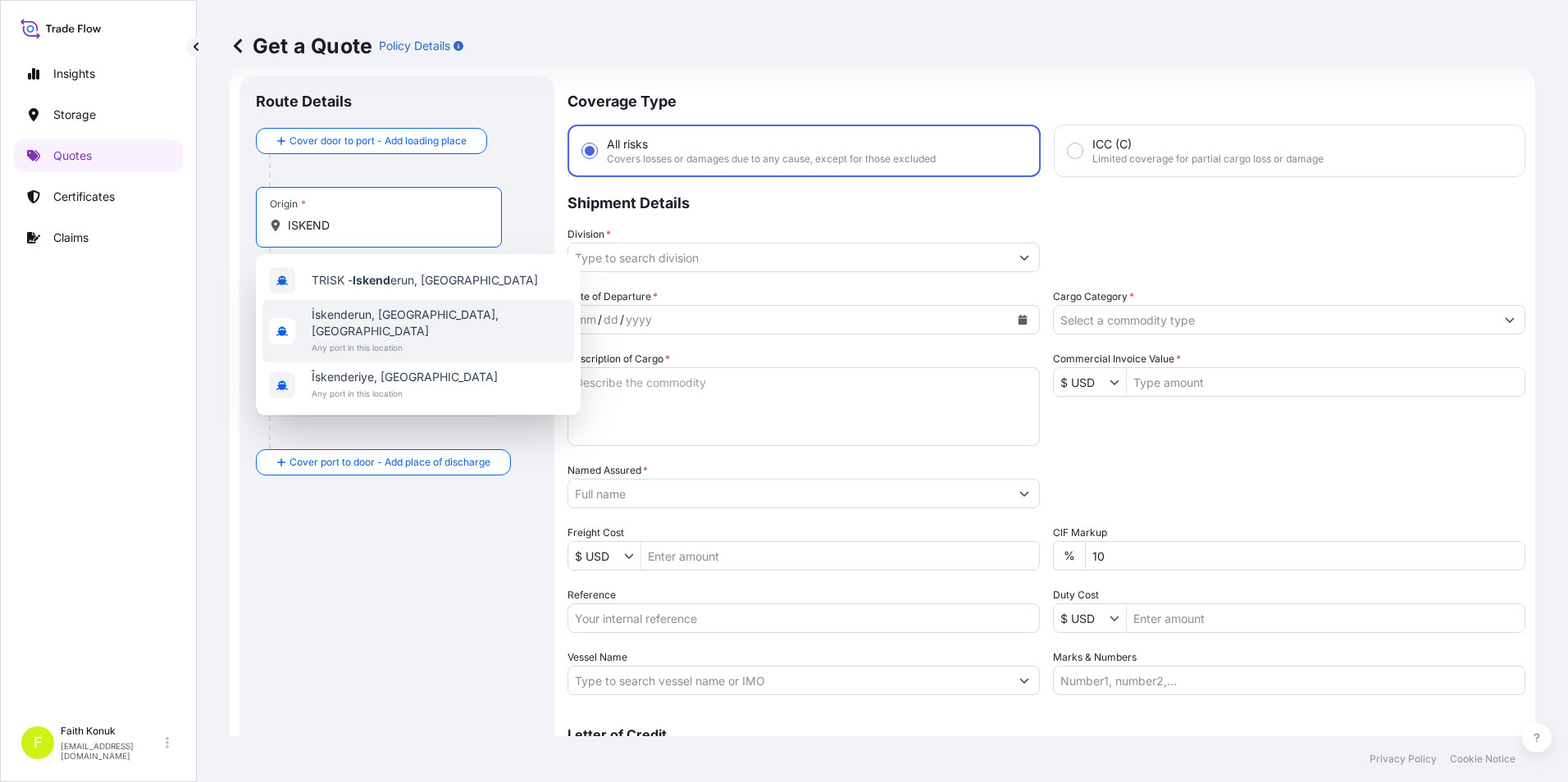
click at [385, 314] on span "İskenderun, [GEOGRAPHIC_DATA], [GEOGRAPHIC_DATA]" at bounding box center [439, 323] width 256 height 33
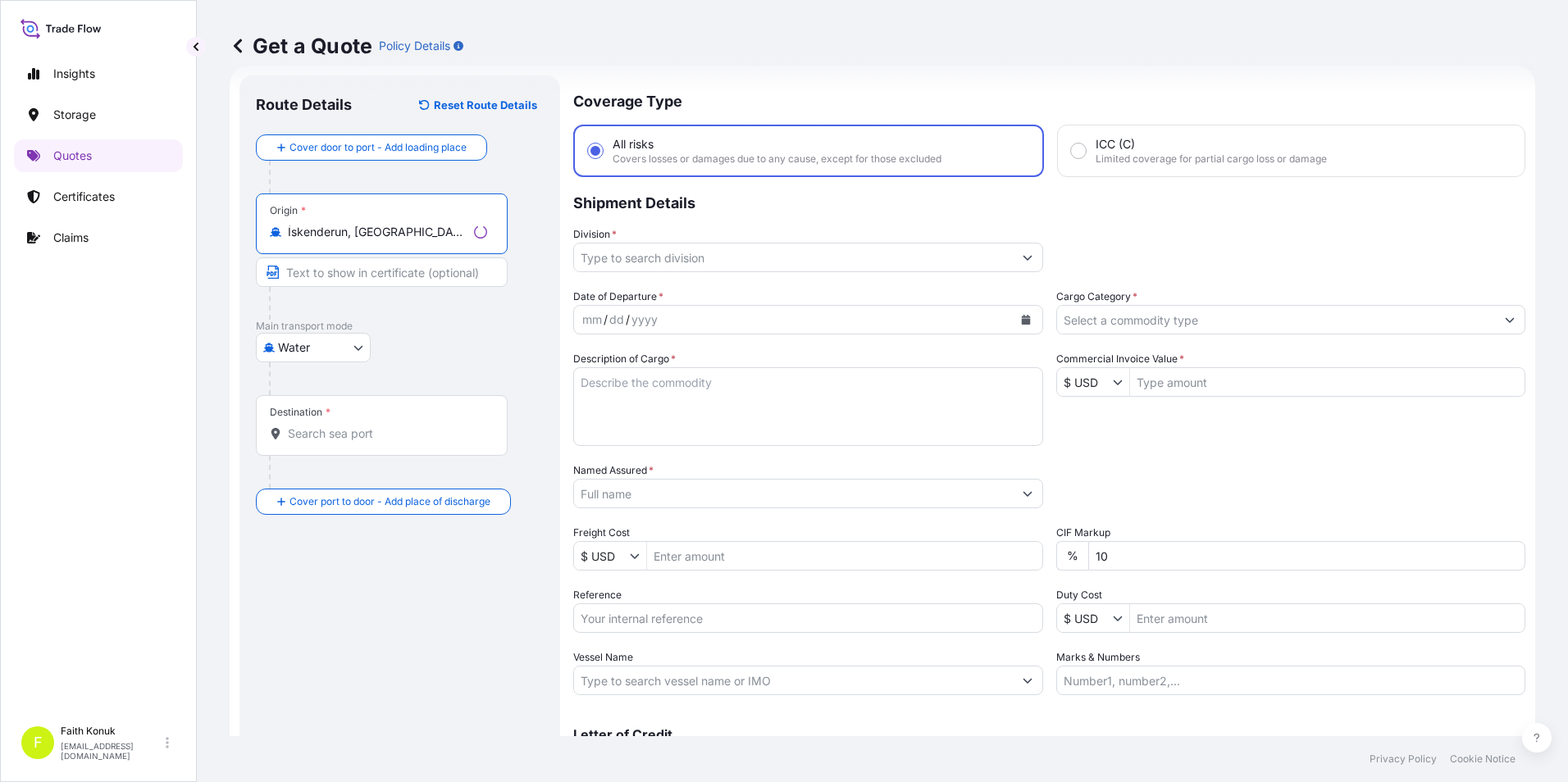
type input "İskenderun, [GEOGRAPHIC_DATA], [GEOGRAPHIC_DATA]"
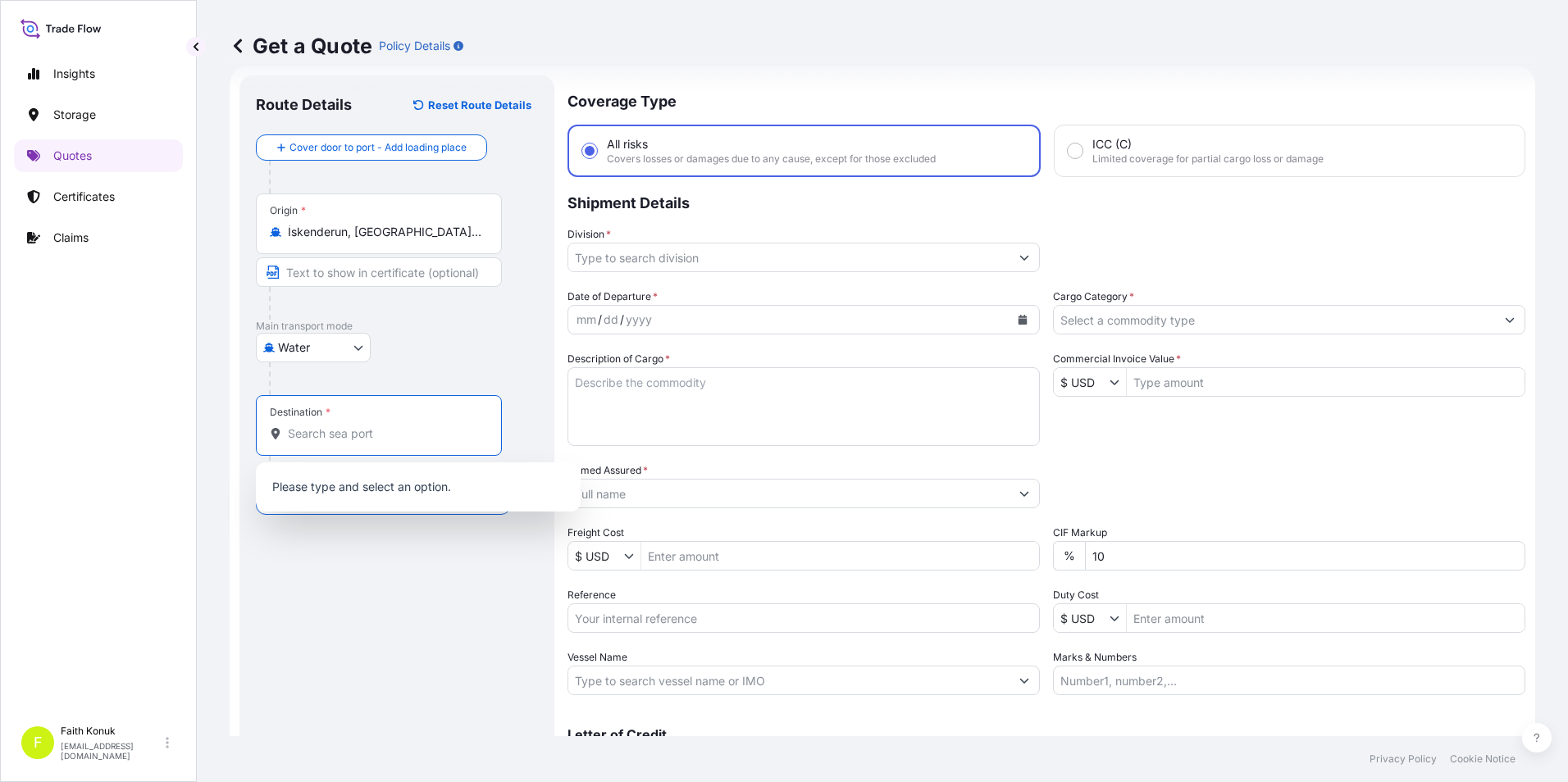
click at [361, 430] on input "Destination *" at bounding box center [384, 433] width 193 height 16
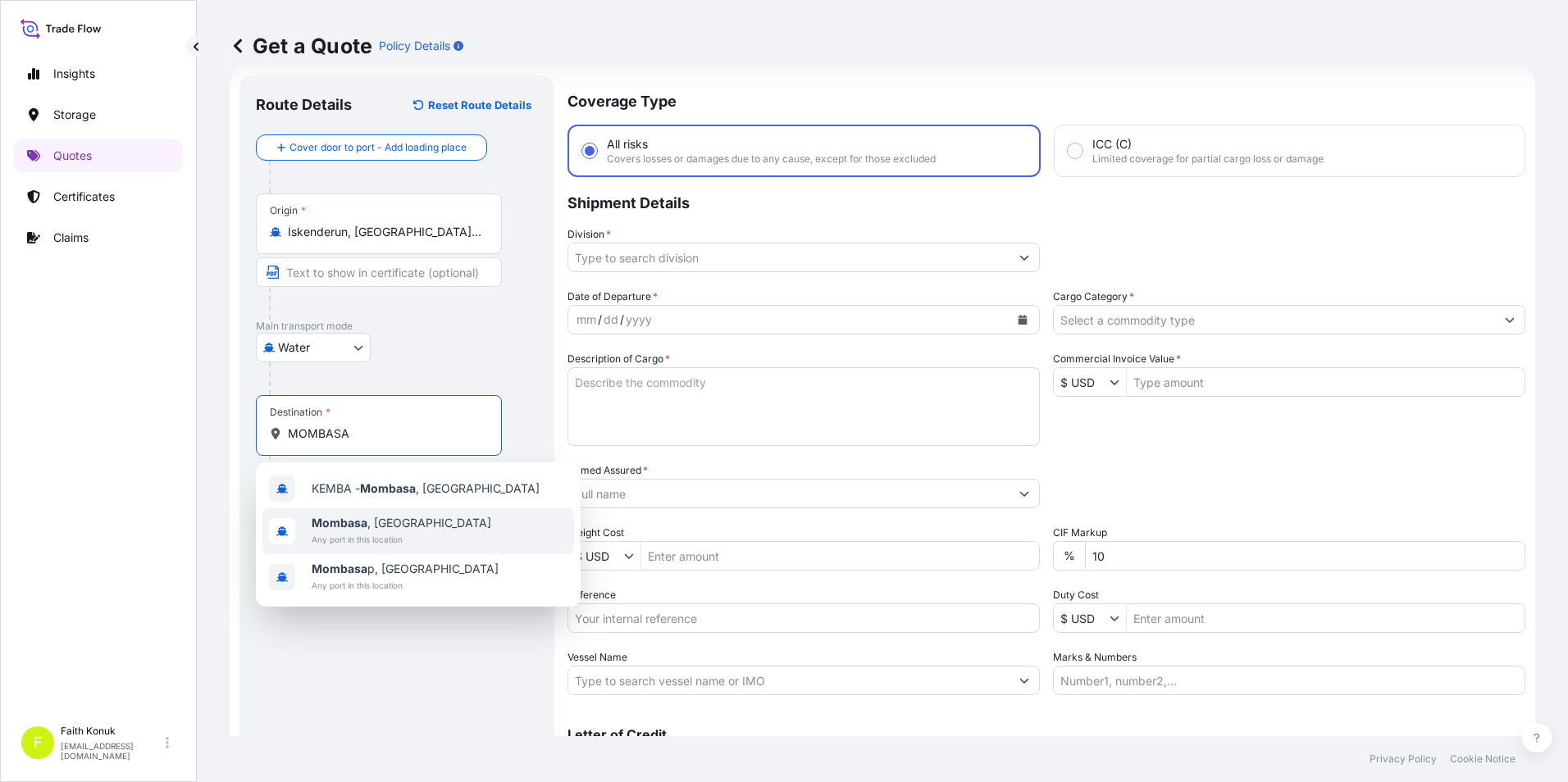
click at [383, 525] on span "[GEOGRAPHIC_DATA] , [GEOGRAPHIC_DATA]" at bounding box center [401, 522] width 180 height 16
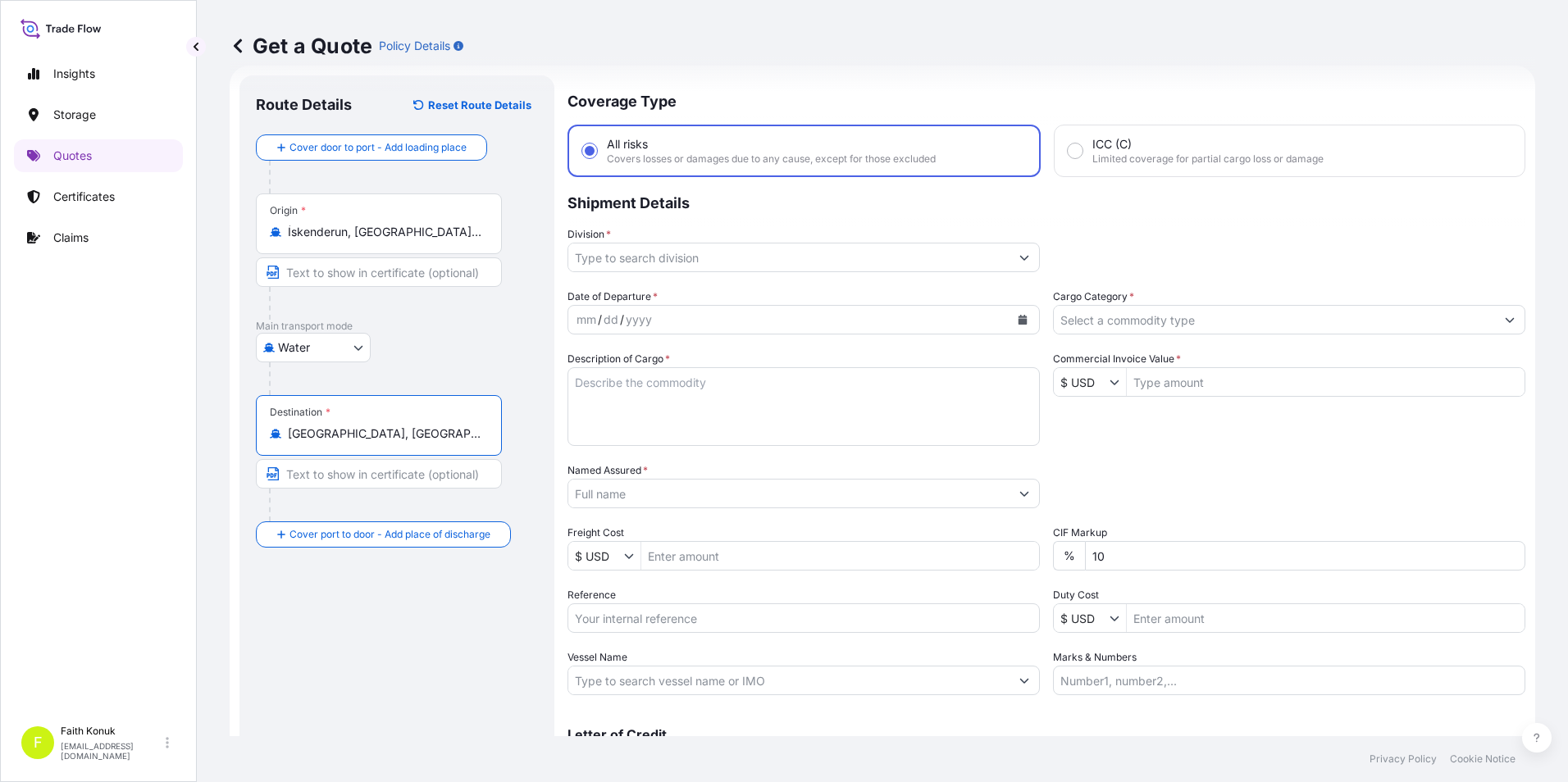
type input "[GEOGRAPHIC_DATA], [GEOGRAPHIC_DATA]"
click at [1019, 258] on icon "Show suggestions" at bounding box center [1024, 258] width 10 height 10
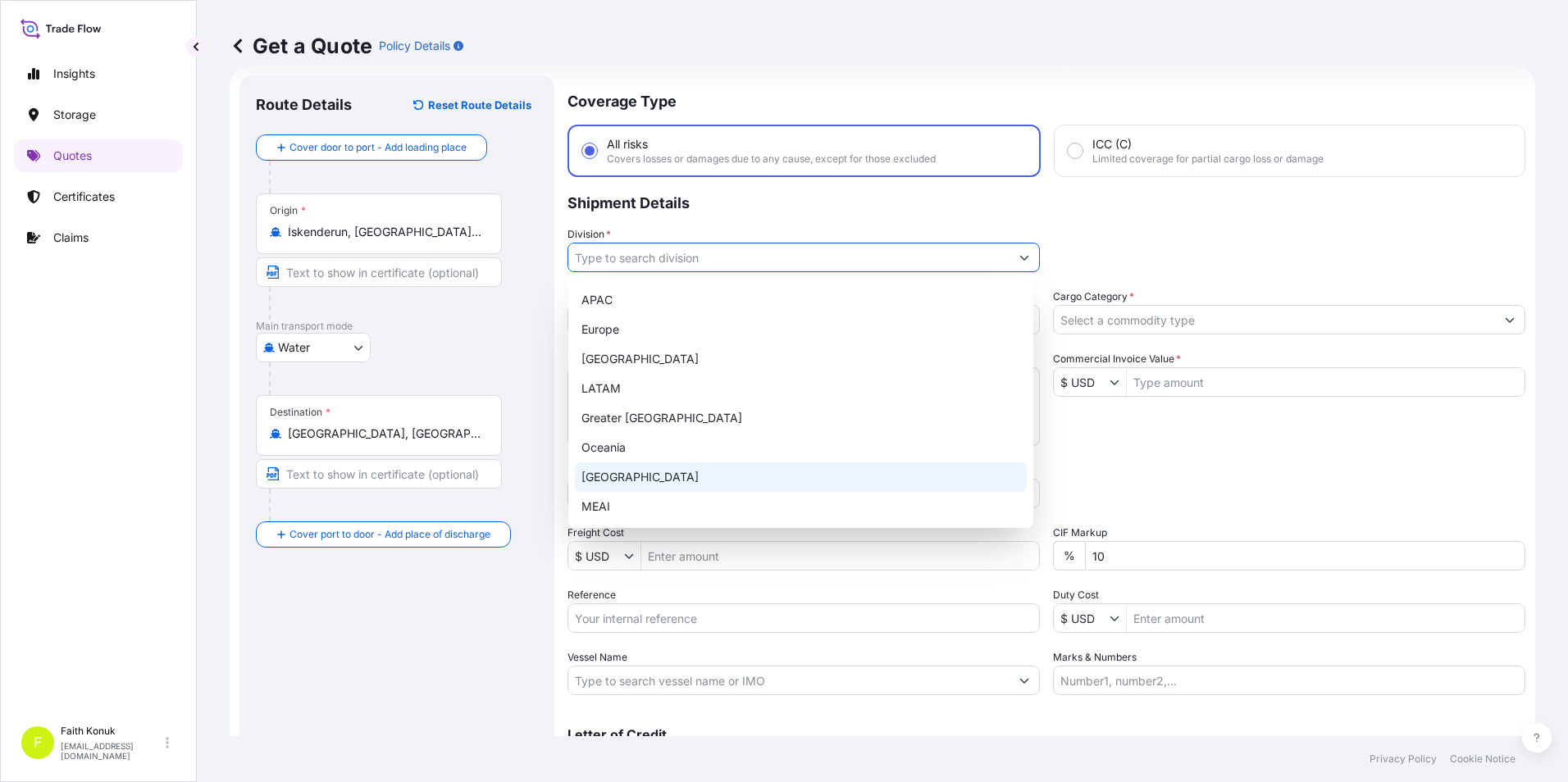
click at [744, 485] on div "[GEOGRAPHIC_DATA]" at bounding box center [800, 476] width 452 height 30
type input "[GEOGRAPHIC_DATA]"
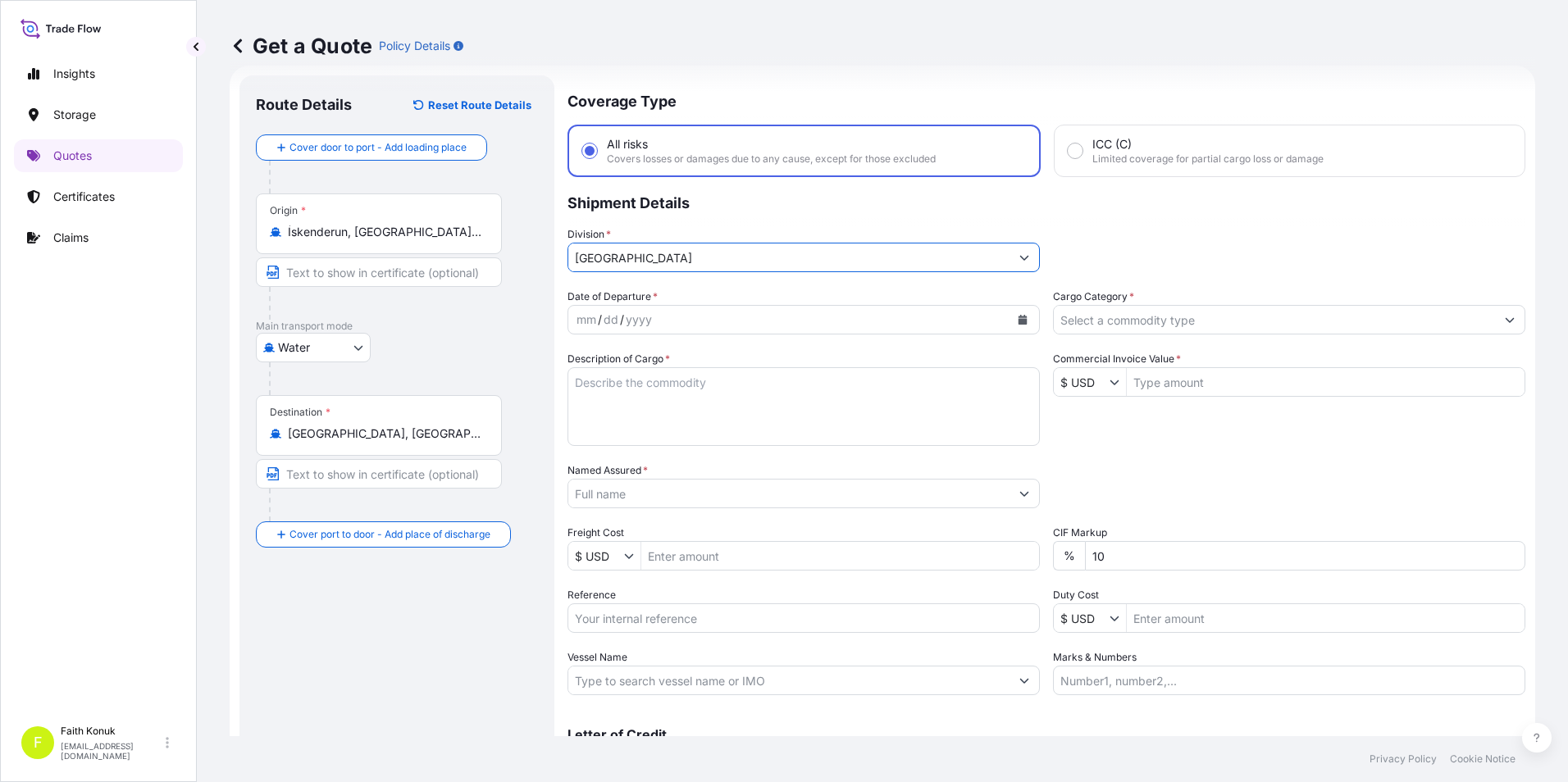
click at [1018, 321] on icon "Calendar" at bounding box center [1022, 320] width 9 height 10
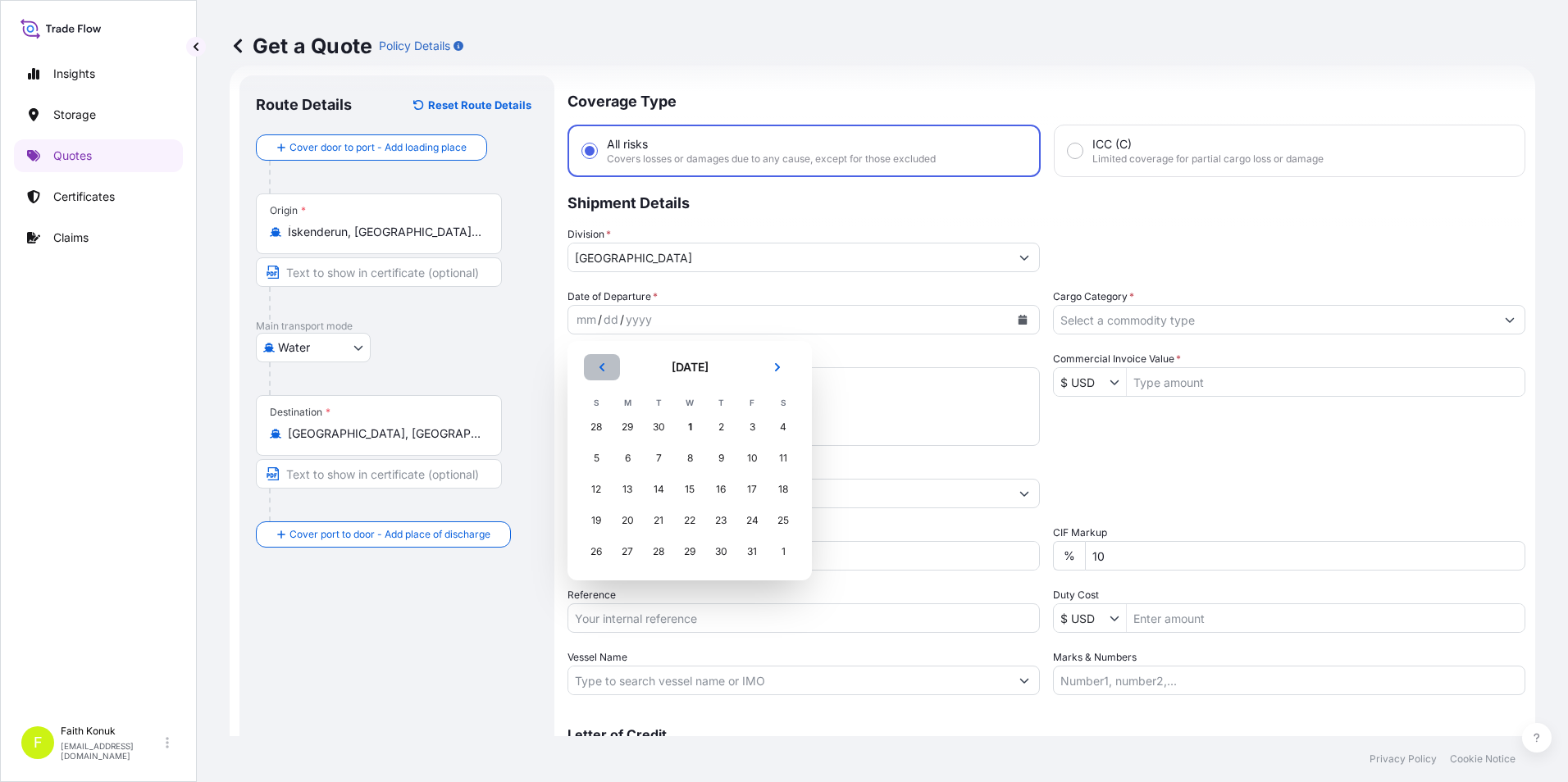
click at [604, 376] on button "Previous" at bounding box center [602, 367] width 36 height 26
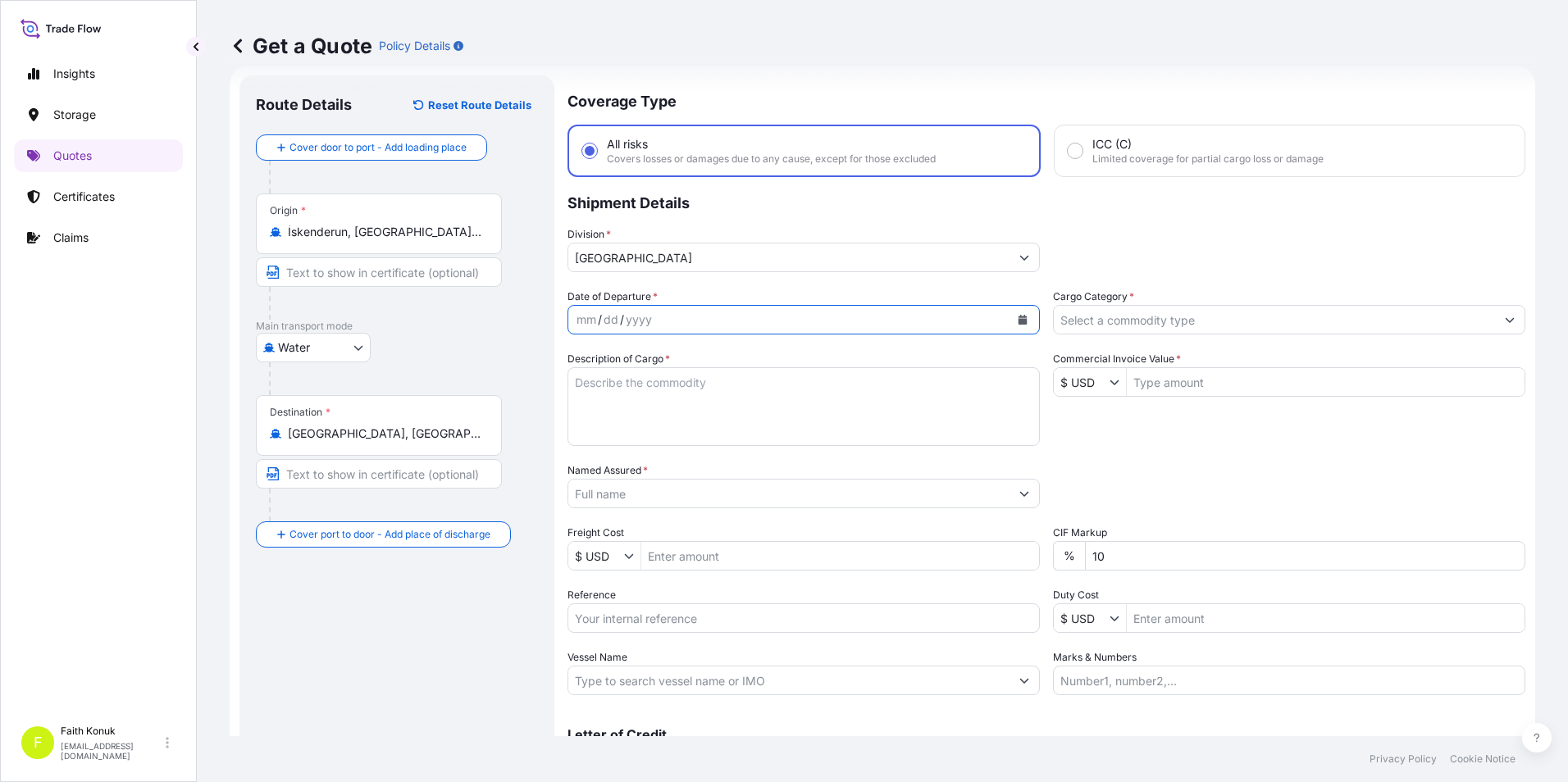
click at [1018, 320] on icon "Calendar" at bounding box center [1022, 320] width 9 height 10
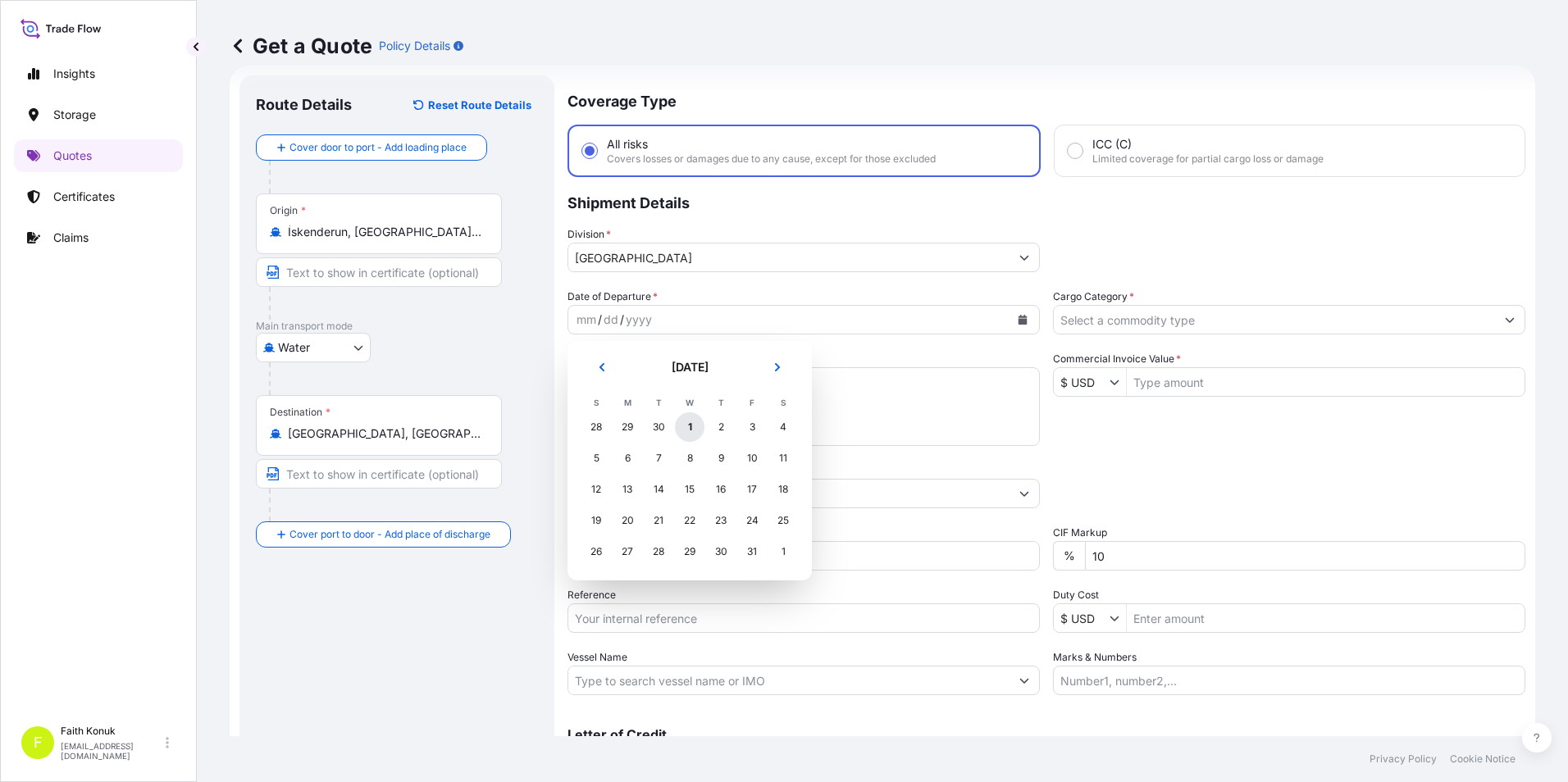
click at [690, 422] on div "1" at bounding box center [689, 426] width 30 height 30
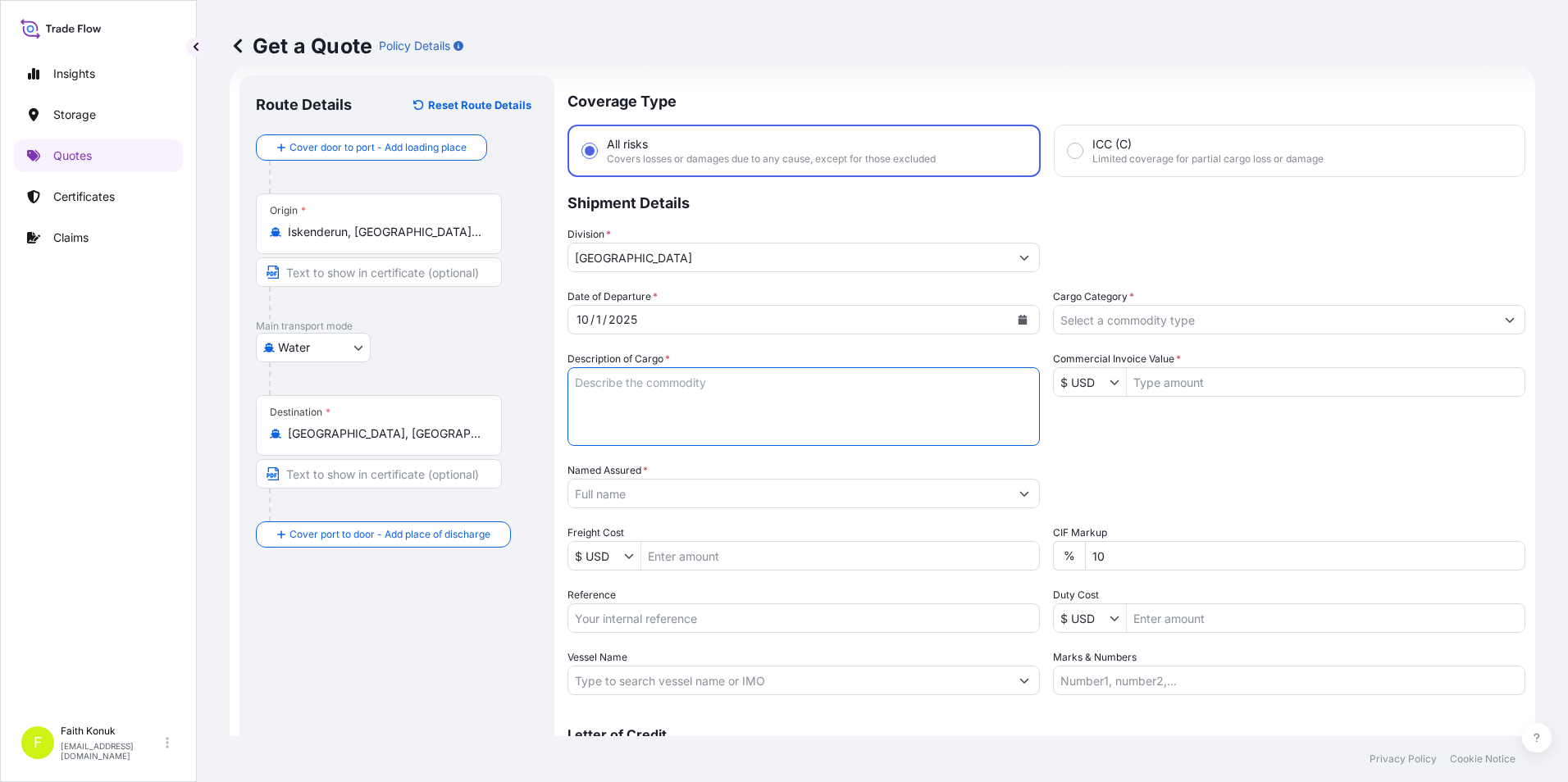
click at [696, 388] on textarea "Description of Cargo *" at bounding box center [803, 406] width 472 height 79
click at [678, 393] on textarea "Description of Cargo *" at bounding box center [803, 406] width 472 height 79
paste textarea ""860 PACKAGES PERFUME / TEXTILE TOTAL GROSS WEIGHT:7.888,41 KGS ID: 239335, 241…"
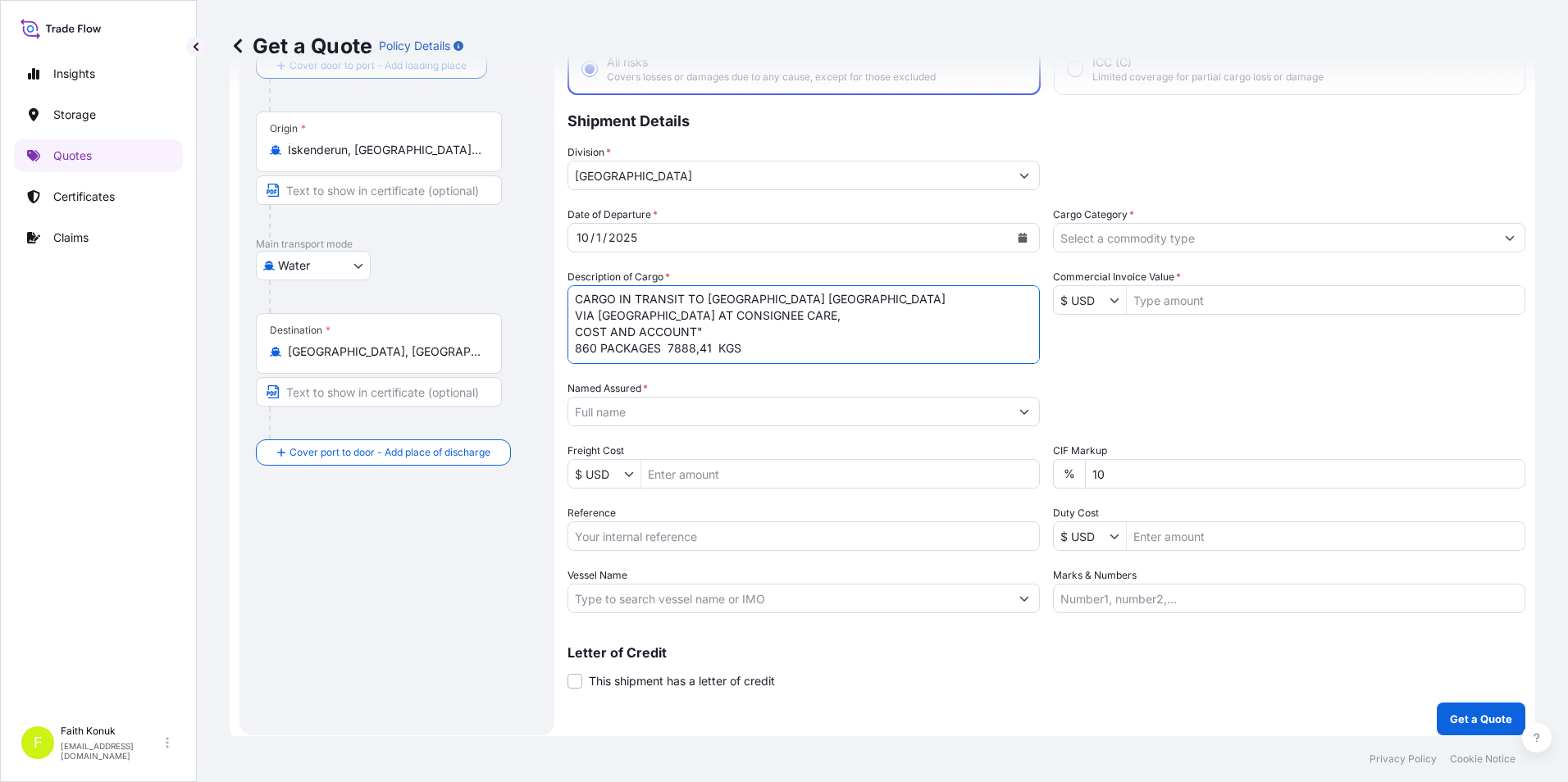
scroll to position [108, 0]
paste textarea "ME506966 - SGCU 400047/6"
type textarea ""860 PACKAGES PERFUME / TEXTILE TOTAL GROSS WEIGHT:7.888,41 KGS ID: 239335, 241…"
click at [797, 408] on input "Named Assured *" at bounding box center [789, 411] width 441 height 30
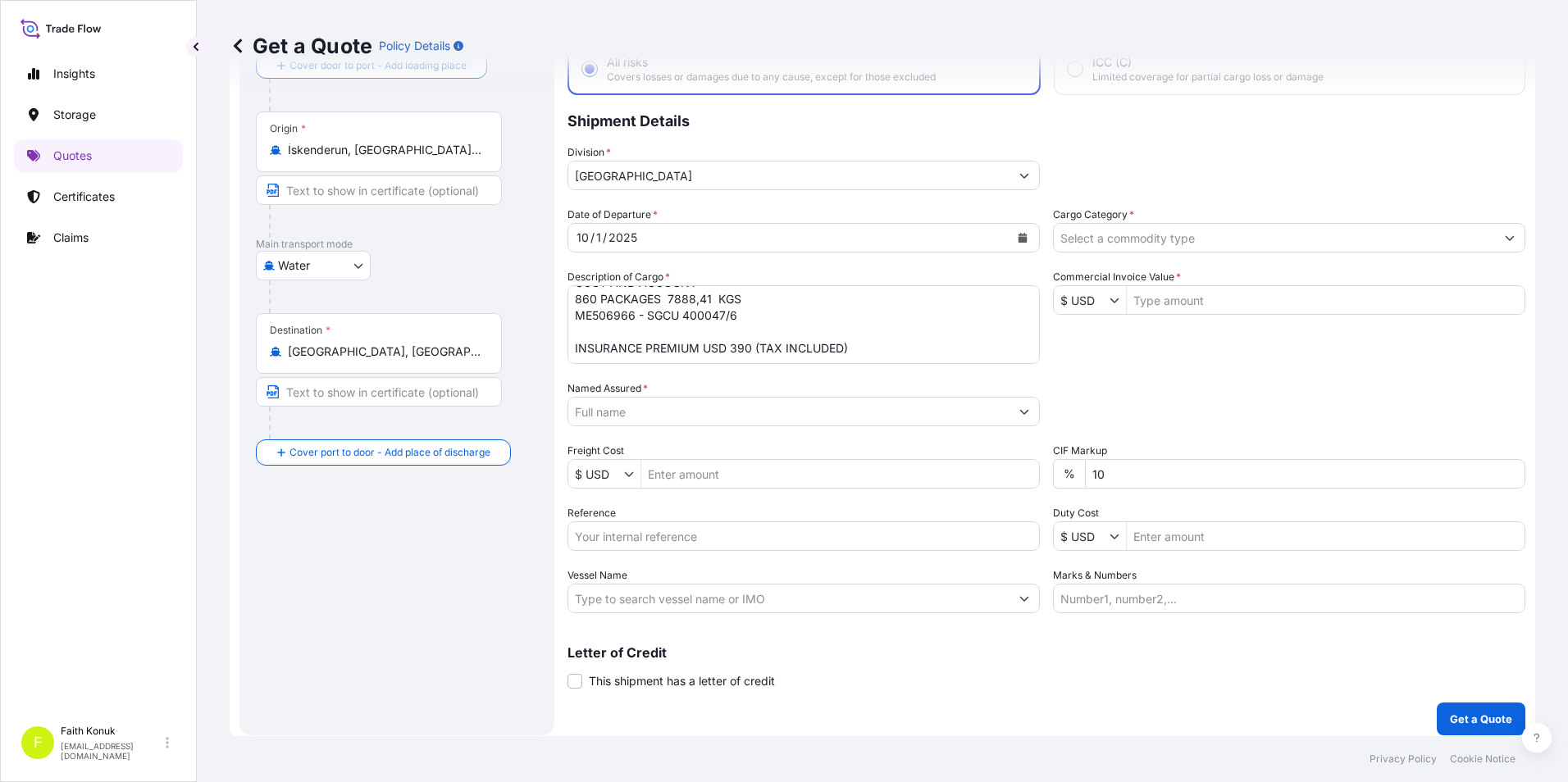
click at [763, 410] on input "Named Assured *" at bounding box center [789, 411] width 441 height 30
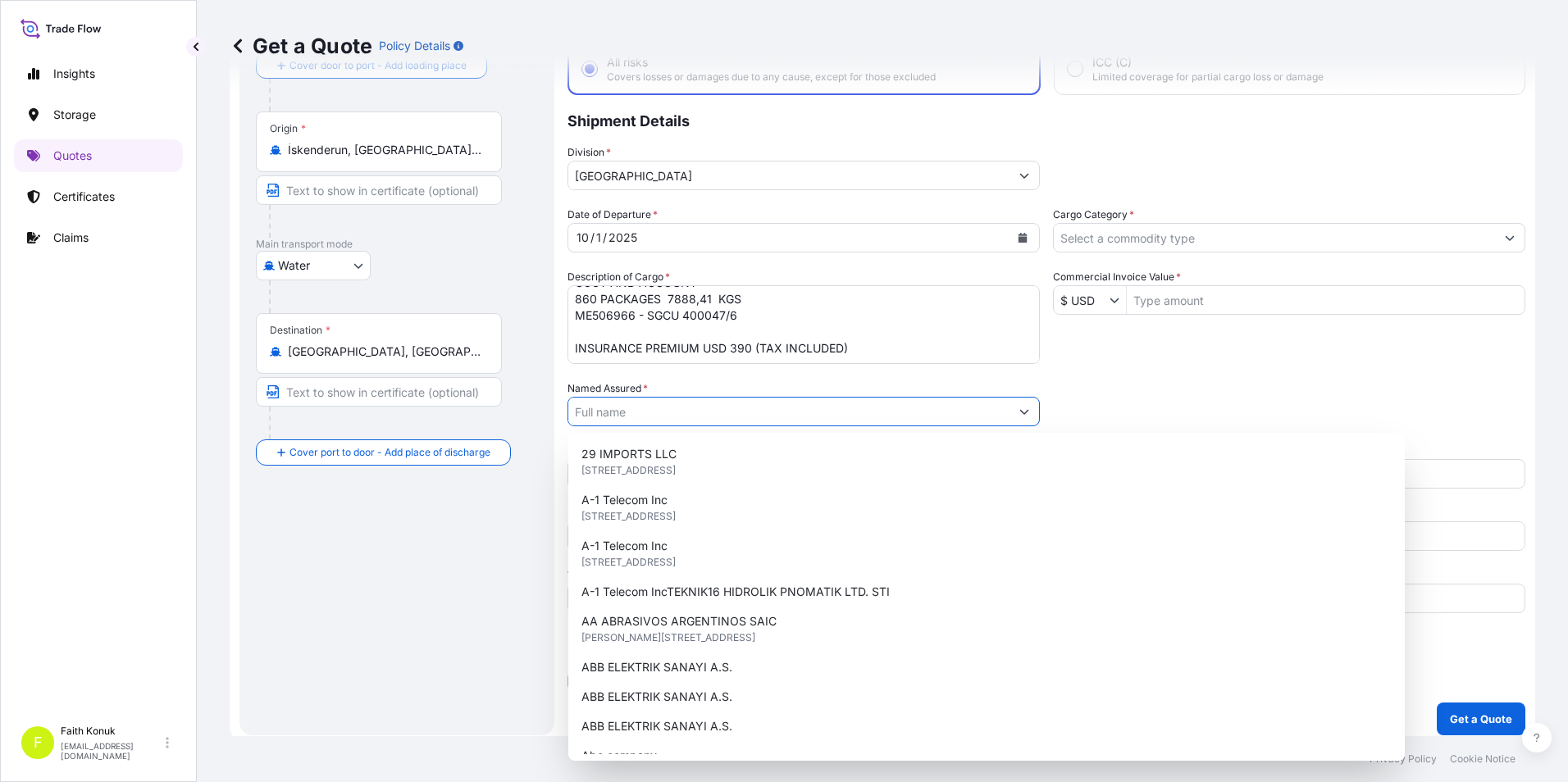
paste input "LC WAIKIKI MAGAZACILIK HIZMETLERI [MEDICAL_DATA] A.S"
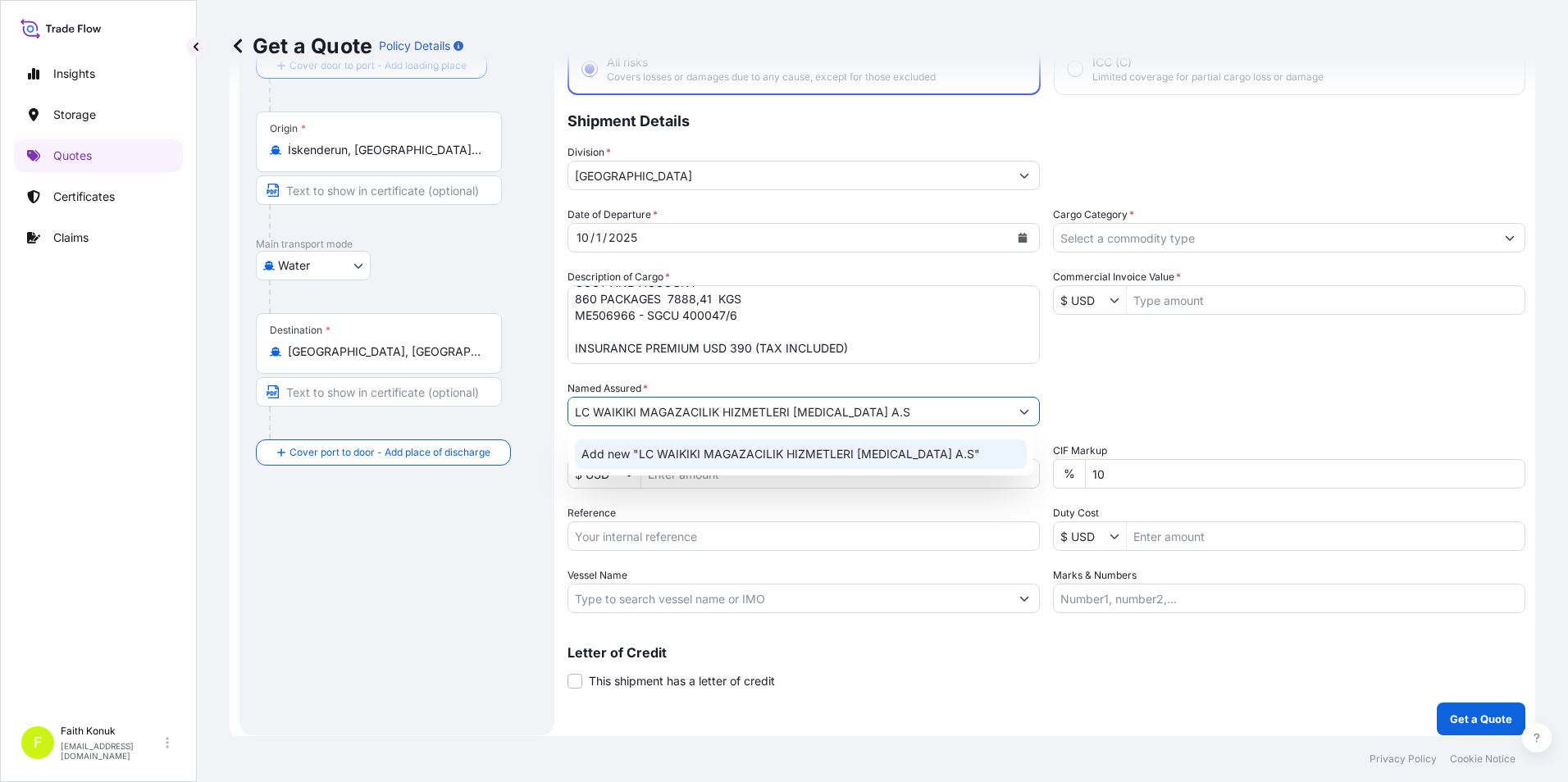
click at [636, 443] on div "Add new "LC WAIKIKI MAGAZACILIK HIZMETLERI [MEDICAL_DATA] A.S"" at bounding box center [800, 453] width 452 height 30
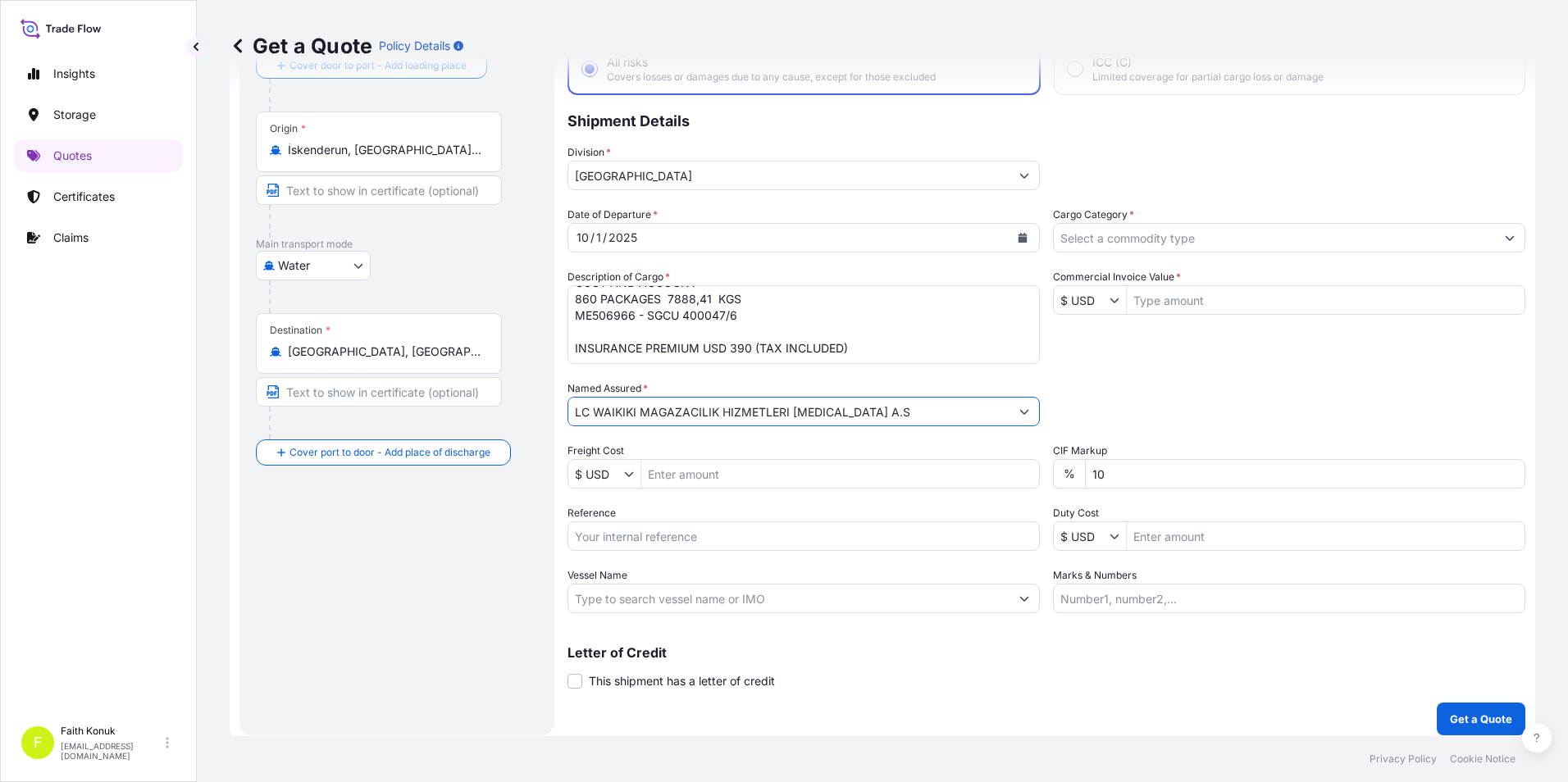
type input "LC WAIKIKI MAGAZACILIK HIZMETLERI [MEDICAL_DATA] A.S"
click at [454, 564] on div "Route Details Reset Route Details Cover door to port - Add loading place Place …" at bounding box center [397, 364] width 282 height 709
click at [598, 532] on input "Reference" at bounding box center [803, 535] width 472 height 30
click at [693, 537] on input "Reference" at bounding box center [803, 535] width 472 height 30
paste input "2501781552"
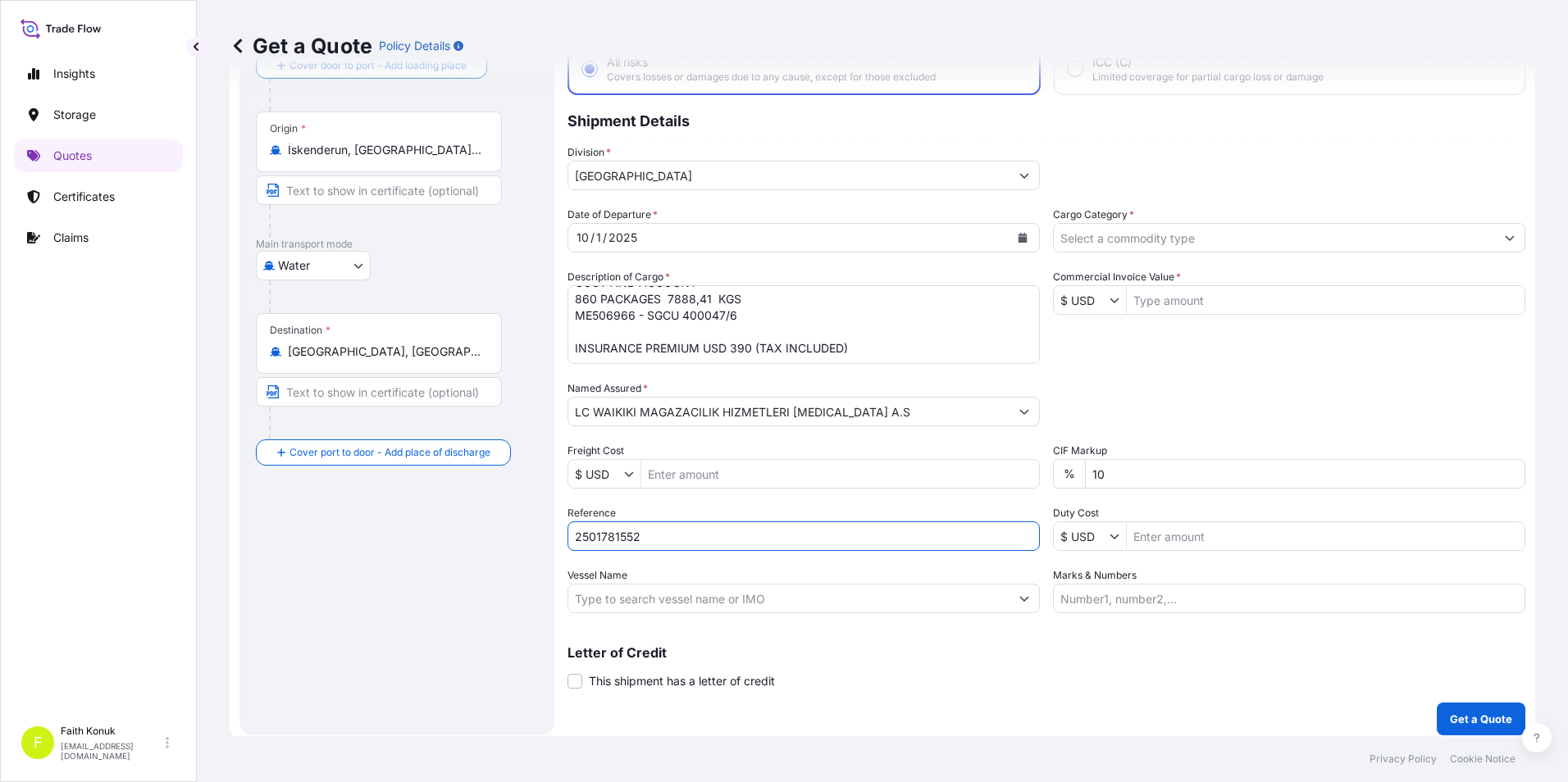
type input "2501781552"
click at [710, 596] on input "Vessel Name" at bounding box center [789, 598] width 441 height 30
click at [928, 595] on input "Vessel Name" at bounding box center [789, 598] width 441 height 30
paste input "JOLLY [PERSON_NAME][GEOGRAPHIC_DATA] 400"
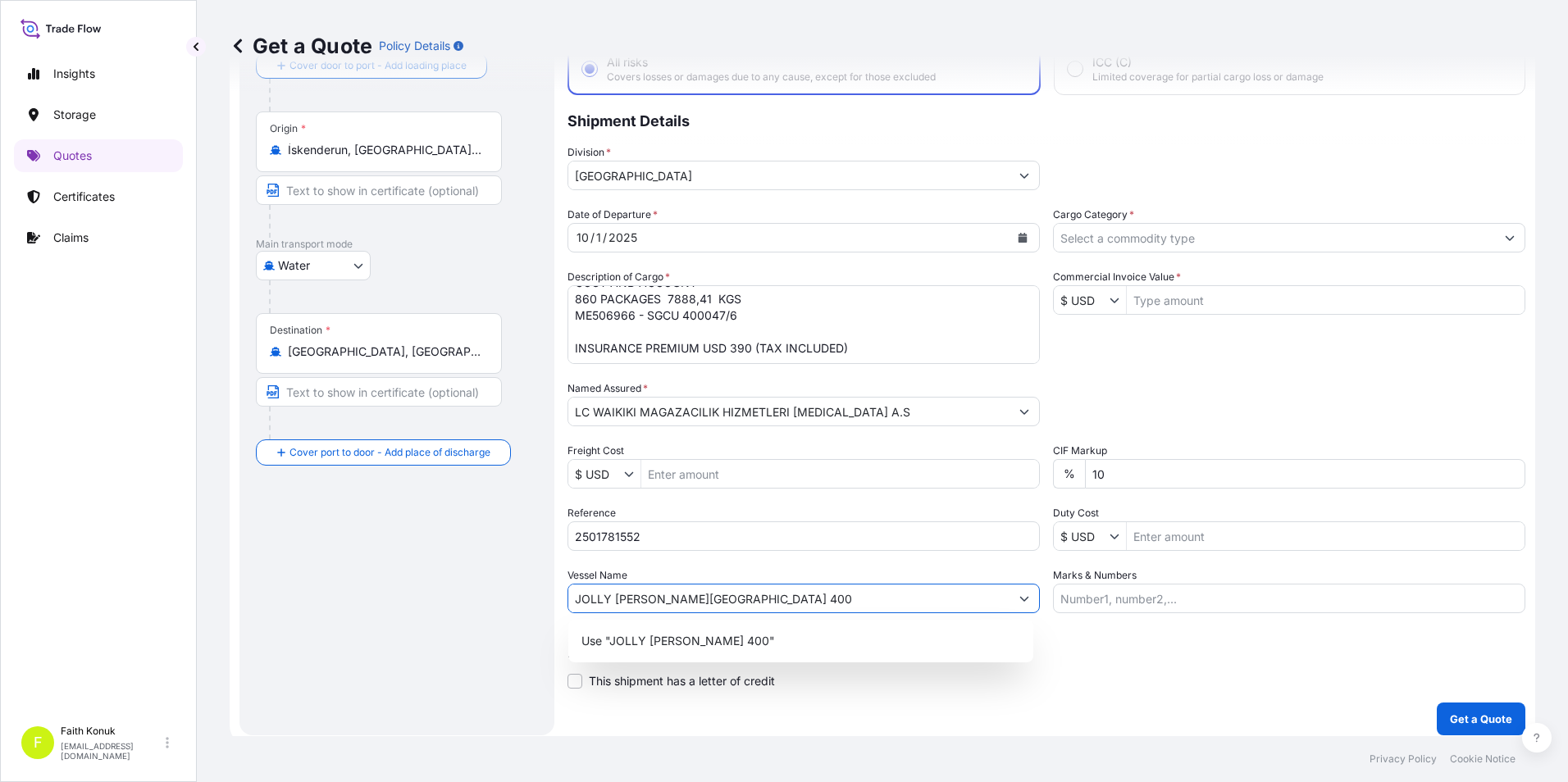
type input "JOLLY [PERSON_NAME][GEOGRAPHIC_DATA] 400"
click at [391, 626] on div "Route Details Reset Route Details Cover door to port - Add loading place Place …" at bounding box center [397, 364] width 282 height 709
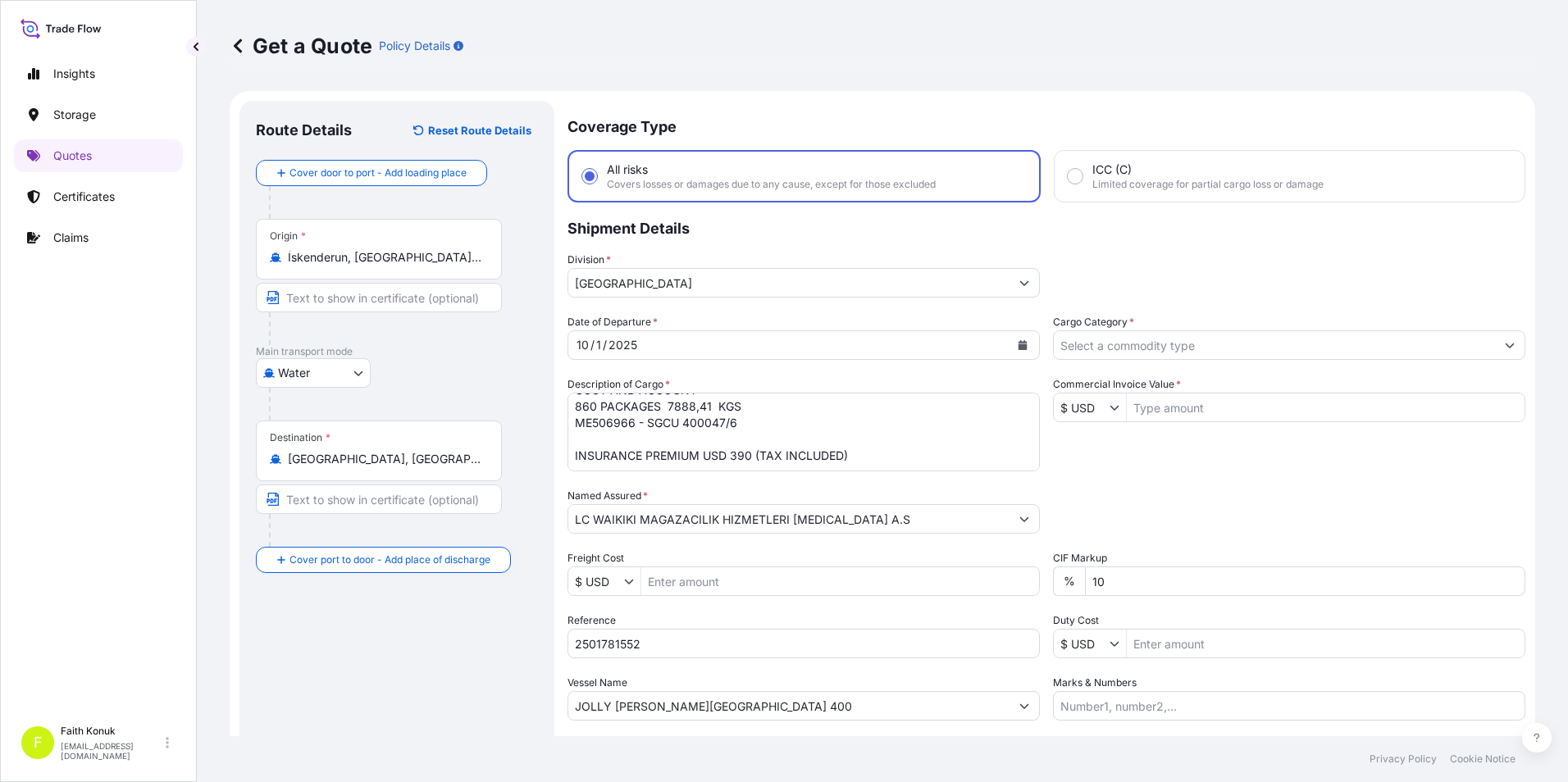
scroll to position [0, 0]
click at [1437, 349] on input "Cargo Category *" at bounding box center [1274, 345] width 441 height 30
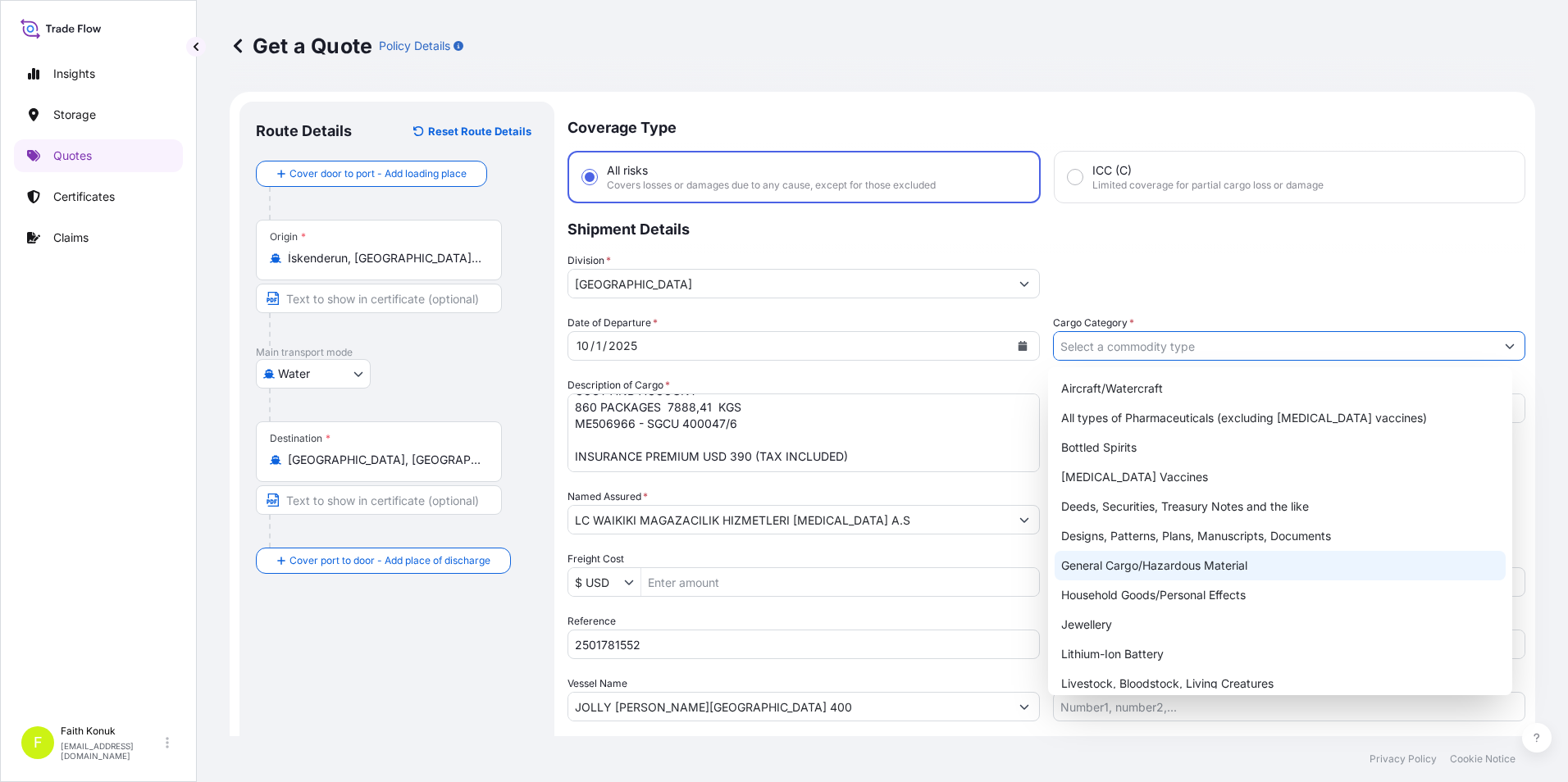
click at [1114, 562] on div "General Cargo/Hazardous Material" at bounding box center [1280, 565] width 452 height 30
type input "General Cargo/Hazardous Material"
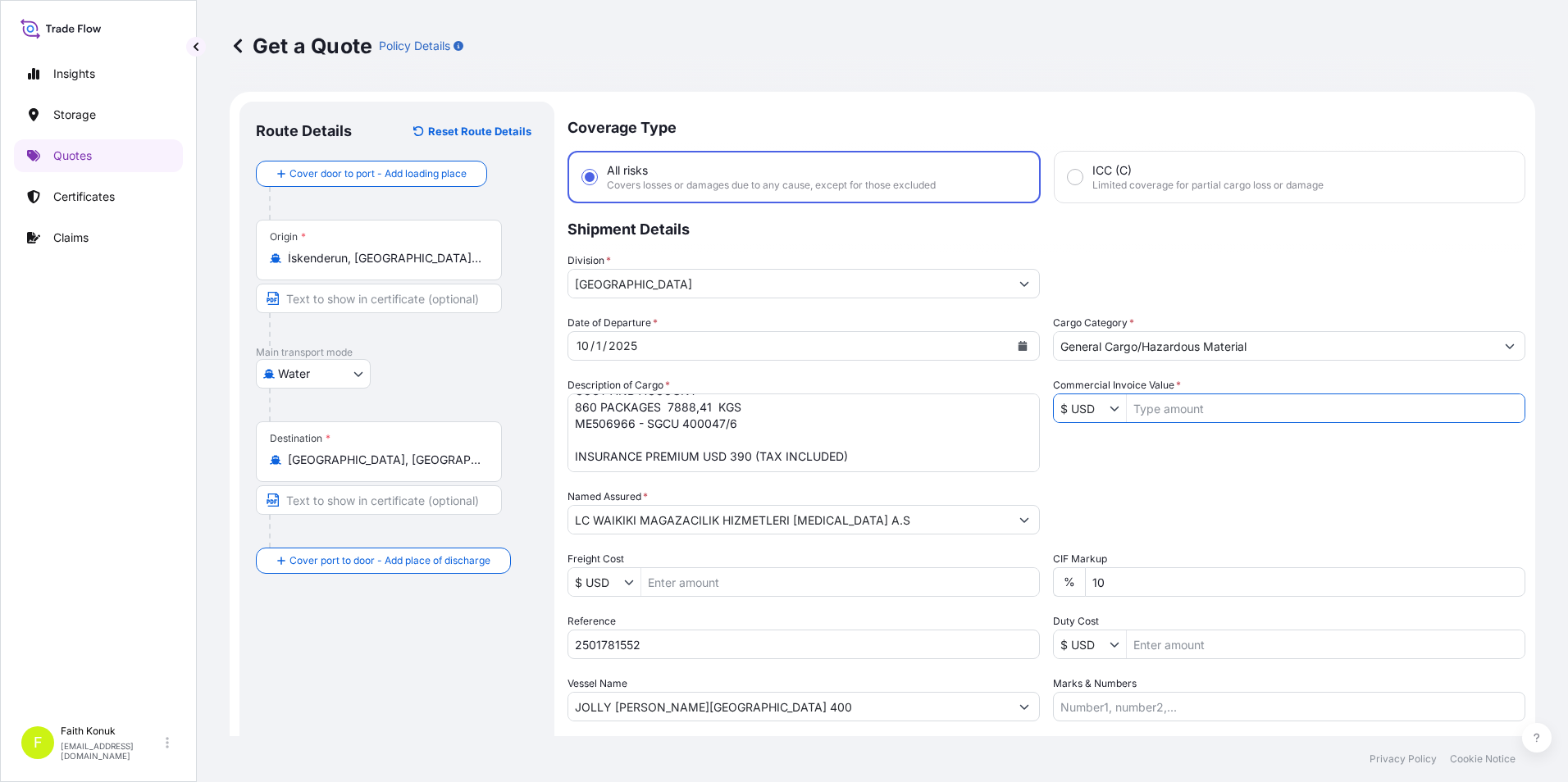
click at [1207, 407] on input "Commercial Invoice Value *" at bounding box center [1325, 408] width 398 height 30
type input "153,126.21"
click at [1201, 455] on div "Date of Departure * [DATE] Cargo Category * General Cargo/Hazardous Material De…" at bounding box center [1046, 518] width 957 height 406
click at [1124, 482] on div "Date of Departure * [DATE] Cargo Category * General Cargo/Hazardous Material De…" at bounding box center [1046, 518] width 957 height 406
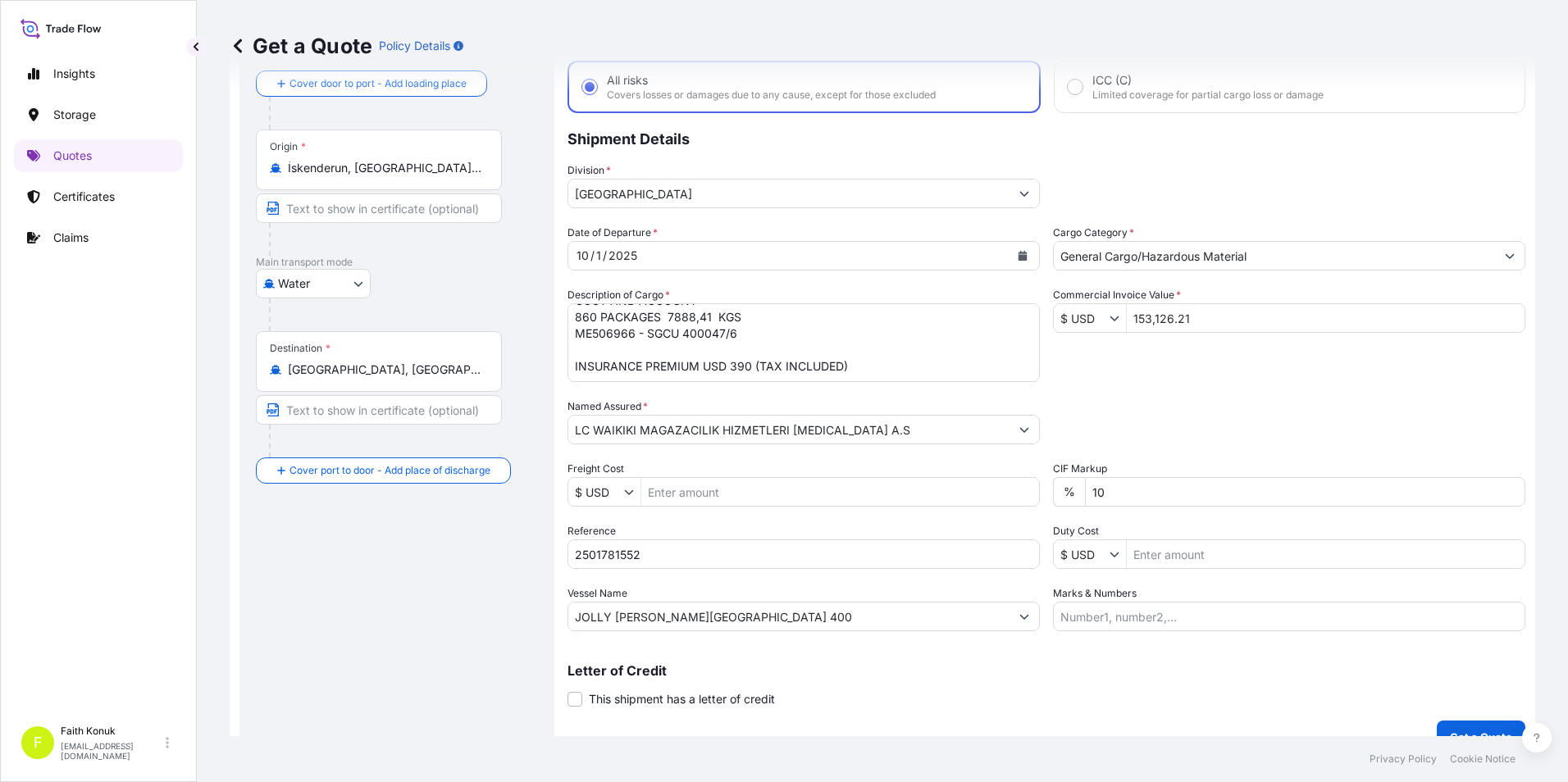
scroll to position [117, 0]
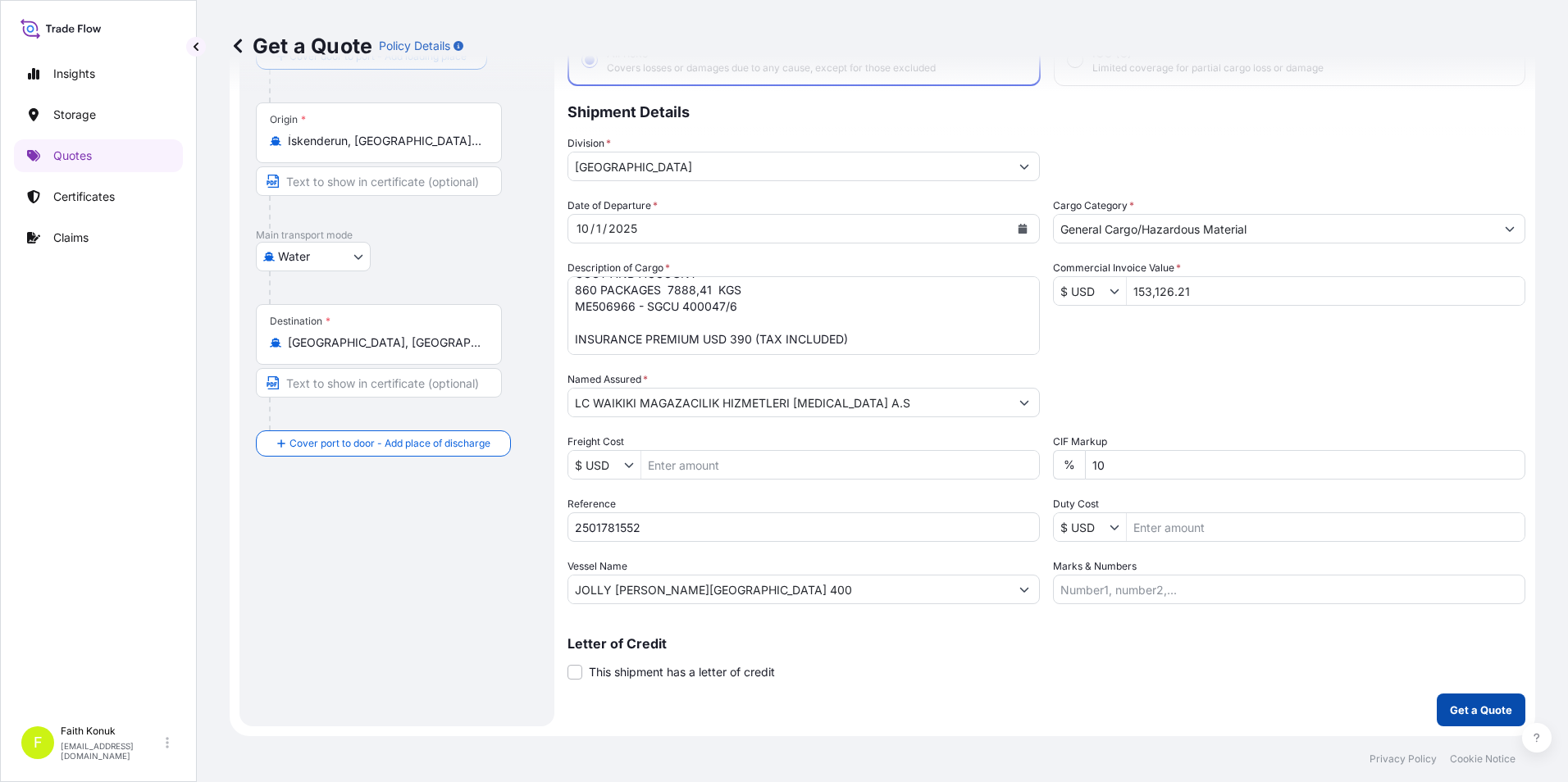
click at [1461, 704] on p "Get a Quote" at bounding box center [1481, 709] width 63 height 16
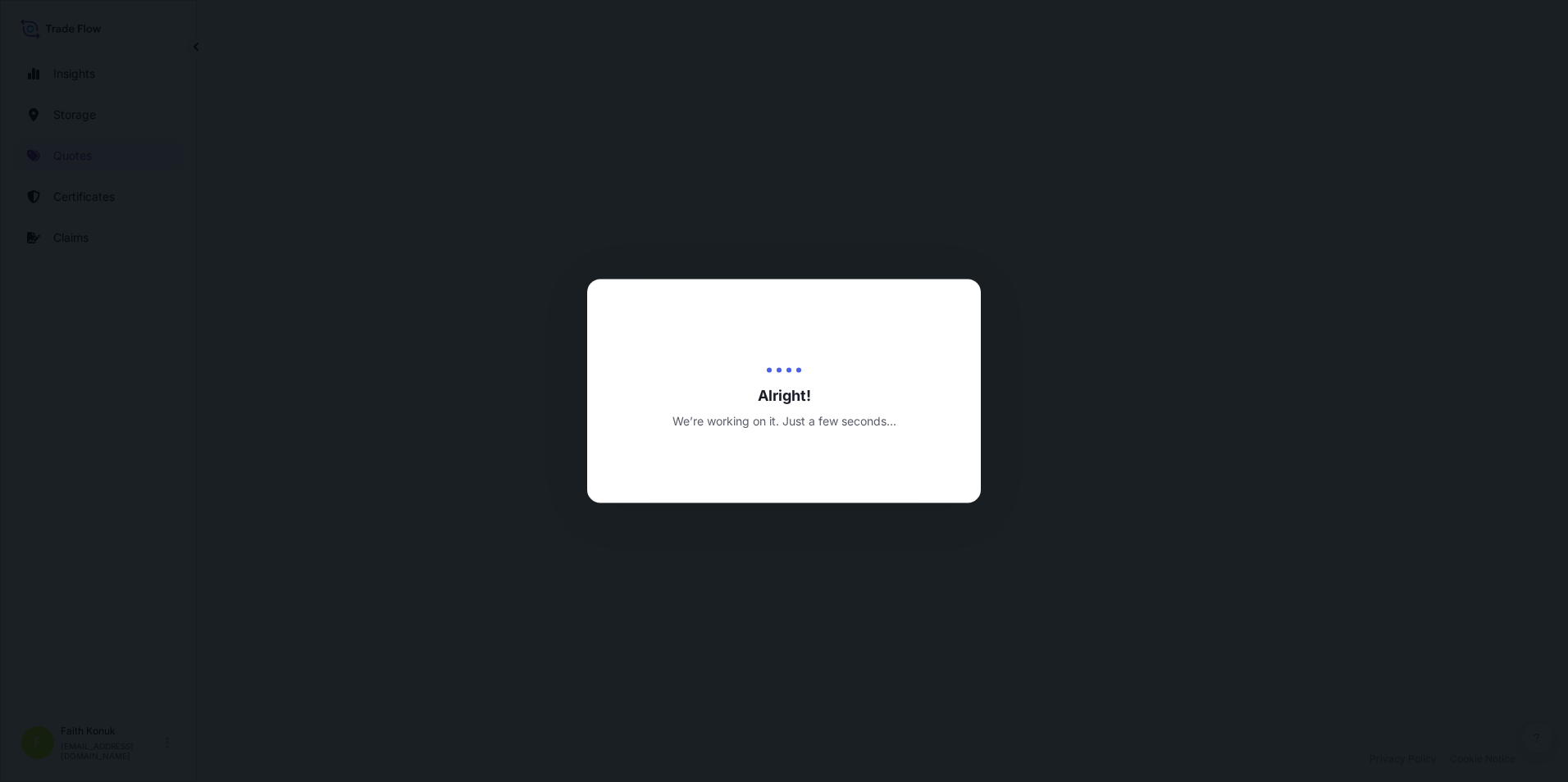
select select "Water"
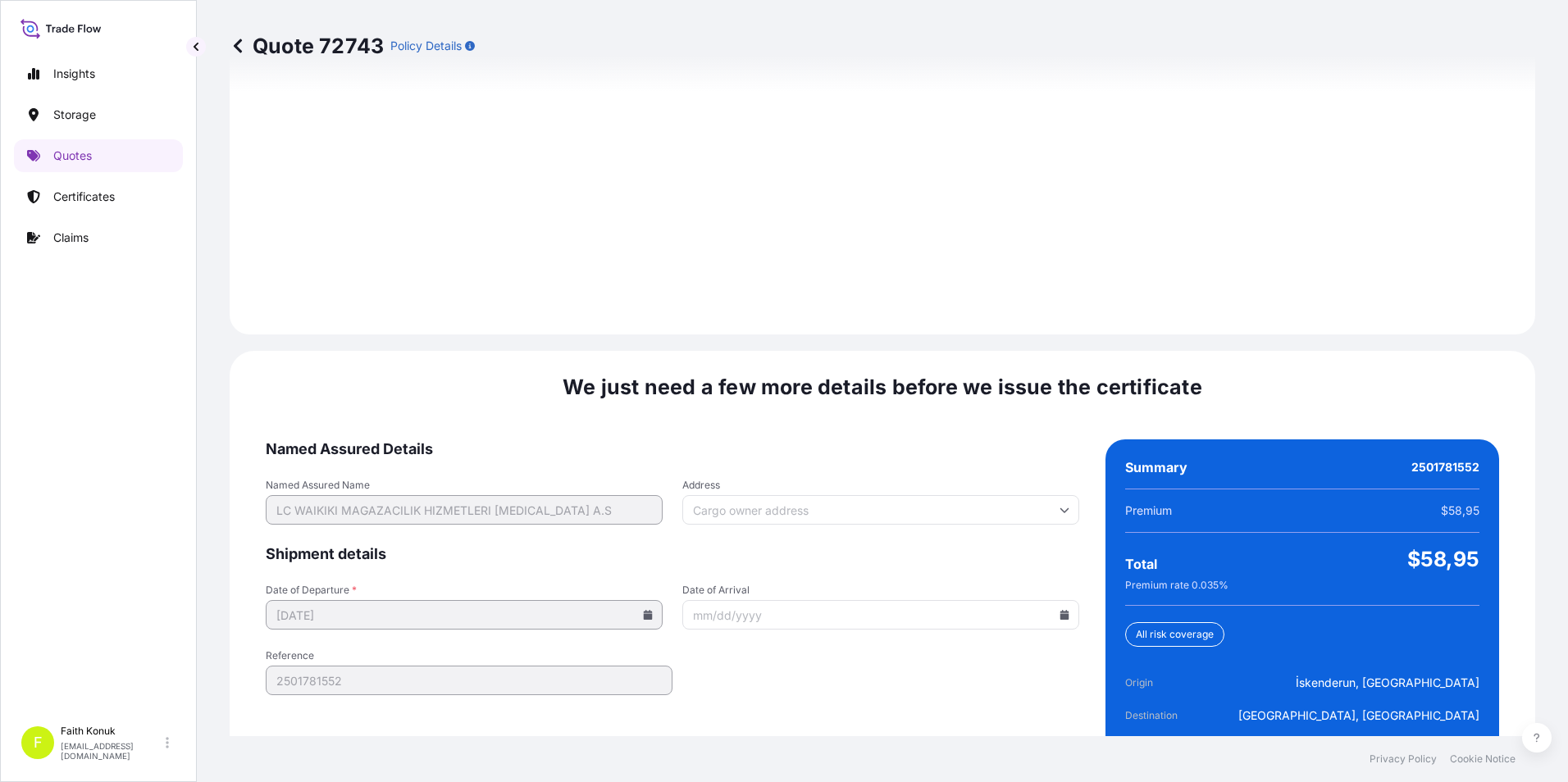
scroll to position [2308, 0]
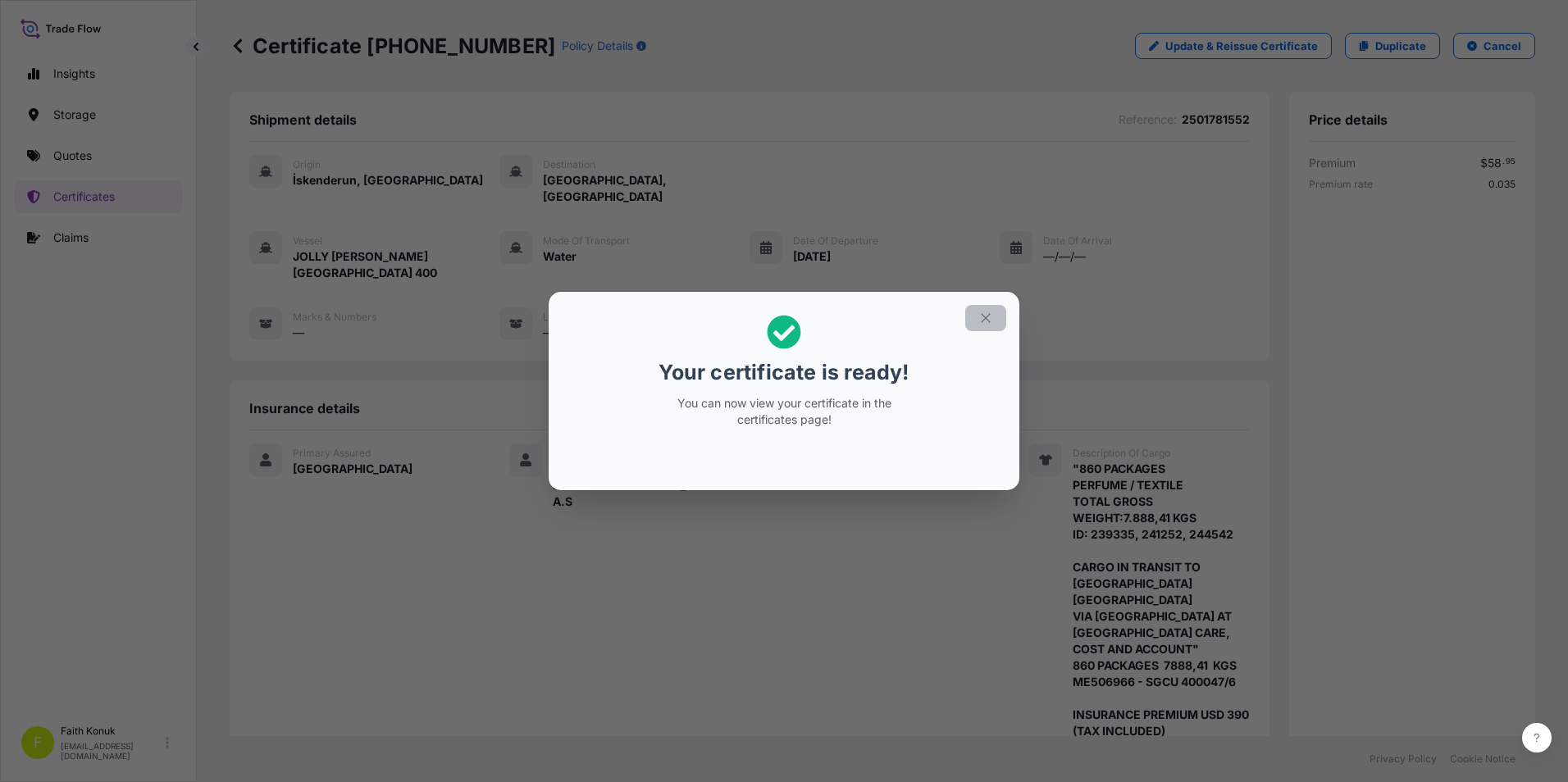
click at [979, 325] on button "button" at bounding box center [985, 318] width 41 height 26
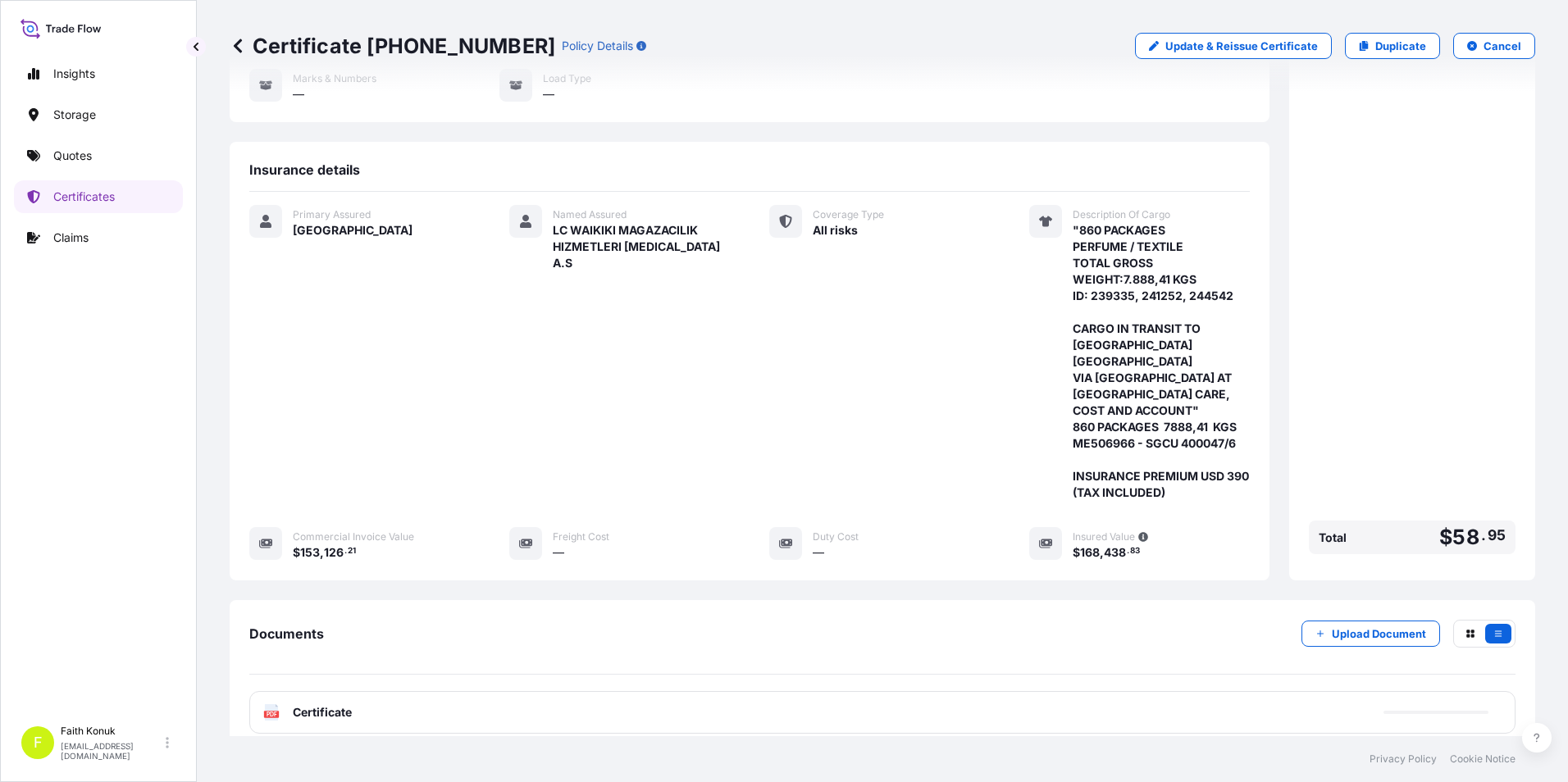
scroll to position [246, 0]
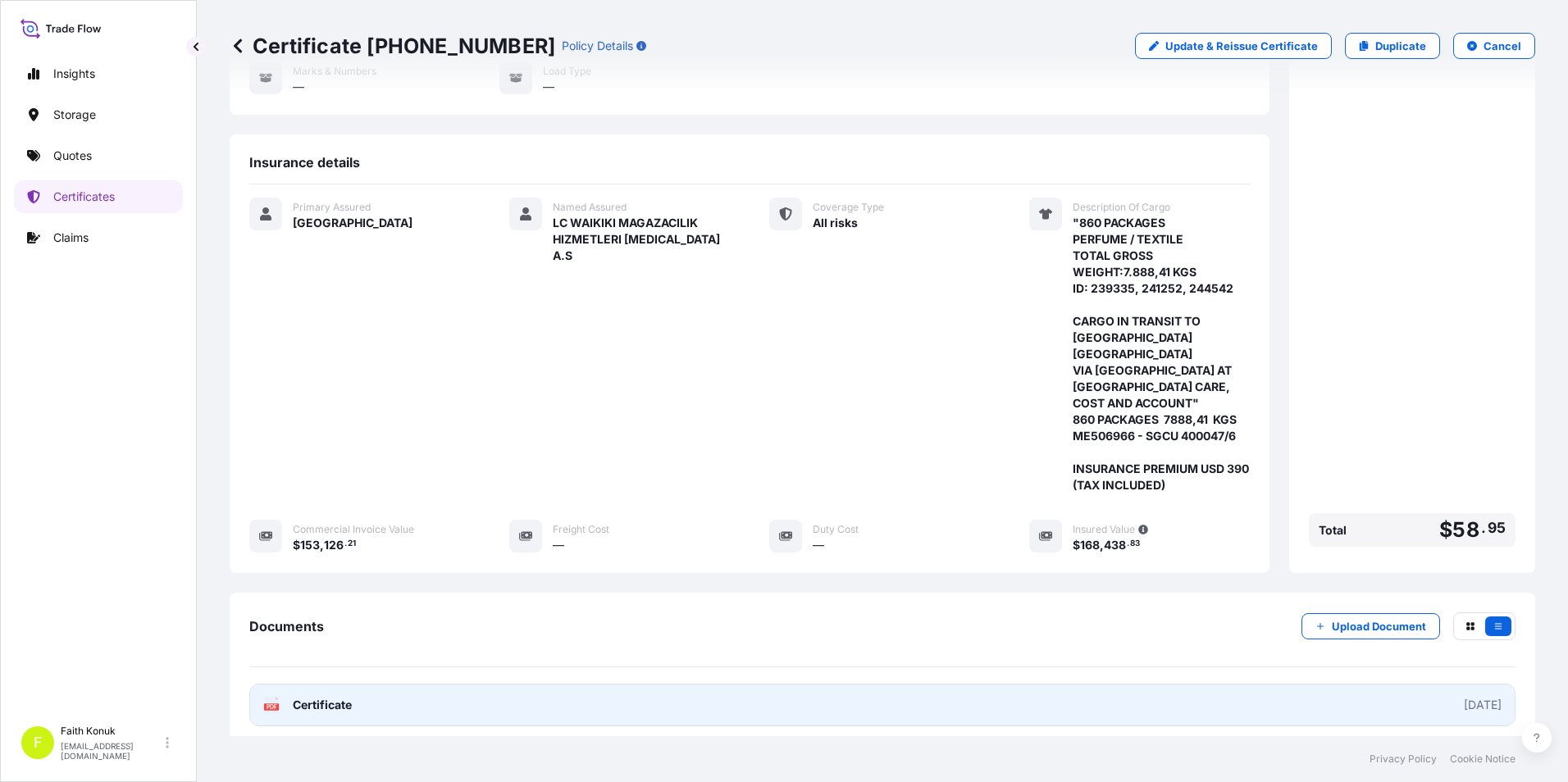
click at [332, 697] on span "Certificate" at bounding box center [322, 704] width 59 height 16
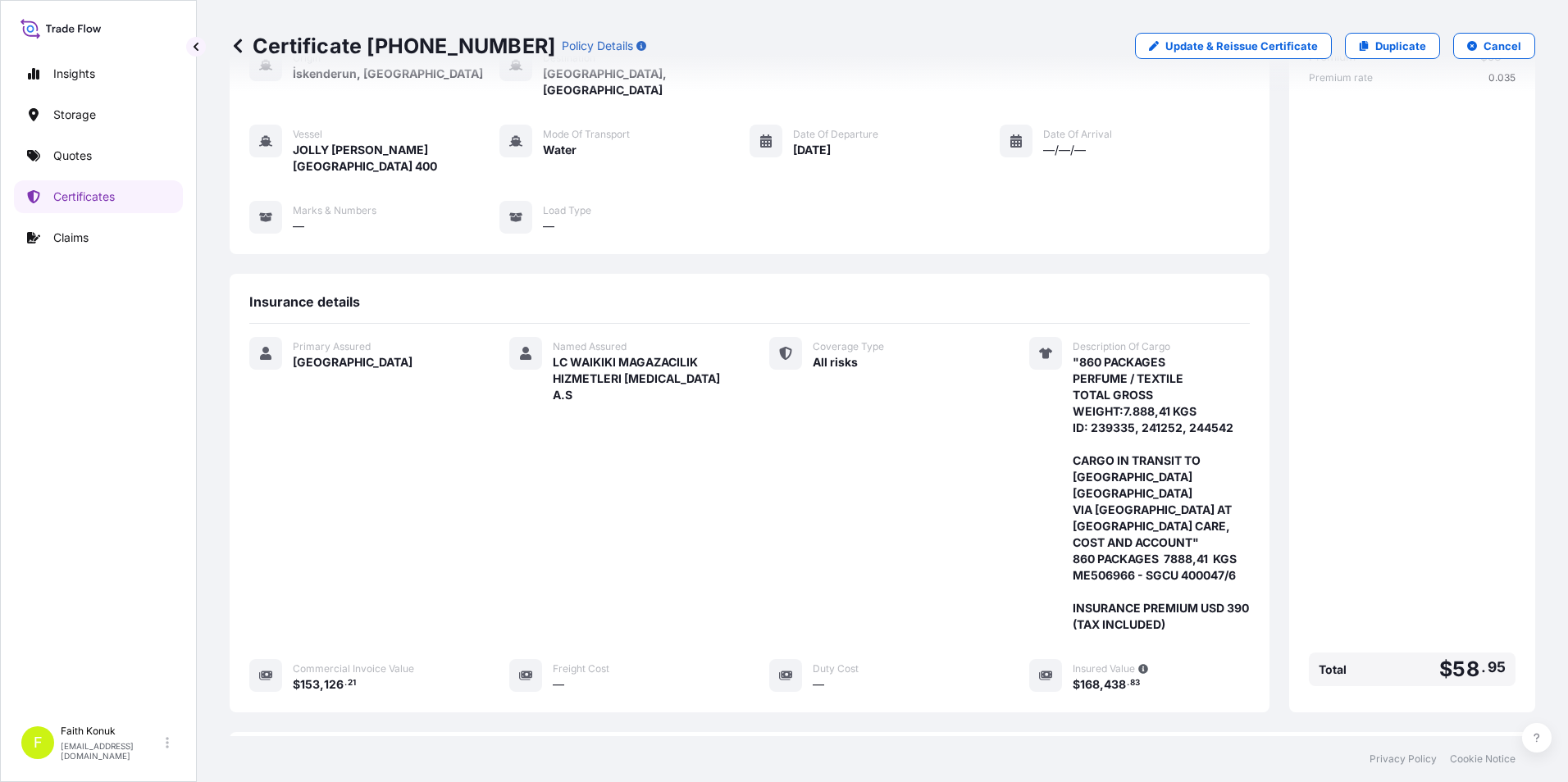
scroll to position [63, 0]
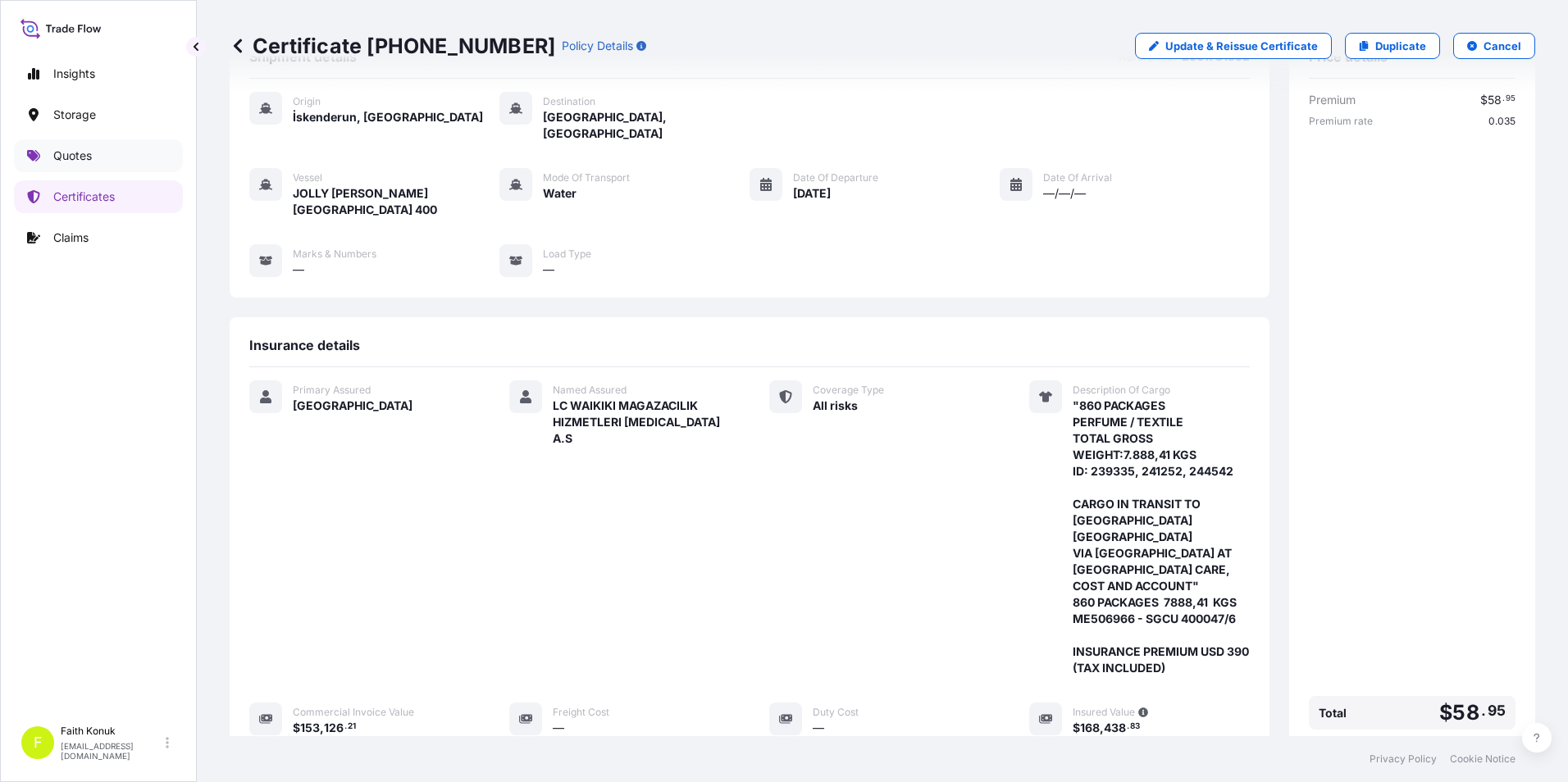
click at [79, 154] on p "Quotes" at bounding box center [73, 155] width 39 height 16
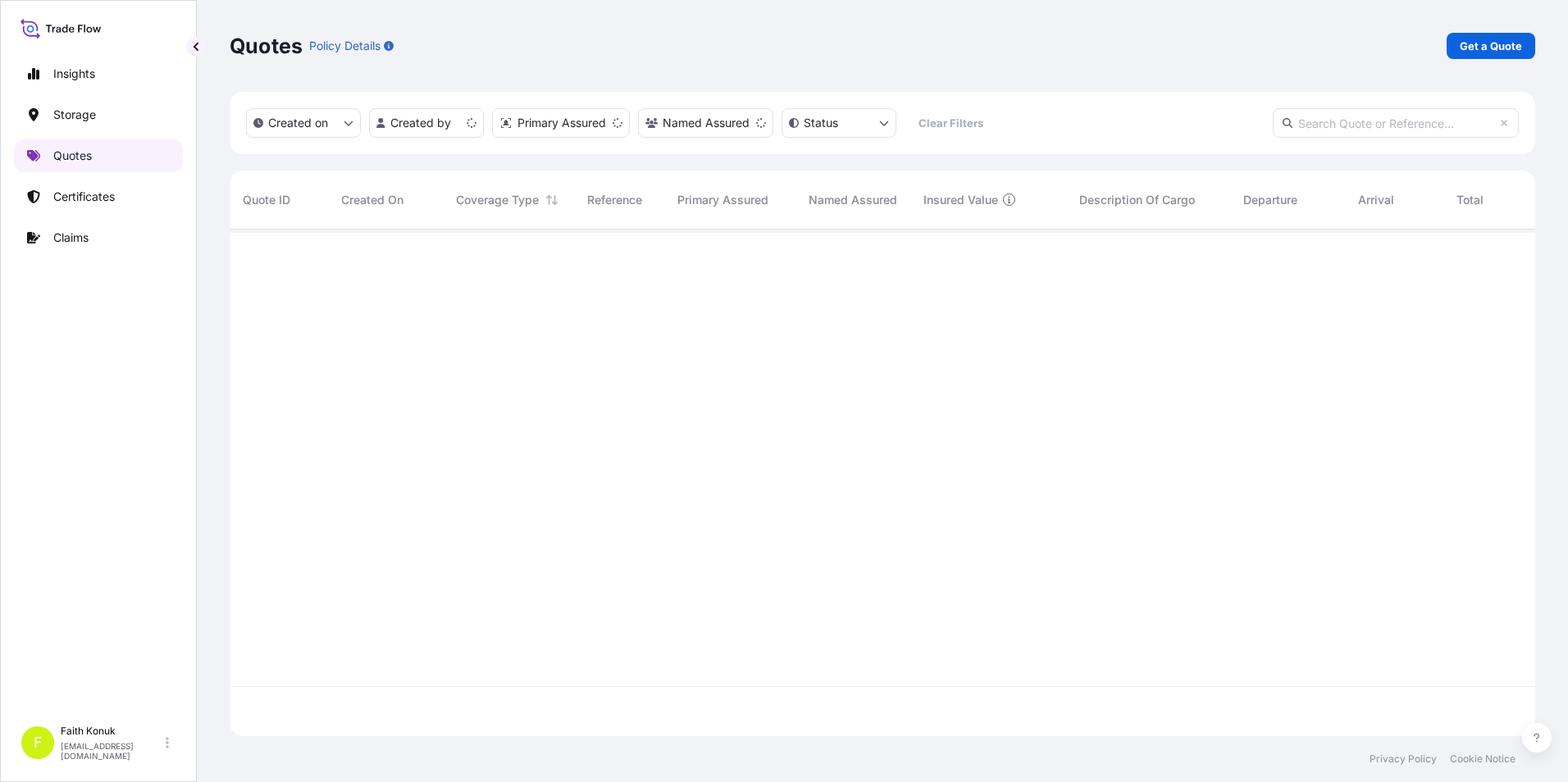
scroll to position [503, 1293]
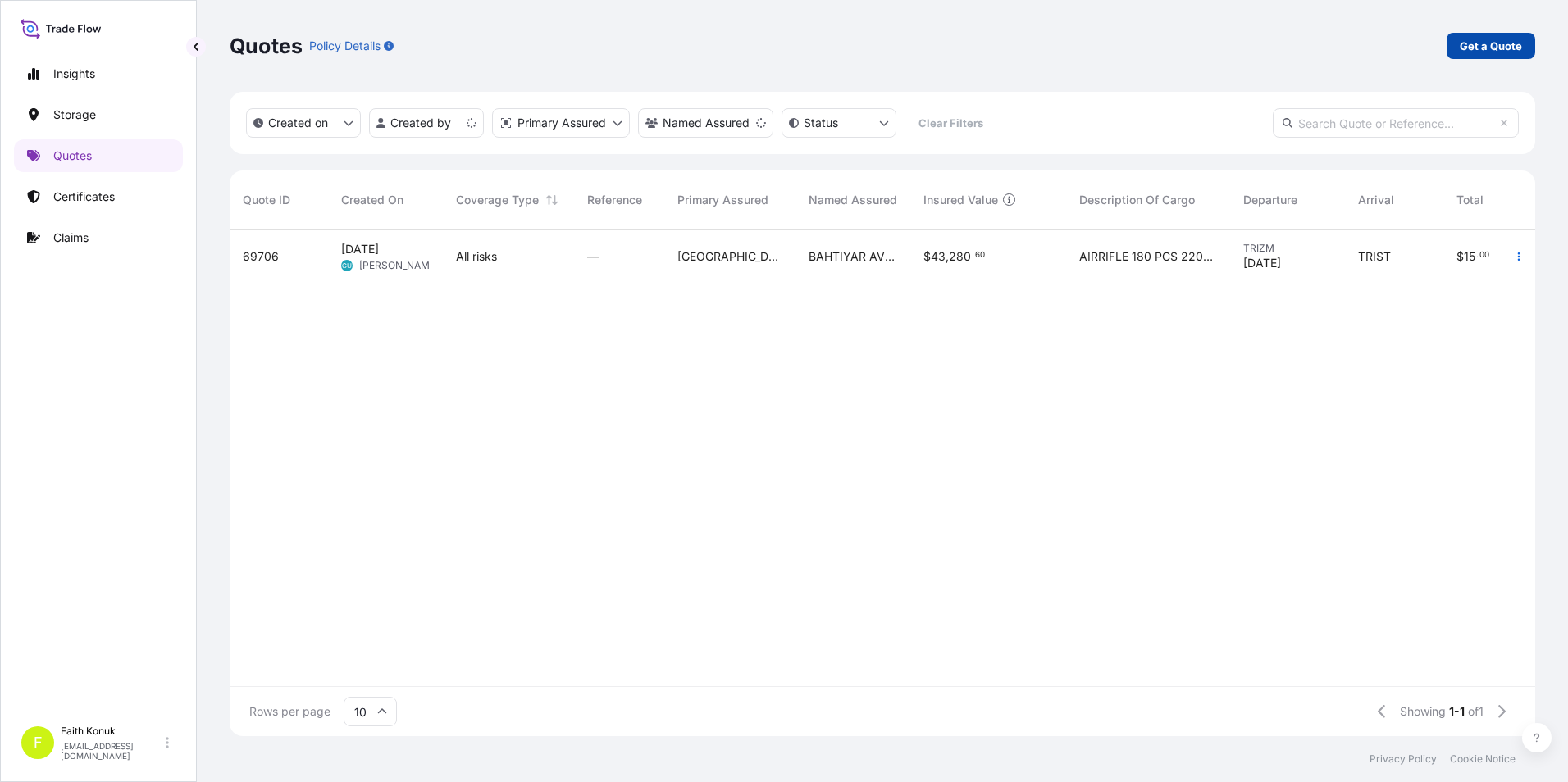
click at [1466, 49] on p "Get a Quote" at bounding box center [1490, 46] width 63 height 16
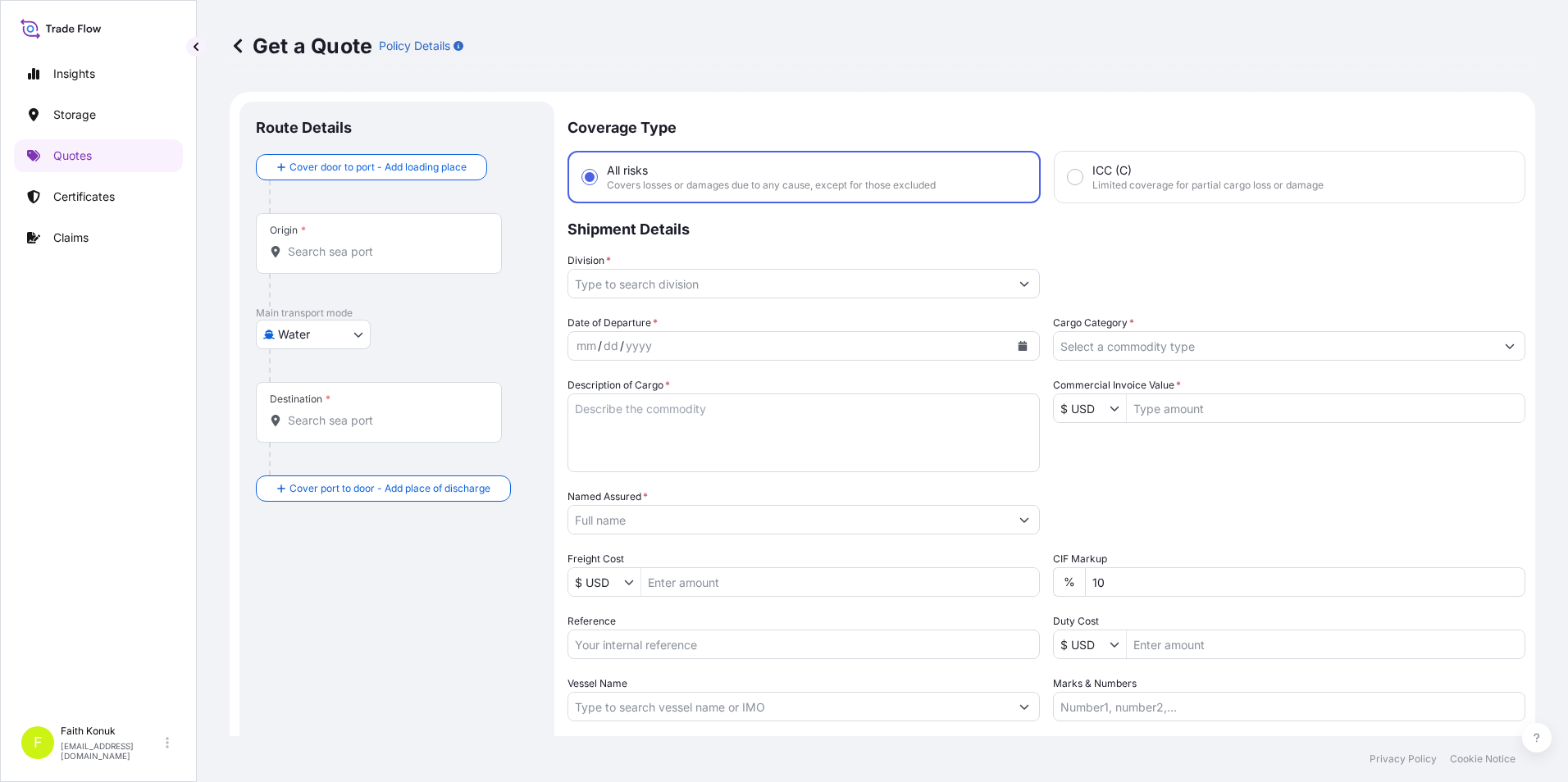
scroll to position [26, 0]
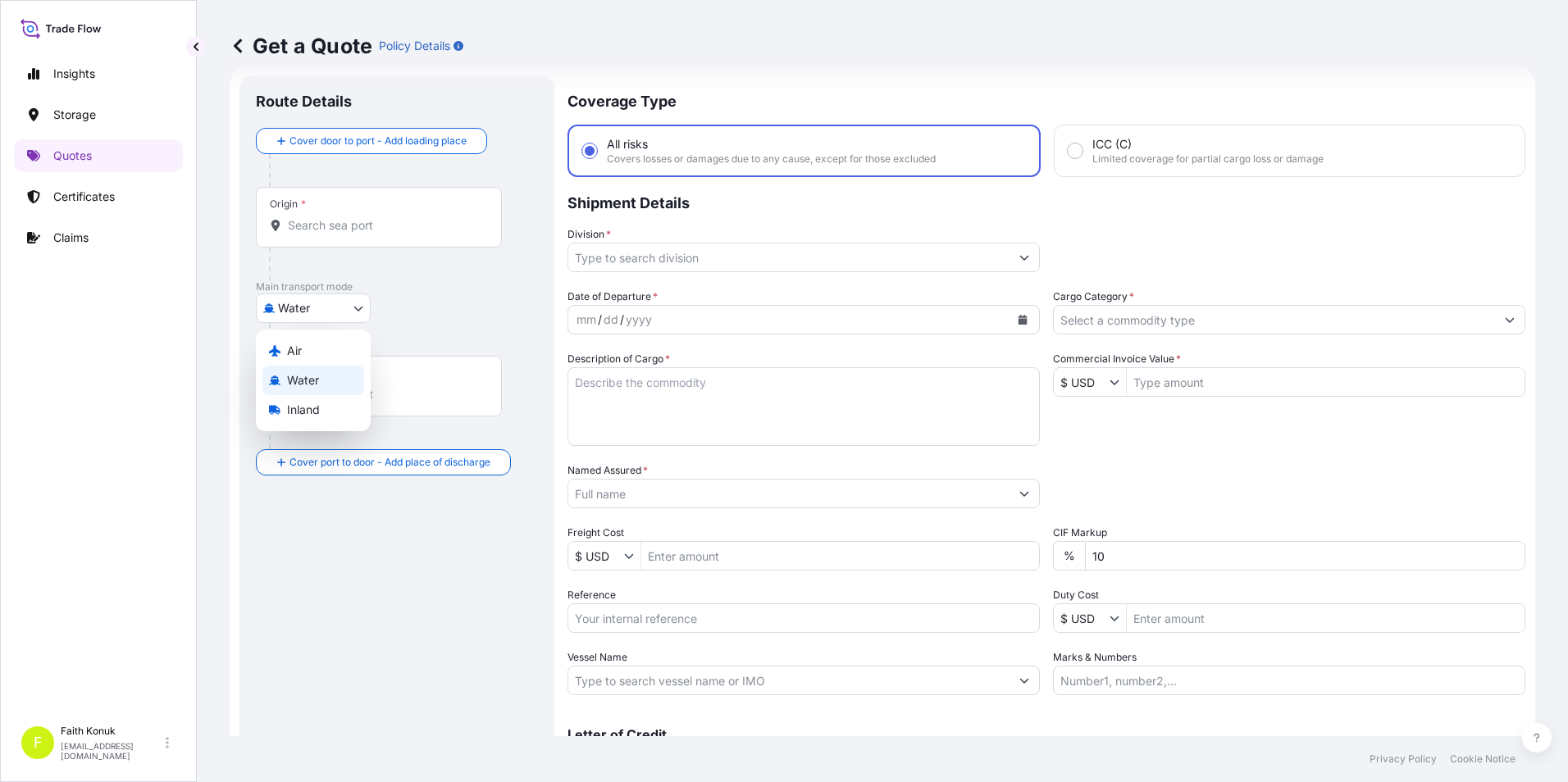
click at [359, 312] on body "Insights Storage Quotes Certificates Claims F [PERSON_NAME] [EMAIL_ADDRESS][DOM…" at bounding box center [784, 391] width 1568 height 782
click at [308, 403] on span "Inland" at bounding box center [303, 410] width 33 height 16
select select "Inland"
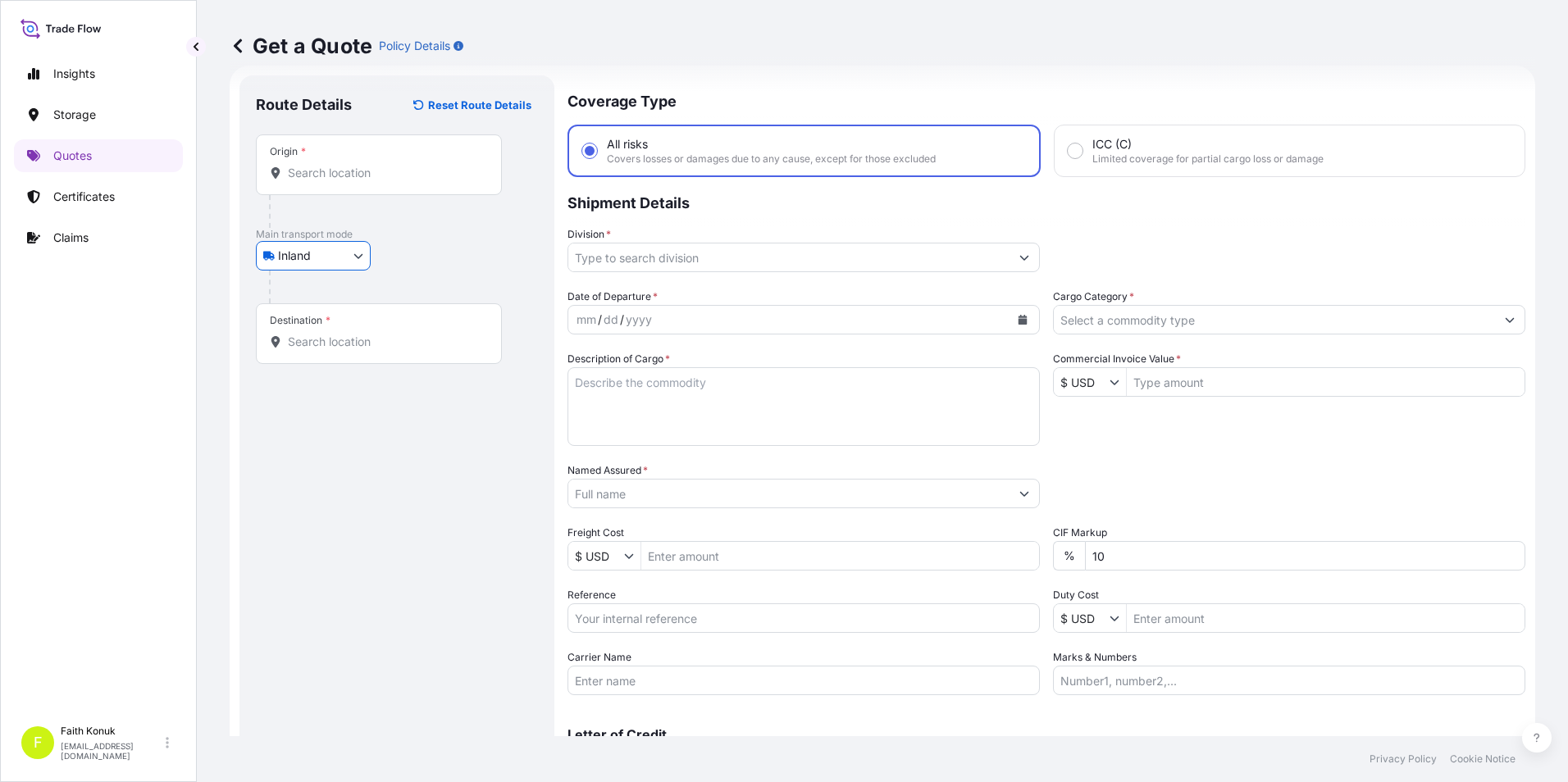
click at [334, 179] on input "Origin *" at bounding box center [384, 172] width 193 height 16
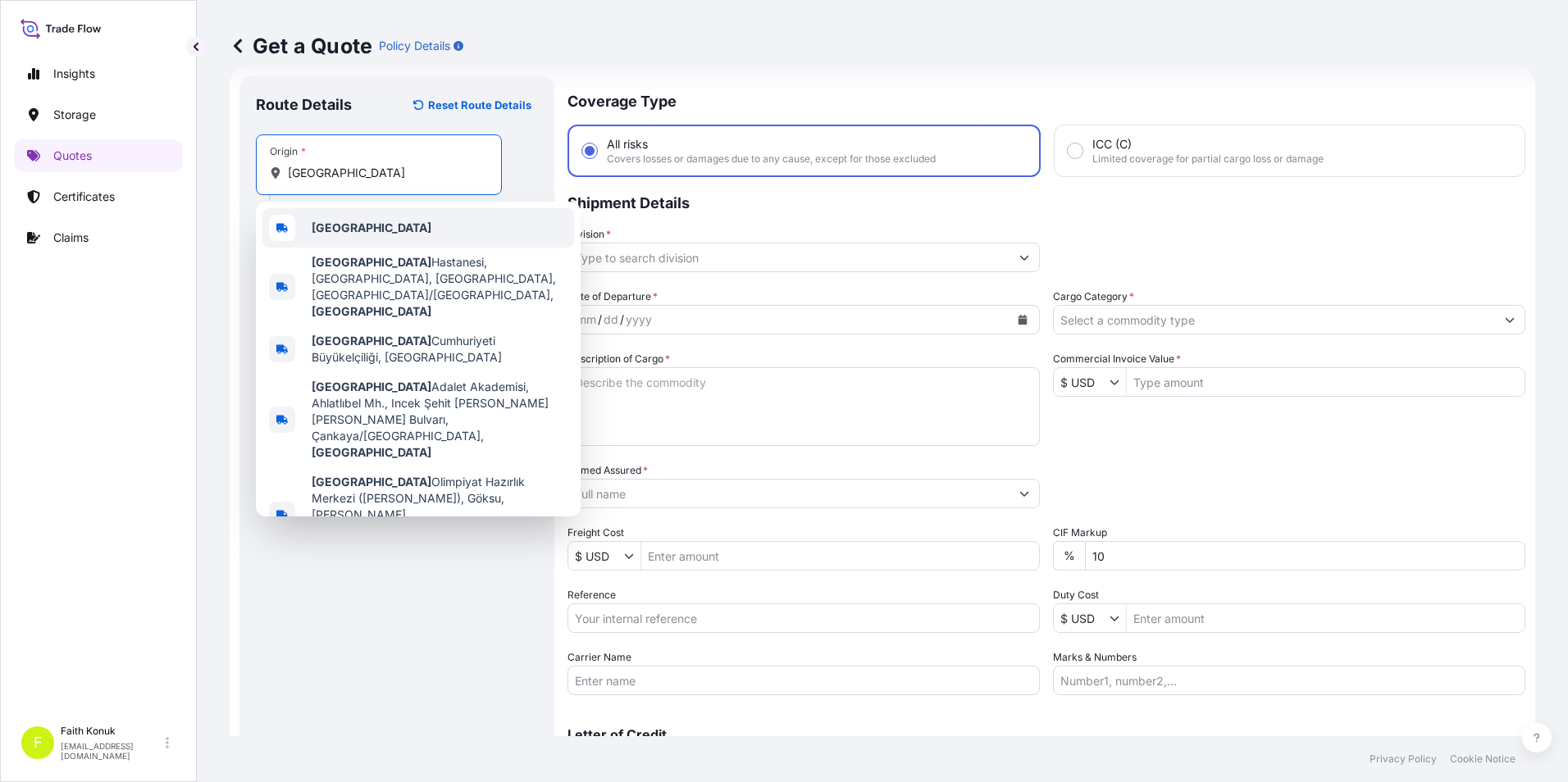
click at [389, 218] on div "[GEOGRAPHIC_DATA]" at bounding box center [418, 227] width 312 height 40
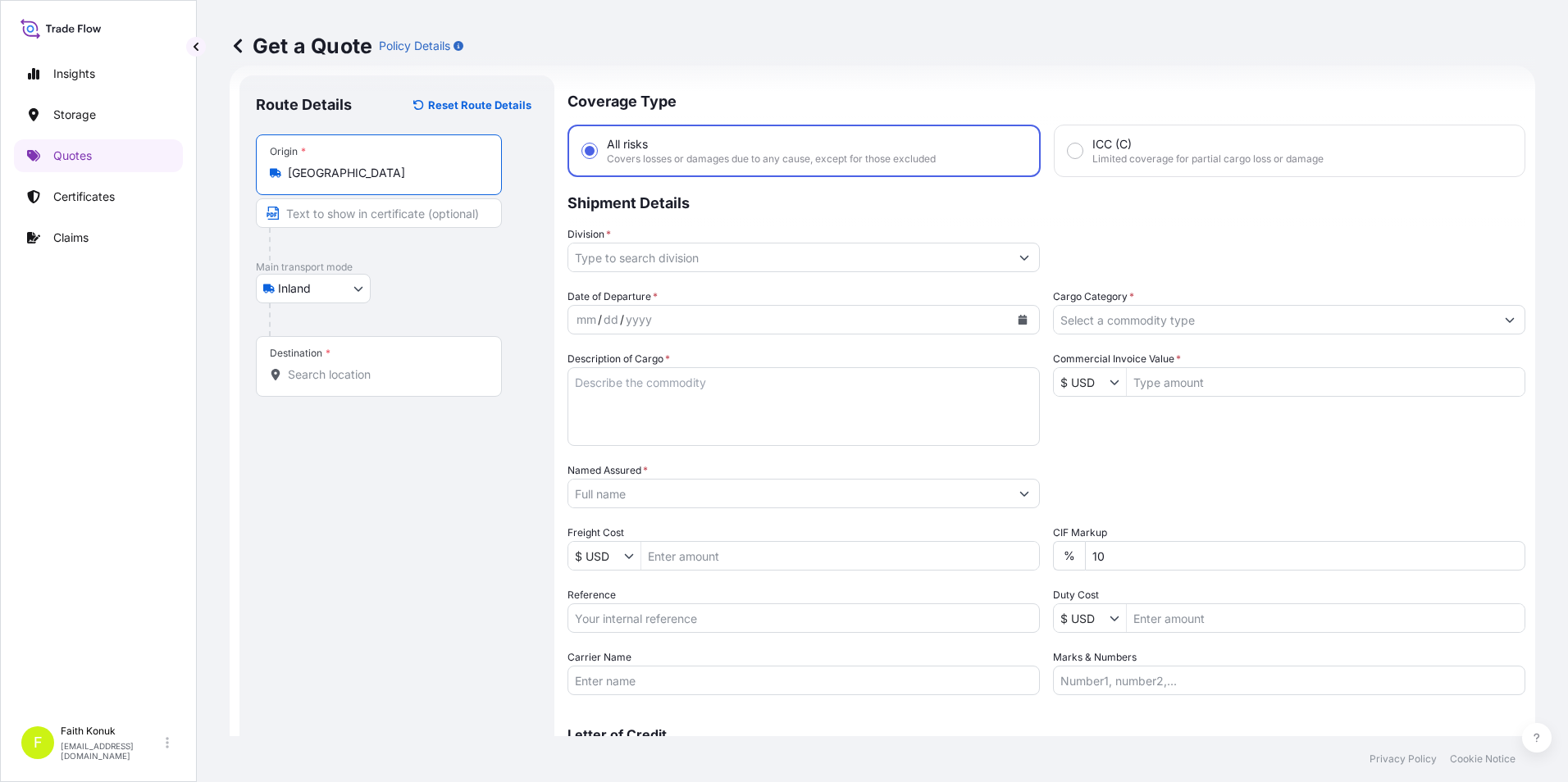
type input "[GEOGRAPHIC_DATA]"
click at [360, 371] on input "Destination *" at bounding box center [384, 374] width 193 height 16
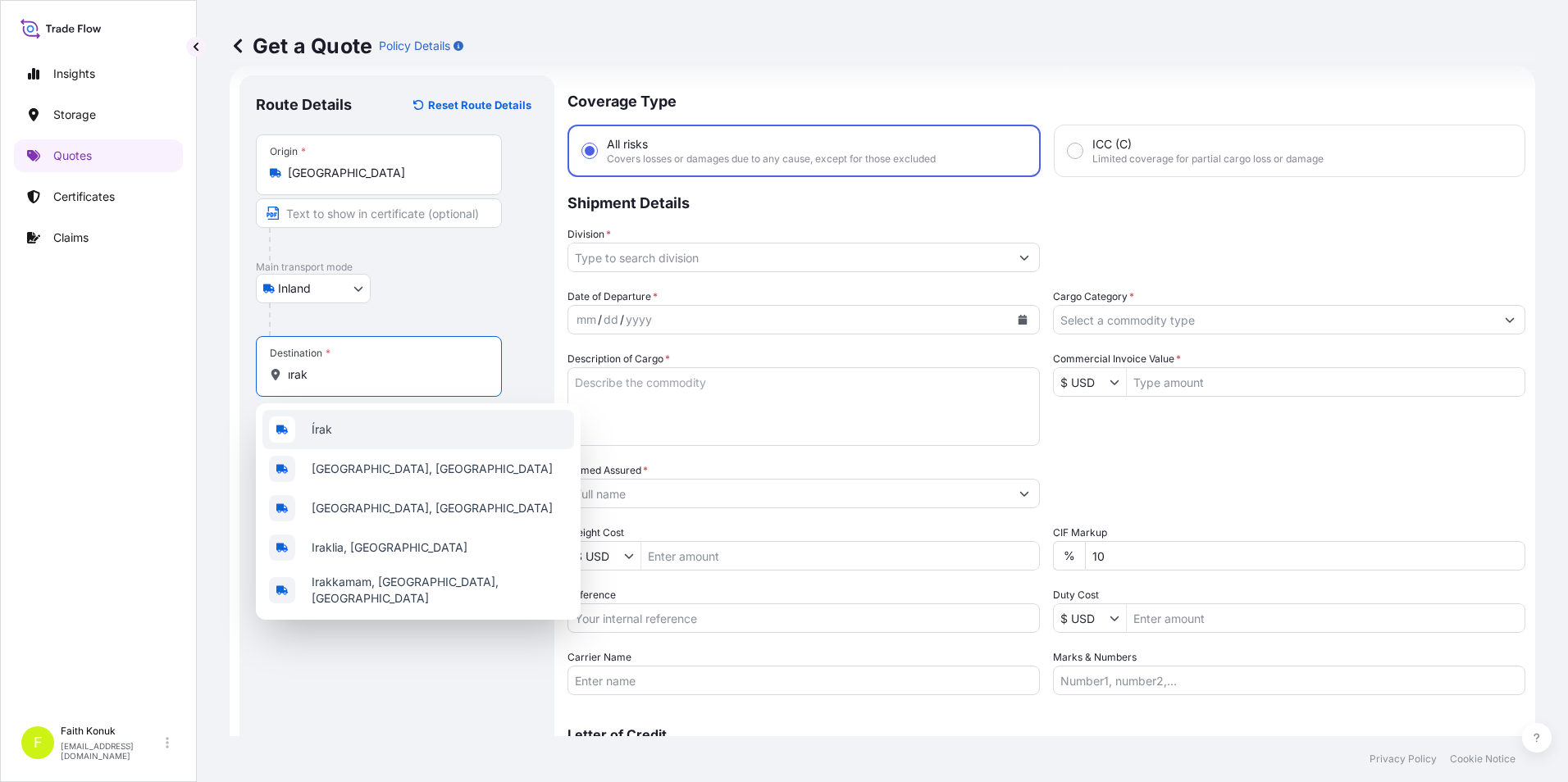
click at [344, 435] on div "Írak" at bounding box center [418, 429] width 312 height 40
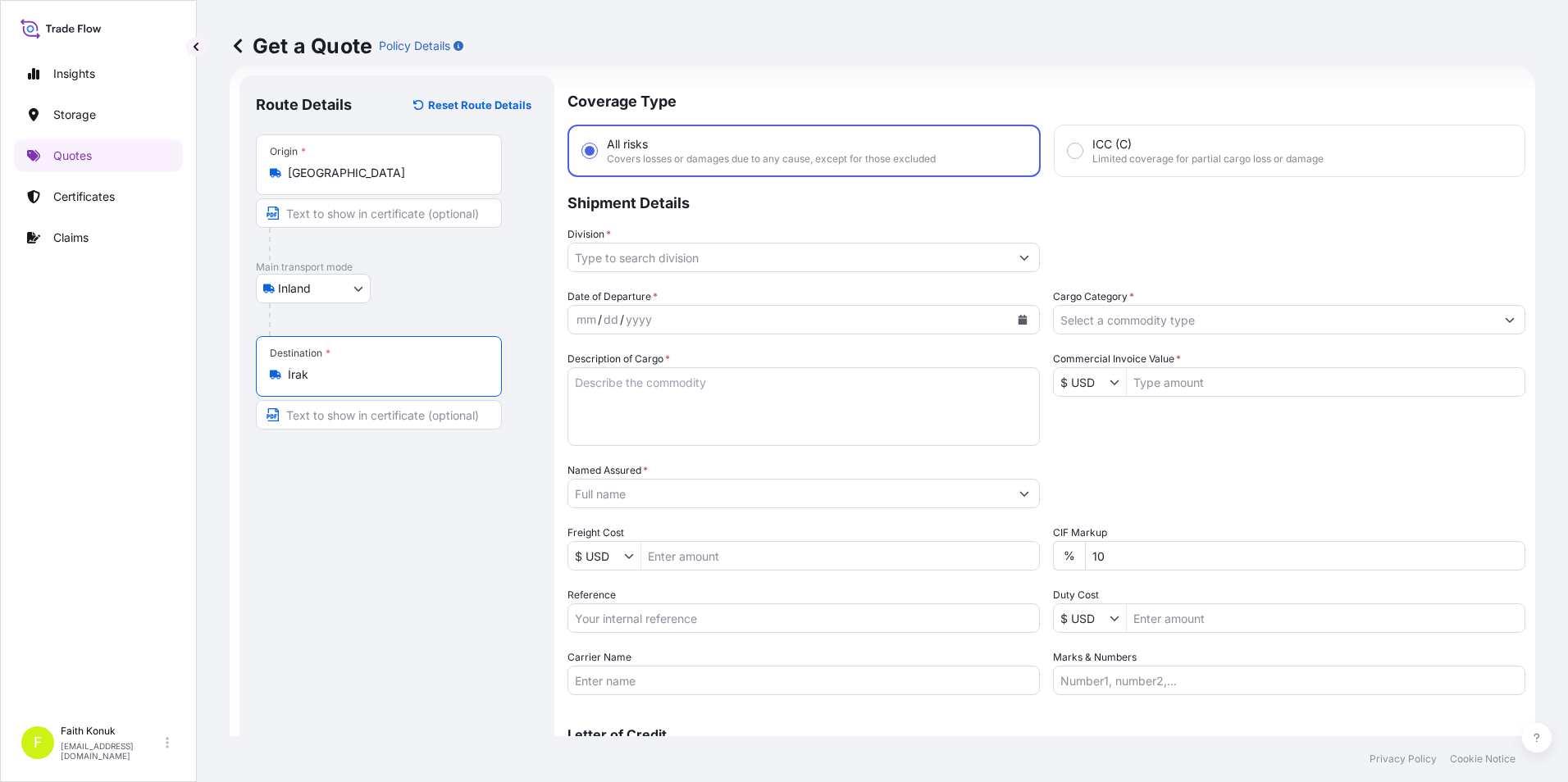
type input "Írak"
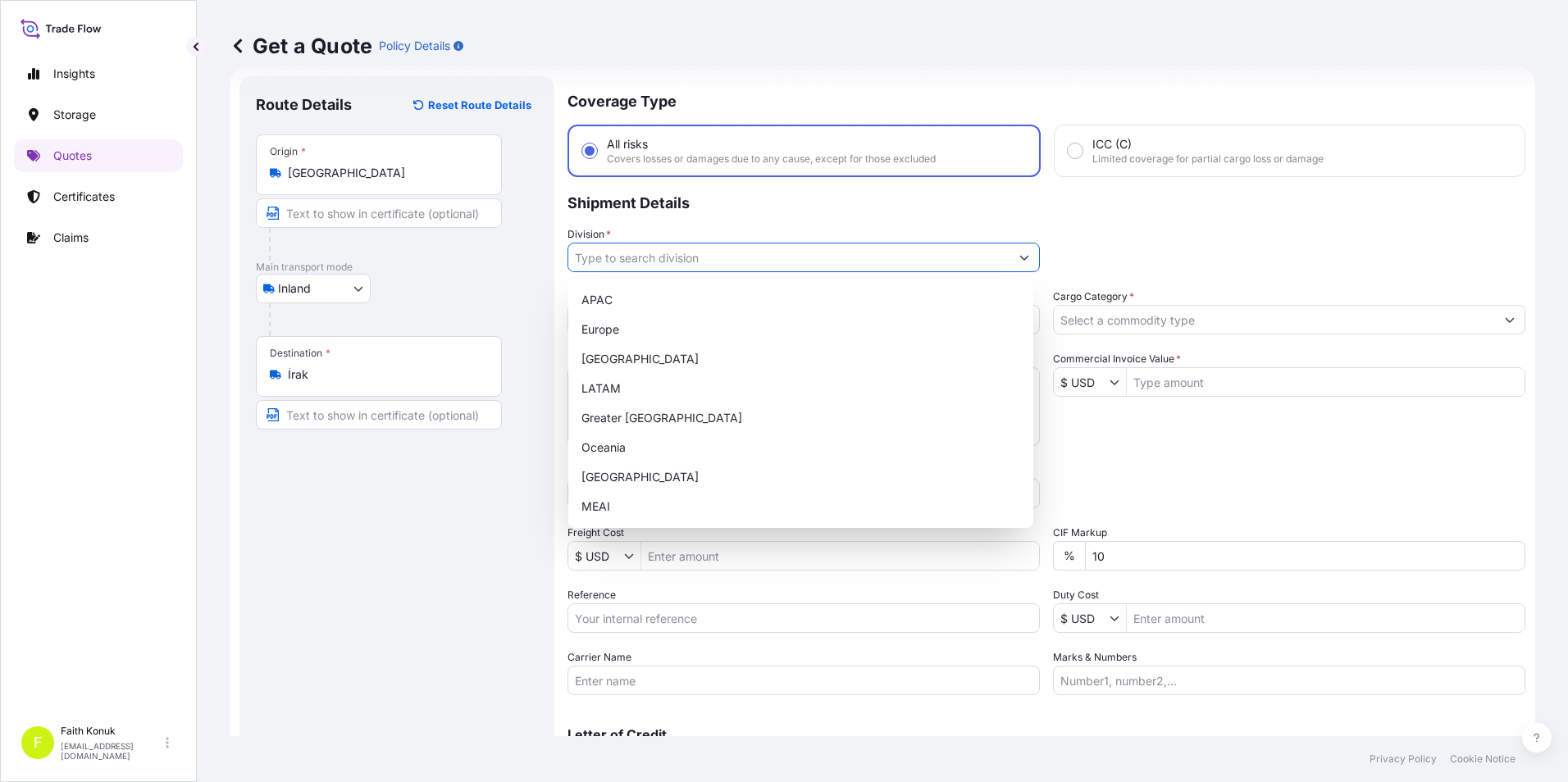
click at [1012, 252] on button "Show suggestions" at bounding box center [1024, 257] width 30 height 30
click at [662, 484] on div "[GEOGRAPHIC_DATA]" at bounding box center [800, 476] width 452 height 30
type input "[GEOGRAPHIC_DATA]"
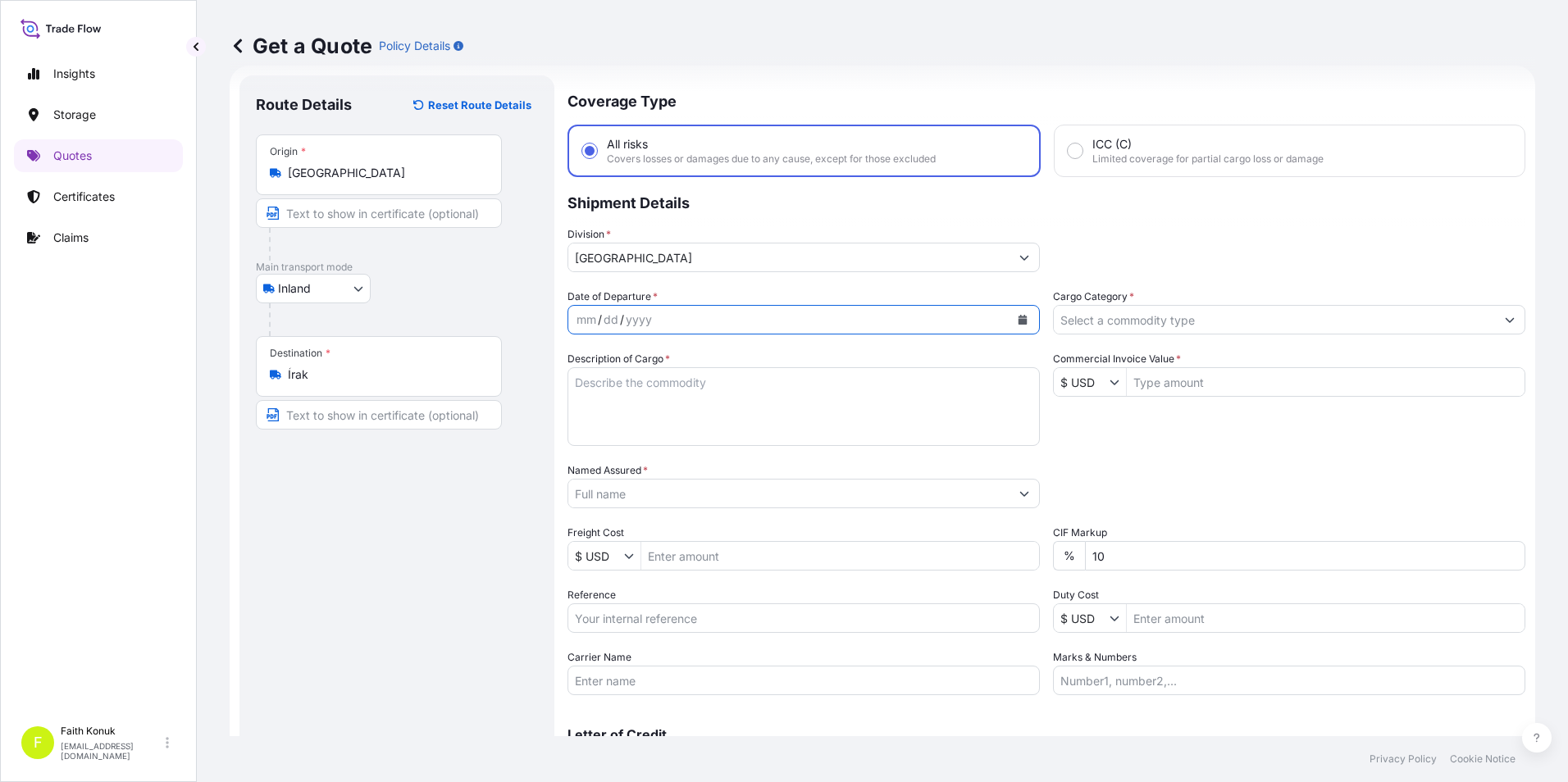
click at [1018, 323] on icon "Calendar" at bounding box center [1022, 320] width 9 height 10
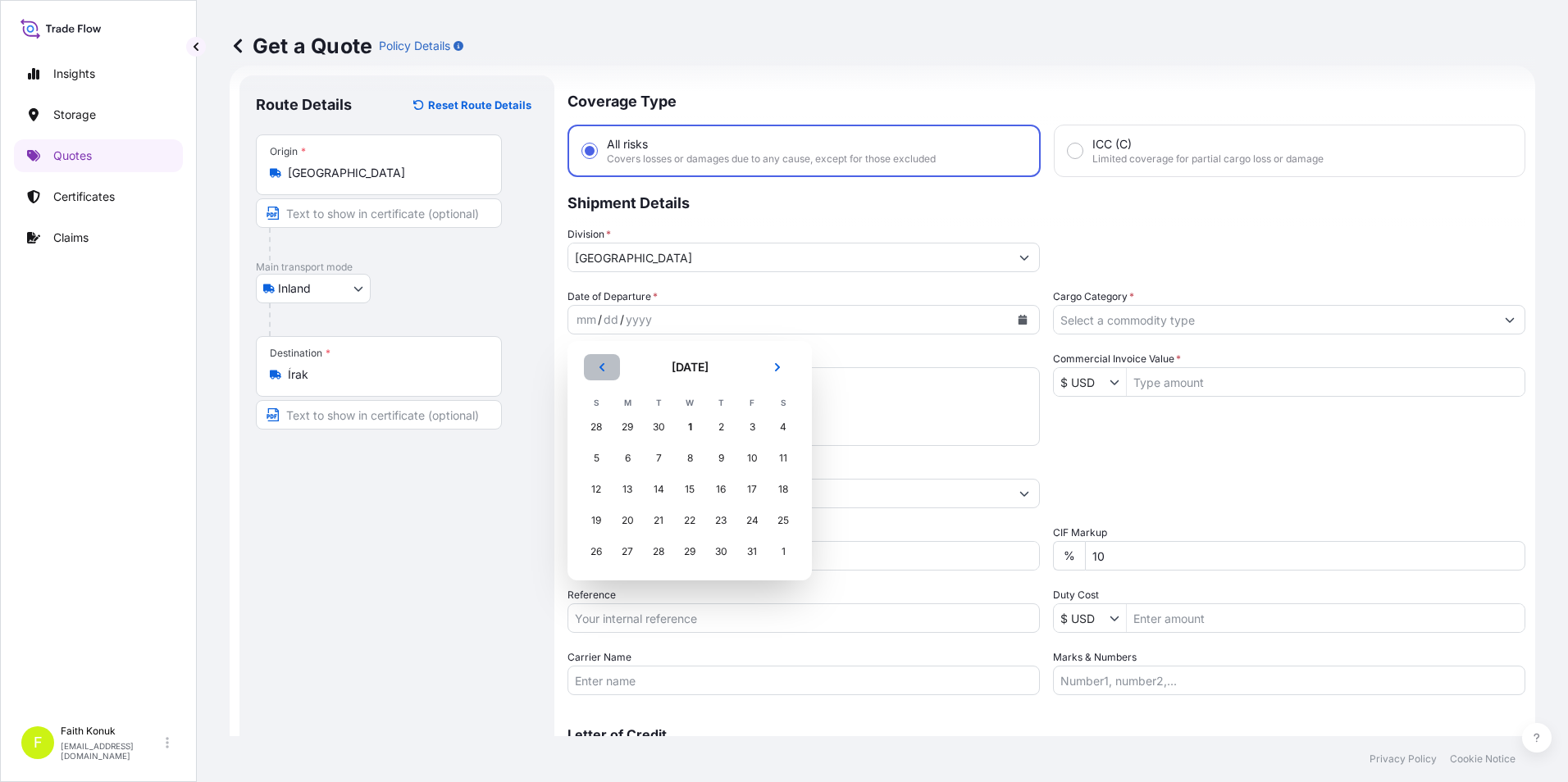
click at [601, 368] on icon "Previous" at bounding box center [602, 367] width 5 height 8
click at [663, 544] on div "30" at bounding box center [658, 551] width 30 height 30
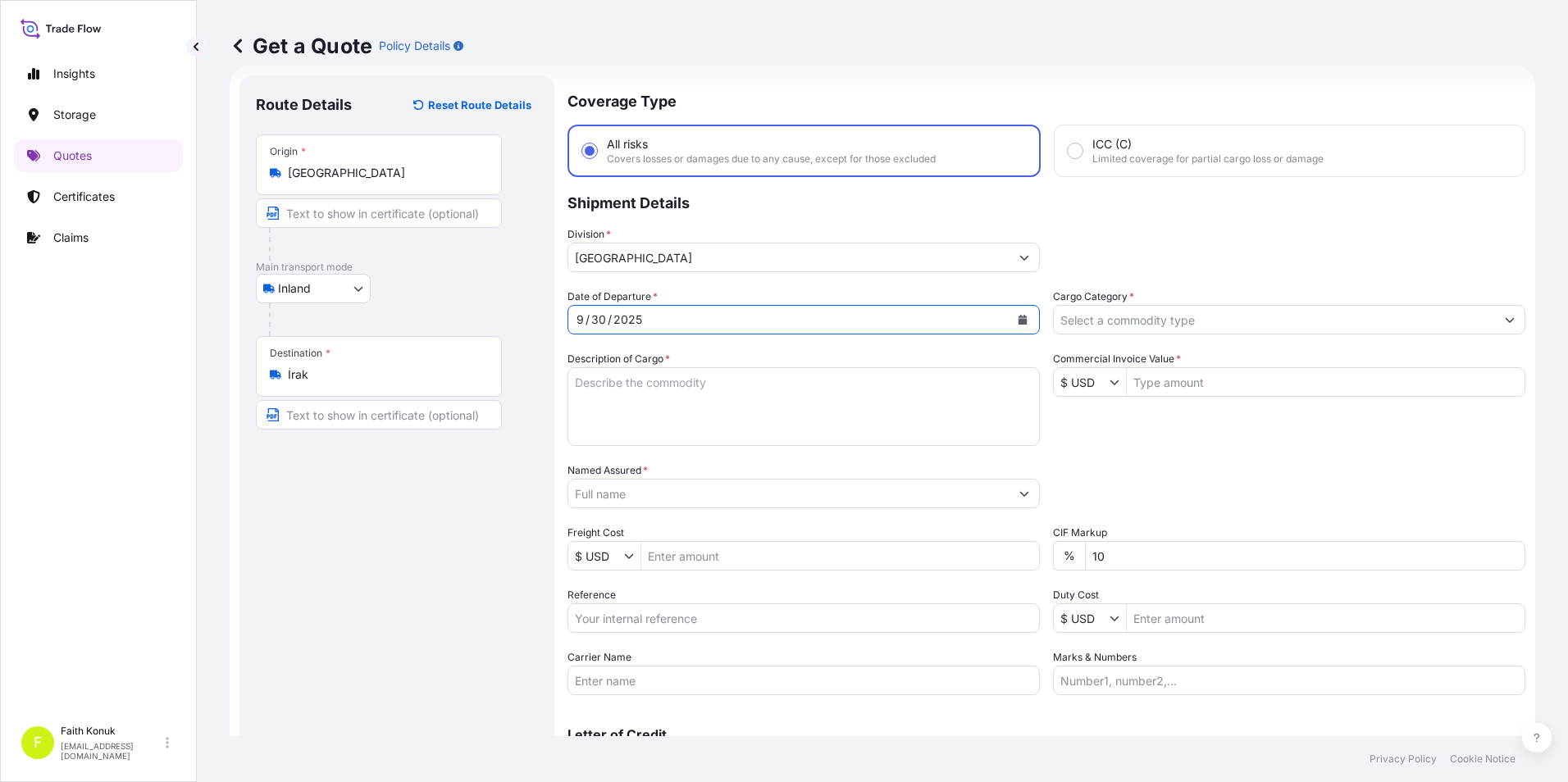
click at [709, 402] on textarea "Description of Cargo *" at bounding box center [803, 406] width 472 height 79
click at [792, 394] on textarea "Description of Cargo *" at bounding box center [803, 406] width 472 height 79
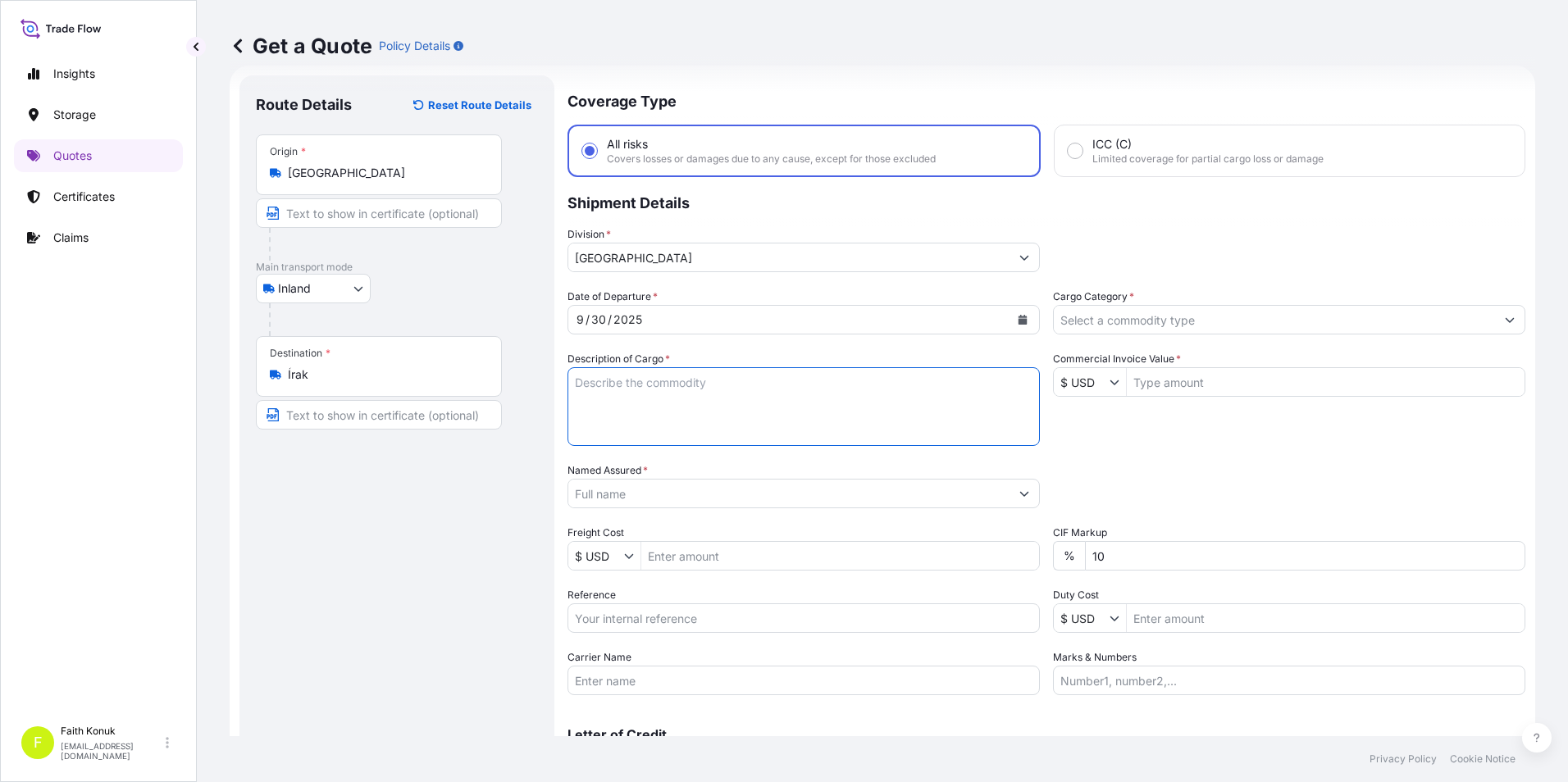
paste textarea "Örtüsü toprak alkali metal bileşiği 23 PALET / 25875 KG"
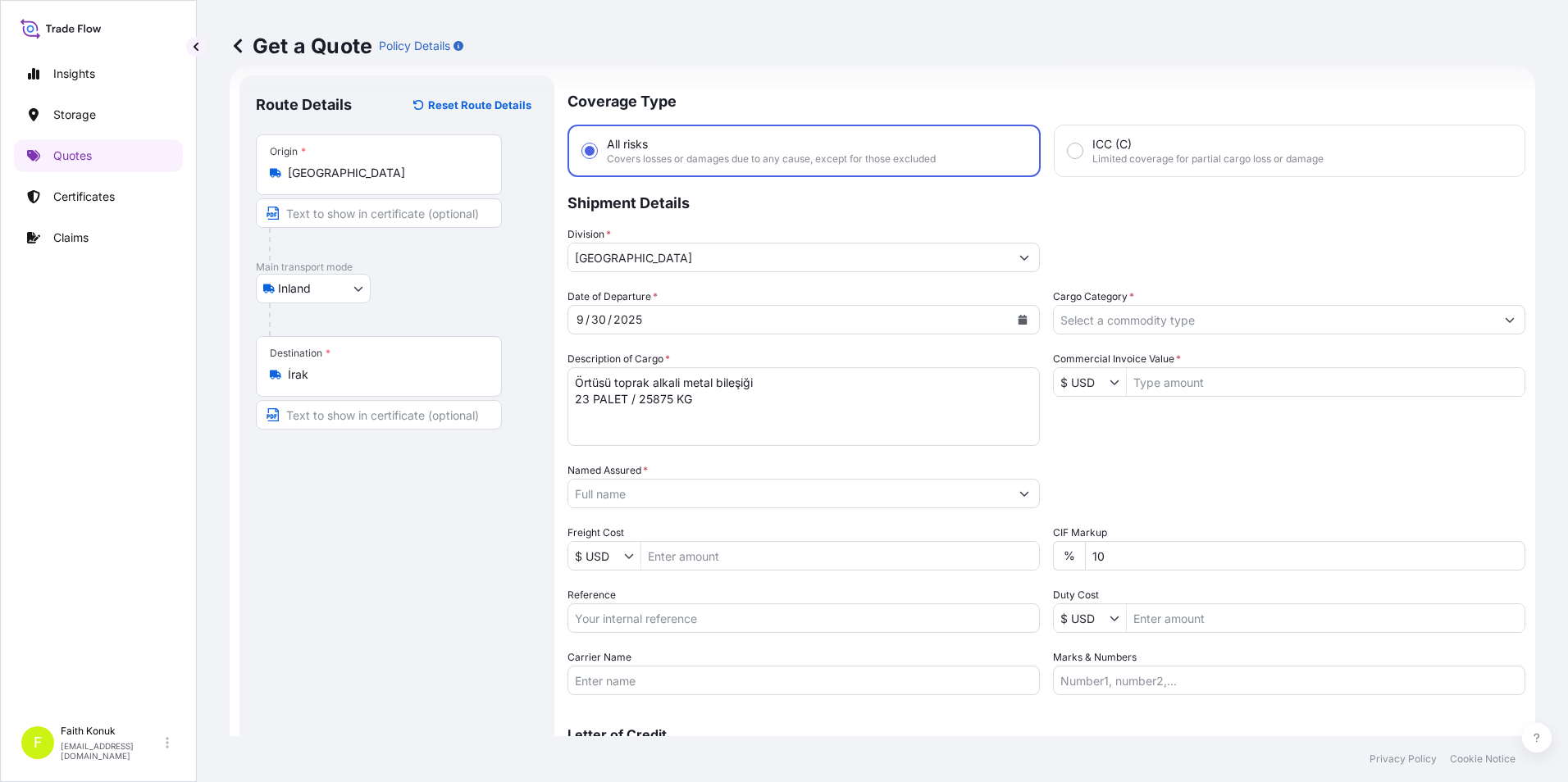
click at [728, 420] on textarea "Örtüsü toprak alkali metal bileşiği 23 PALET / 25875 KG" at bounding box center [803, 406] width 472 height 79
paste textarea "Fatura Refersans numarası : 50004465"
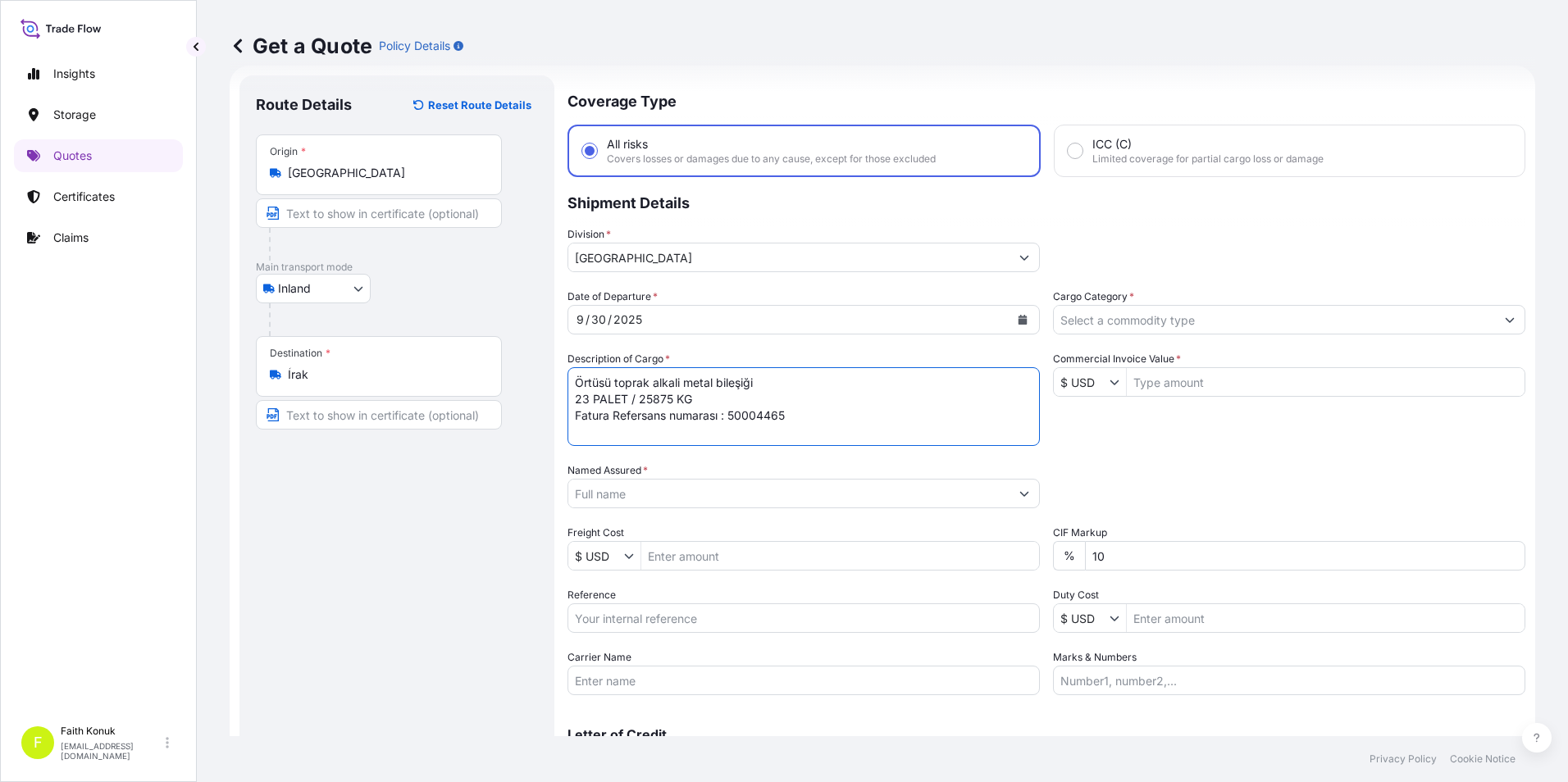
scroll to position [10, 0]
type textarea "Örtüsü toprak alkali metal bileşiği 23 PALET / 25875 KG Fatura Refersans numara…"
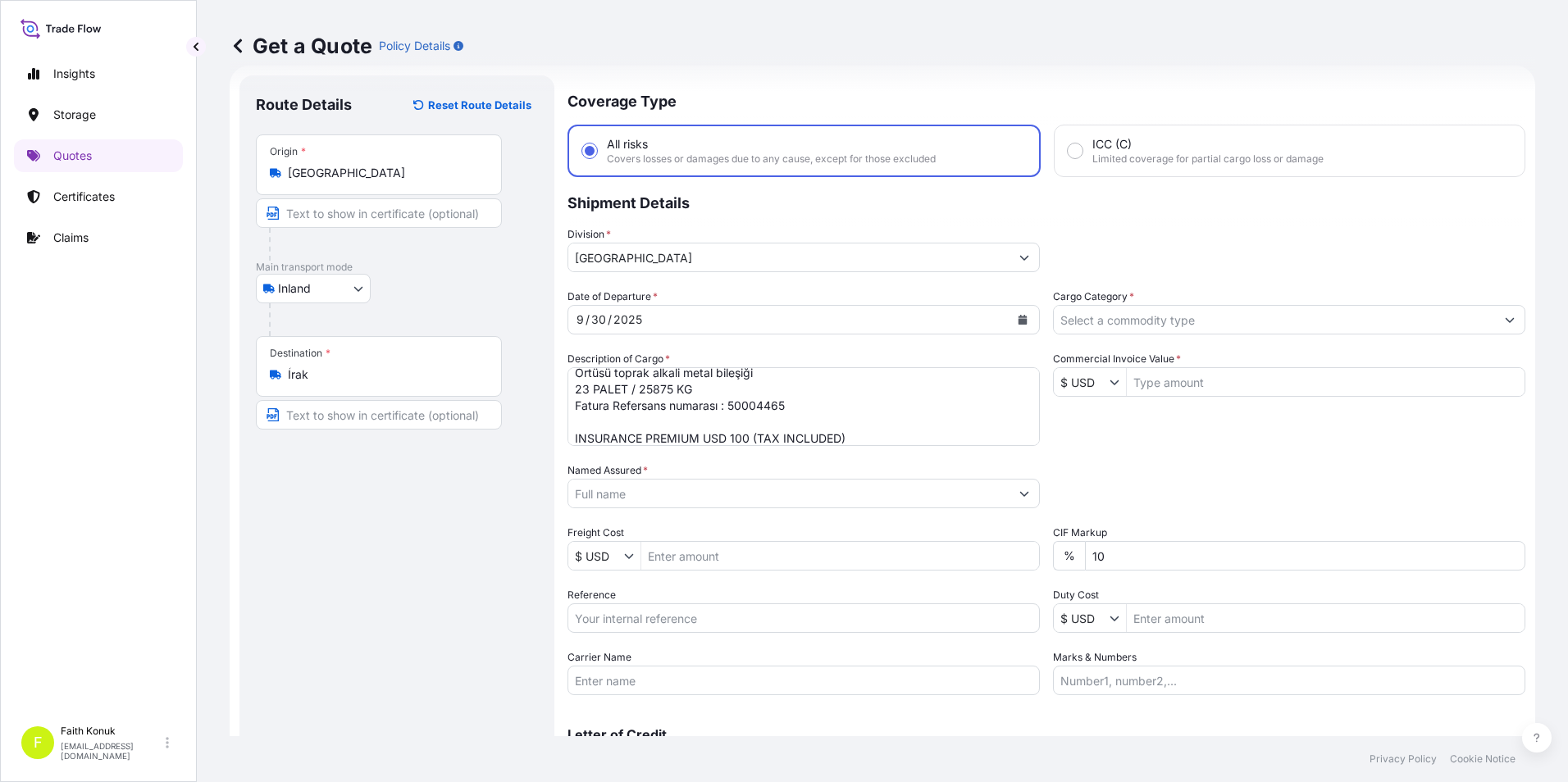
click at [907, 497] on input "Named Assured *" at bounding box center [789, 493] width 441 height 30
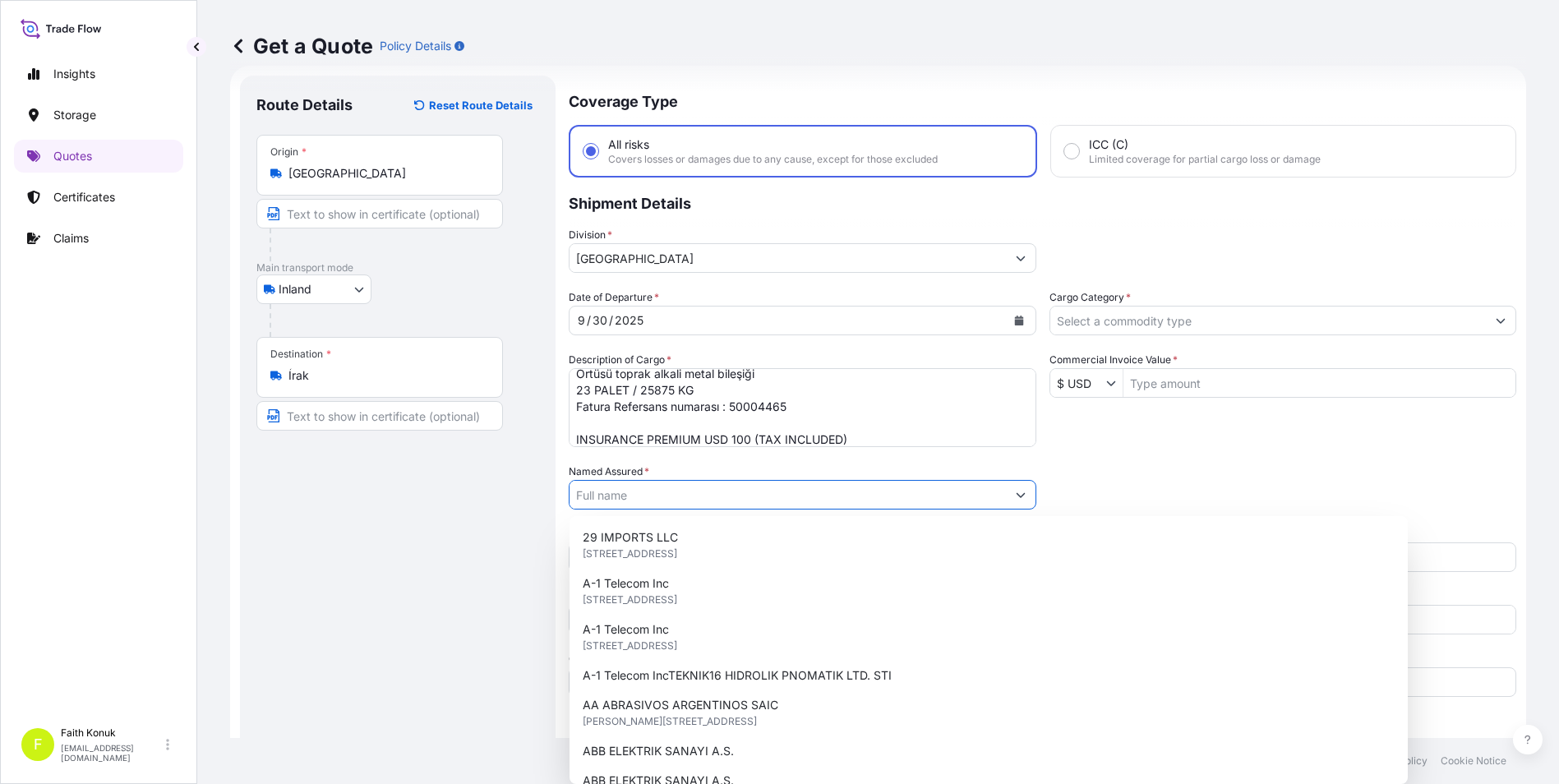
paste input "KAYNAK TEKNIGI"
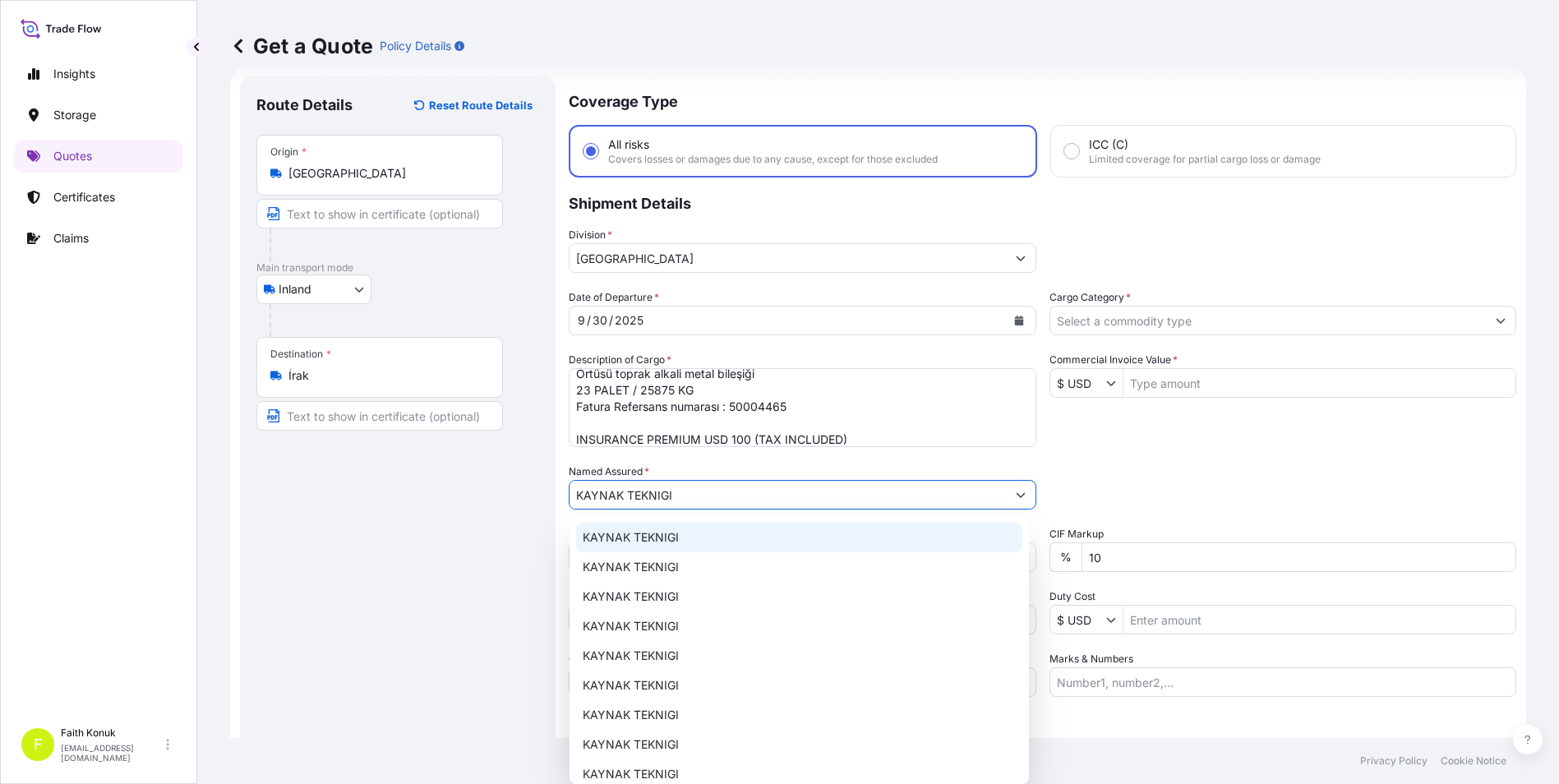
click at [603, 539] on span "KAYNAK TEKNIGI" at bounding box center [631, 537] width 97 height 16
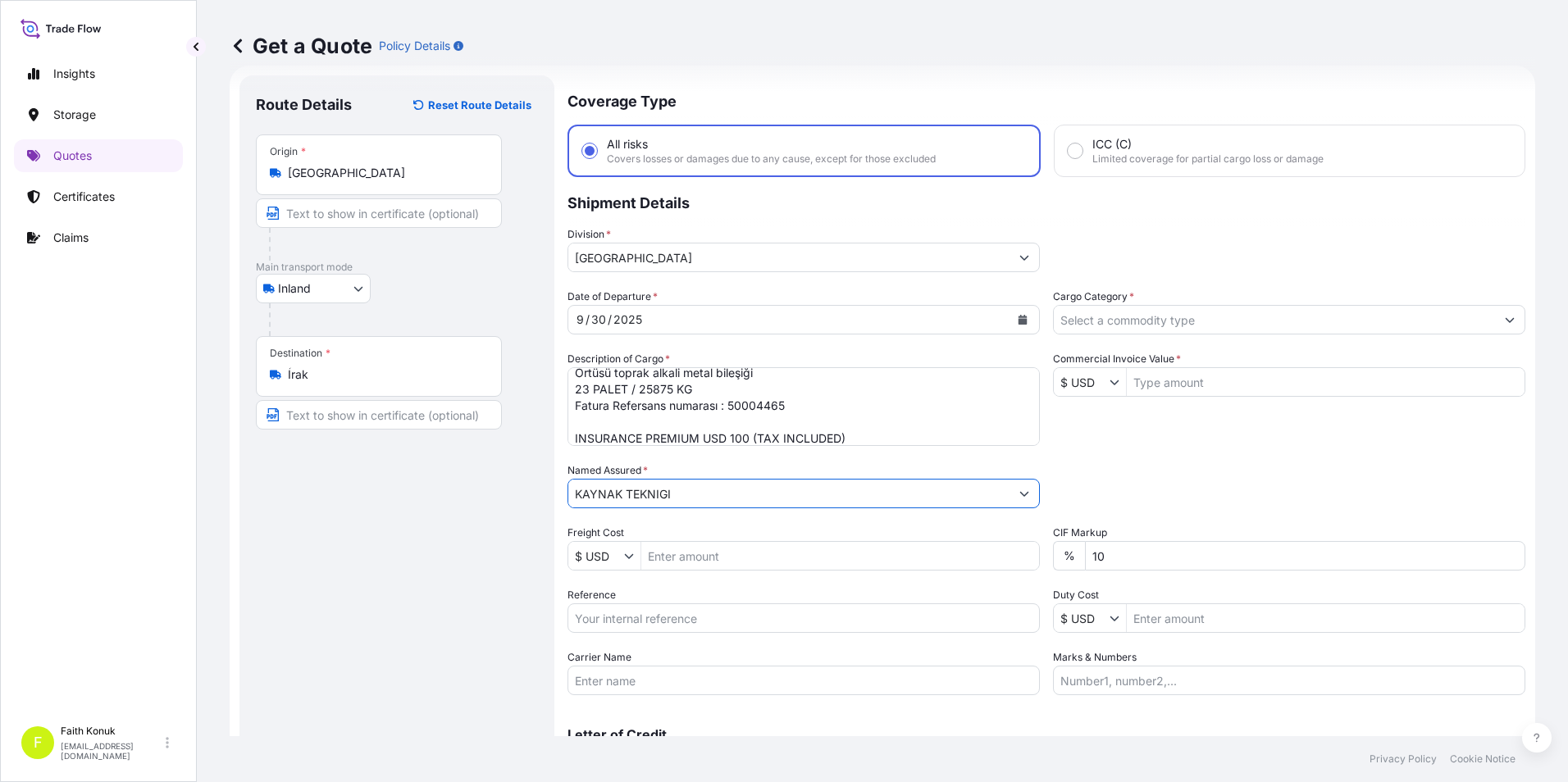
type input "KAYNAK TEKNIGI"
click at [468, 554] on div "Route Details Reset Route Details Place of loading Road / Inland Road / Inland …" at bounding box center [397, 446] width 282 height 709
drag, startPoint x: 664, startPoint y: 614, endPoint x: 785, endPoint y: 548, distance: 137.8
click at [664, 615] on input "Reference" at bounding box center [803, 617] width 472 height 30
click at [711, 391] on textarea "Örtüsü toprak alkali metal bileşiği 23 PALET / 25875 KG Fatura Refersans numara…" at bounding box center [803, 406] width 472 height 79
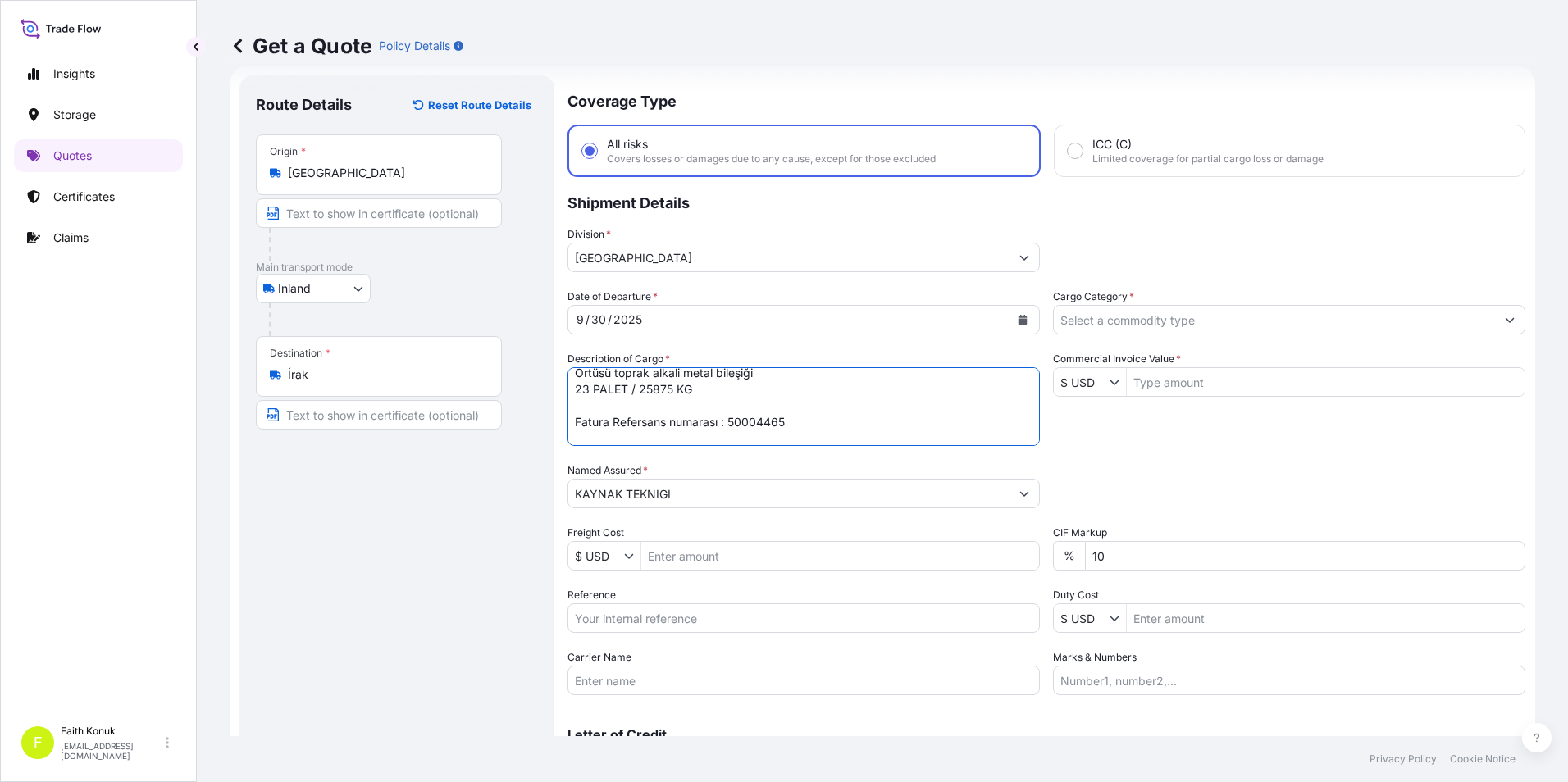
paste textarea "27 AYC 660"
type textarea "Örtüsü toprak alkali metal bileşiği 23 PALET / 25875 KG 27 AYC 660 Fatura Refer…"
click at [418, 497] on div "Route Details Reset Route Details Place of loading Road / Inland Road / Inland …" at bounding box center [397, 446] width 282 height 709
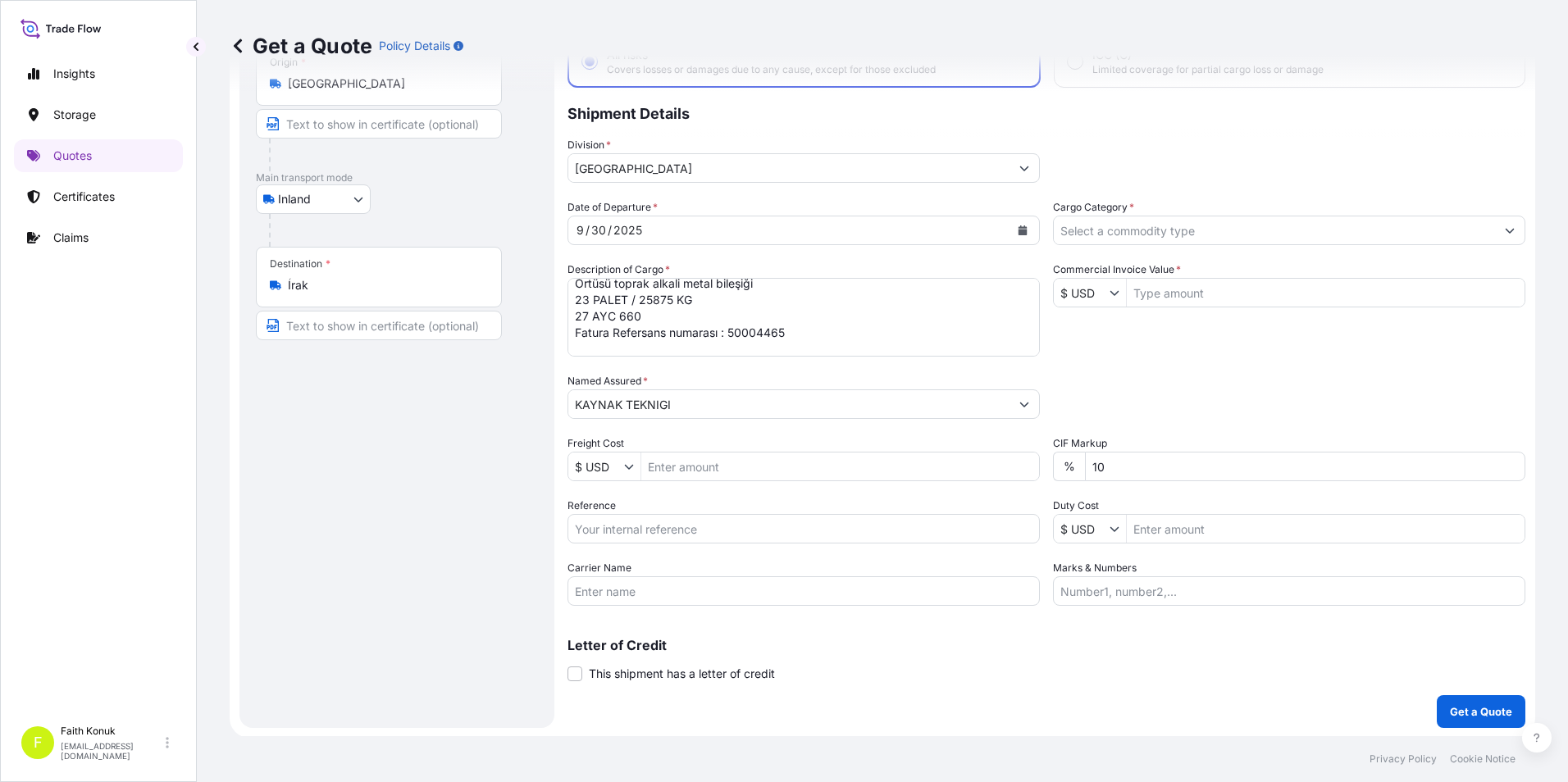
scroll to position [117, 0]
click at [658, 524] on input "Reference" at bounding box center [803, 527] width 472 height 30
click at [678, 525] on input "Reference" at bounding box center [803, 527] width 472 height 30
paste input "2101783408"
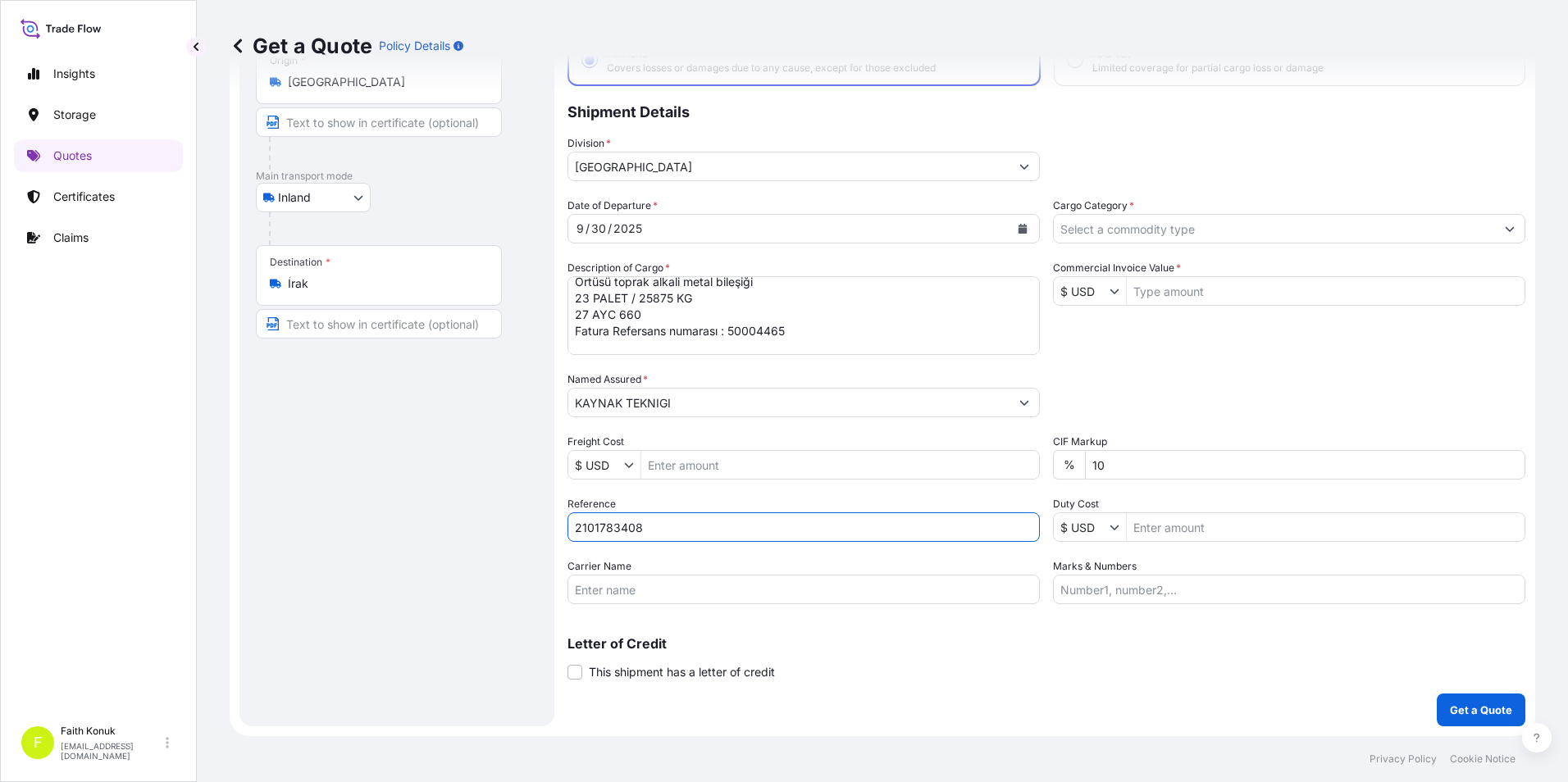
type input "2101783408"
click at [661, 595] on input "Carrier Name" at bounding box center [803, 589] width 472 height 30
click at [596, 594] on input "Carrier Name" at bounding box center [803, 589] width 472 height 30
paste input "27 AYC 660"
type input "27 AYC 660"
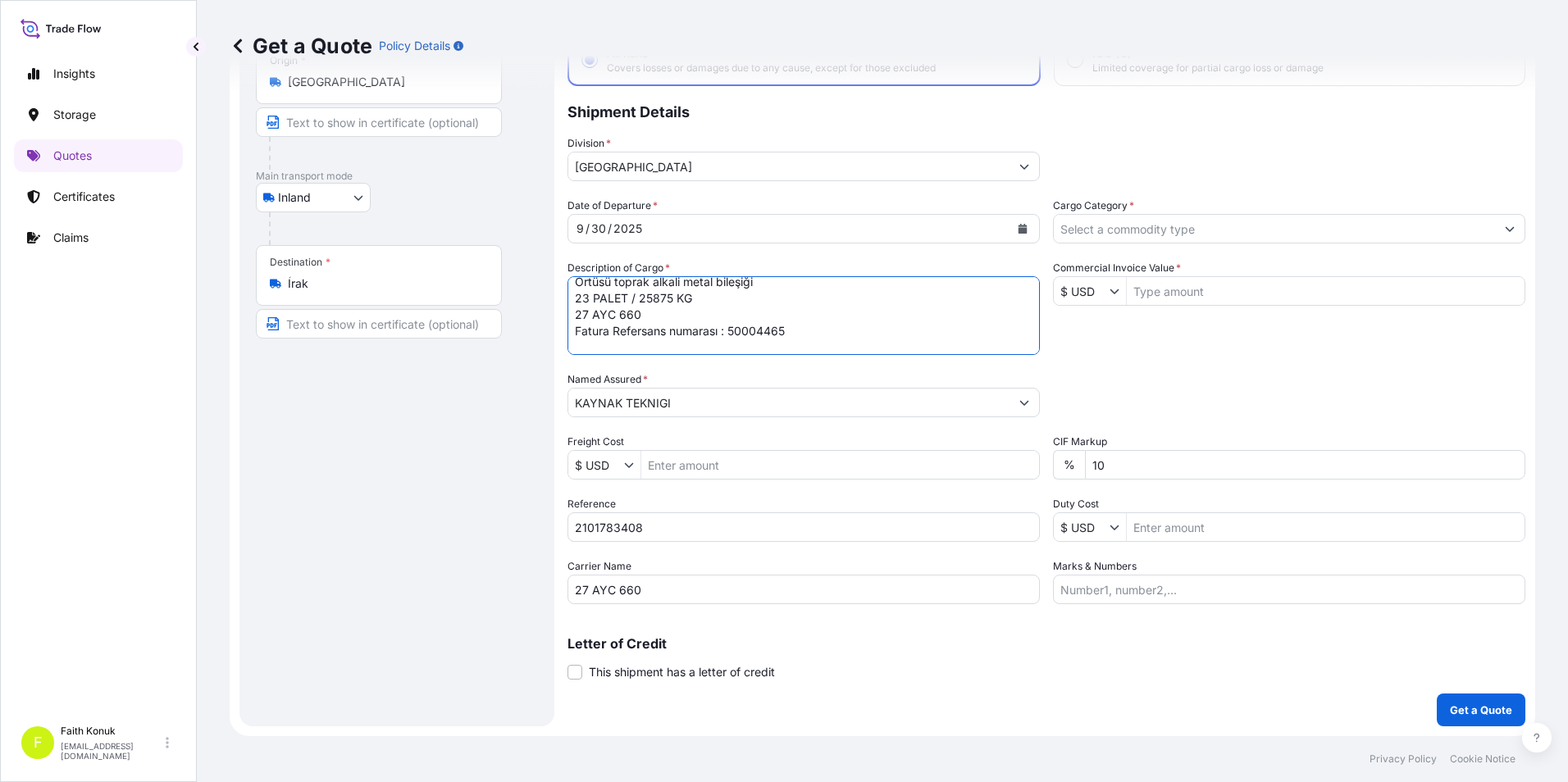
drag, startPoint x: 659, startPoint y: 315, endPoint x: 574, endPoint y: 316, distance: 85.0
click at [574, 316] on textarea "Örtüsü toprak alkali metal bileşiği 23 PALET / 25875 KG 27 AYC 660 Fatura Refer…" at bounding box center [803, 315] width 472 height 79
type textarea "Örtüsü toprak alkali metal bileşiği 23 PALET / 25875 KG Fatura Refersans numara…"
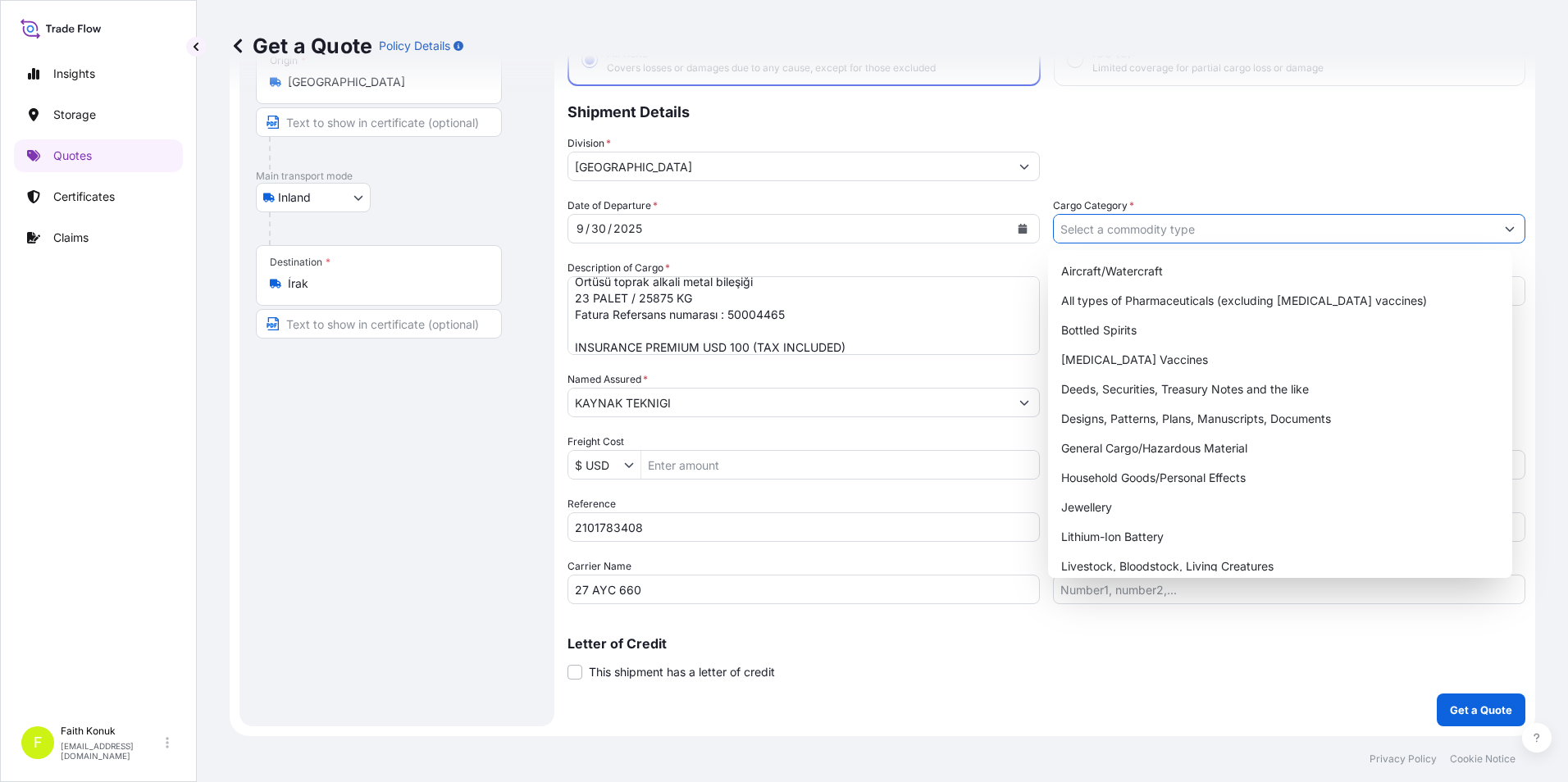
click at [1195, 220] on input "Cargo Category *" at bounding box center [1274, 228] width 441 height 30
click at [1124, 445] on div "General Cargo/Hazardous Material" at bounding box center [1280, 448] width 452 height 30
type input "General Cargo/Hazardous Material"
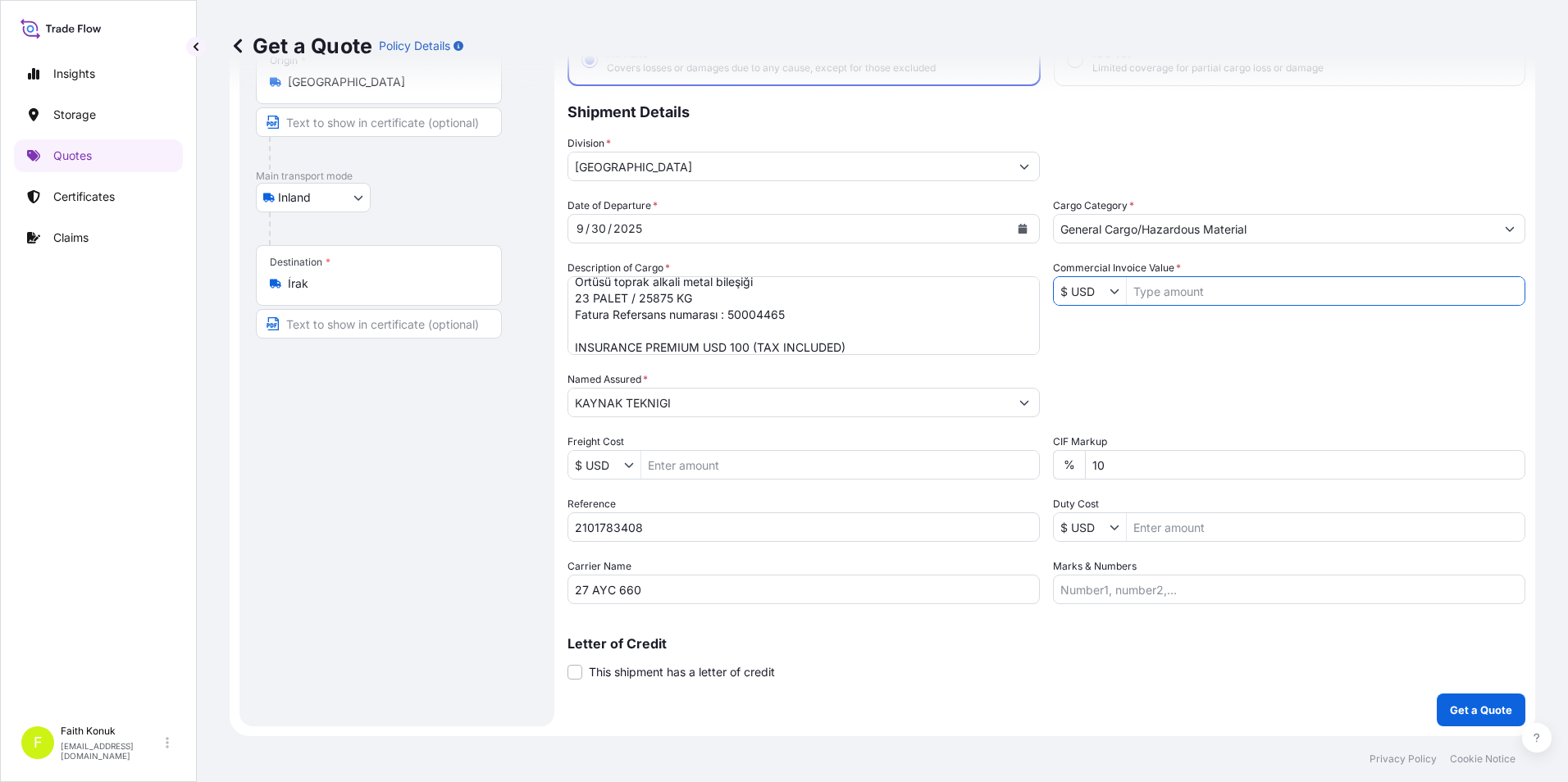
click at [1179, 294] on input "Commercial Invoice Value *" at bounding box center [1325, 291] width 398 height 30
type input "47,768.08"
click at [1138, 340] on div "Date of Departure * [DATE] Cargo Category * General Cargo/Hazardous Material De…" at bounding box center [1046, 400] width 957 height 406
click at [1223, 336] on div "Date of Departure * [DATE] Cargo Category * General Cargo/Hazardous Material De…" at bounding box center [1046, 400] width 957 height 406
click at [479, 547] on div "Route Details Reset Route Details Place of loading Road / Inland Road / Inland …" at bounding box center [397, 355] width 282 height 709
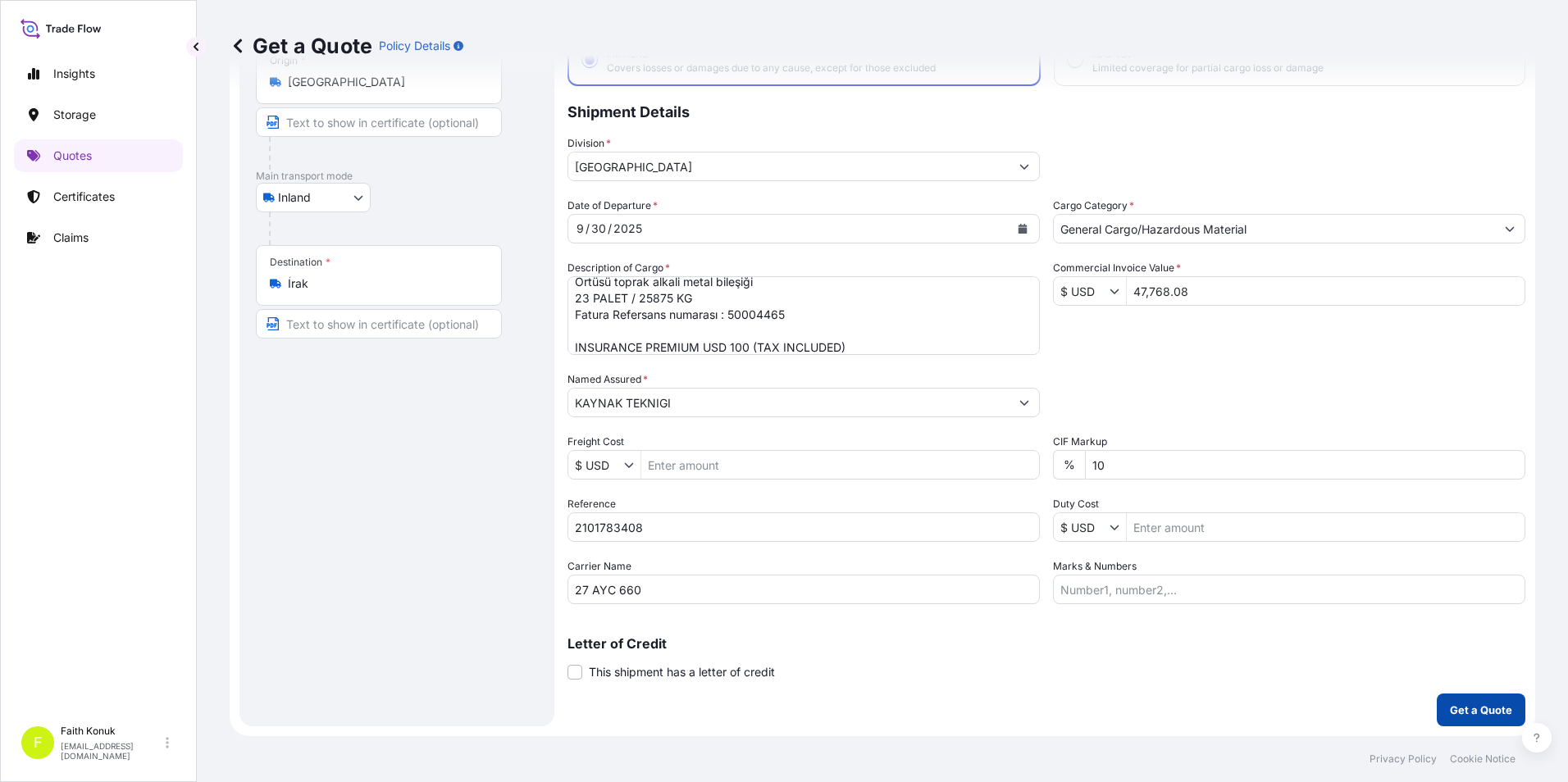
click at [1473, 712] on p "Get a Quote" at bounding box center [1481, 709] width 63 height 16
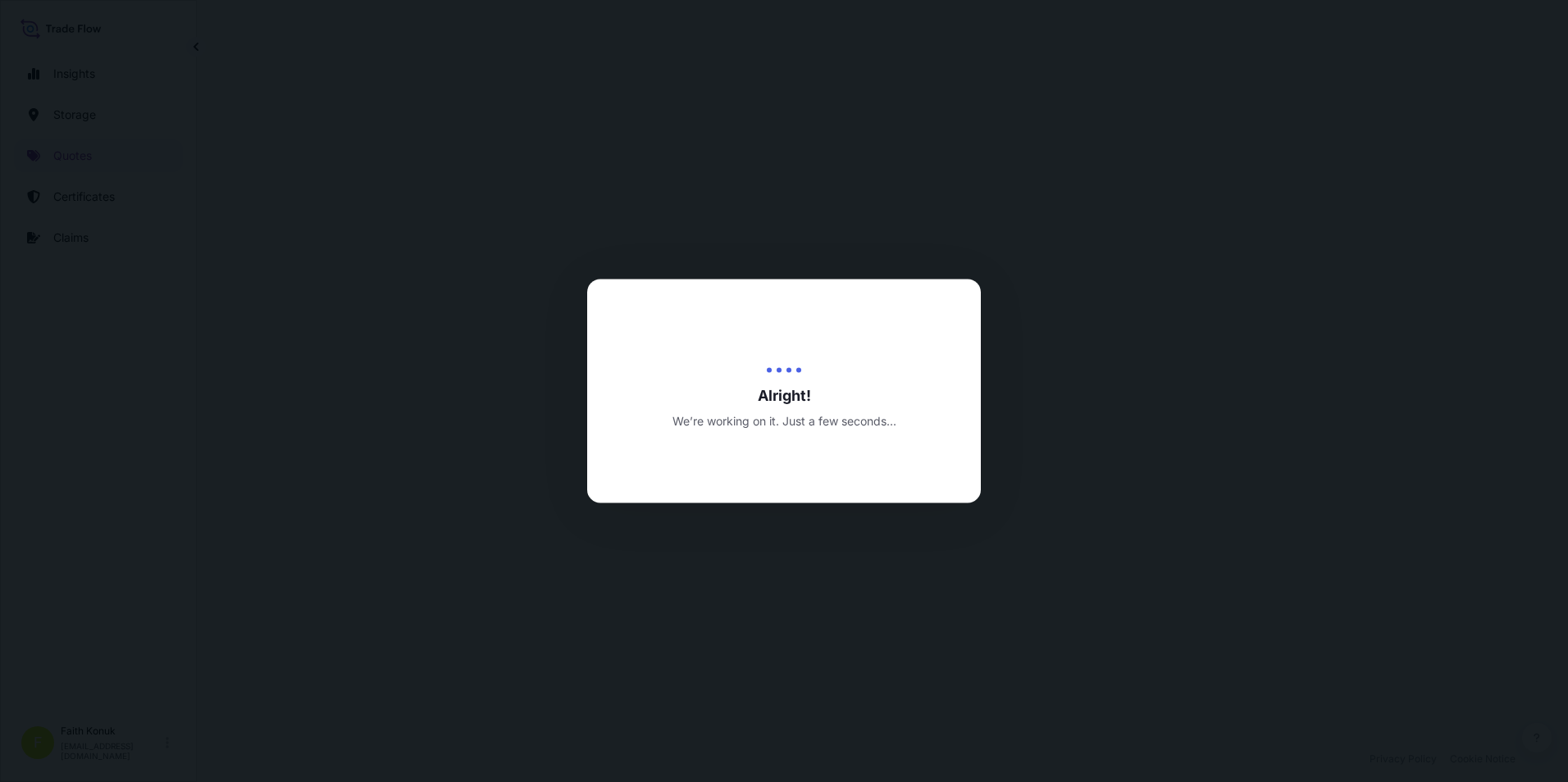
select select "Inland"
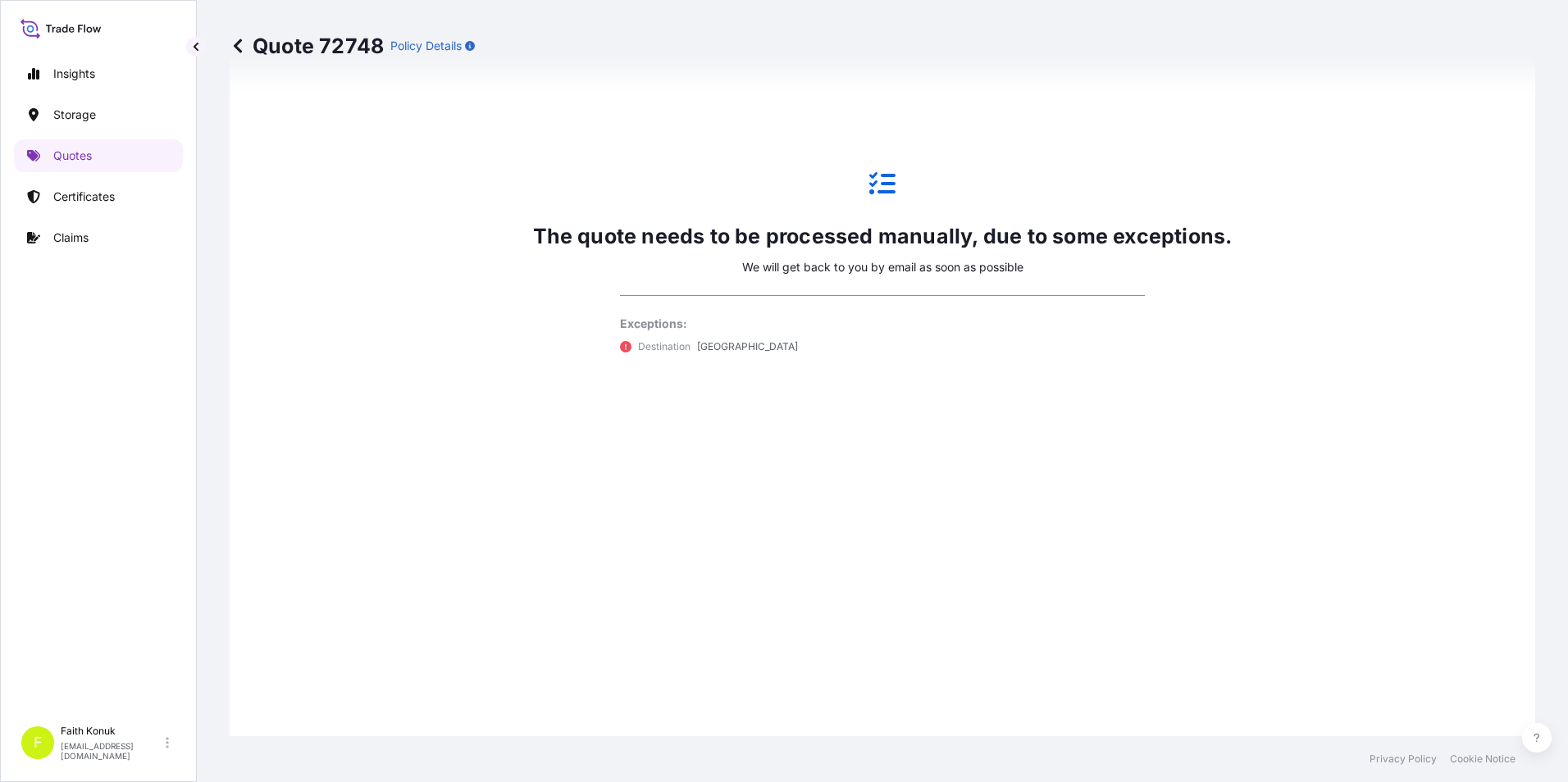
scroll to position [1105, 0]
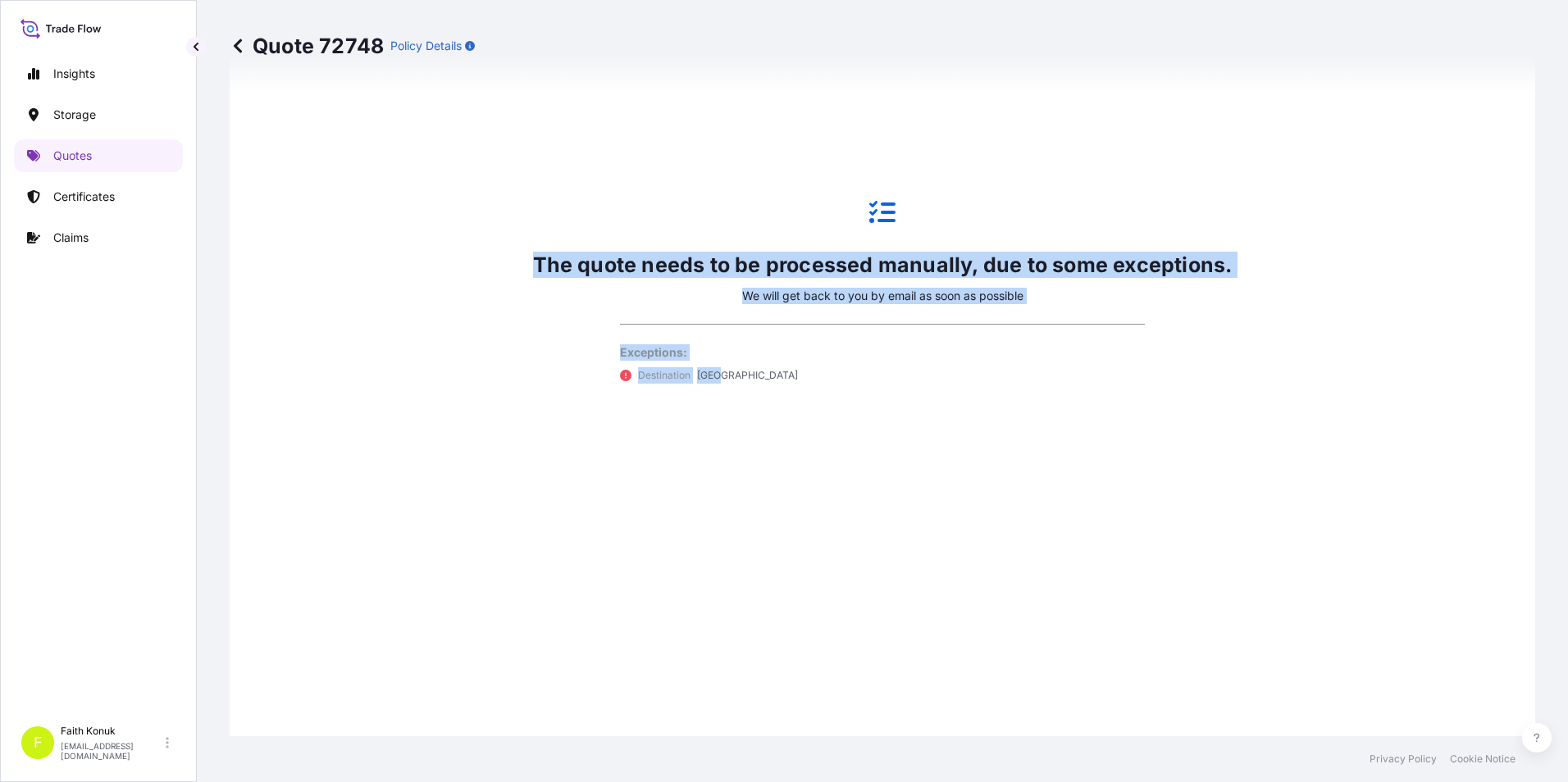
drag, startPoint x: 507, startPoint y: 270, endPoint x: 1032, endPoint y: 377, distance: 535.8
click at [1032, 377] on div "The quote needs to be processed manually, due to some exceptions. We will get b…" at bounding box center [882, 291] width 1260 height 1007
copy div "The quote needs to be processed manually, due to some exceptions. We will get b…"
click at [498, 446] on div "The quote needs to be processed manually, due to some exceptions. We will get b…" at bounding box center [882, 291] width 1260 height 1007
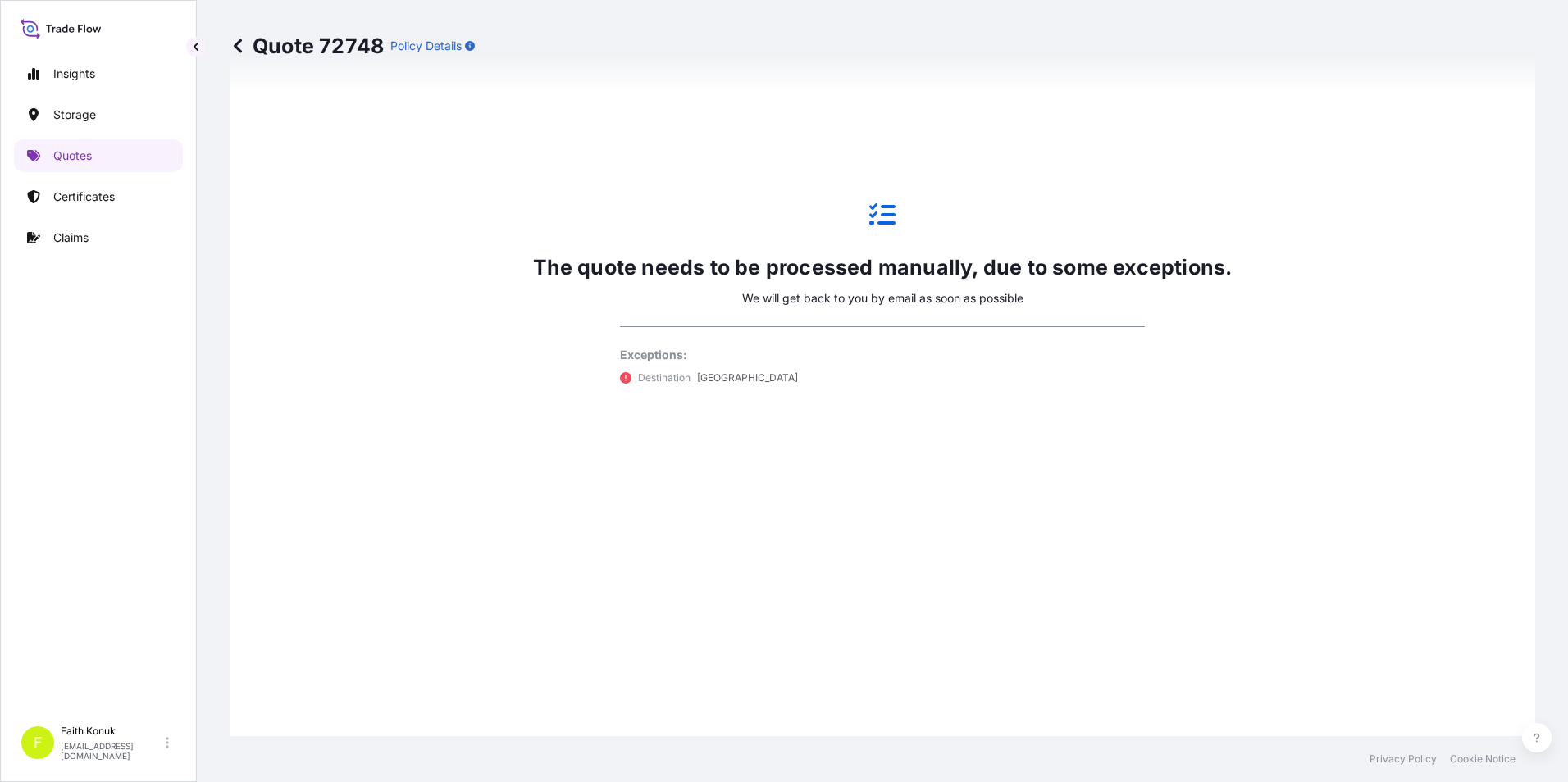
scroll to position [1023, 0]
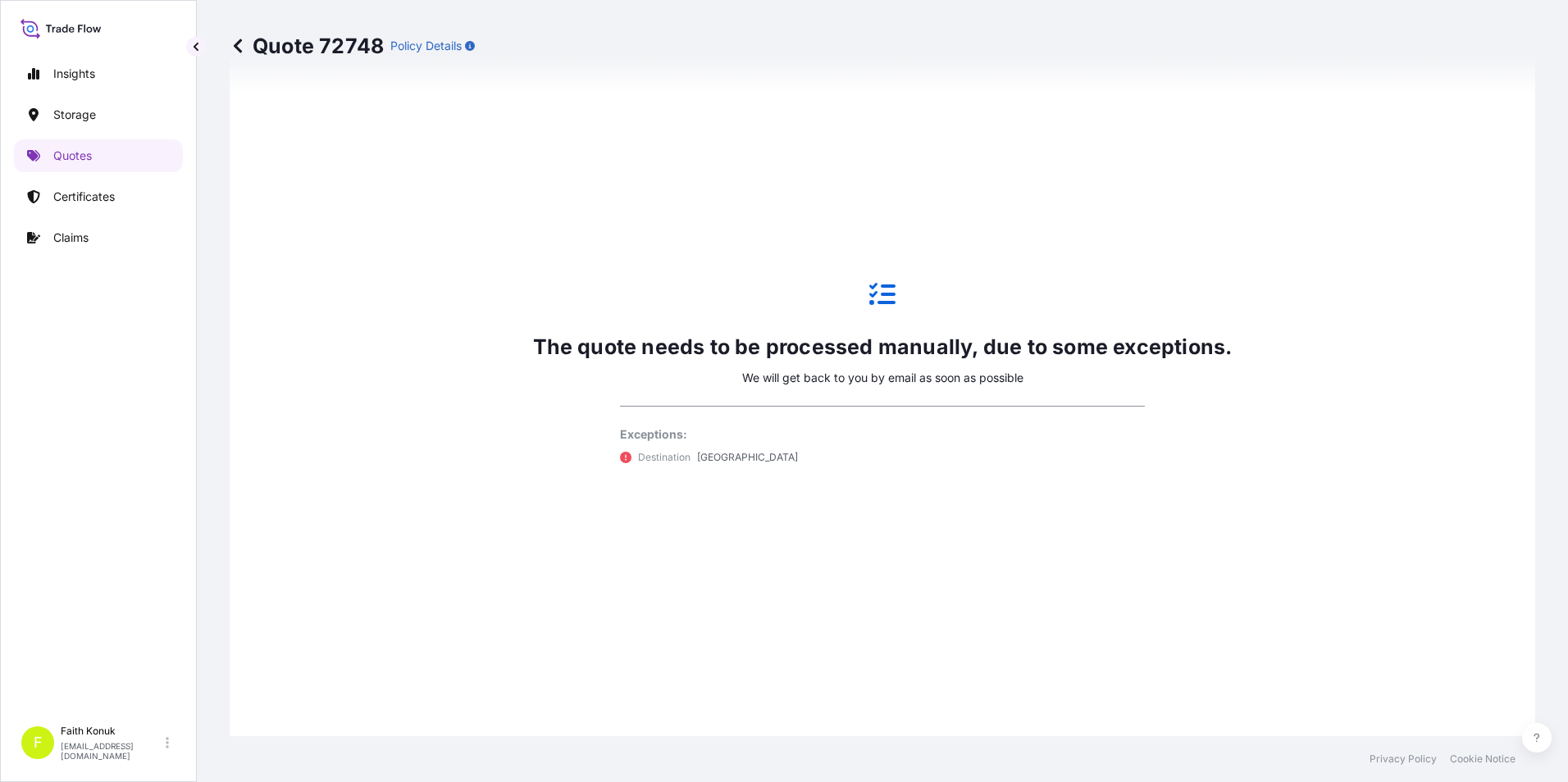
click at [881, 292] on icon at bounding box center [882, 294] width 26 height 22
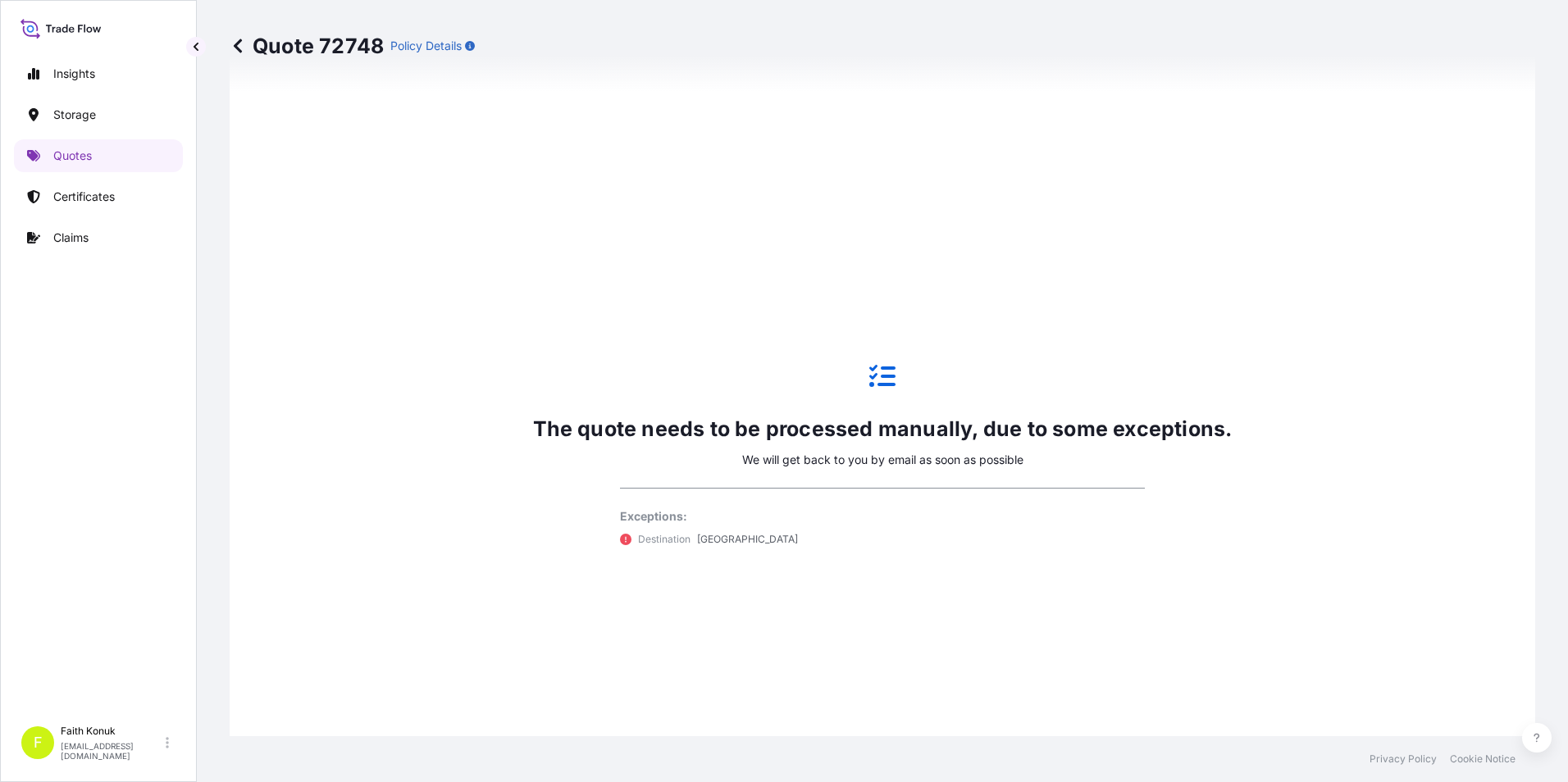
scroll to position [859, 0]
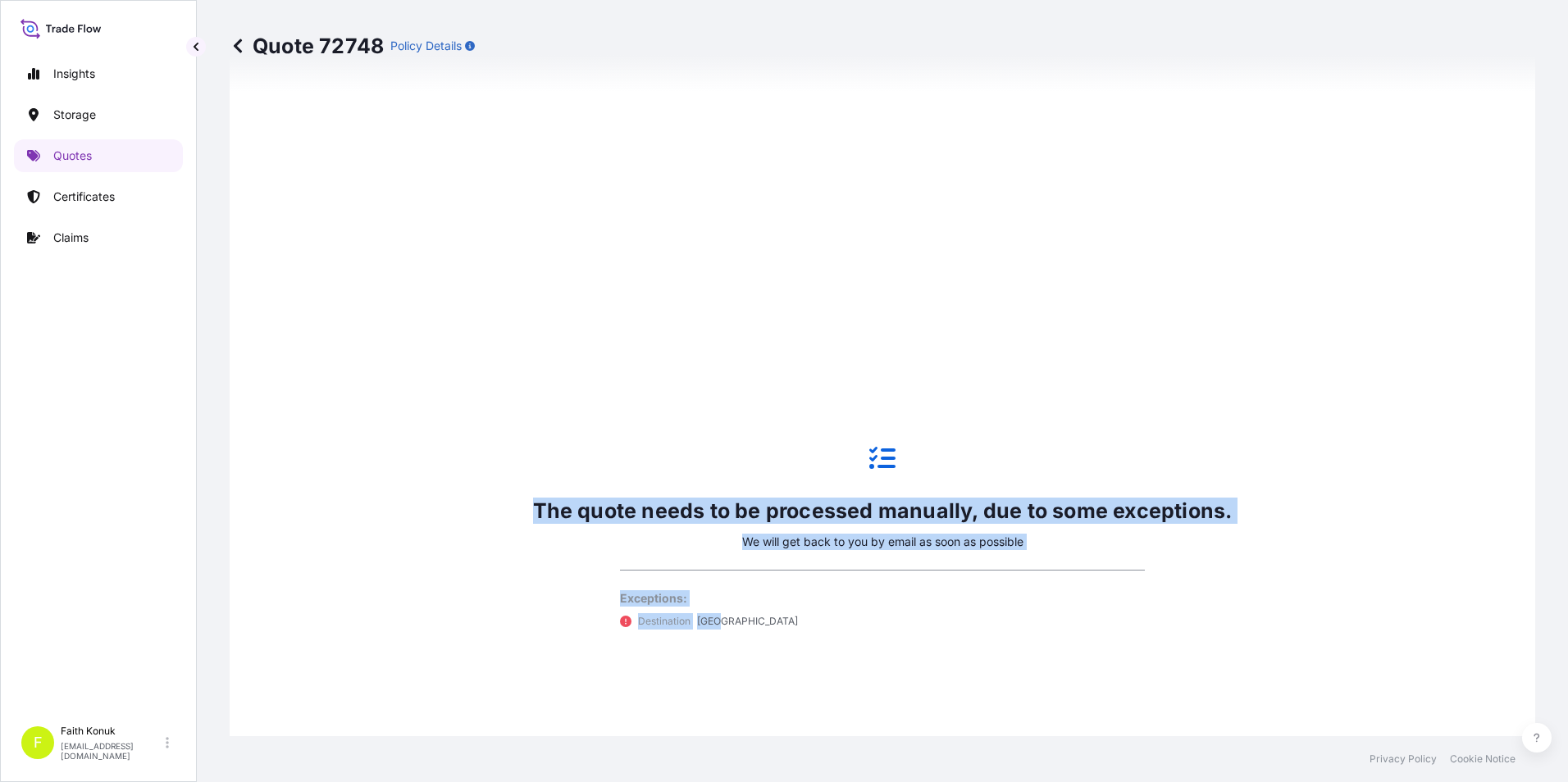
drag, startPoint x: 513, startPoint y: 516, endPoint x: 1083, endPoint y: 622, distance: 579.8
click at [1083, 622] on div "The quote needs to be processed manually, due to some exceptions. We will get b…" at bounding box center [882, 537] width 1260 height 1007
copy div "The quote needs to be processed manually, due to some exceptions. We will get b…"
click at [1250, 286] on div "The quote needs to be processed manually, due to some exceptions. We will get b…" at bounding box center [882, 537] width 1260 height 1007
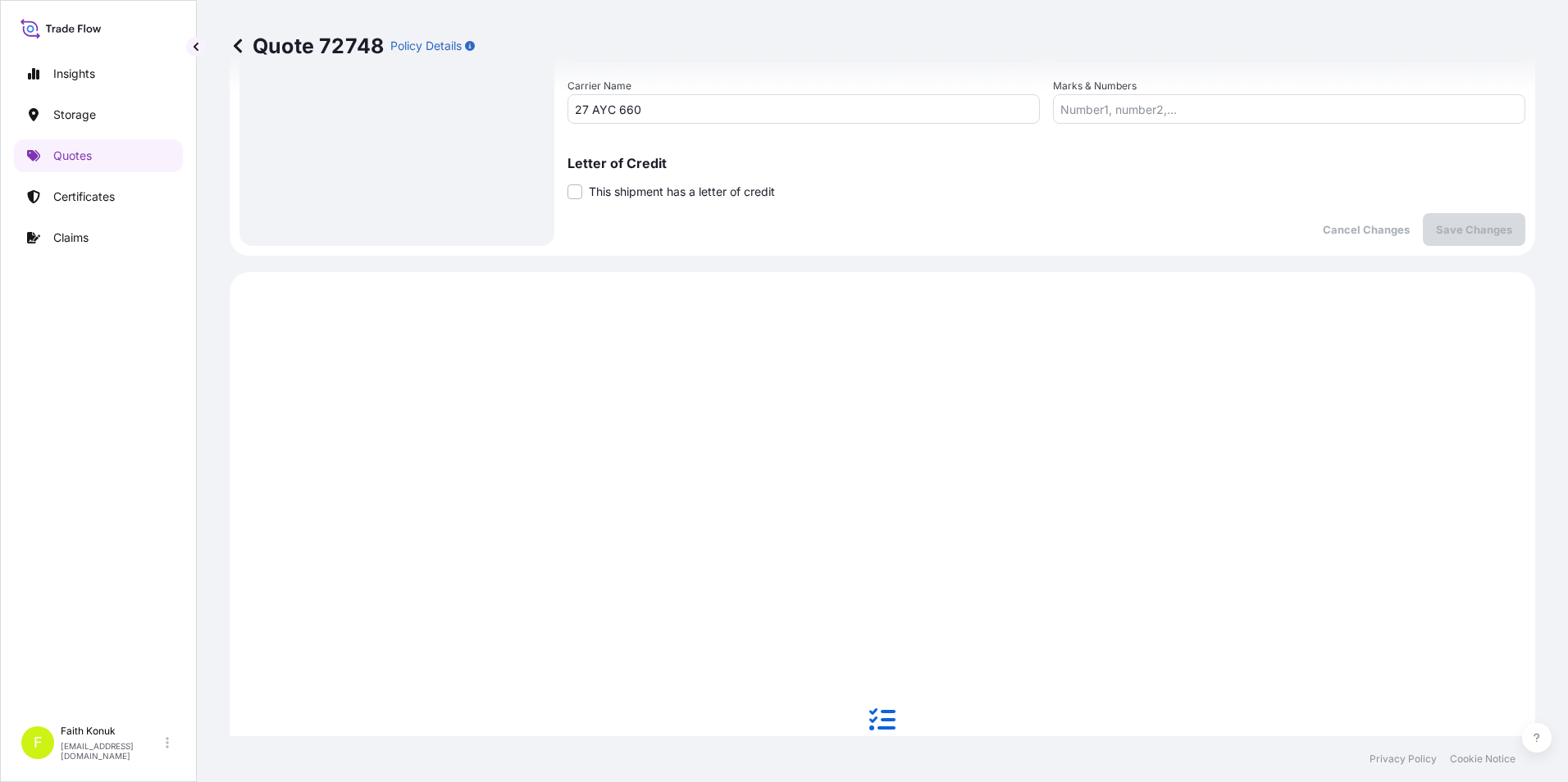
scroll to position [737, 0]
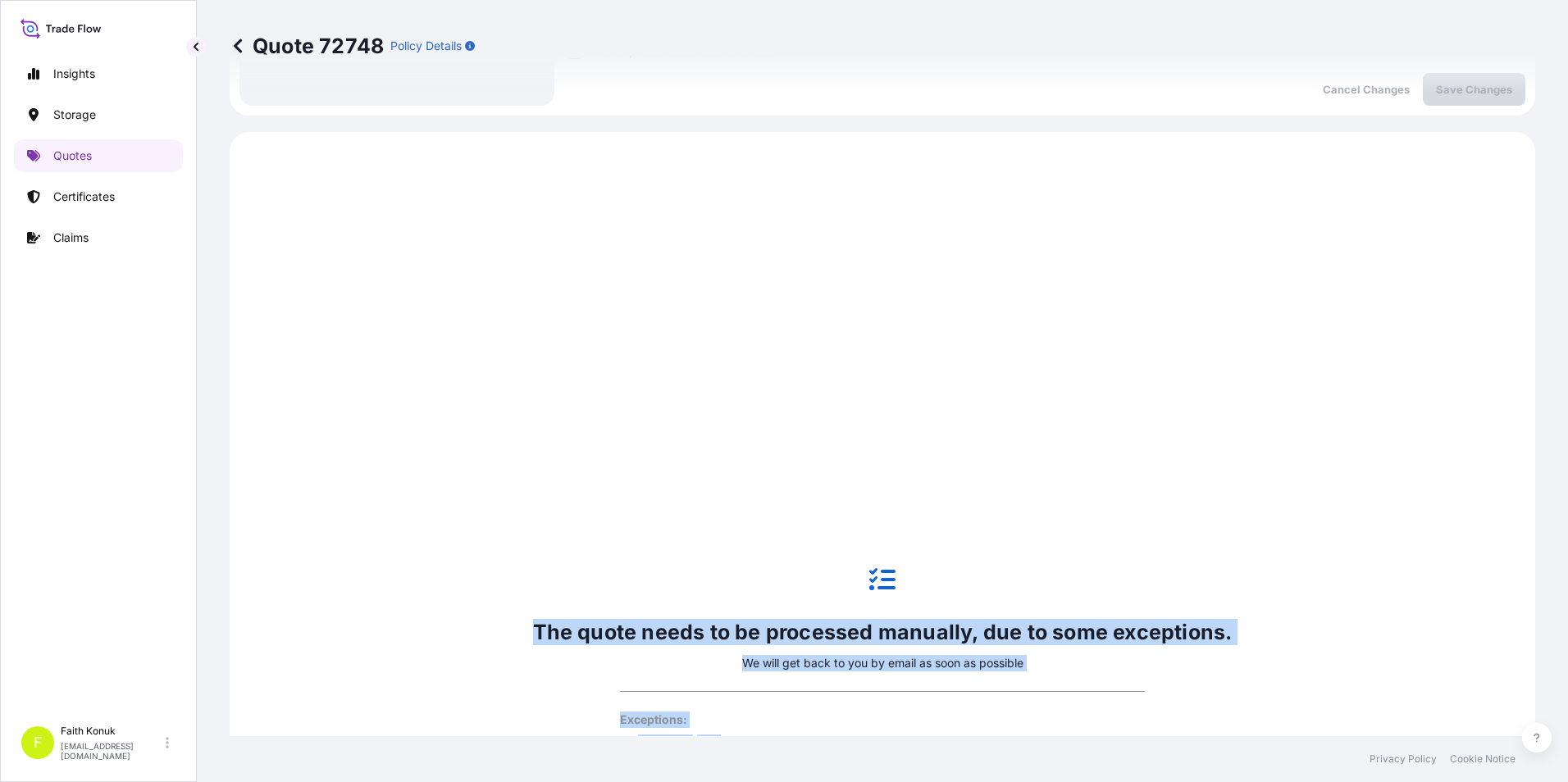
click at [570, 291] on div "The quote needs to be processed manually, due to some exceptions. We will get b…" at bounding box center [882, 658] width 1260 height 1007
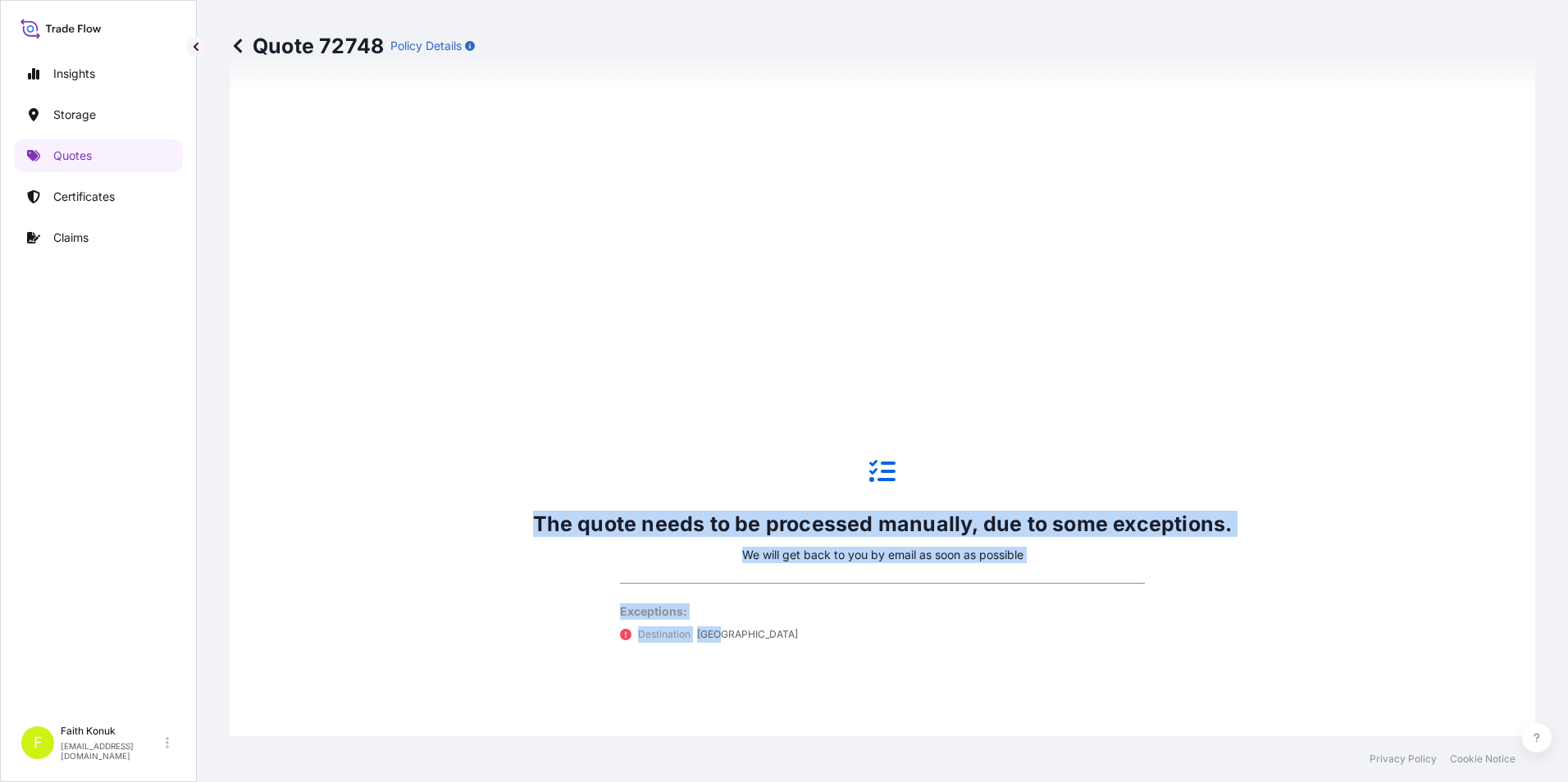
scroll to position [901, 0]
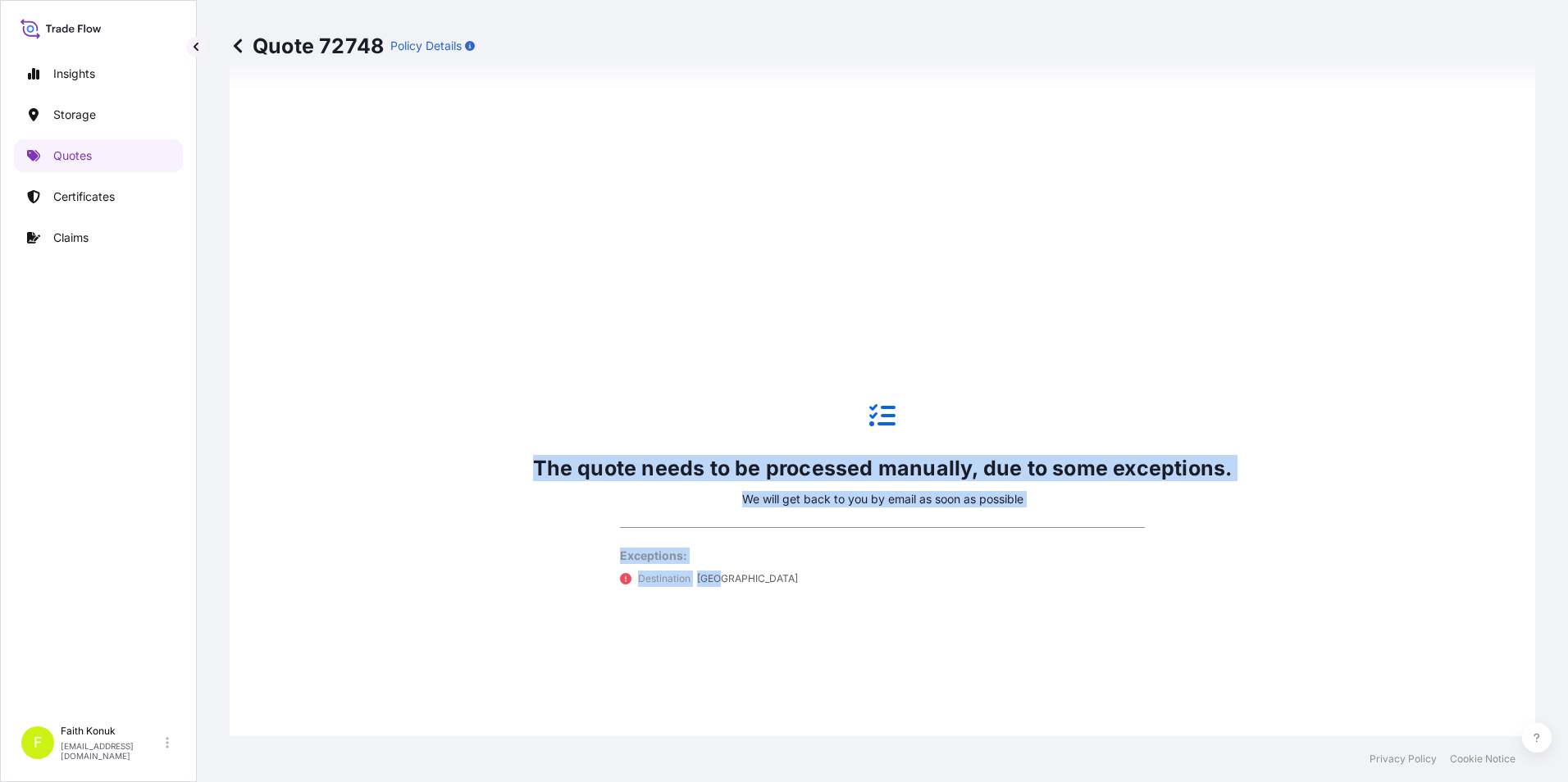
click at [431, 449] on div "The quote needs to be processed manually, due to some exceptions. We will get b…" at bounding box center [882, 494] width 1260 height 1007
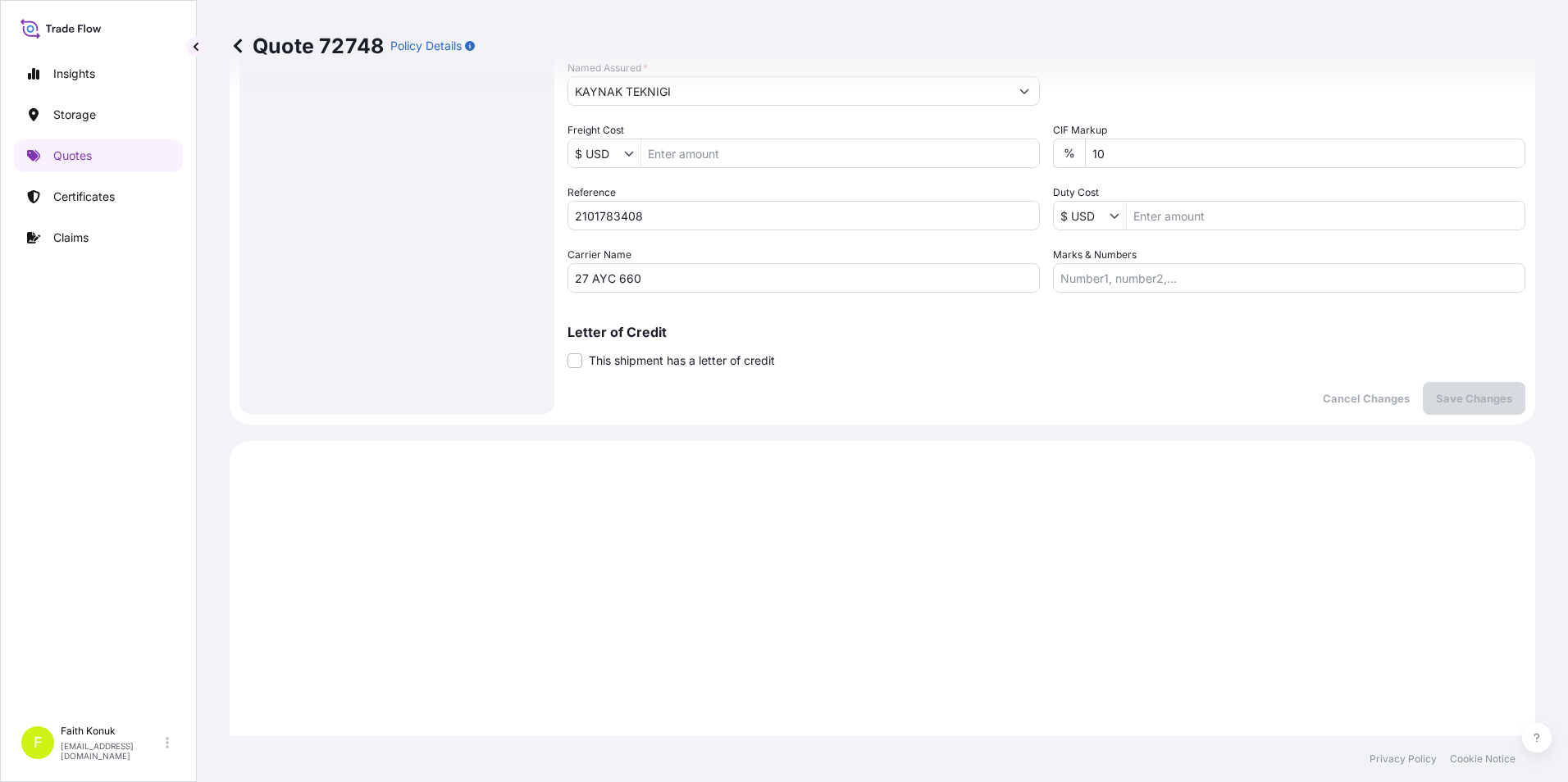
scroll to position [328, 0]
